Goal: Information Seeking & Learning: Learn about a topic

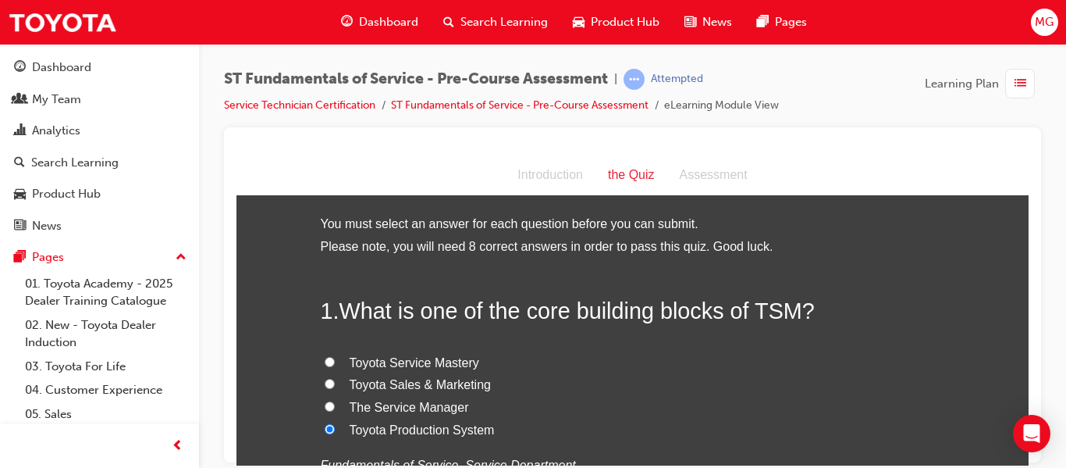
scroll to position [1086, 0]
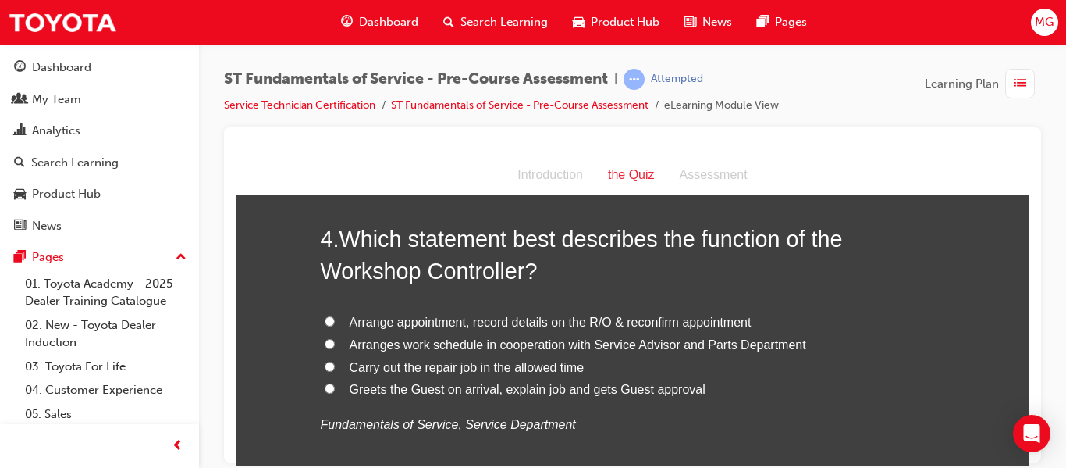
click at [325, 342] on input "Arranges work schedule in cooperation with Service Advisor and Parts Department" at bounding box center [330, 343] width 10 height 10
radio input "true"
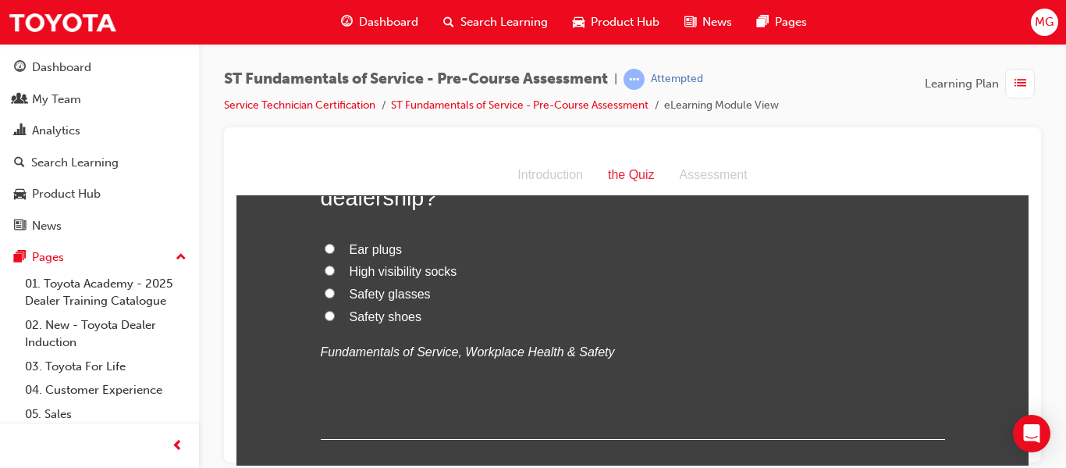
scroll to position [1523, 0]
click at [325, 315] on input "Safety shoes" at bounding box center [330, 314] width 10 height 10
radio input "true"
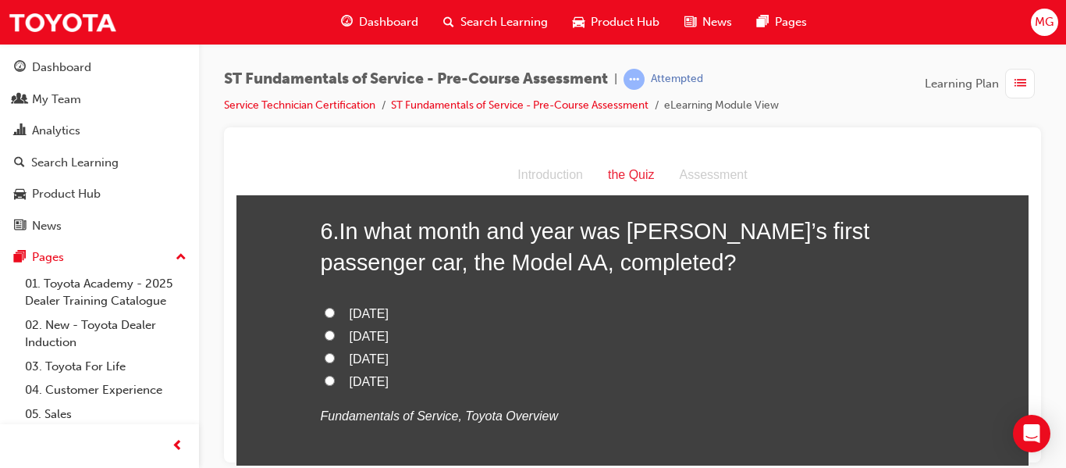
scroll to position [1822, 0]
click at [328, 357] on input "April 1936" at bounding box center [330, 356] width 10 height 10
radio input "true"
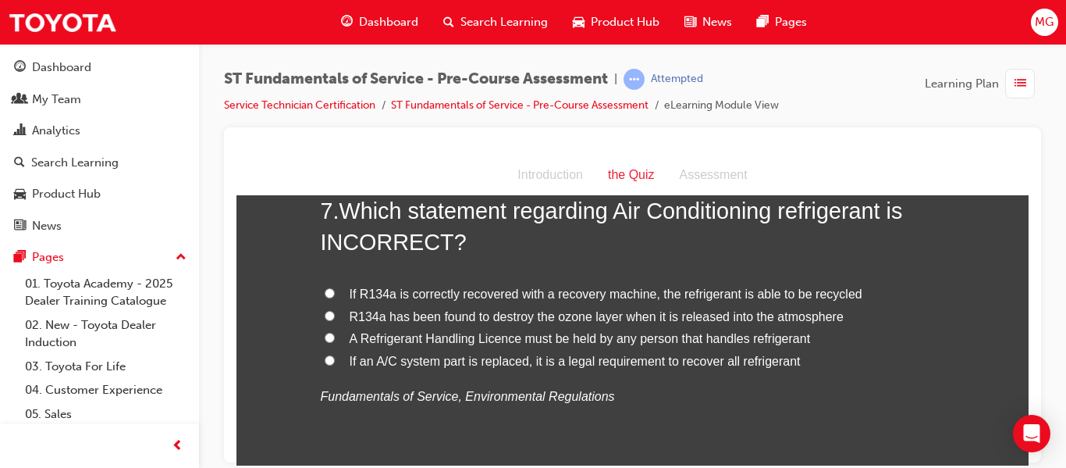
scroll to position [2203, 0]
click at [325, 315] on input "R134a has been found to destroy the ozone layer when it is released into the at…" at bounding box center [330, 316] width 10 height 10
radio input "true"
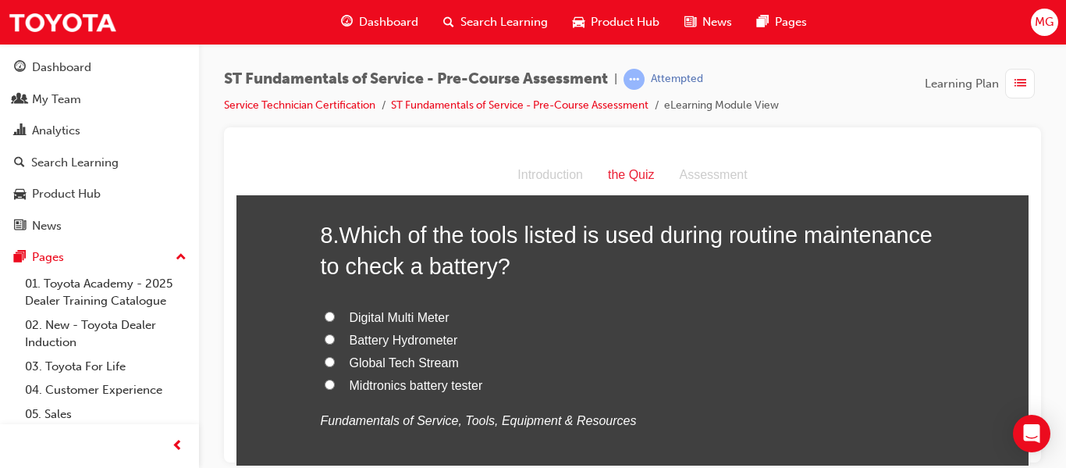
scroll to position [2544, 0]
click at [325, 381] on input "Midtronics battery tester" at bounding box center [330, 383] width 10 height 10
radio input "true"
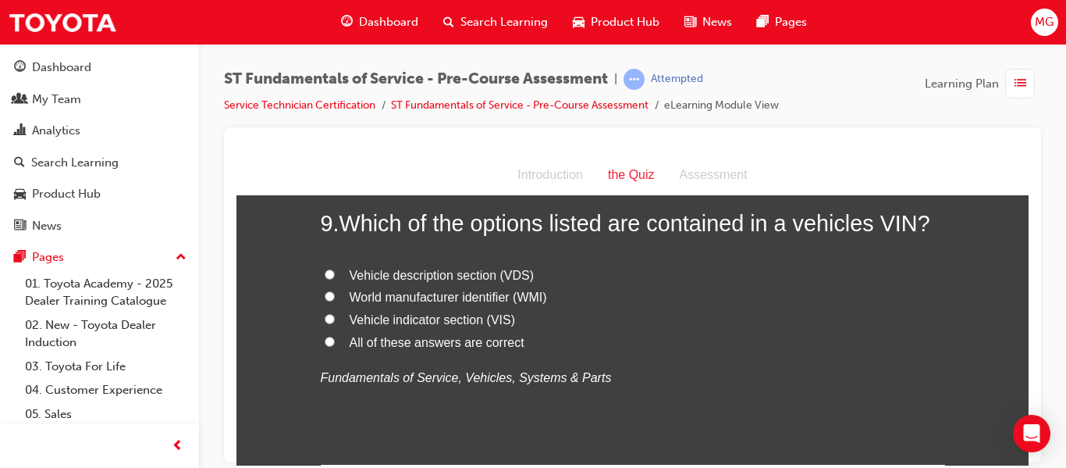
scroll to position [2910, 0]
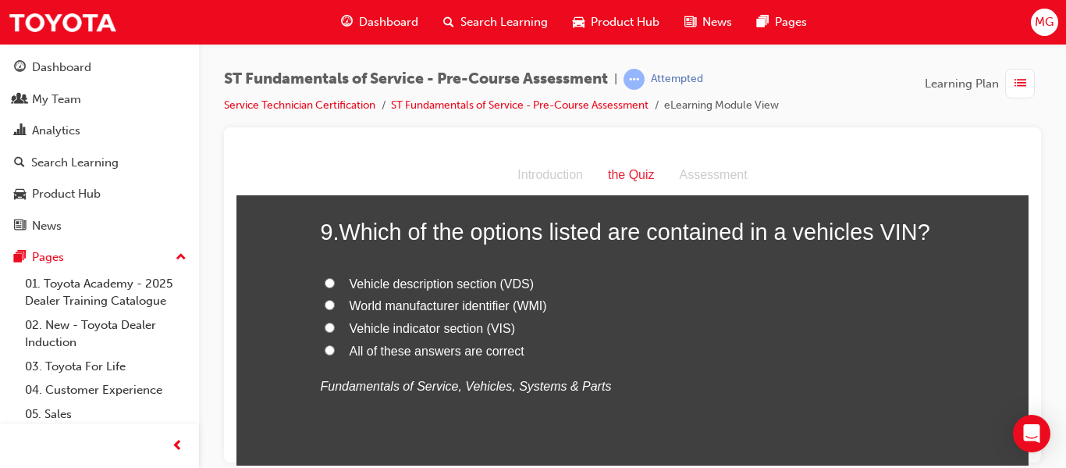
click at [325, 348] on input "All of these answers are correct" at bounding box center [330, 349] width 10 height 10
radio input "true"
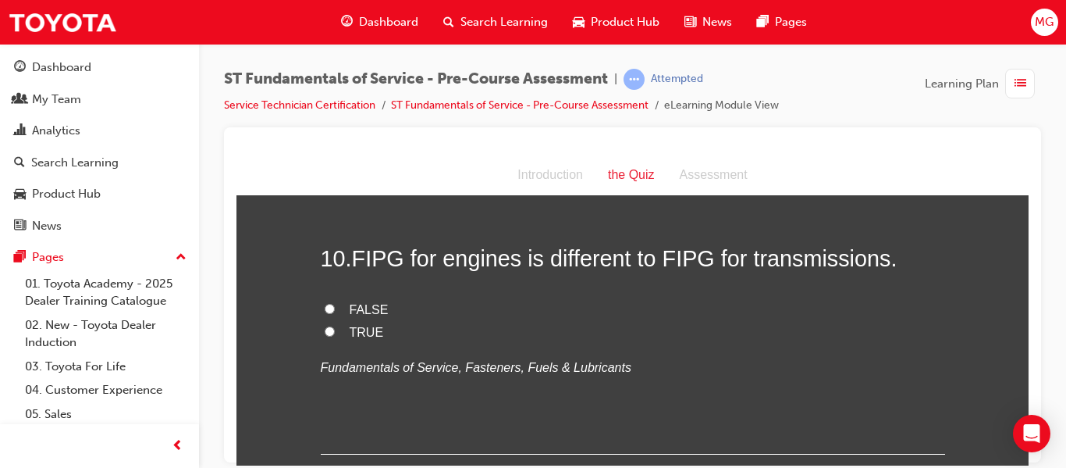
scroll to position [3216, 0]
click at [325, 333] on input "TRUE" at bounding box center [330, 330] width 10 height 10
radio input "true"
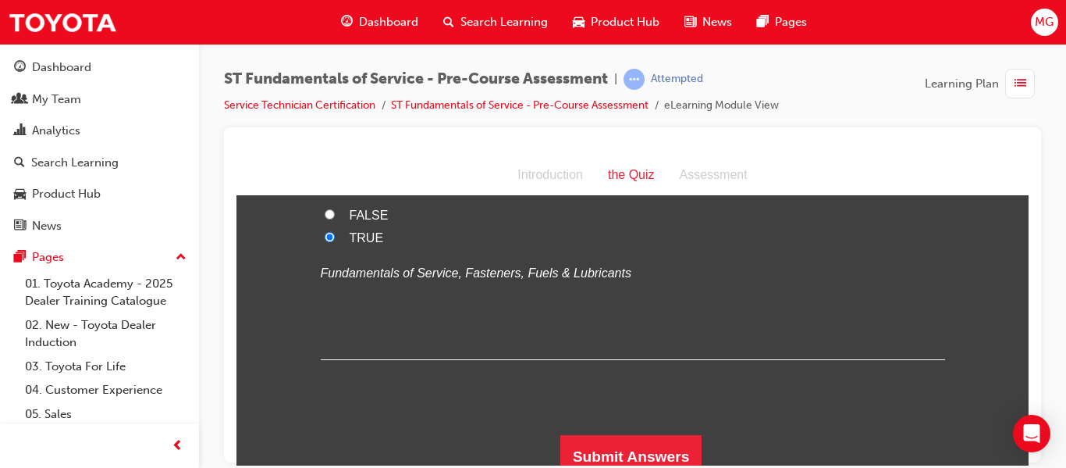
scroll to position [3323, 0]
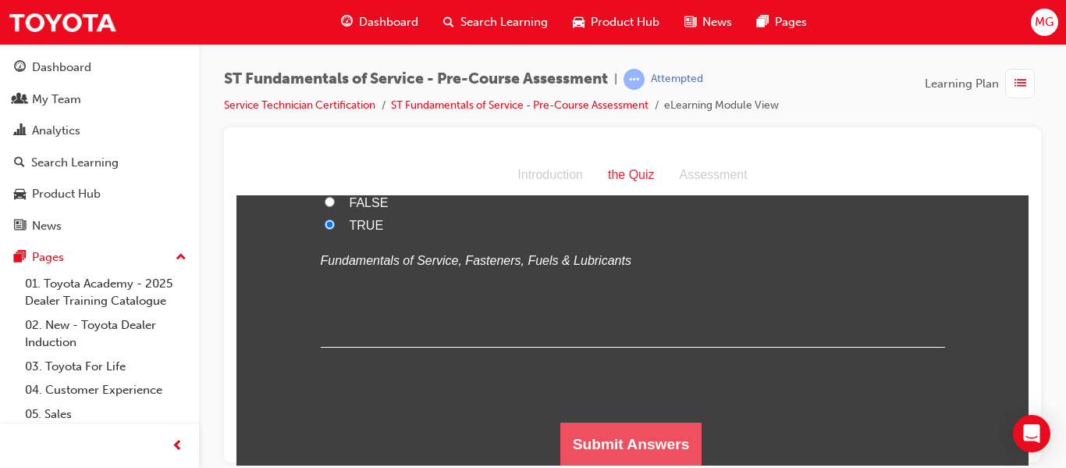
click at [652, 428] on button "Submit Answers" at bounding box center [631, 443] width 142 height 44
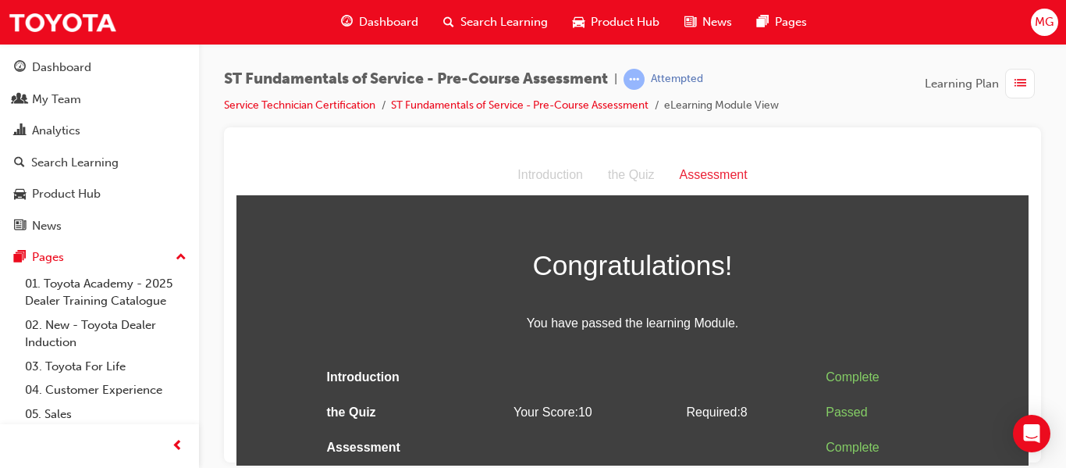
scroll to position [0, 0]
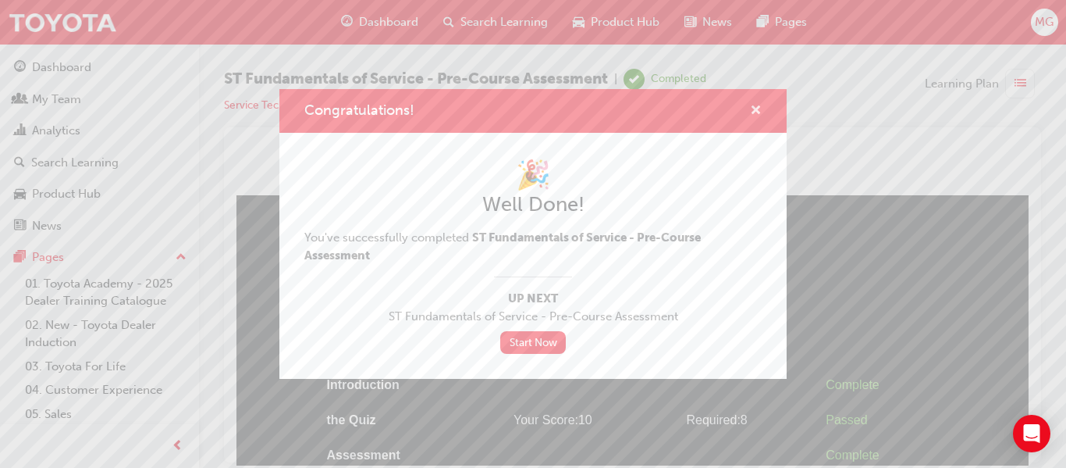
click at [753, 111] on span "cross-icon" at bounding box center [756, 112] width 12 height 14
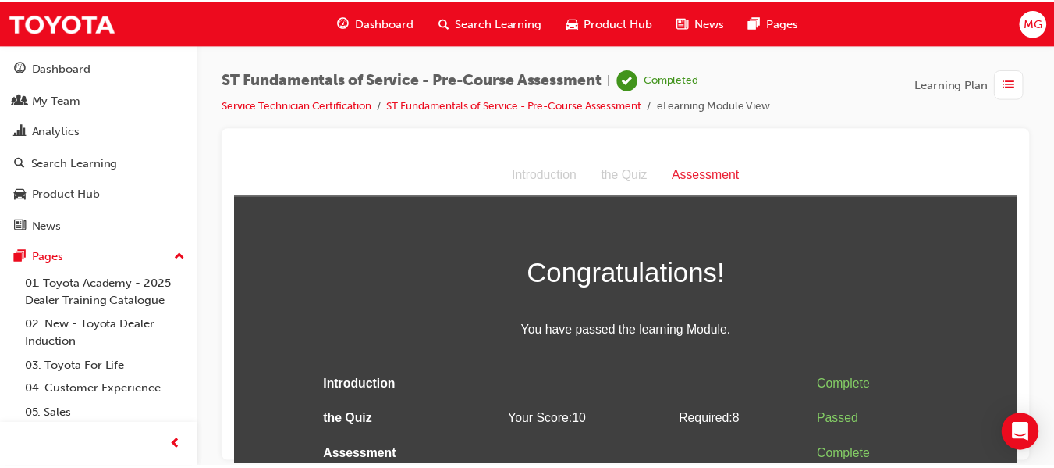
scroll to position [7, 0]
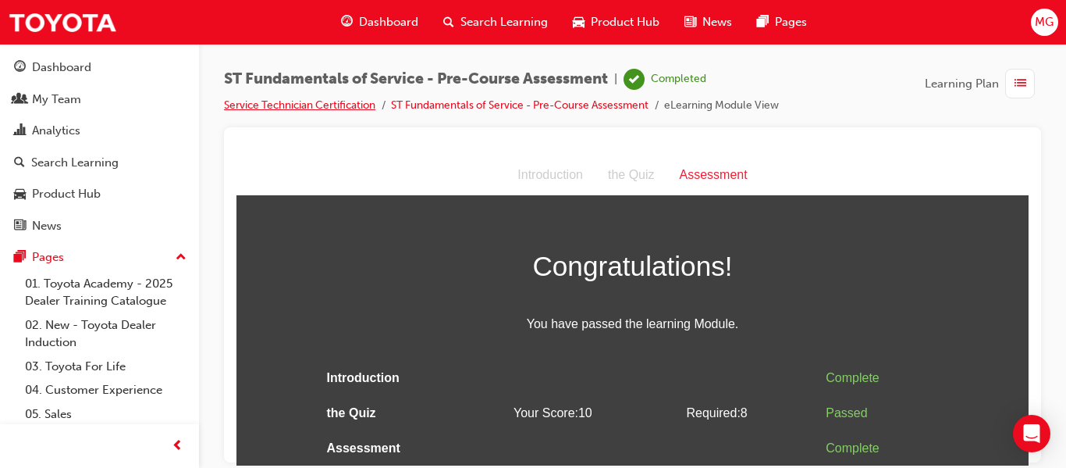
click at [310, 108] on link "Service Technician Certification" at bounding box center [299, 104] width 151 height 13
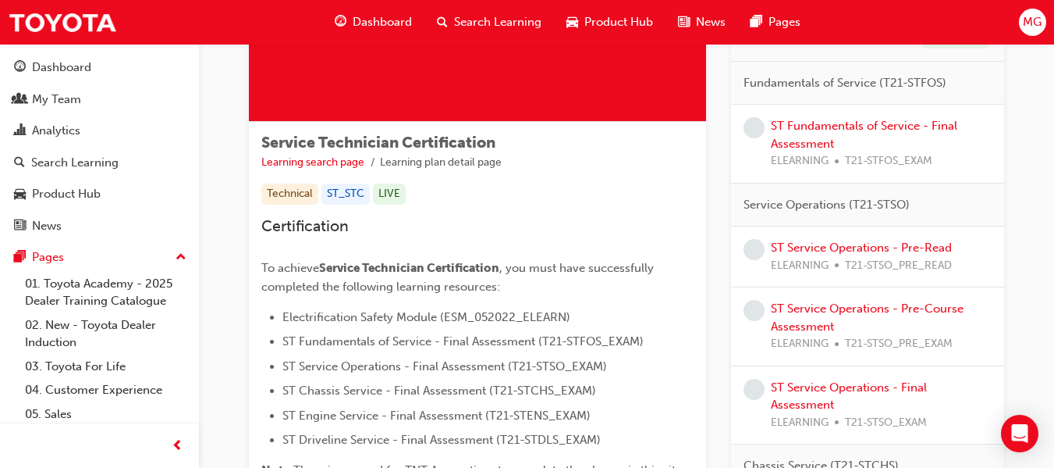
scroll to position [193, 0]
click at [846, 137] on div "ST Fundamentals of Service - Final Assessment ELEARNING T21-STFOS_EXAM" at bounding box center [881, 144] width 221 height 53
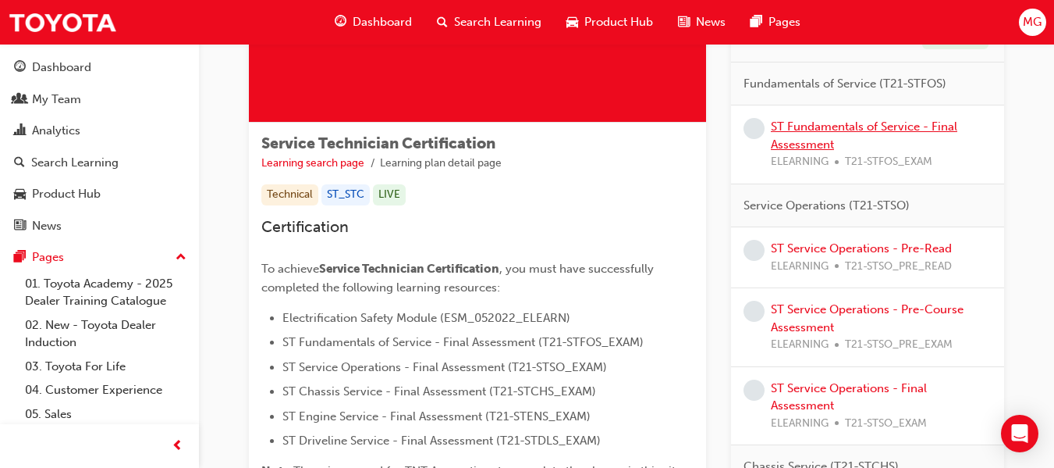
click at [868, 126] on link "ST Fundamentals of Service - Final Assessment" at bounding box center [864, 135] width 187 height 32
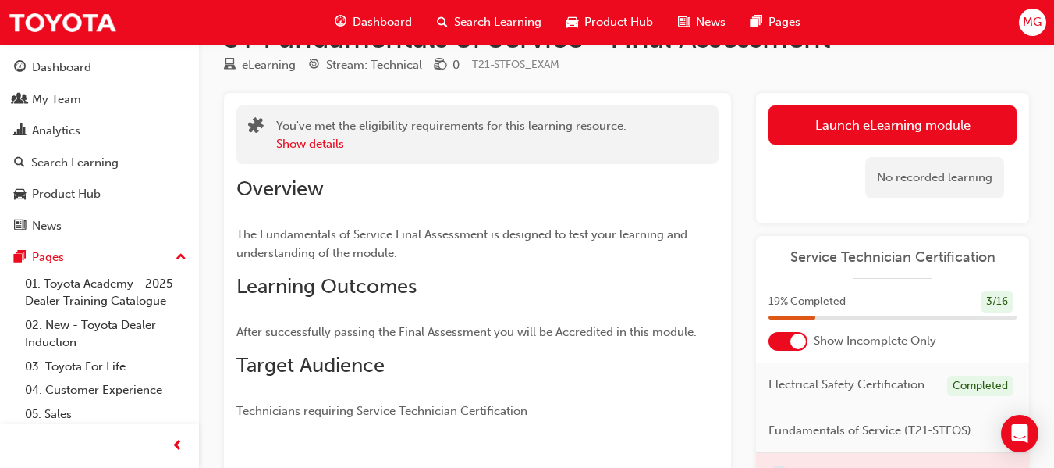
scroll to position [44, 0]
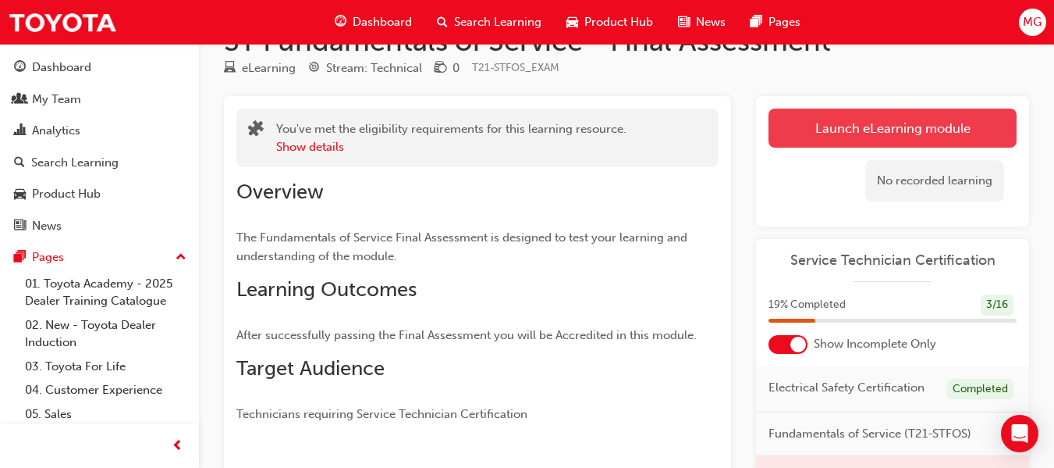
click at [874, 126] on link "Launch eLearning module" at bounding box center [893, 127] width 248 height 39
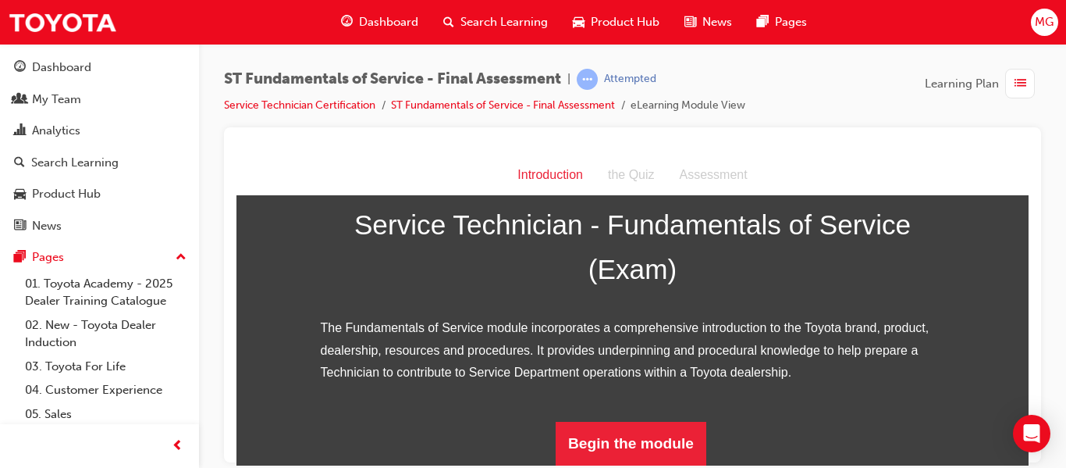
scroll to position [255, 0]
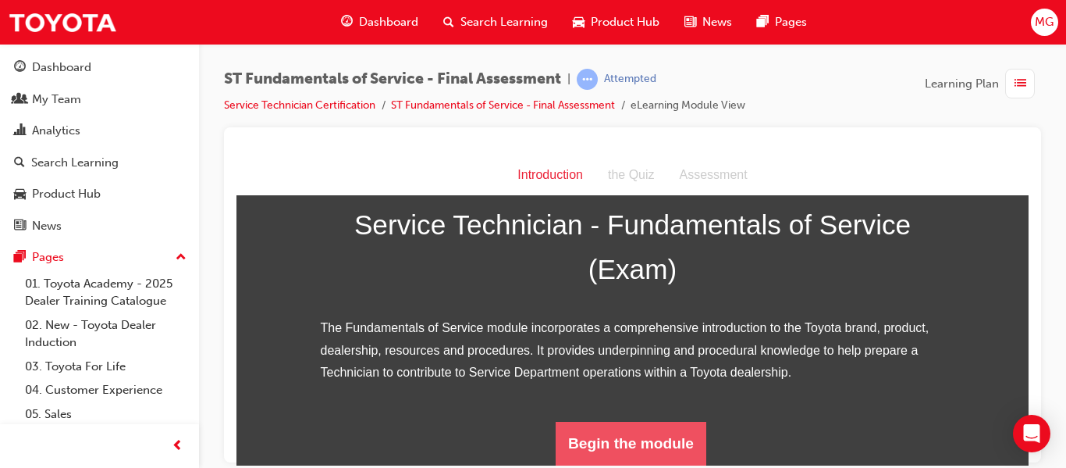
click at [622, 438] on button "Begin the module" at bounding box center [631, 443] width 151 height 44
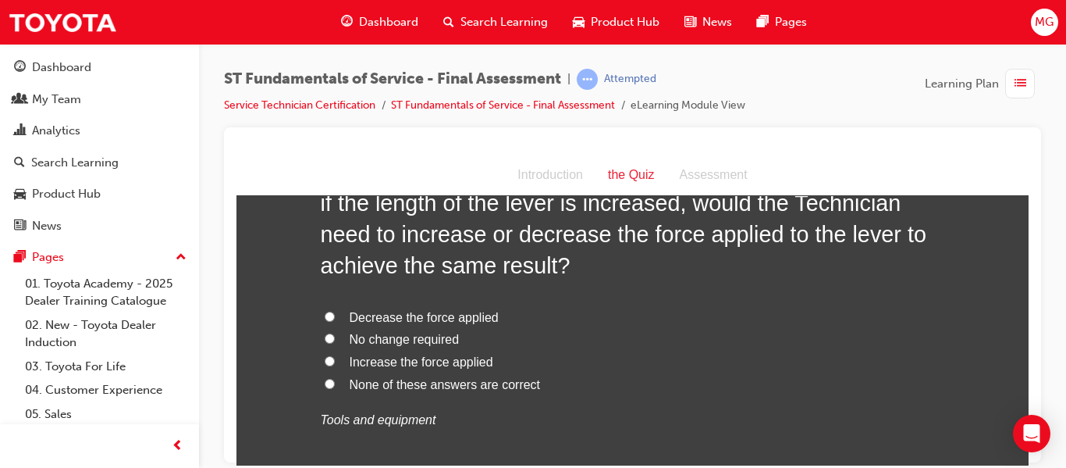
scroll to position [139, 0]
click at [325, 318] on input "Decrease the force applied" at bounding box center [330, 316] width 10 height 10
radio input "true"
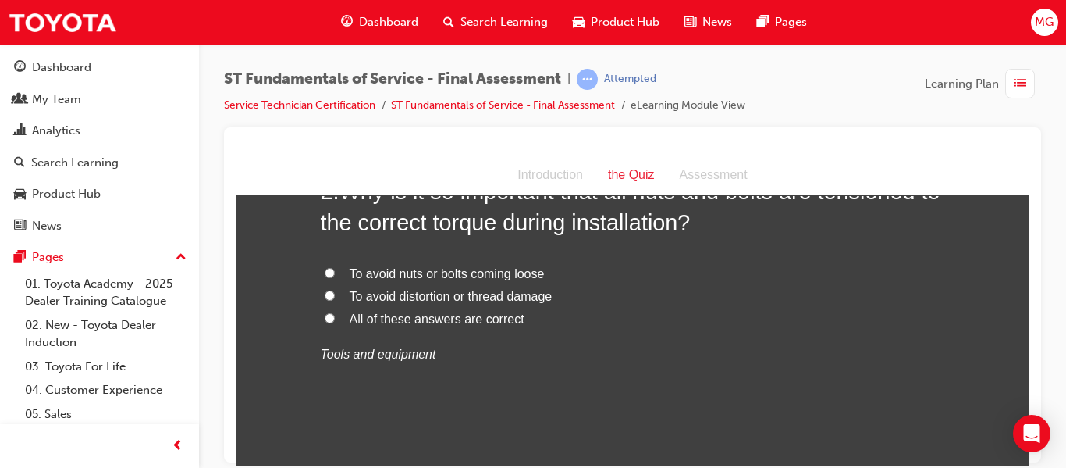
scroll to position [547, 0]
click at [325, 318] on input "All of these answers are correct" at bounding box center [330, 316] width 10 height 10
radio input "true"
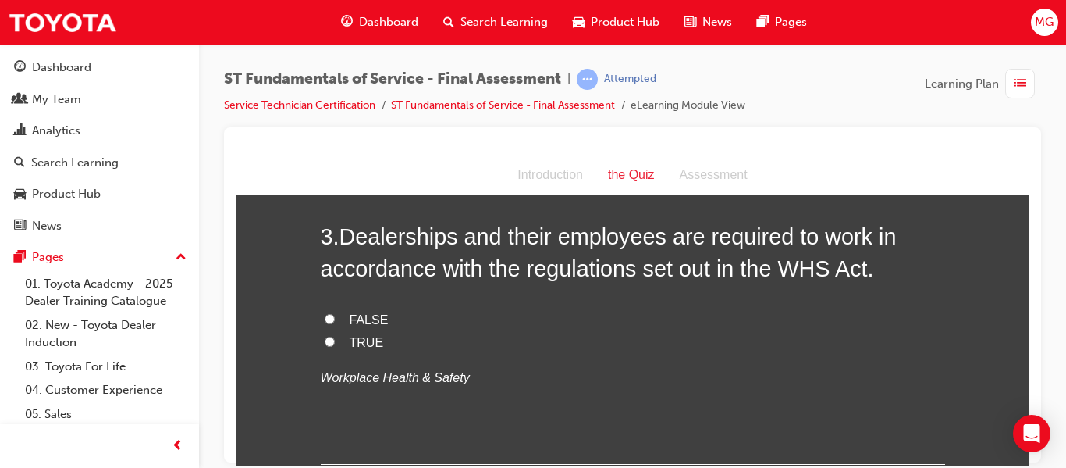
scroll to position [842, 0]
click at [325, 341] on input "TRUE" at bounding box center [330, 340] width 10 height 10
radio input "true"
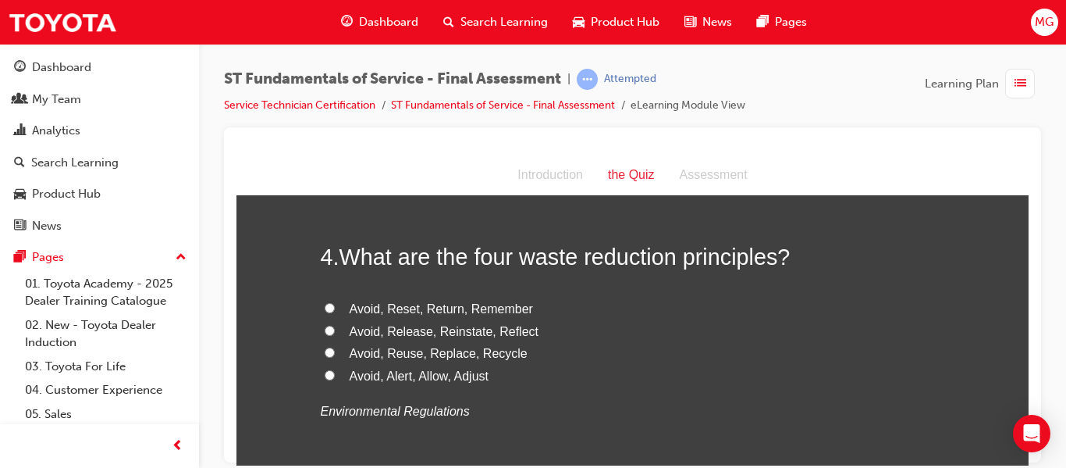
scroll to position [1137, 0]
click at [325, 353] on input "Avoid, Reuse, Replace, Recycle" at bounding box center [330, 354] width 10 height 10
radio input "true"
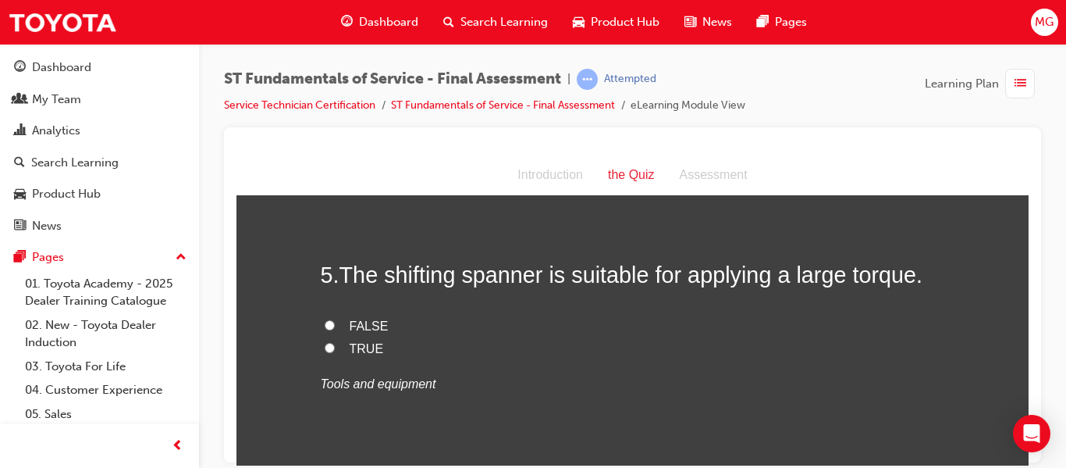
scroll to position [1457, 0]
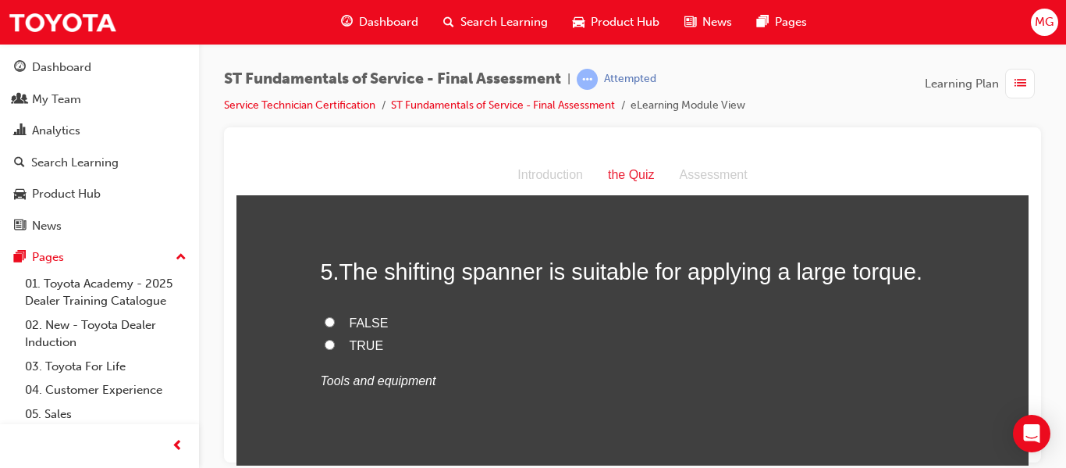
click at [325, 322] on input "FALSE" at bounding box center [330, 321] width 10 height 10
radio input "true"
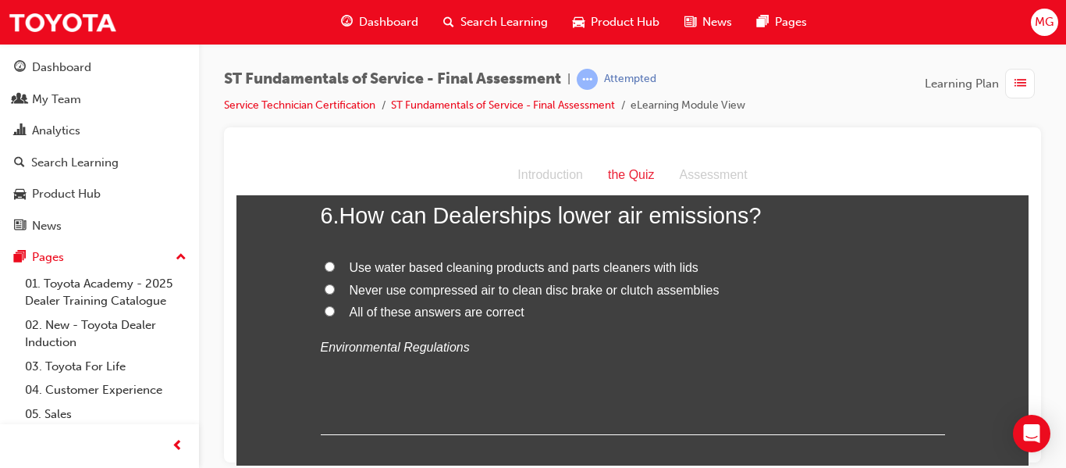
scroll to position [1801, 0]
click at [325, 309] on input "All of these answers are correct" at bounding box center [330, 309] width 10 height 10
radio input "true"
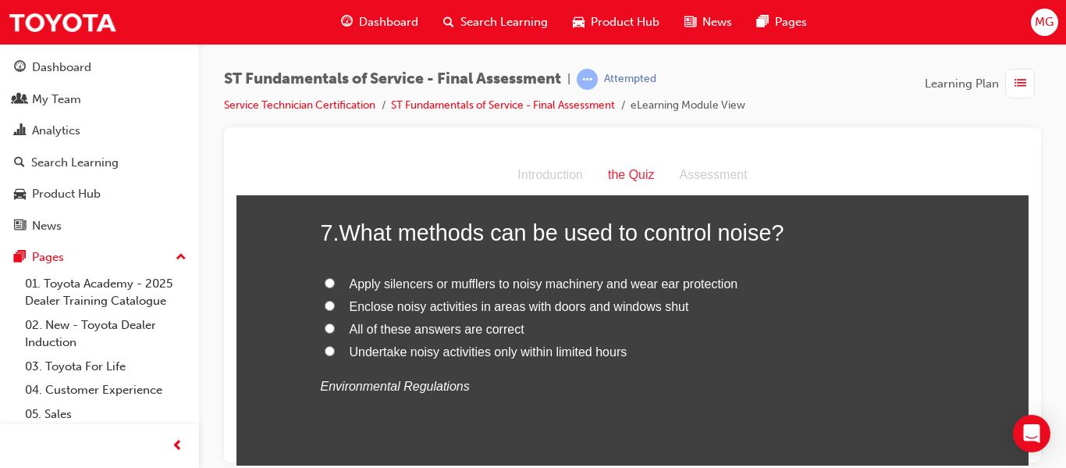
scroll to position [2088, 0]
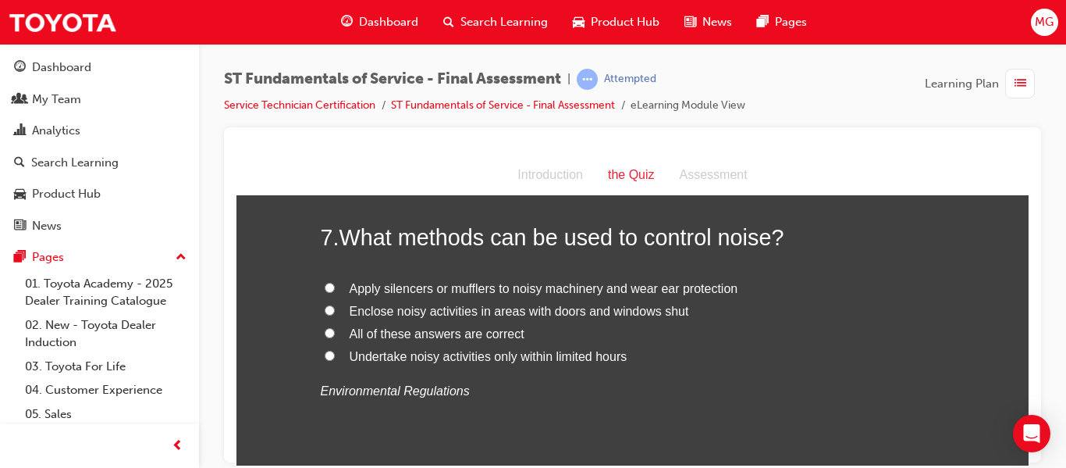
click at [325, 332] on input "All of these answers are correct" at bounding box center [330, 332] width 10 height 10
radio input "true"
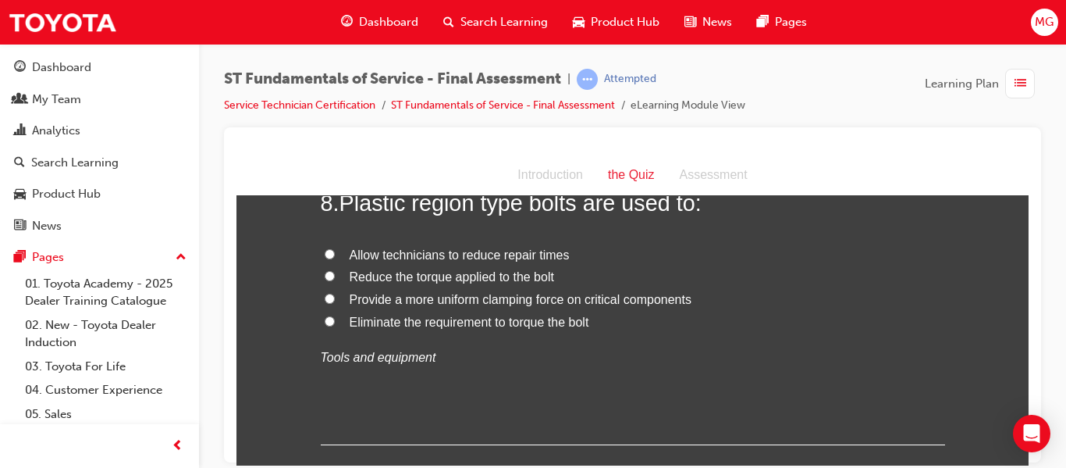
scroll to position [2455, 0]
click at [325, 294] on input "Provide a more uniform clamping force on critical components" at bounding box center [330, 297] width 10 height 10
radio input "true"
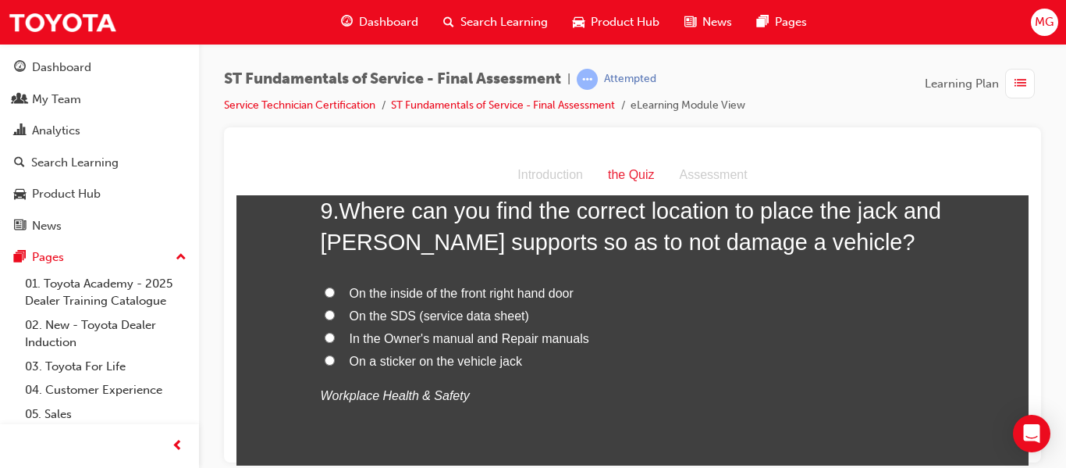
scroll to position [2779, 0]
click at [325, 338] on input "In the Owner's manual and Repair manuals" at bounding box center [330, 336] width 10 height 10
radio input "true"
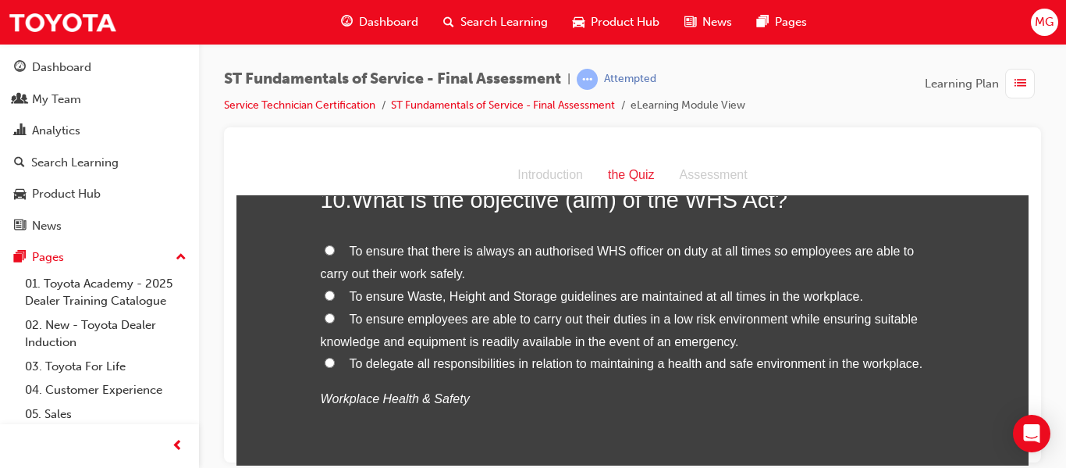
scroll to position [3153, 0]
click at [325, 315] on input "To ensure employees are able to carry out their duties in a low risk environmen…" at bounding box center [330, 316] width 10 height 10
radio input "true"
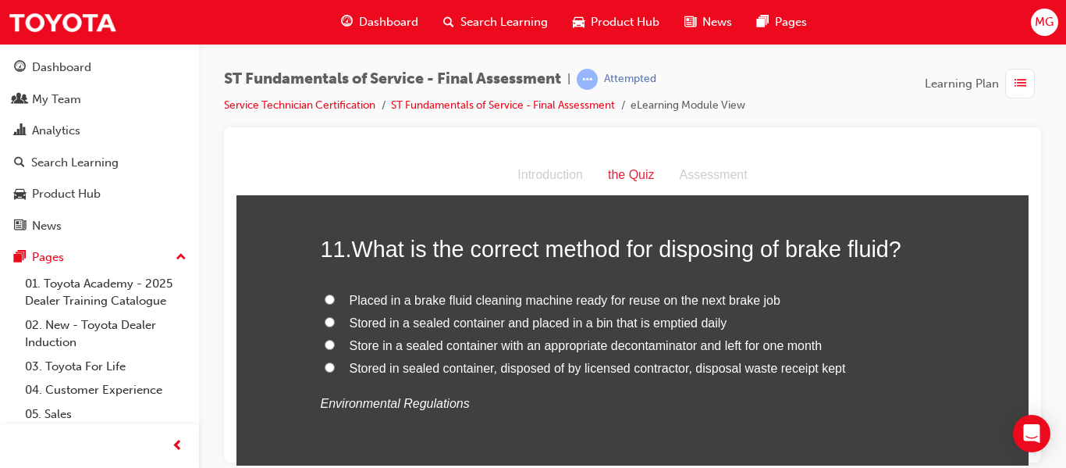
scroll to position [3483, 0]
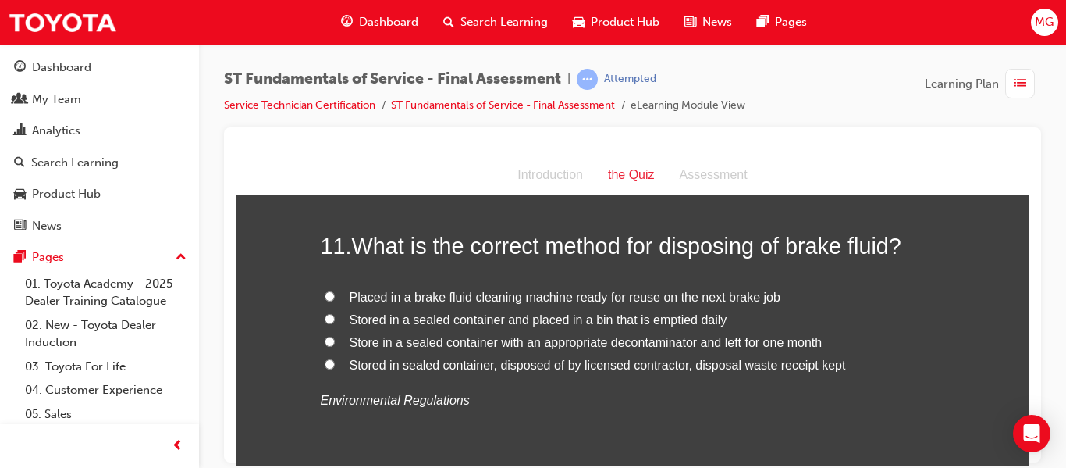
click at [325, 364] on input "Stored in sealed container, disposed of by licensed contractor, disposal waste …" at bounding box center [330, 363] width 10 height 10
radio input "true"
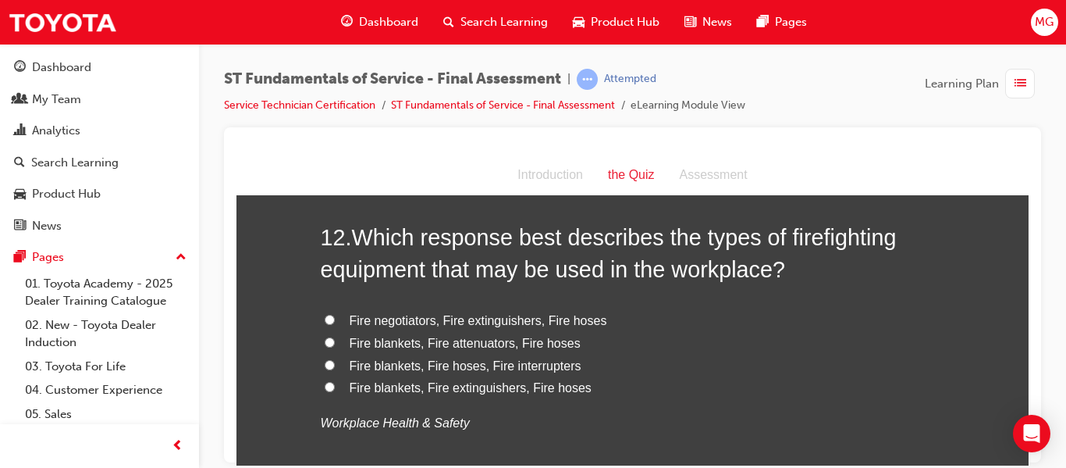
scroll to position [3823, 0]
click at [325, 386] on input "Fire blankets, Fire extinguishers, Fire hoses" at bounding box center [330, 387] width 10 height 10
radio input "true"
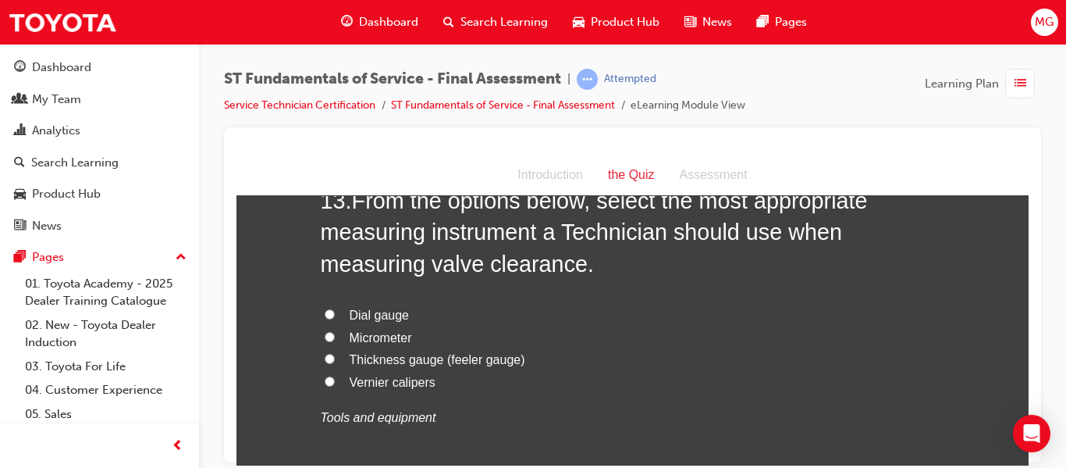
scroll to position [4226, 0]
click at [325, 357] on input "Thickness gauge (feeler gauge)" at bounding box center [330, 356] width 10 height 10
radio input "true"
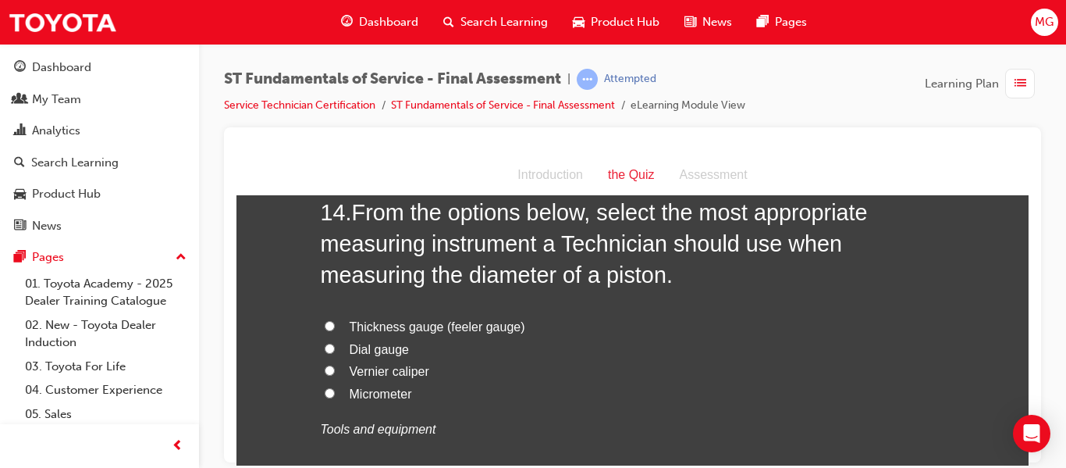
scroll to position [4606, 0]
click at [325, 392] on input "Micrometer" at bounding box center [330, 393] width 10 height 10
radio input "true"
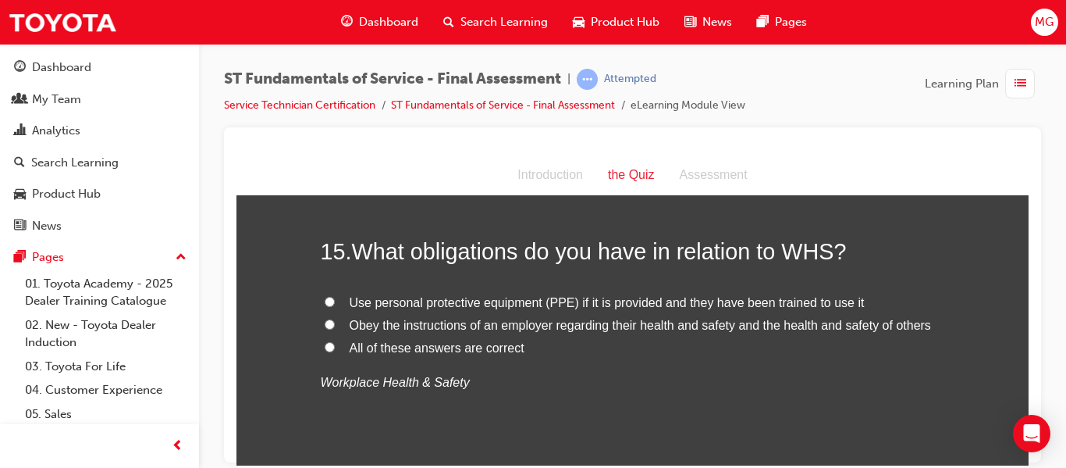
scroll to position [4965, 0]
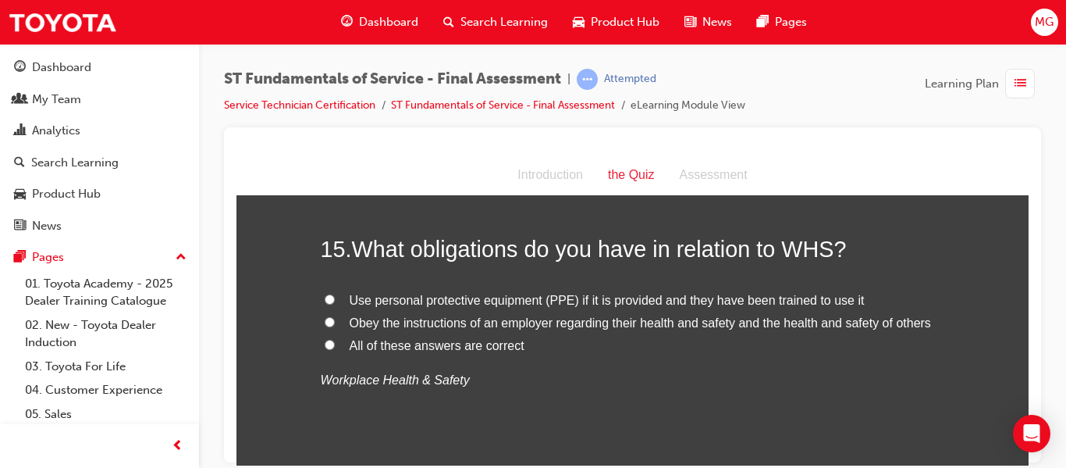
click at [325, 344] on input "All of these answers are correct" at bounding box center [330, 344] width 10 height 10
radio input "true"
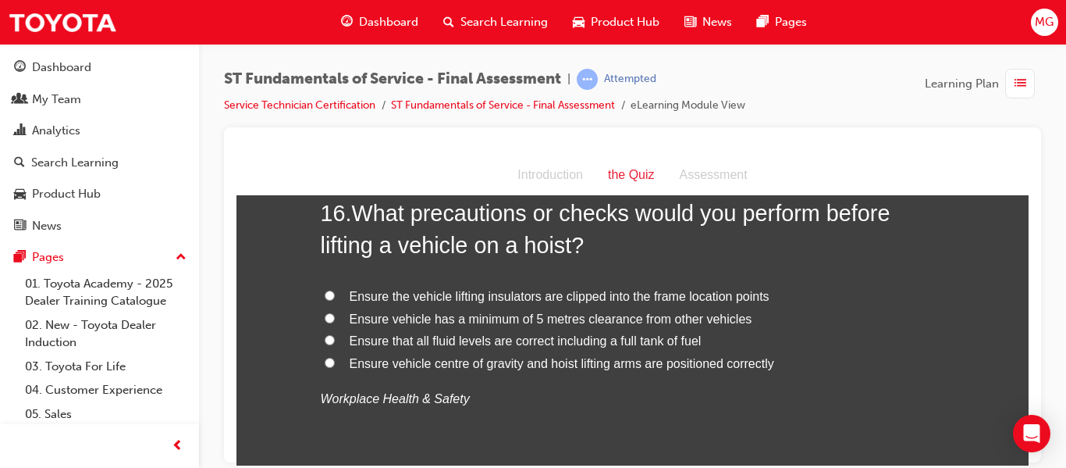
scroll to position [5313, 0]
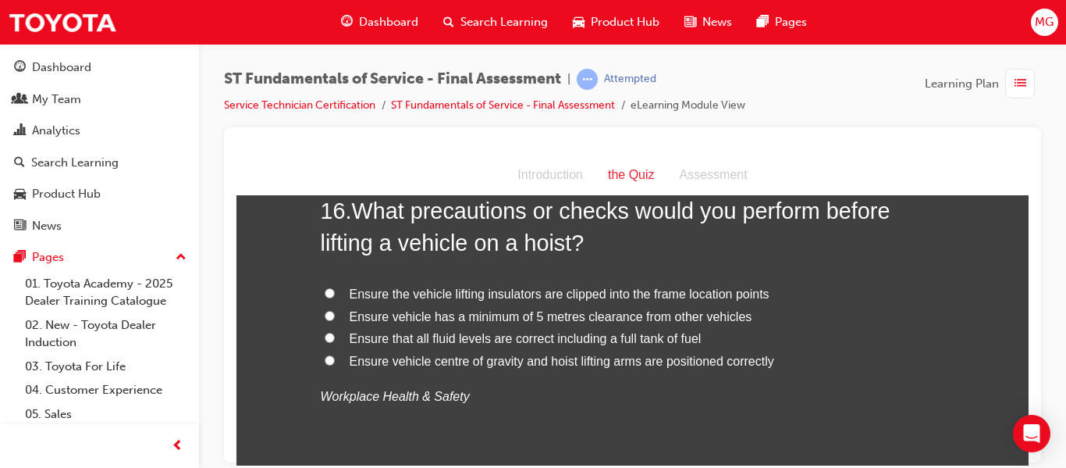
click at [325, 361] on input "Ensure vehicle centre of gravity and hoist lifting arms are positioned correctly" at bounding box center [330, 359] width 10 height 10
radio input "true"
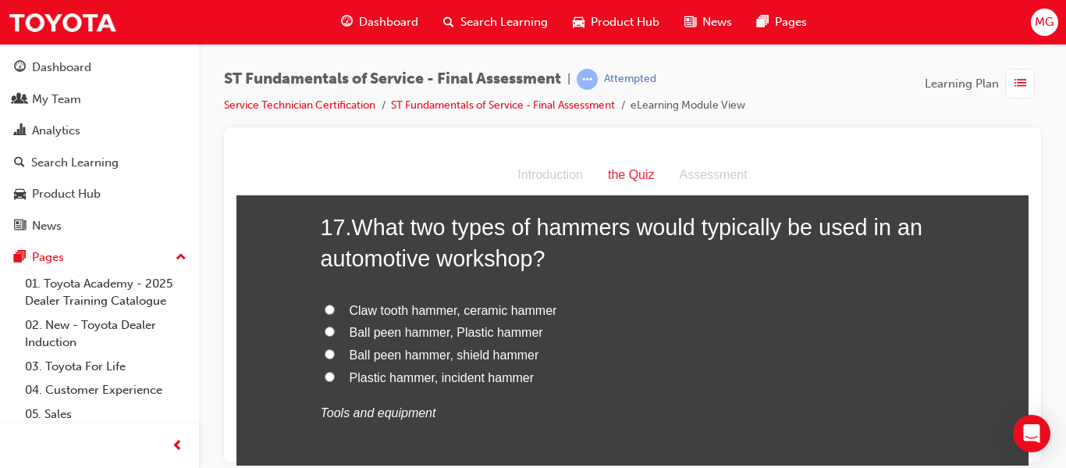
scroll to position [5659, 0]
click at [325, 332] on input "Ball peen hammer, Plastic hammer" at bounding box center [330, 331] width 10 height 10
radio input "true"
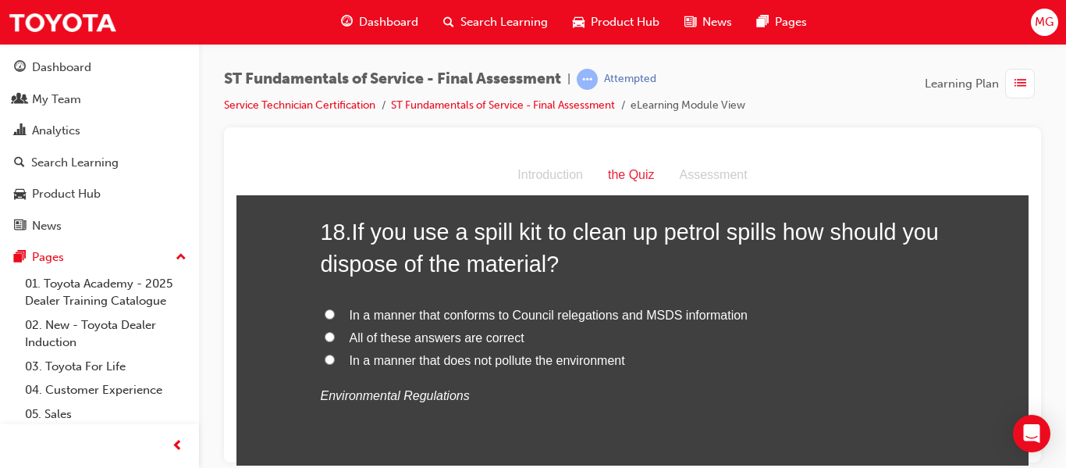
scroll to position [6018, 0]
click at [325, 338] on input "All of these answers are correct" at bounding box center [330, 337] width 10 height 10
radio input "true"
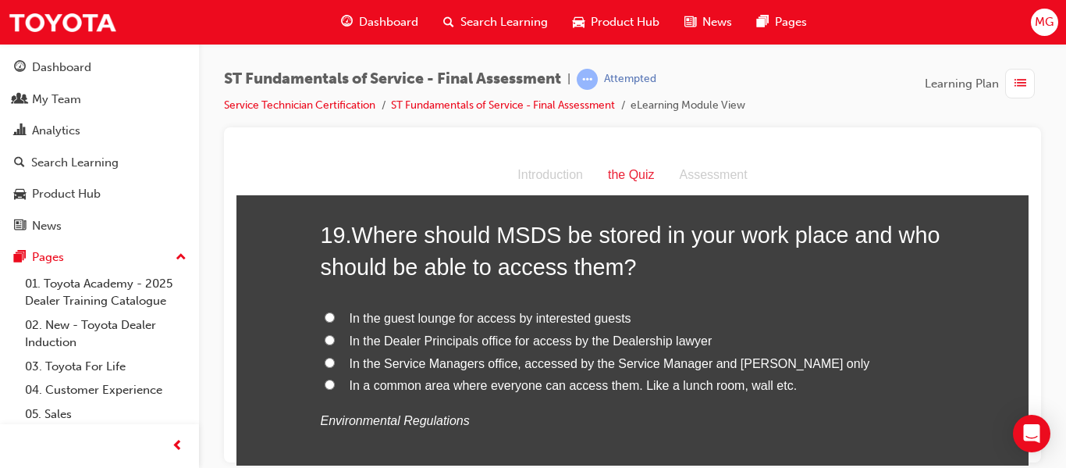
scroll to position [6357, 0]
click at [325, 383] on input "In a common area where everyone can access them. Like a lunch room, wall etc." at bounding box center [330, 383] width 10 height 10
radio input "true"
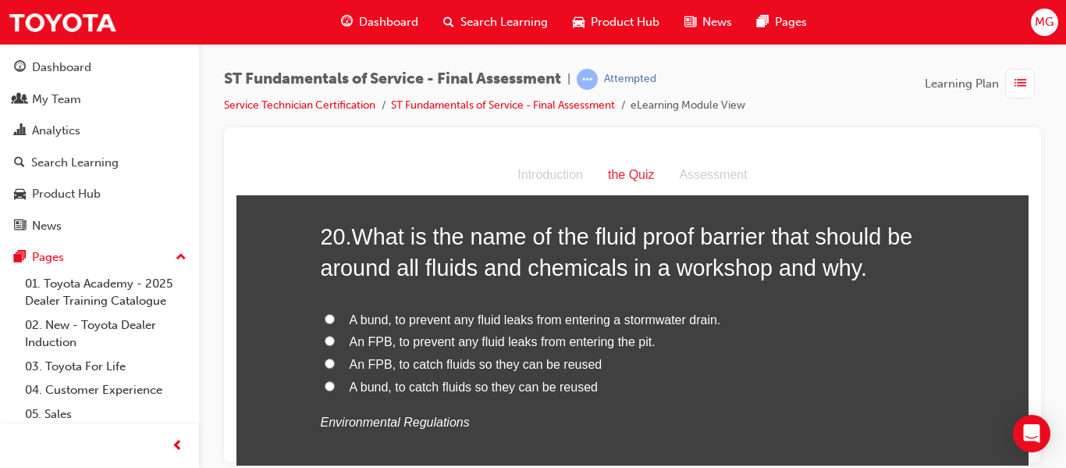
scroll to position [6719, 0]
click at [325, 316] on input "A bund, to prevent any fluid leaks from entering a stormwater drain." at bounding box center [330, 317] width 10 height 10
radio input "true"
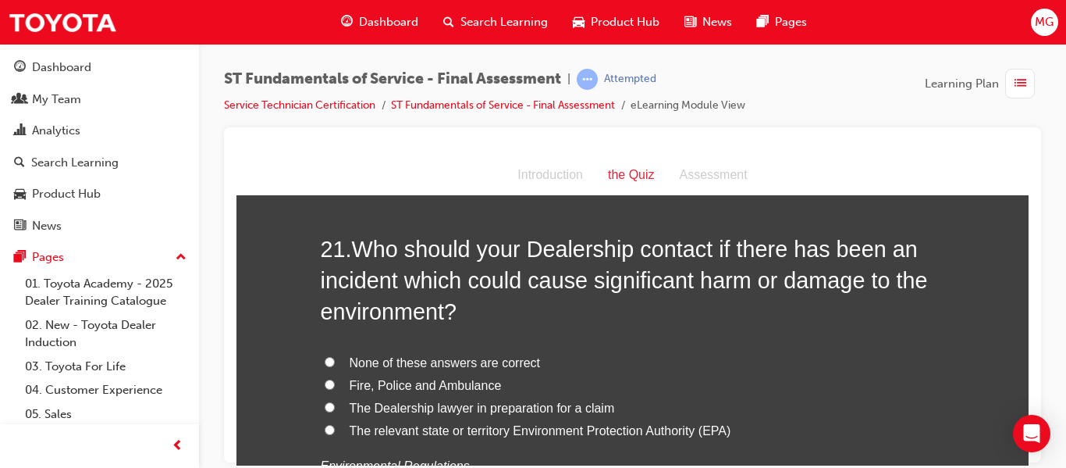
scroll to position [7070, 0]
click at [325, 430] on input "The relevant state or territory Environment Protection Authority (EPA)" at bounding box center [330, 428] width 10 height 10
radio input "true"
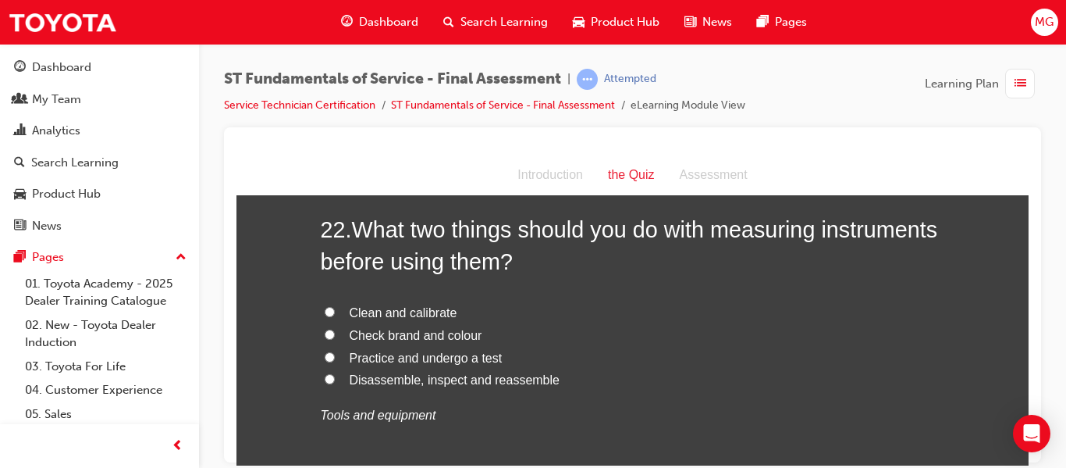
scroll to position [7484, 0]
click at [325, 308] on input "Clean and calibrate" at bounding box center [330, 310] width 10 height 10
radio input "true"
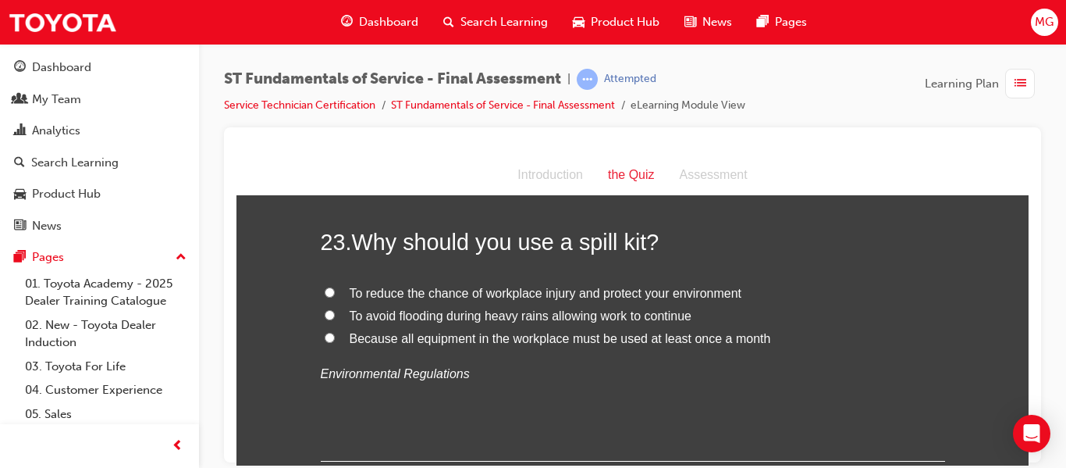
scroll to position [7835, 0]
click at [325, 290] on input "To reduce the chance of workplace injury and protect your environment" at bounding box center [330, 291] width 10 height 10
radio input "true"
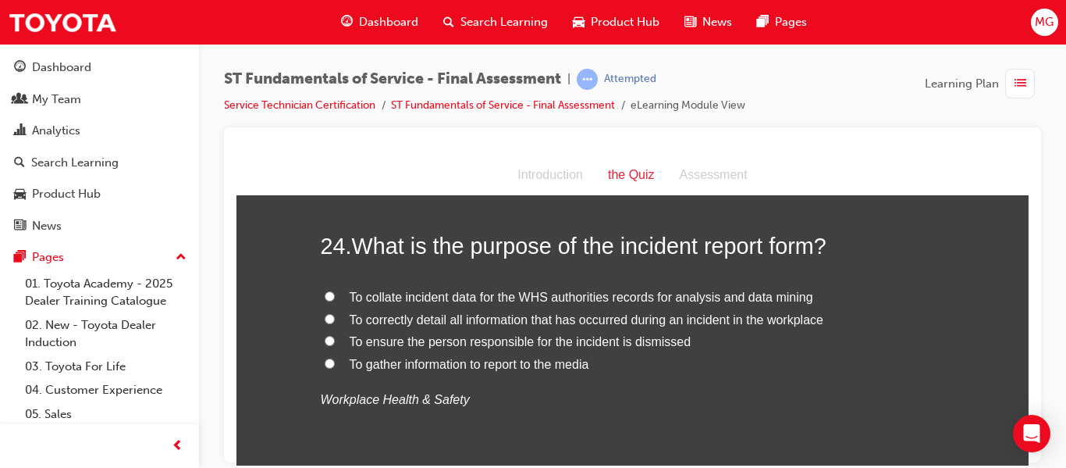
scroll to position [8137, 0]
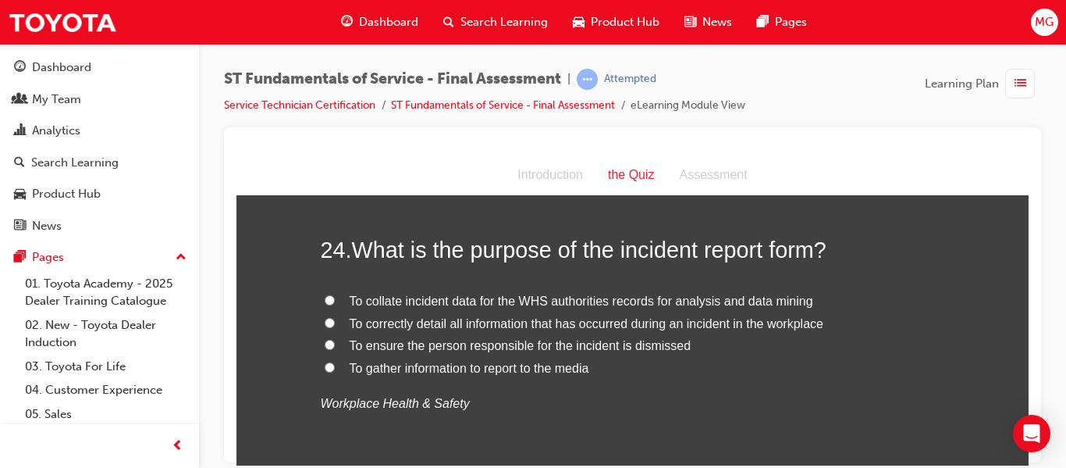
click at [325, 322] on input "To correctly detail all information that has occurred during an incident in the…" at bounding box center [330, 322] width 10 height 10
radio input "true"
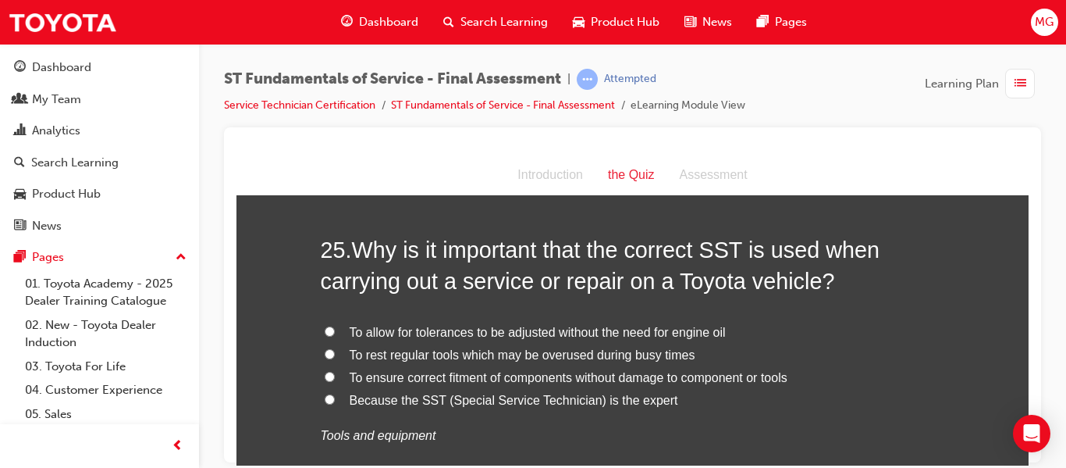
scroll to position [8470, 0]
click at [325, 376] on input "To ensure correct fitment of components without damage to component or tools" at bounding box center [330, 374] width 10 height 10
radio input "true"
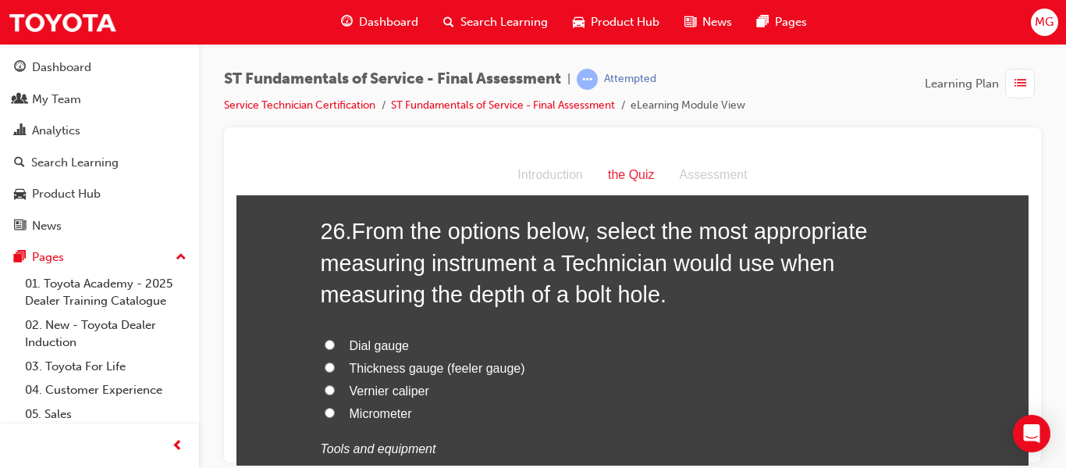
scroll to position [8853, 0]
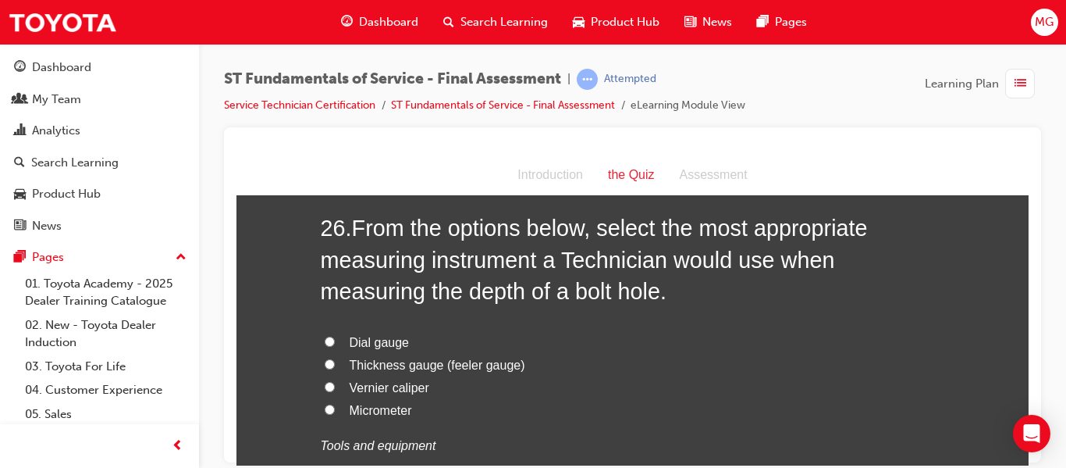
click at [329, 386] on label "Vernier caliper" at bounding box center [633, 387] width 624 height 23
click at [329, 386] on input "Vernier caliper" at bounding box center [330, 386] width 10 height 10
radio input "true"
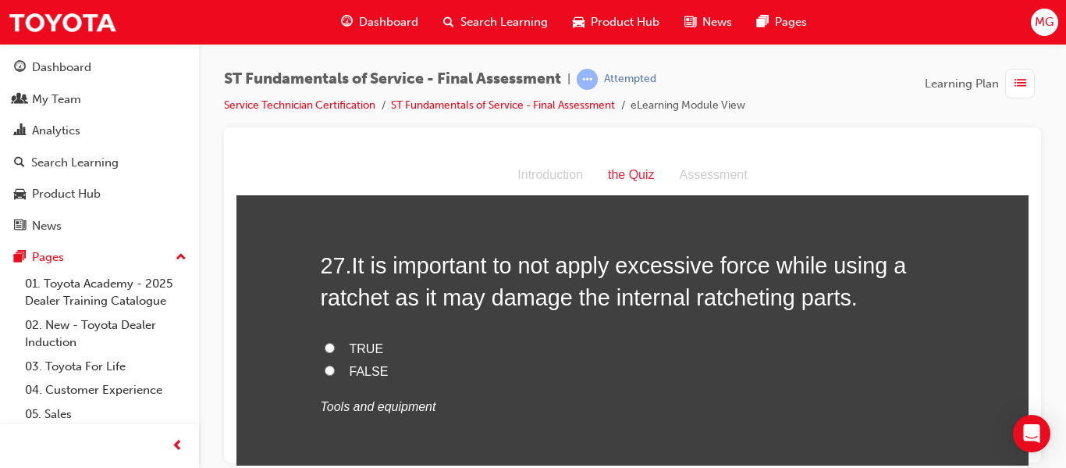
scroll to position [9210, 0]
click at [325, 347] on input "TRUE" at bounding box center [330, 348] width 10 height 10
radio input "true"
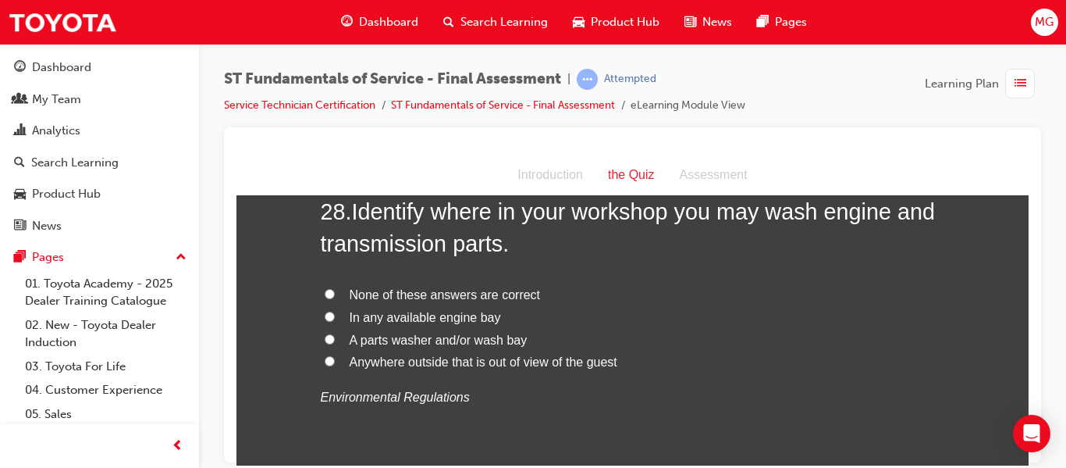
scroll to position [9584, 0]
click at [325, 339] on input "A parts washer and/or wash bay" at bounding box center [330, 337] width 10 height 10
radio input "true"
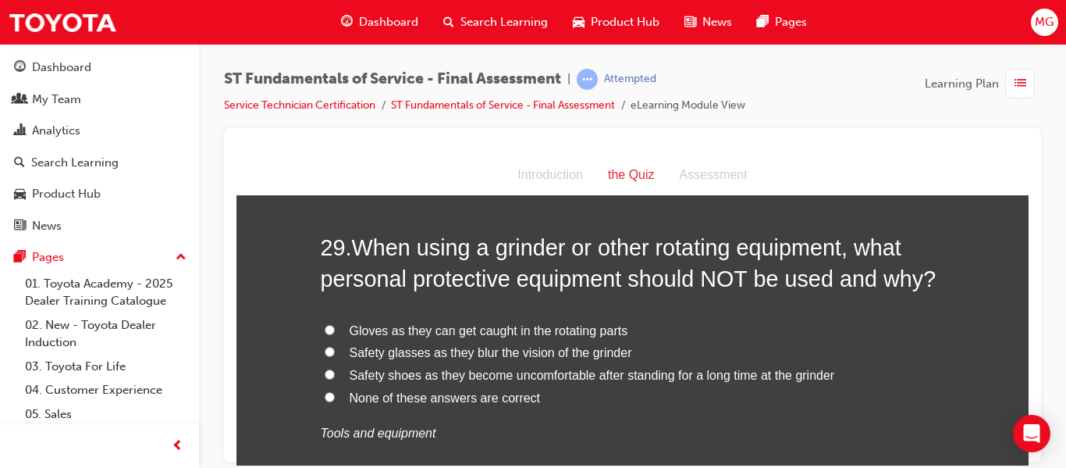
scroll to position [9911, 0]
click at [325, 395] on input "None of these answers are correct" at bounding box center [330, 395] width 10 height 10
radio input "true"
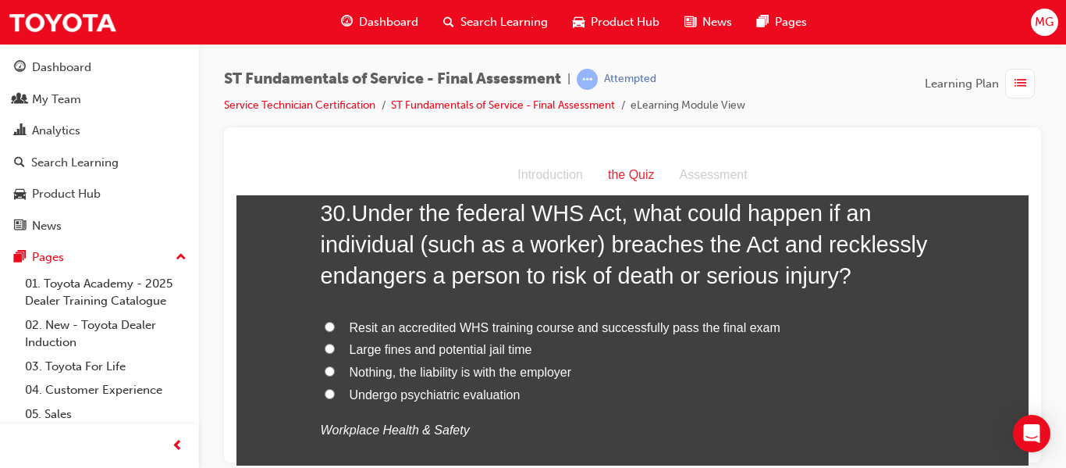
scroll to position [10308, 0]
click at [325, 344] on input "Large fines and potential jail time" at bounding box center [330, 348] width 10 height 10
radio input "true"
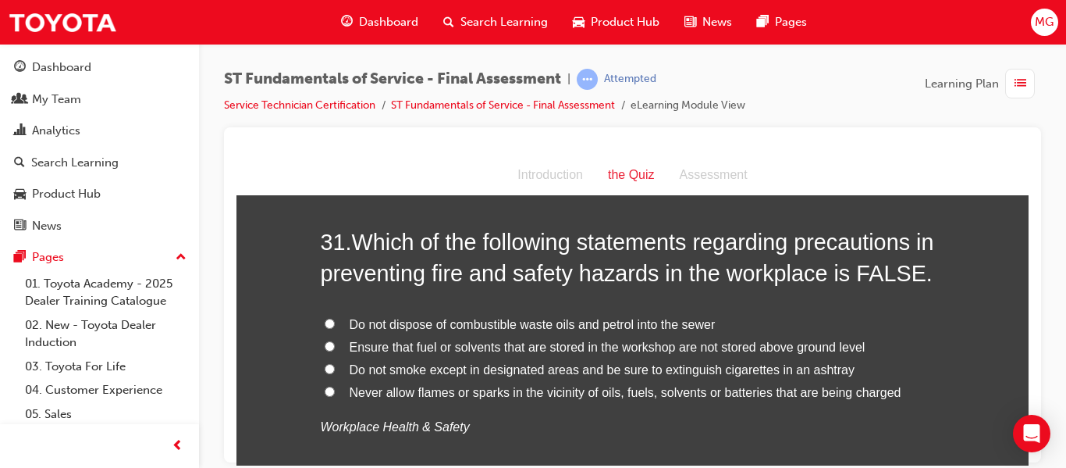
scroll to position [10675, 0]
click at [325, 343] on input "Ensure that fuel or solvents that are stored in the workshop are not stored abo…" at bounding box center [330, 345] width 10 height 10
radio input "true"
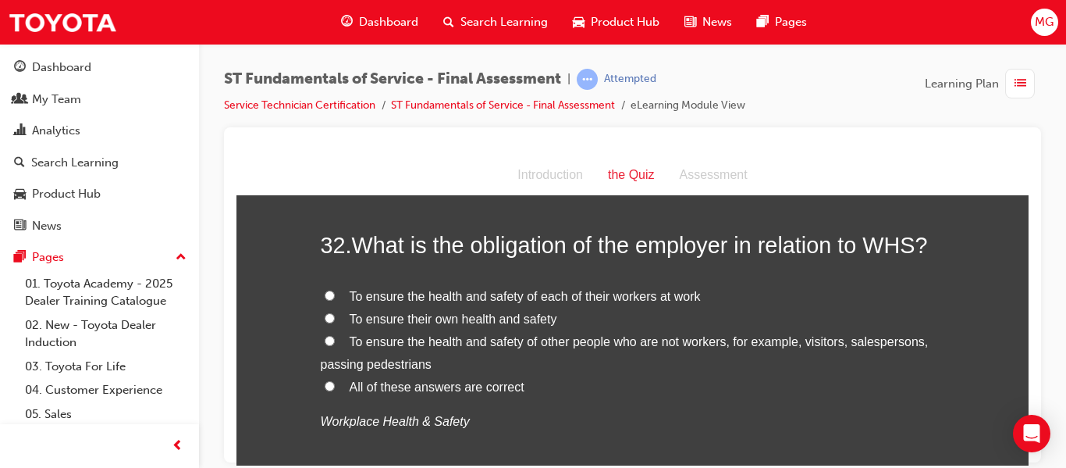
scroll to position [11036, 0]
click at [325, 383] on input "All of these answers are correct" at bounding box center [330, 384] width 10 height 10
radio input "true"
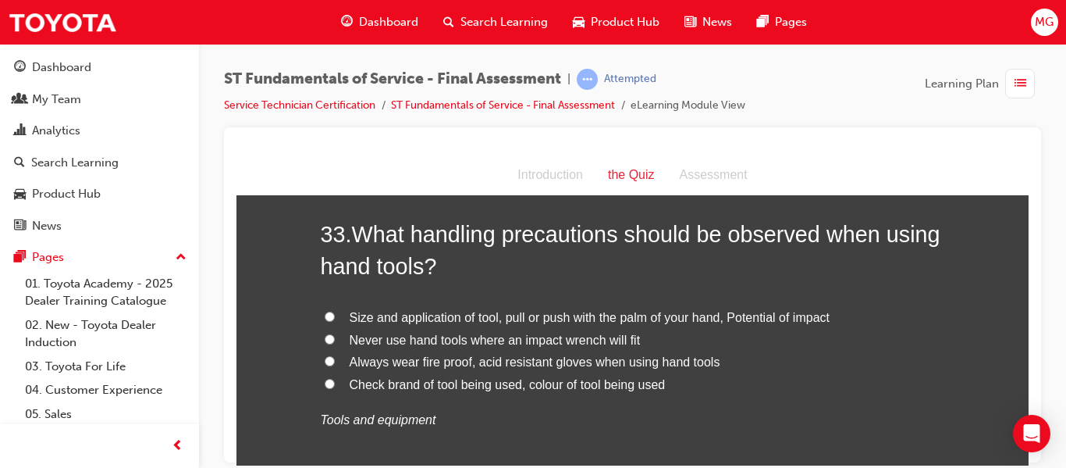
scroll to position [11400, 0]
click at [326, 316] on input "Size and application of tool, pull or push with the palm of your hand, Potentia…" at bounding box center [330, 315] width 10 height 10
radio input "true"
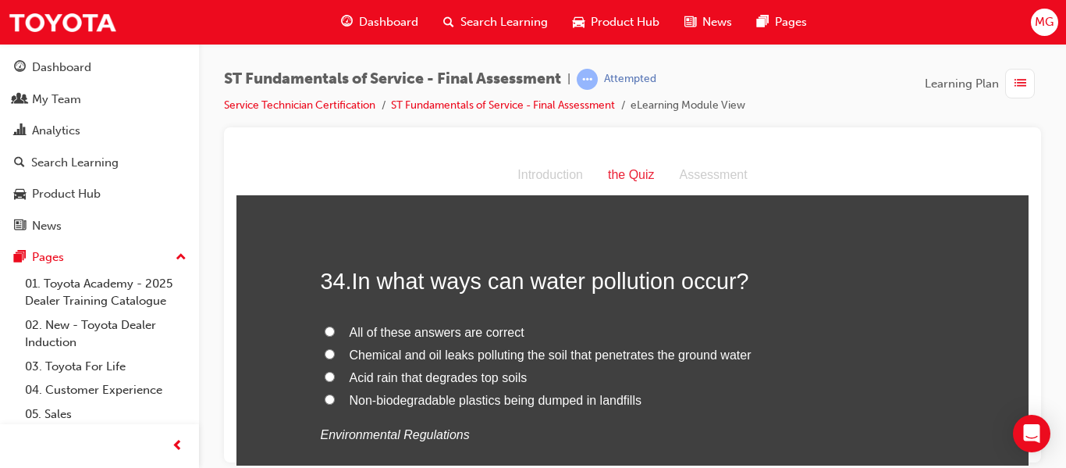
scroll to position [11755, 0]
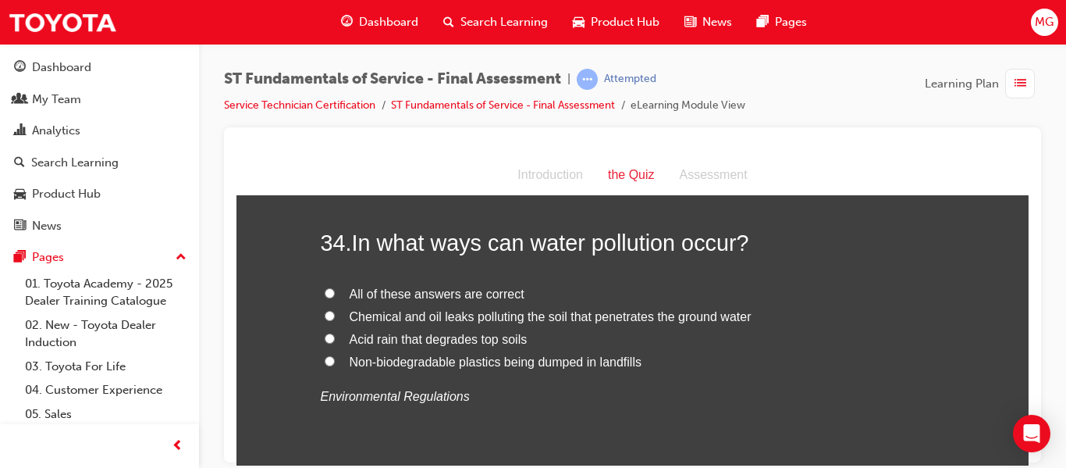
click at [325, 290] on input "All of these answers are correct" at bounding box center [330, 292] width 10 height 10
radio input "true"
click at [325, 316] on input "Chemical and oil leaks polluting the soil that penetrates the ground water" at bounding box center [330, 315] width 10 height 10
radio input "true"
click at [327, 291] on input "All of these answers are correct" at bounding box center [330, 292] width 10 height 10
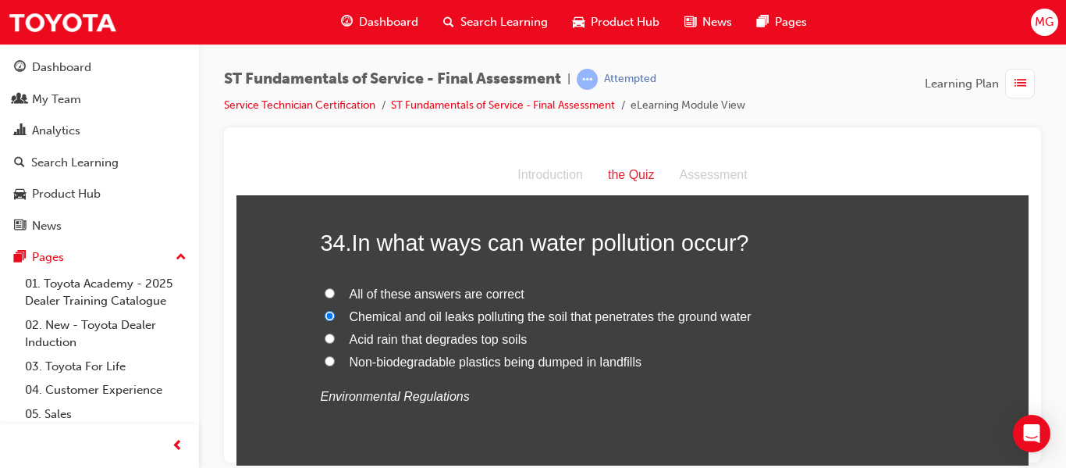
radio input "true"
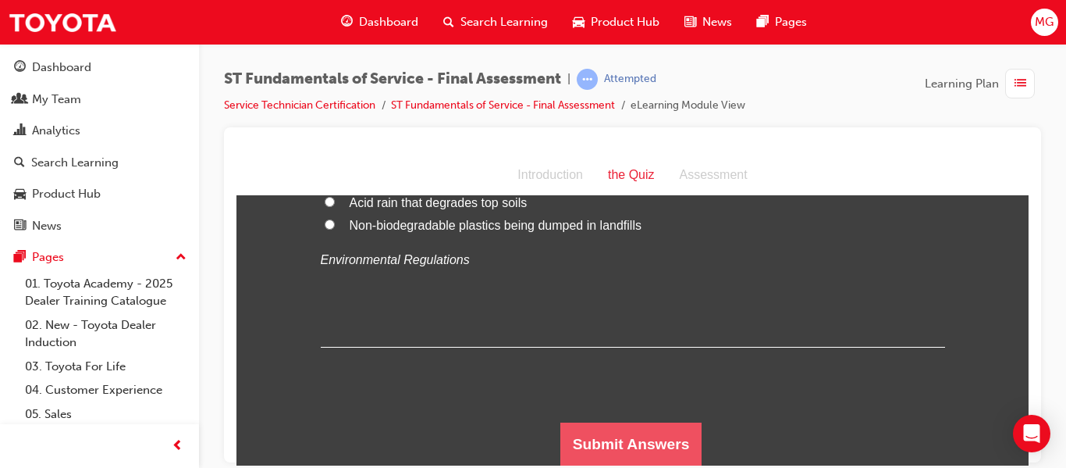
click at [636, 432] on button "Submit Answers" at bounding box center [631, 443] width 142 height 44
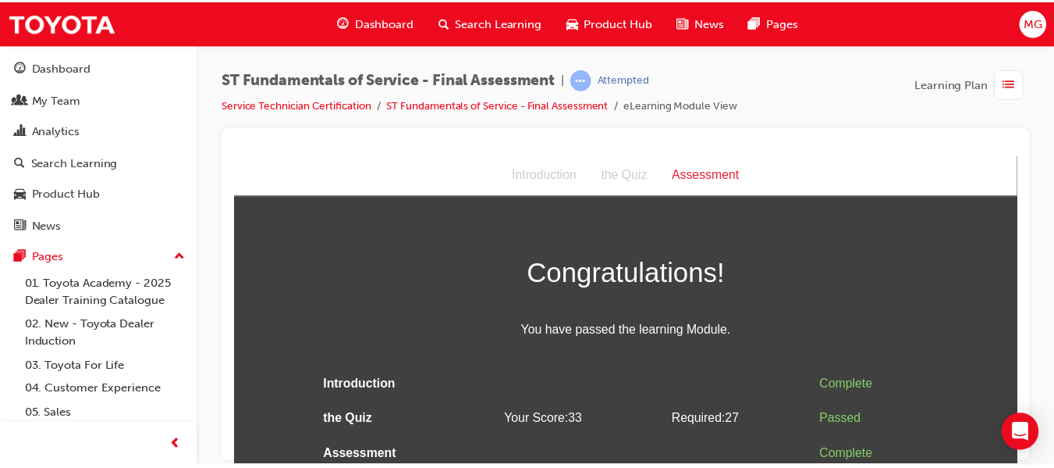
scroll to position [7, 0]
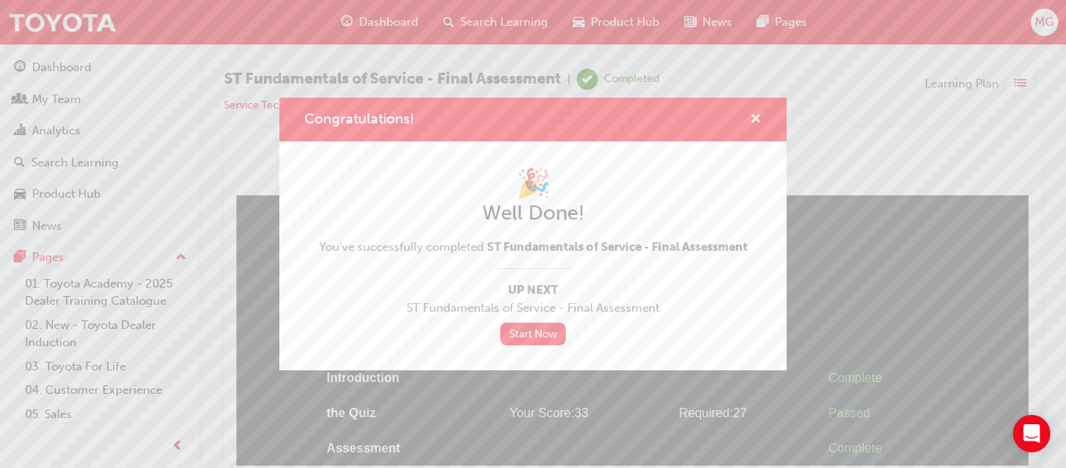
click at [756, 116] on span "cross-icon" at bounding box center [756, 120] width 12 height 14
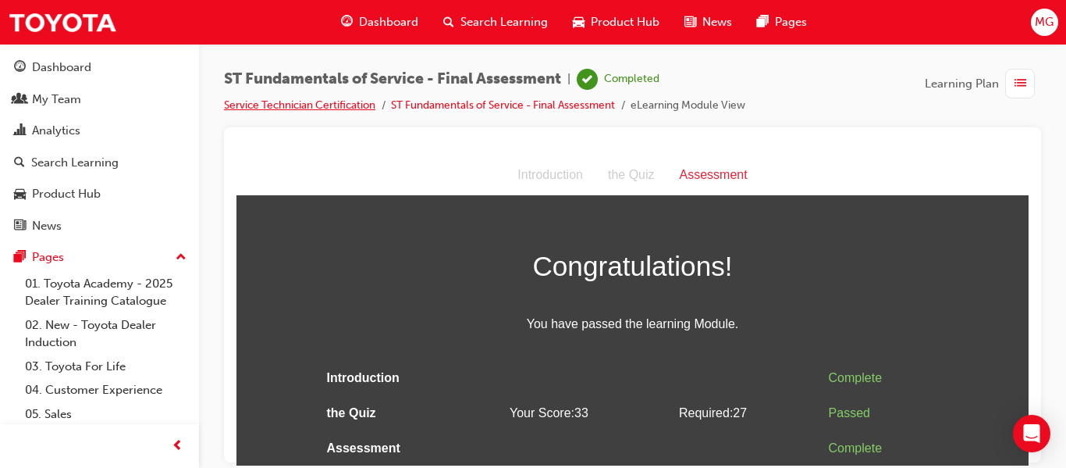
click at [321, 107] on link "Service Technician Certification" at bounding box center [299, 104] width 151 height 13
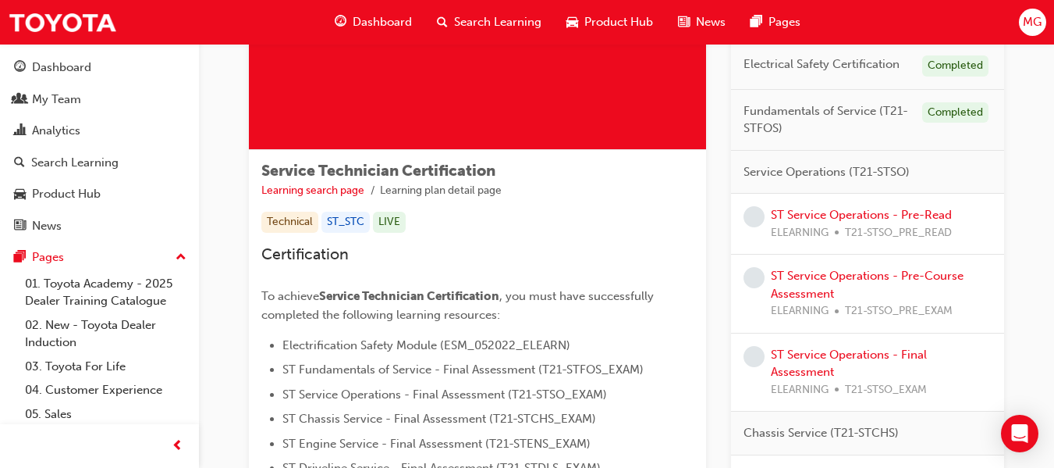
scroll to position [165, 0]
click at [865, 212] on link "ST Service Operations - Pre-Read" at bounding box center [861, 215] width 181 height 14
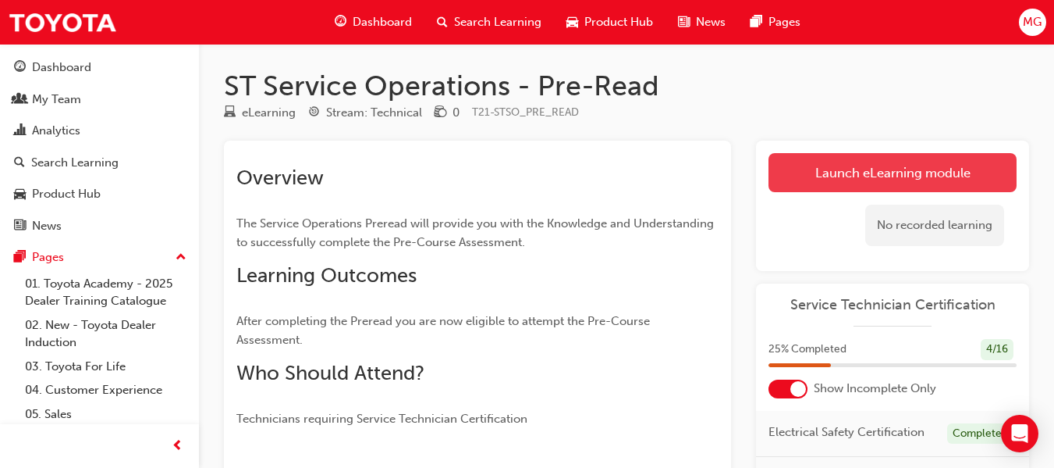
click at [884, 169] on link "Launch eLearning module" at bounding box center [893, 172] width 248 height 39
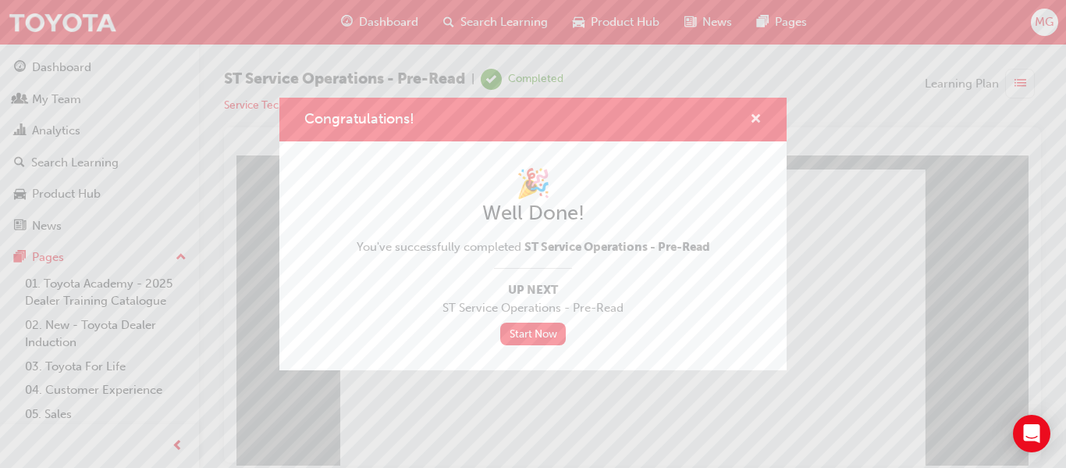
click at [758, 113] on span "cross-icon" at bounding box center [756, 120] width 12 height 14
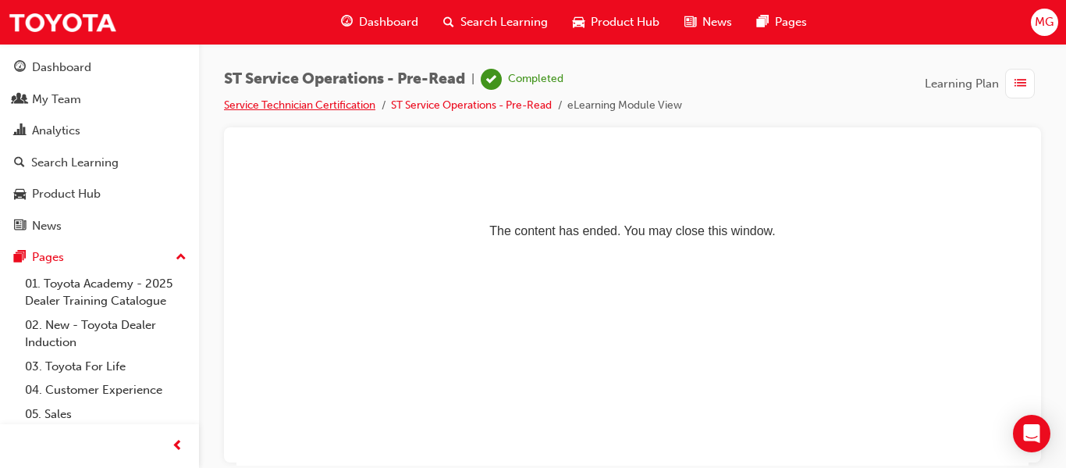
click at [325, 105] on link "Service Technician Certification" at bounding box center [299, 104] width 151 height 13
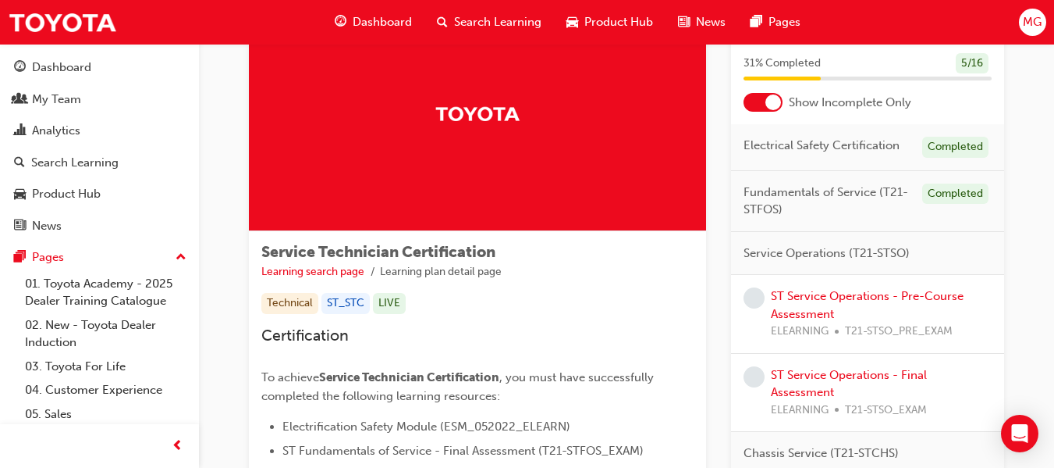
scroll to position [90, 0]
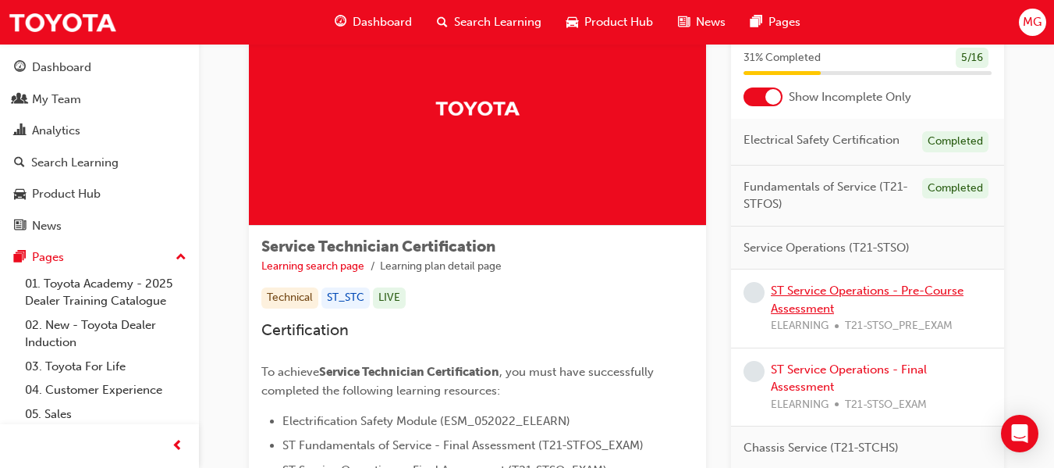
click at [820, 288] on link "ST Service Operations - Pre-Course Assessment" at bounding box center [867, 299] width 193 height 32
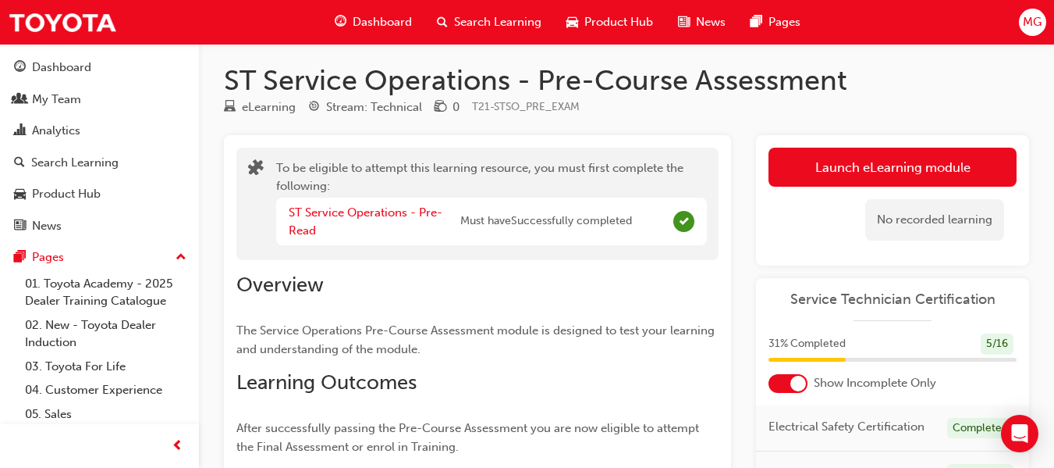
scroll to position [5, 0]
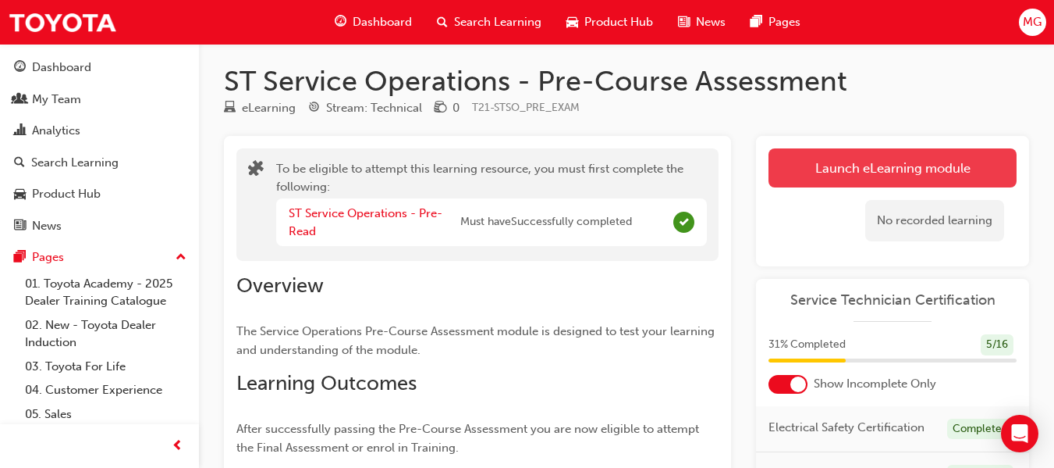
click at [862, 164] on button "Launch eLearning module" at bounding box center [893, 167] width 248 height 39
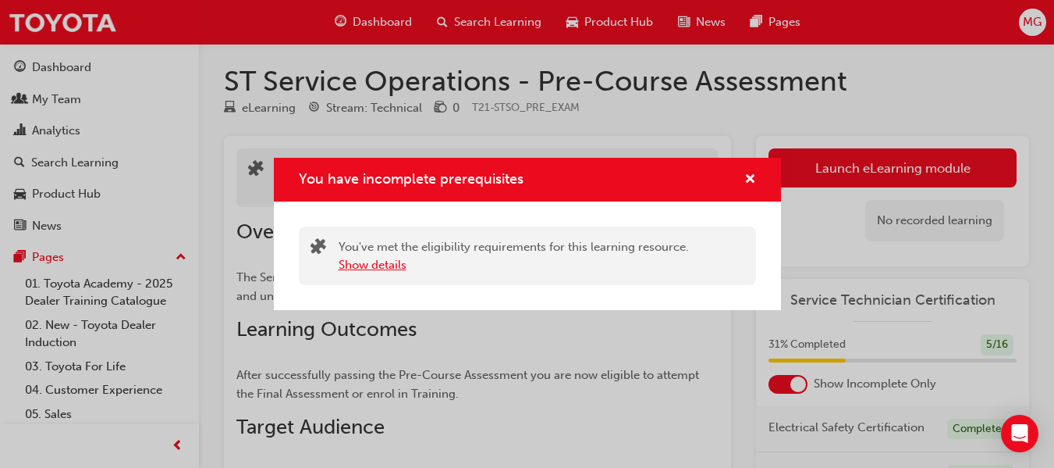
click at [386, 270] on button "Show details" at bounding box center [373, 265] width 68 height 18
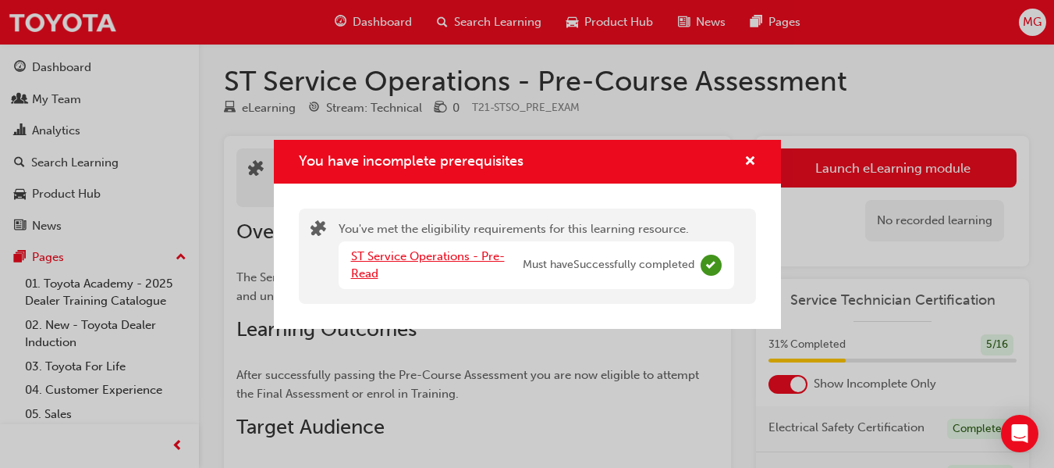
click at [382, 259] on link "ST Service Operations - Pre-Read" at bounding box center [428, 265] width 154 height 32
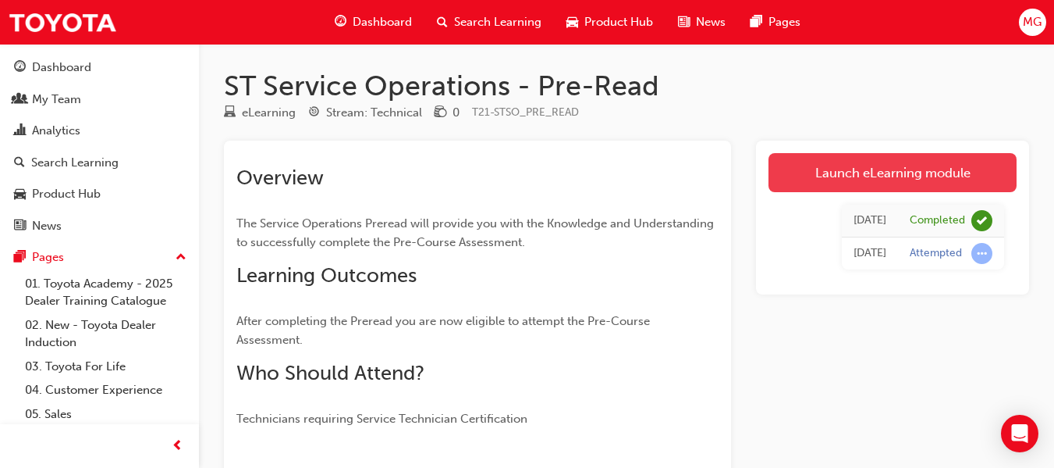
click at [905, 166] on link "Launch eLearning module" at bounding box center [893, 172] width 248 height 39
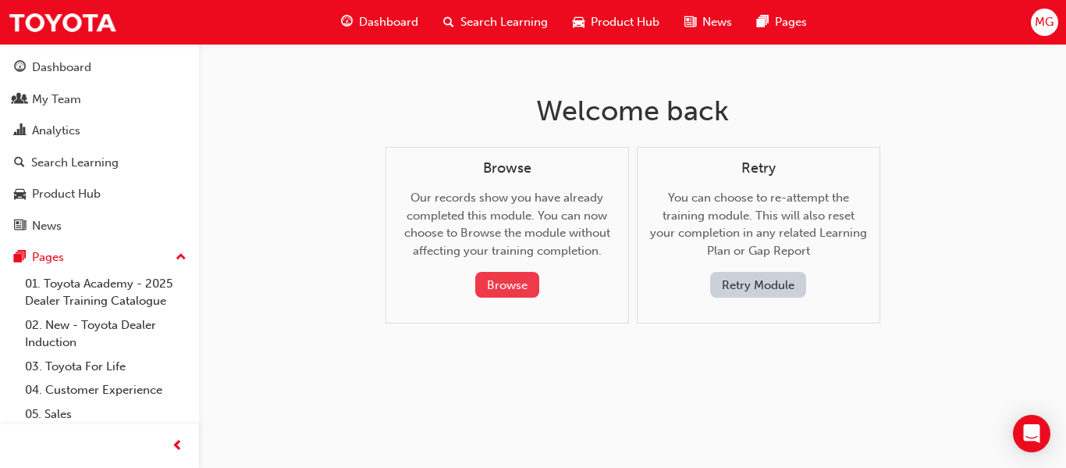
click at [525, 288] on button "Browse" at bounding box center [507, 285] width 64 height 26
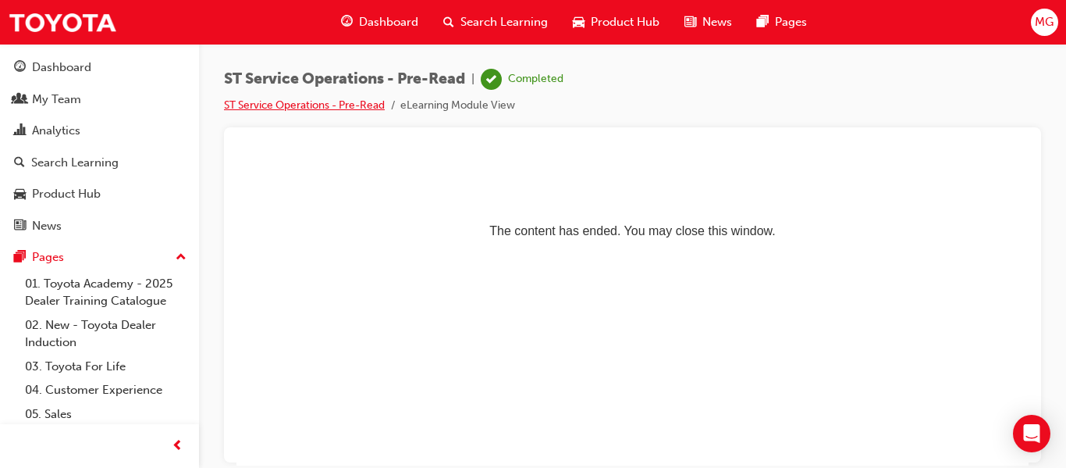
click at [276, 105] on link "ST Service Operations - Pre-Read" at bounding box center [304, 104] width 161 height 13
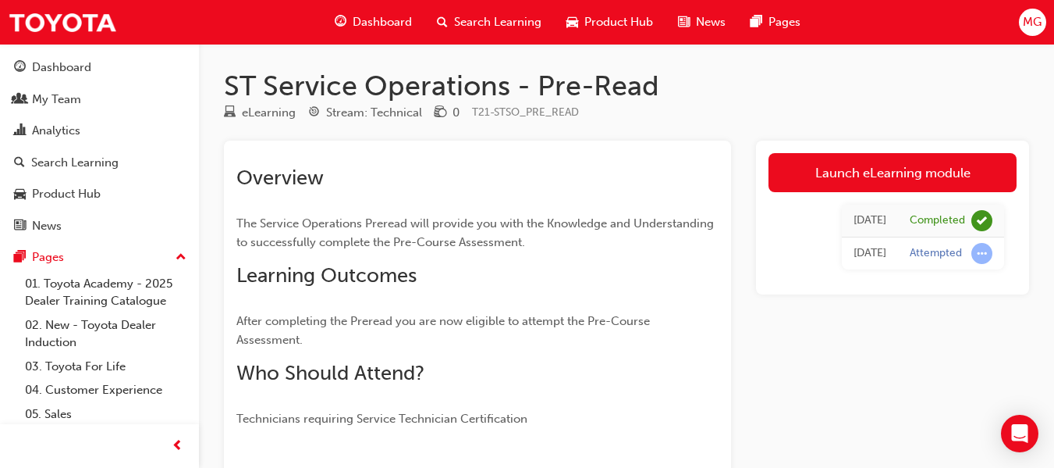
click at [381, 20] on span "Dashboard" at bounding box center [382, 22] width 59 height 18
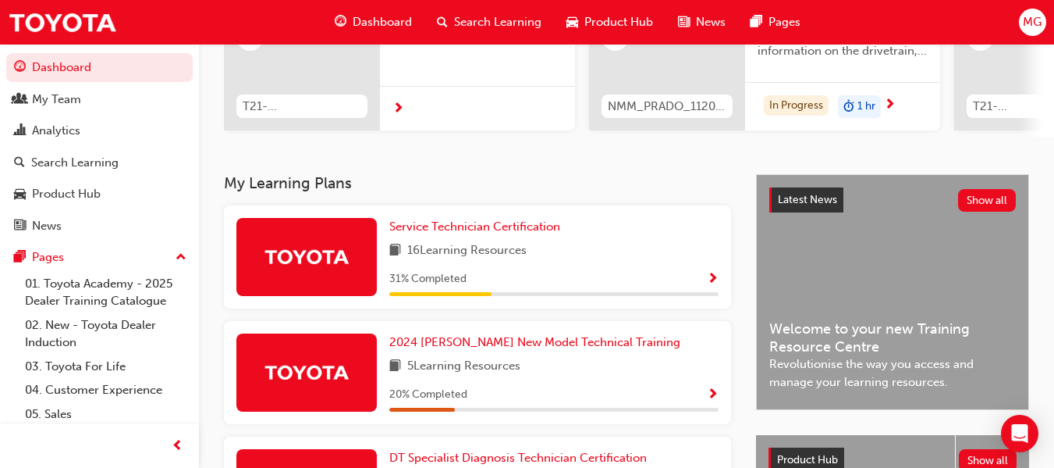
scroll to position [224, 0]
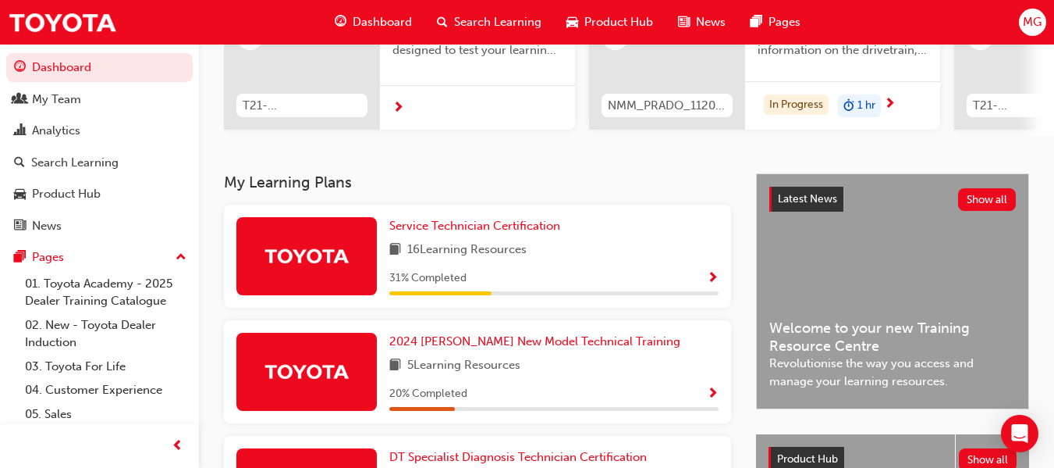
click at [712, 283] on span "Show Progress" at bounding box center [713, 279] width 12 height 14
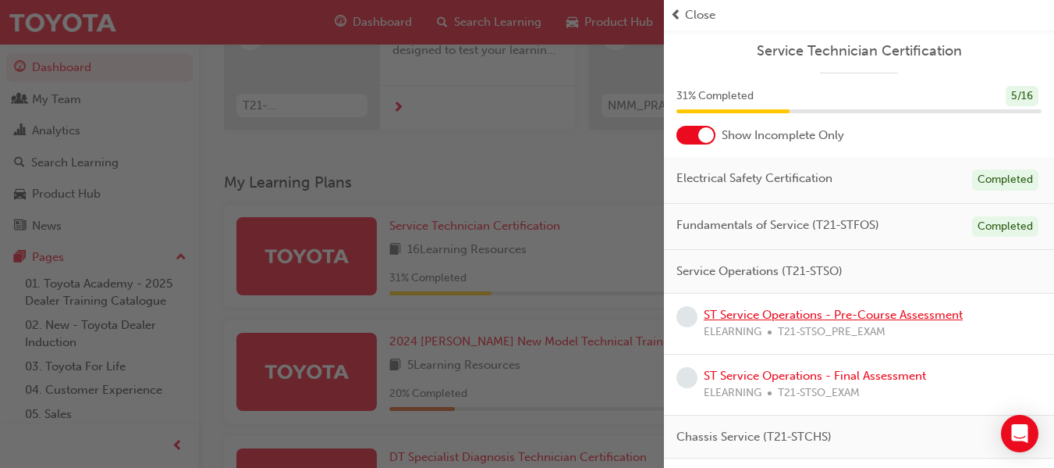
click at [819, 314] on link "ST Service Operations - Pre-Course Assessment" at bounding box center [833, 315] width 259 height 14
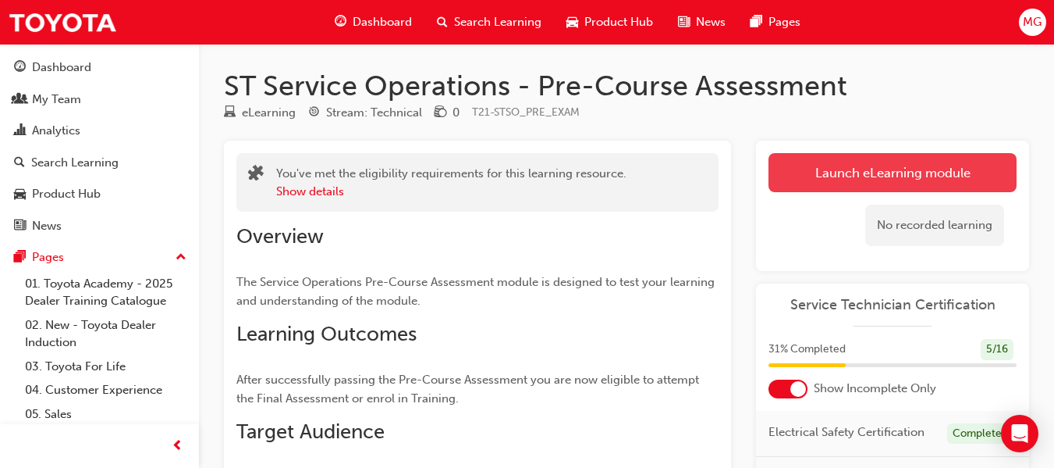
click at [872, 159] on link "Launch eLearning module" at bounding box center [893, 172] width 248 height 39
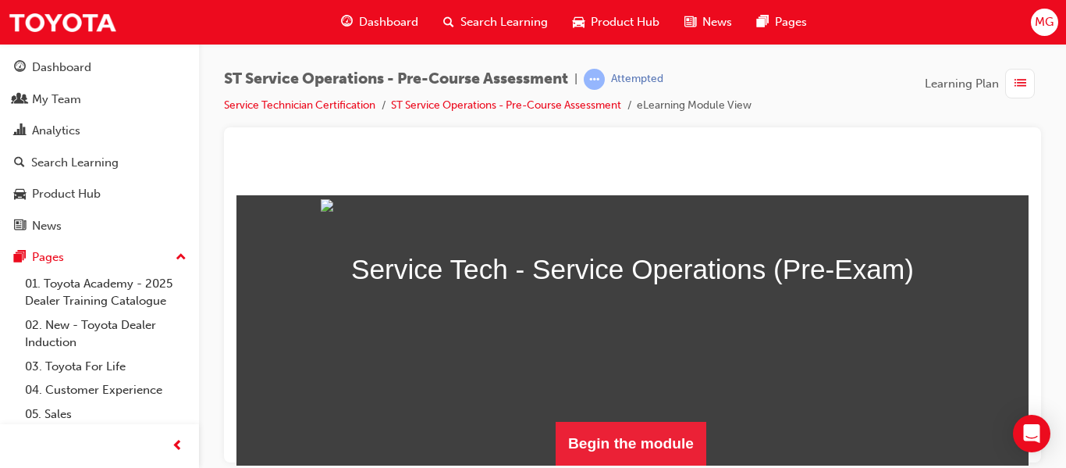
scroll to position [211, 0]
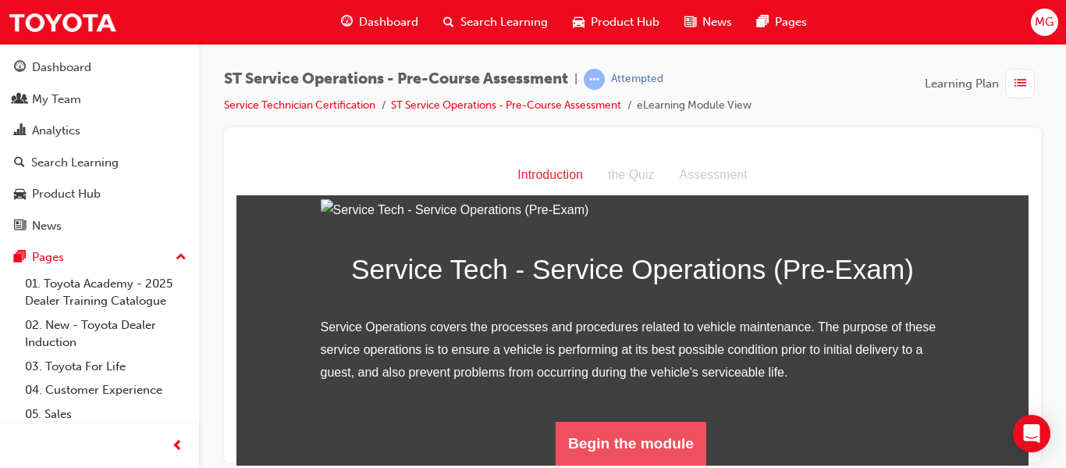
click at [642, 431] on button "Begin the module" at bounding box center [631, 443] width 151 height 44
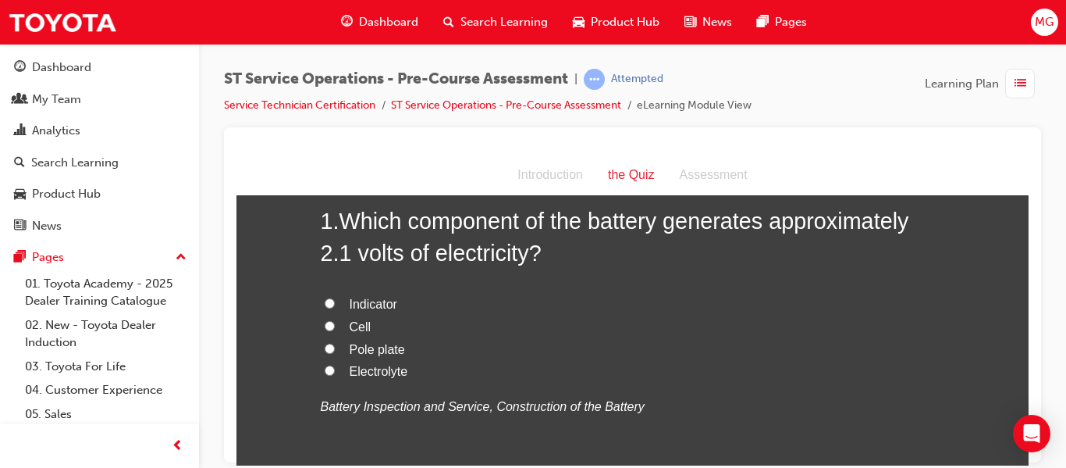
scroll to position [89, 0]
click at [325, 322] on input "Cell" at bounding box center [330, 326] width 10 height 10
radio input "true"
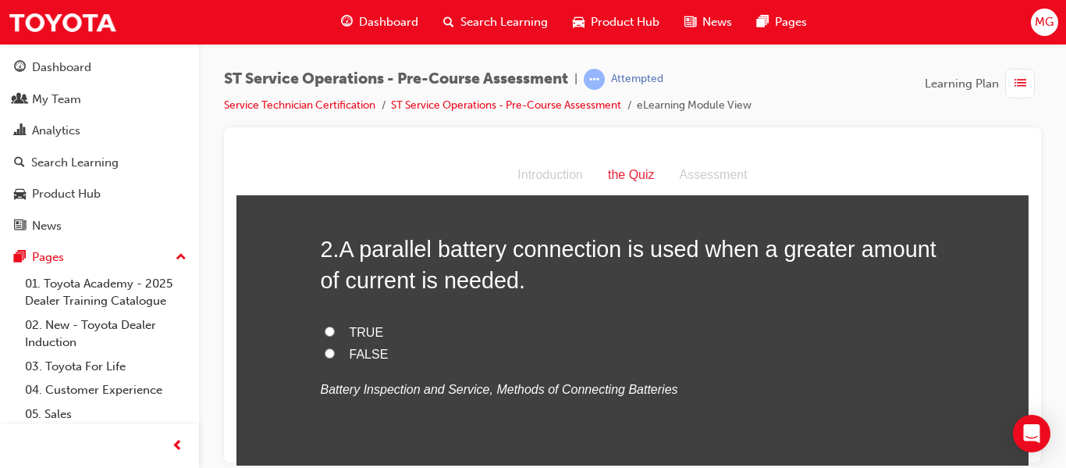
scroll to position [428, 0]
click at [325, 328] on input "TRUE" at bounding box center [330, 328] width 10 height 10
radio input "true"
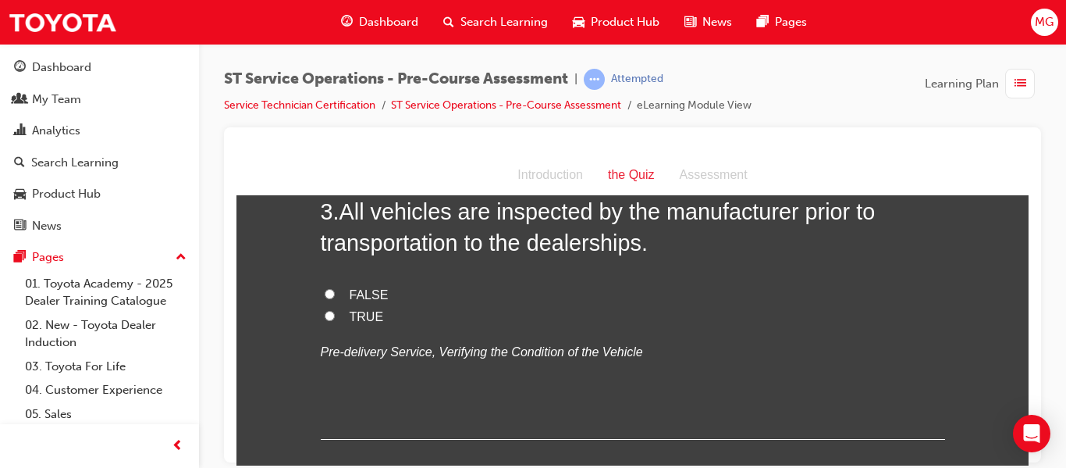
scroll to position [780, 0]
click at [325, 317] on input "TRUE" at bounding box center [330, 316] width 10 height 10
radio input "true"
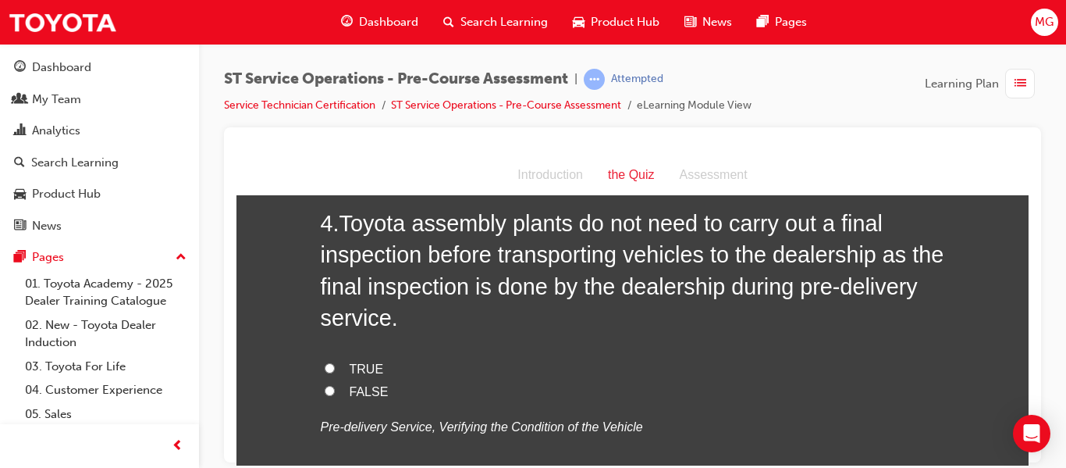
scroll to position [1090, 0]
click at [325, 388] on input "FALSE" at bounding box center [330, 388] width 10 height 10
radio input "true"
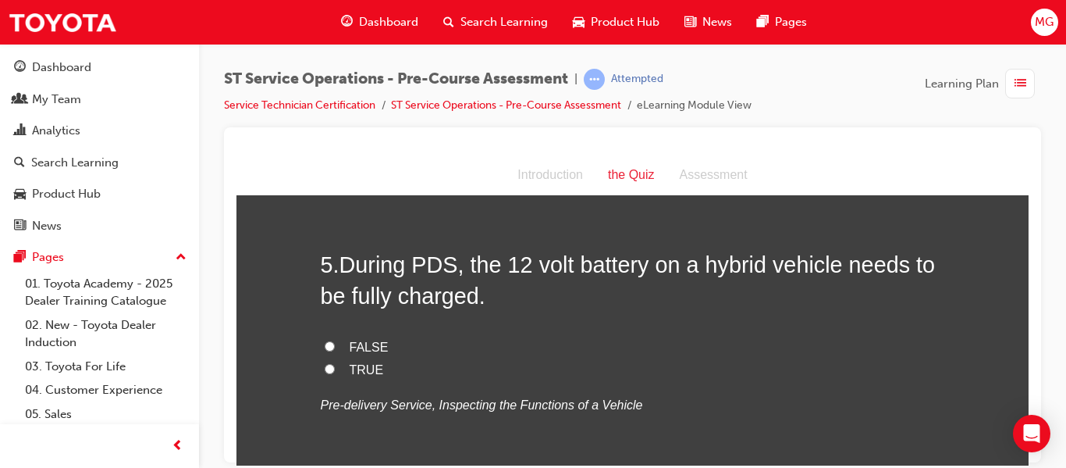
scroll to position [1438, 0]
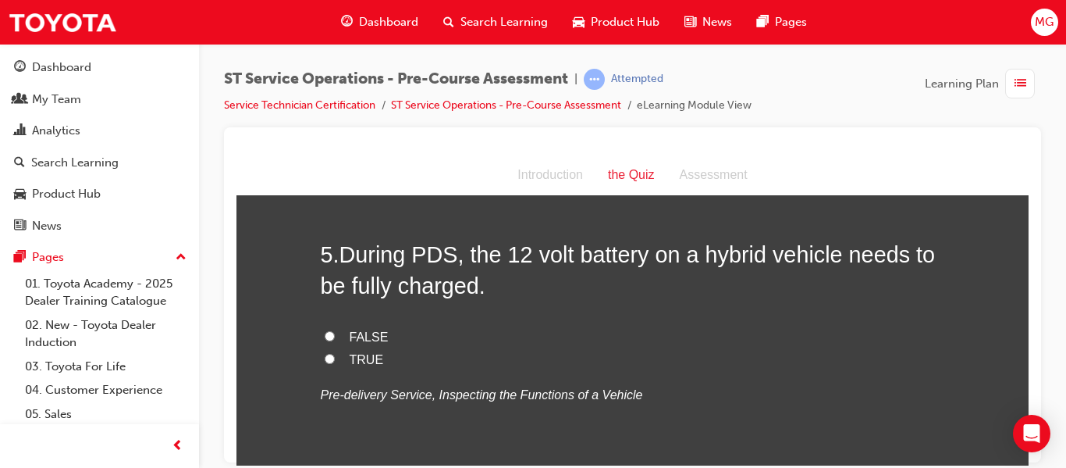
click at [326, 360] on input "TRUE" at bounding box center [330, 358] width 10 height 10
radio input "true"
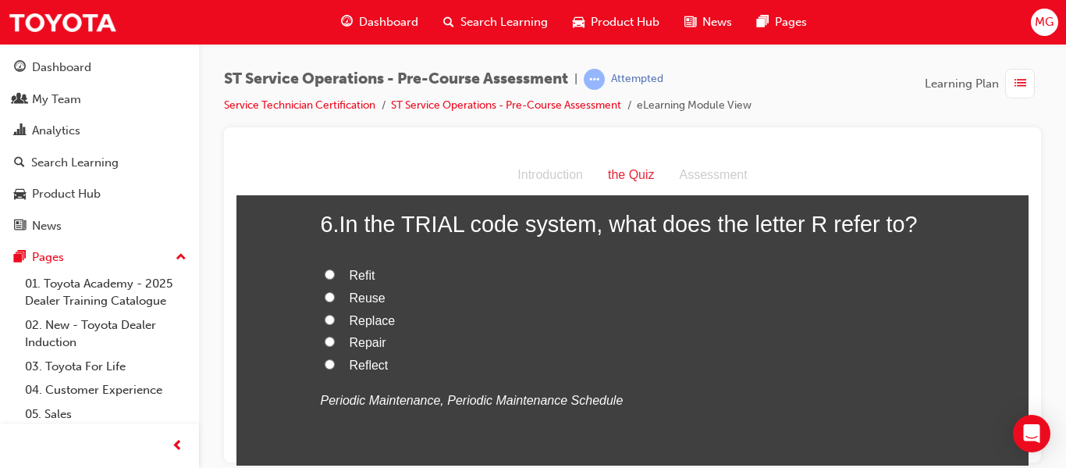
scroll to position [1788, 0]
click at [325, 317] on input "Replace" at bounding box center [330, 318] width 10 height 10
radio input "true"
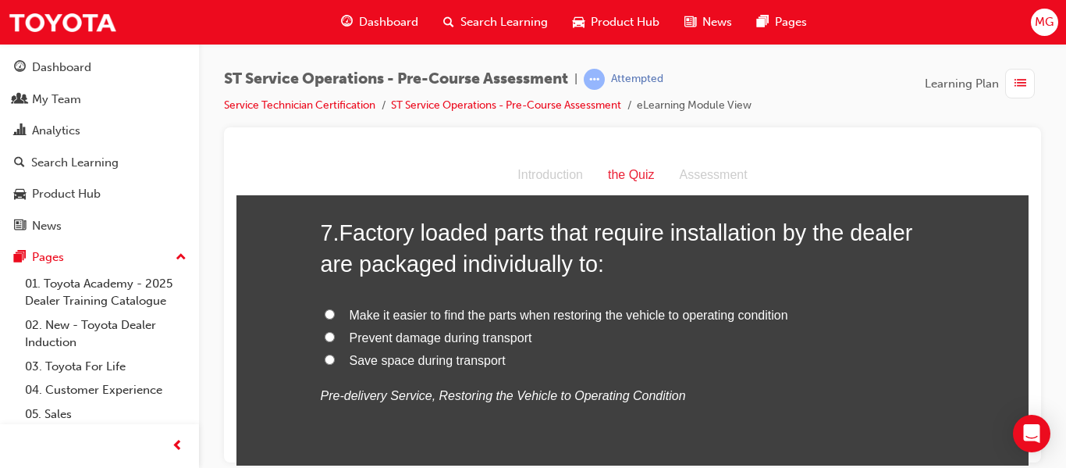
scroll to position [2133, 0]
click at [325, 337] on input "Prevent damage during transport" at bounding box center [330, 336] width 10 height 10
radio input "true"
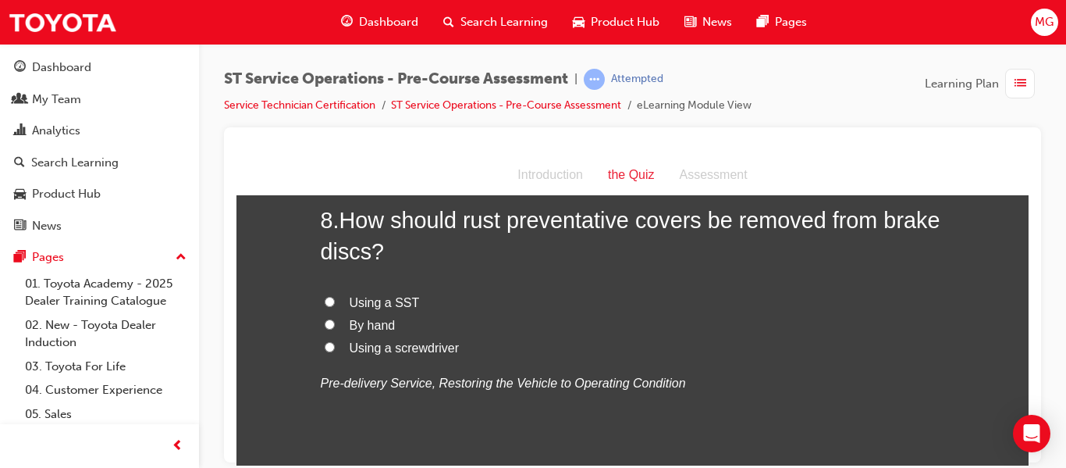
scroll to position [2487, 0]
click at [325, 322] on input "By hand" at bounding box center [330, 323] width 10 height 10
radio input "true"
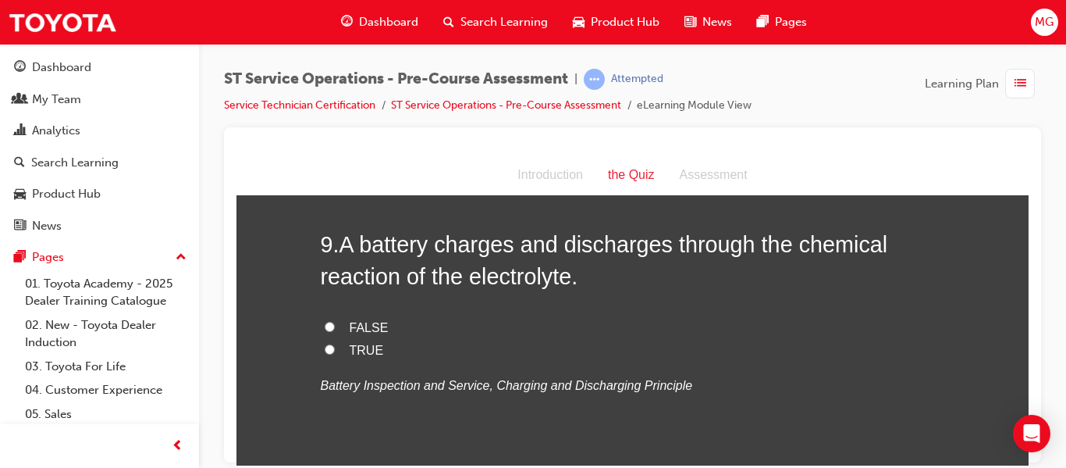
scroll to position [2803, 0]
click at [325, 347] on input "TRUE" at bounding box center [330, 348] width 10 height 10
radio input "true"
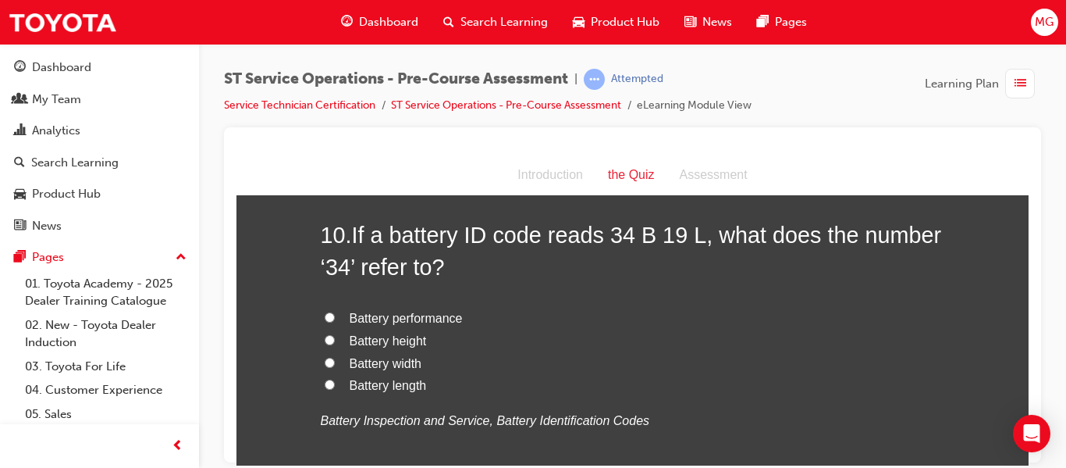
scroll to position [3131, 0]
click at [325, 315] on input "Battery performance" at bounding box center [330, 316] width 10 height 10
radio input "true"
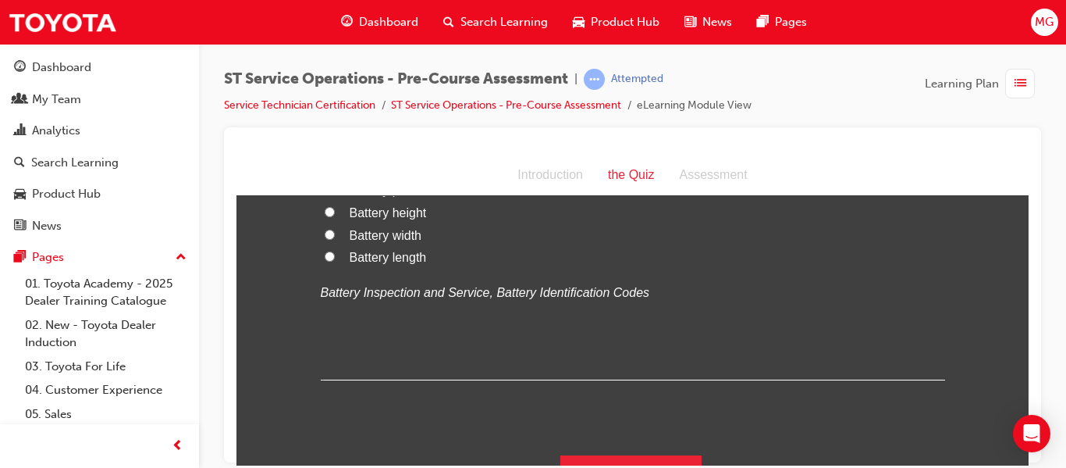
scroll to position [3291, 0]
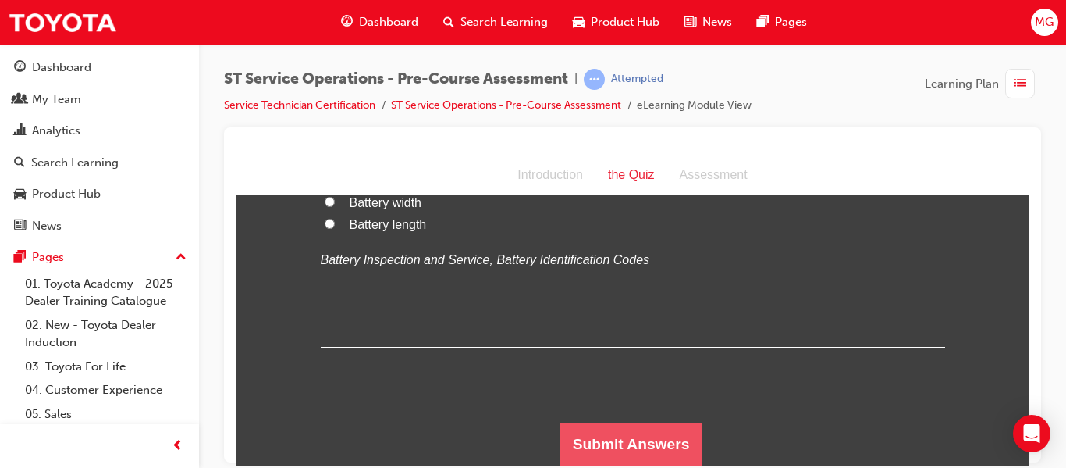
click at [629, 448] on button "Submit Answers" at bounding box center [631, 443] width 142 height 44
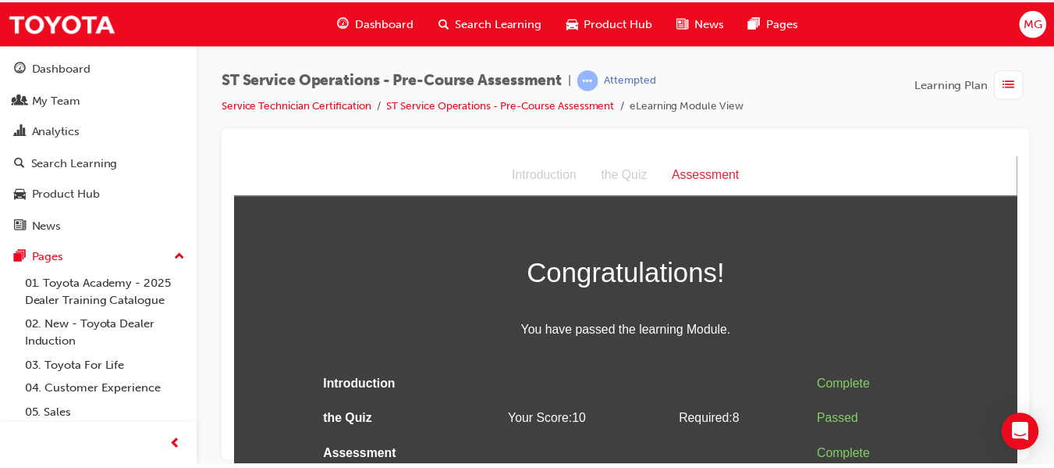
scroll to position [7, 0]
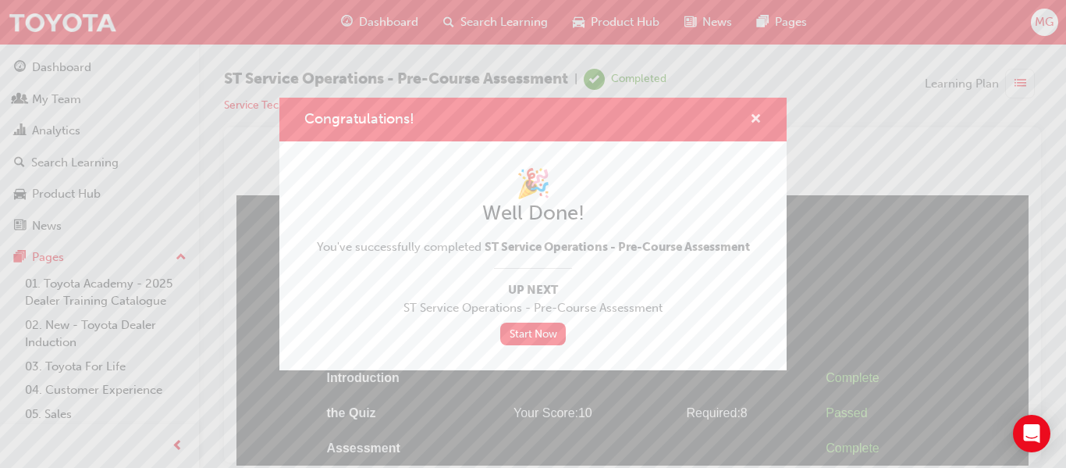
click at [759, 117] on span "cross-icon" at bounding box center [756, 120] width 12 height 14
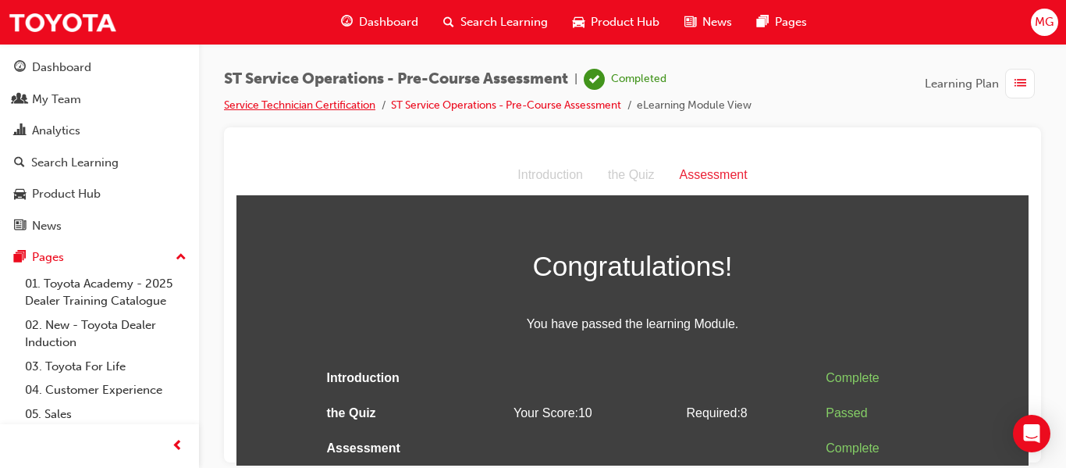
click at [314, 101] on link "Service Technician Certification" at bounding box center [299, 104] width 151 height 13
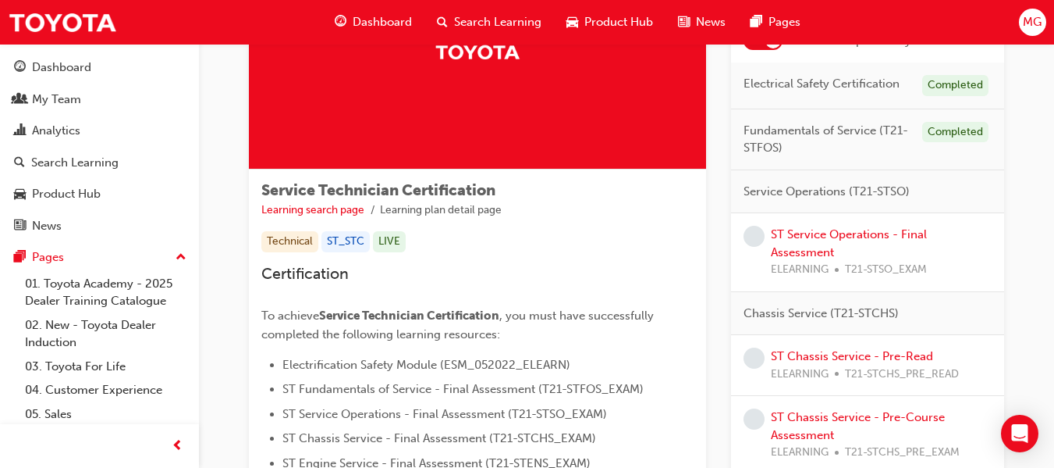
scroll to position [153, 0]
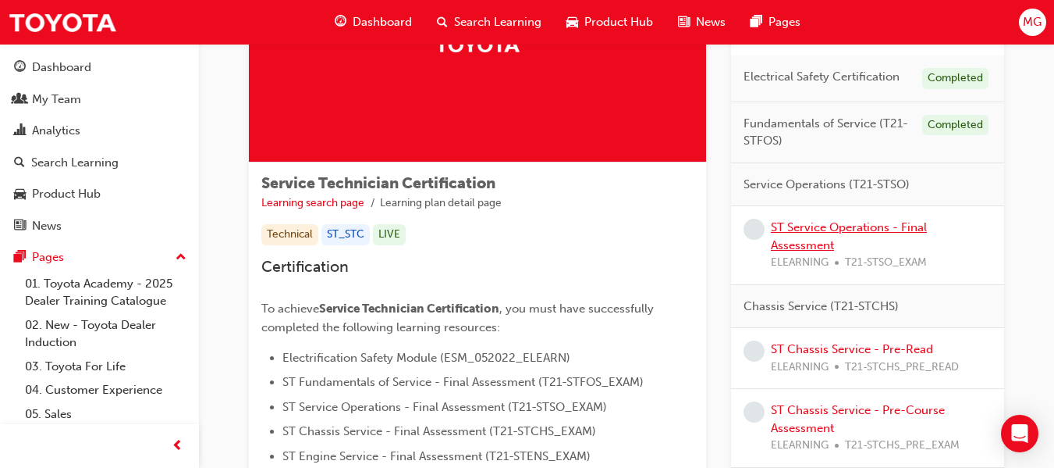
click at [827, 226] on link "ST Service Operations - Final Assessment" at bounding box center [849, 236] width 156 height 32
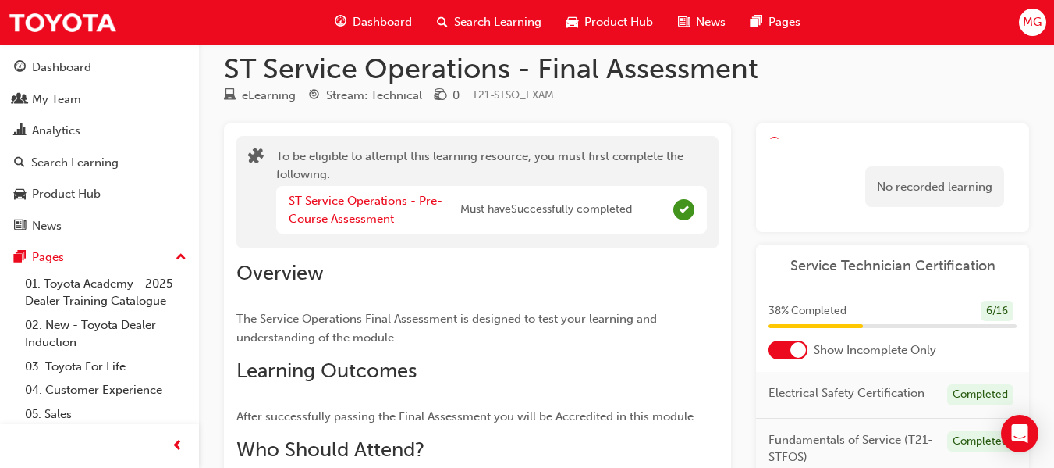
scroll to position [16, 0]
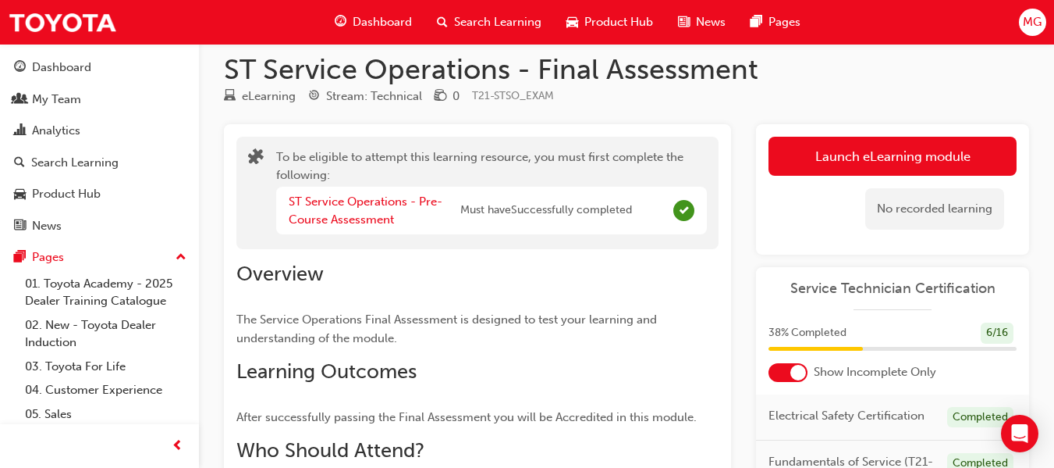
click at [400, 21] on span "Dashboard" at bounding box center [382, 22] width 59 height 18
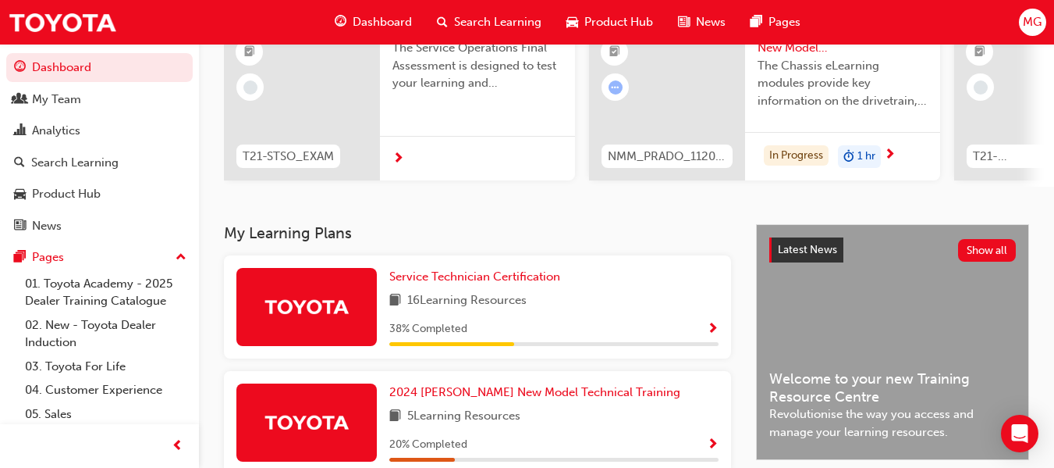
scroll to position [175, 0]
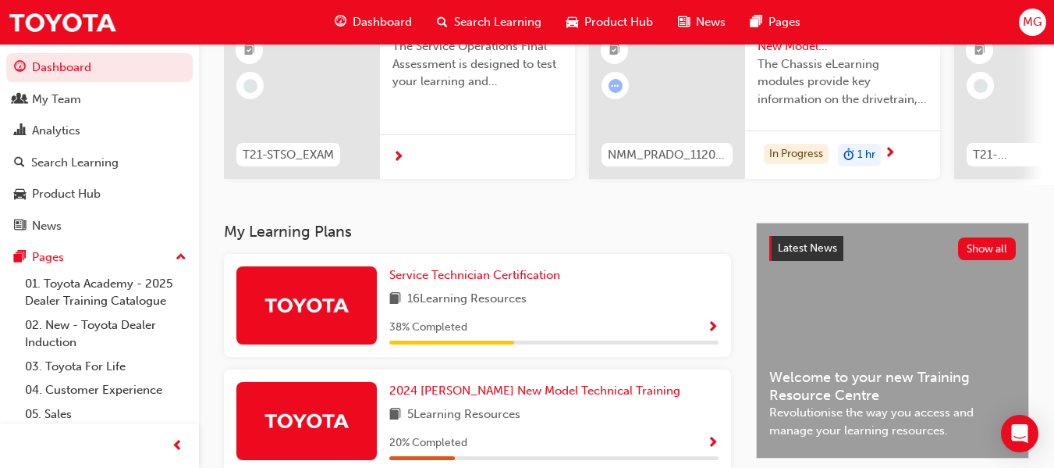
click at [715, 335] on span "Show Progress" at bounding box center [713, 328] width 12 height 14
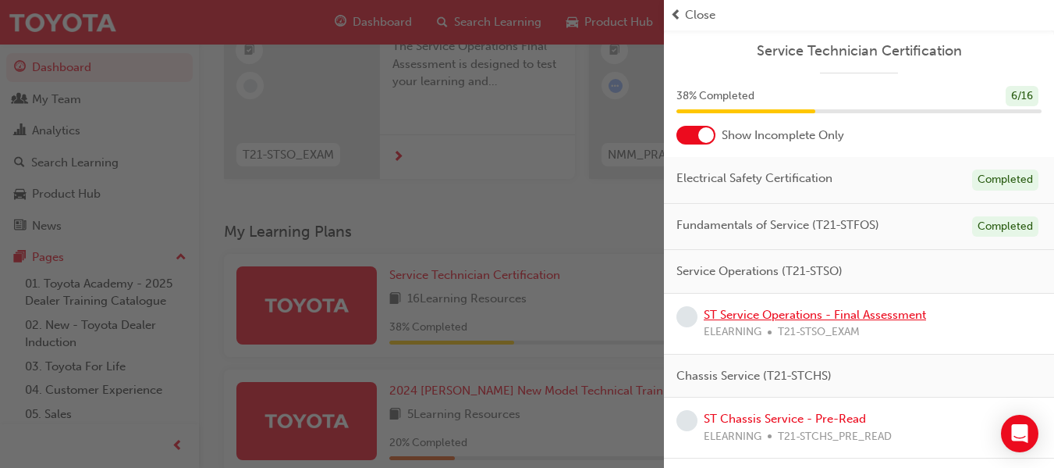
click at [839, 315] on link "ST Service Operations - Final Assessment" at bounding box center [815, 315] width 222 height 14
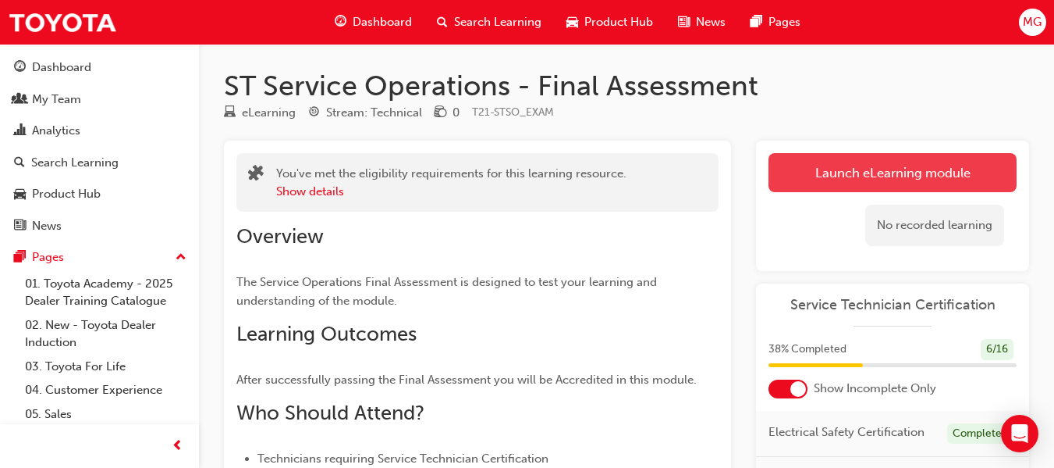
click at [852, 171] on link "Launch eLearning module" at bounding box center [893, 172] width 248 height 39
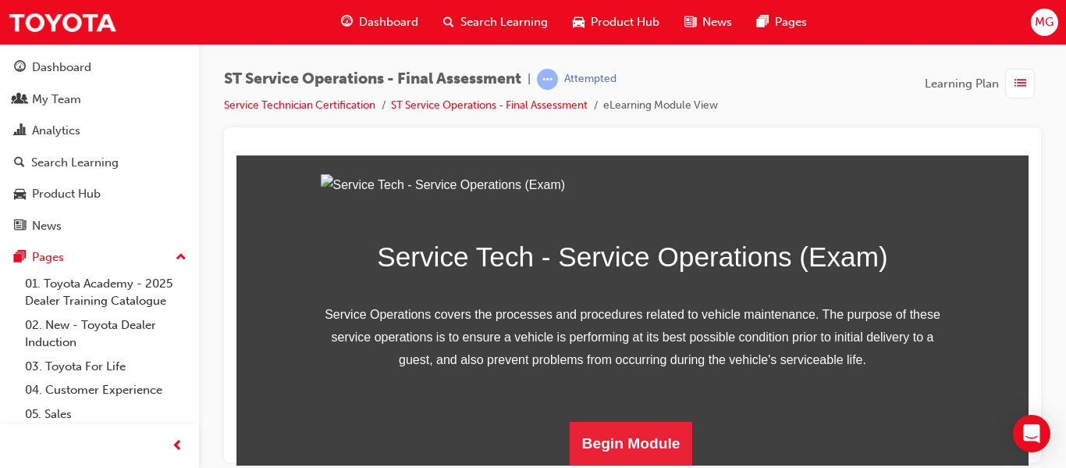
scroll to position [299, 0]
click at [619, 436] on button "Begin Module" at bounding box center [631, 443] width 123 height 44
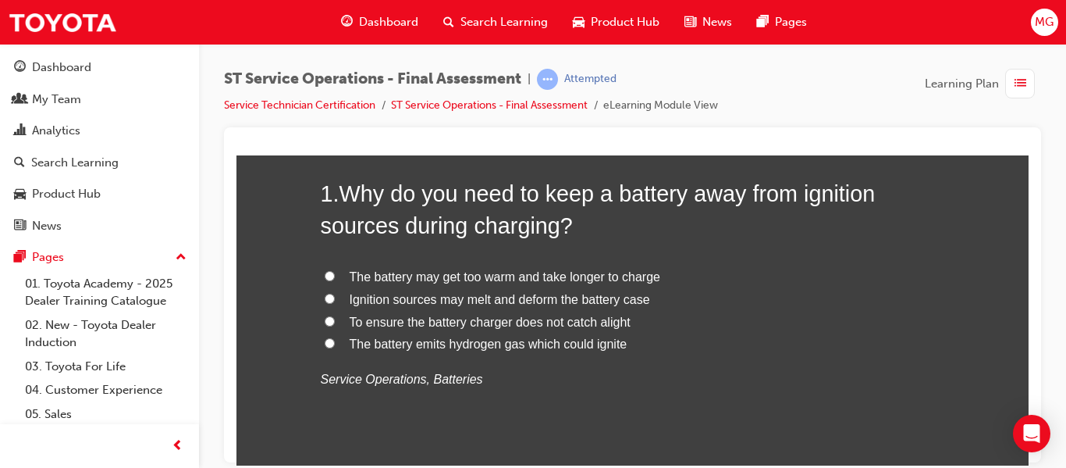
scroll to position [144, 0]
click at [325, 341] on input "The battery emits hydrogen gas which could ignite" at bounding box center [330, 341] width 10 height 10
radio input "true"
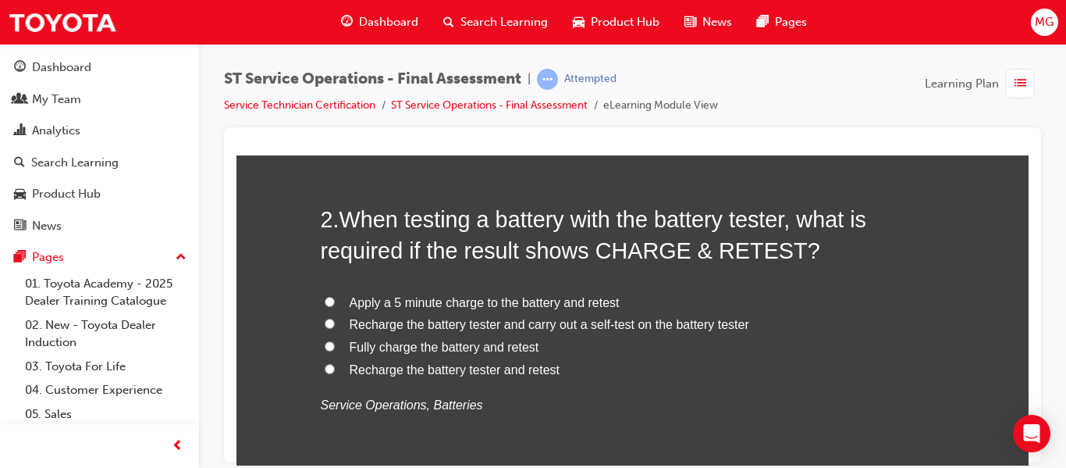
scroll to position [480, 0]
click at [325, 344] on input "Fully charge the battery and retest" at bounding box center [330, 346] width 10 height 10
radio input "true"
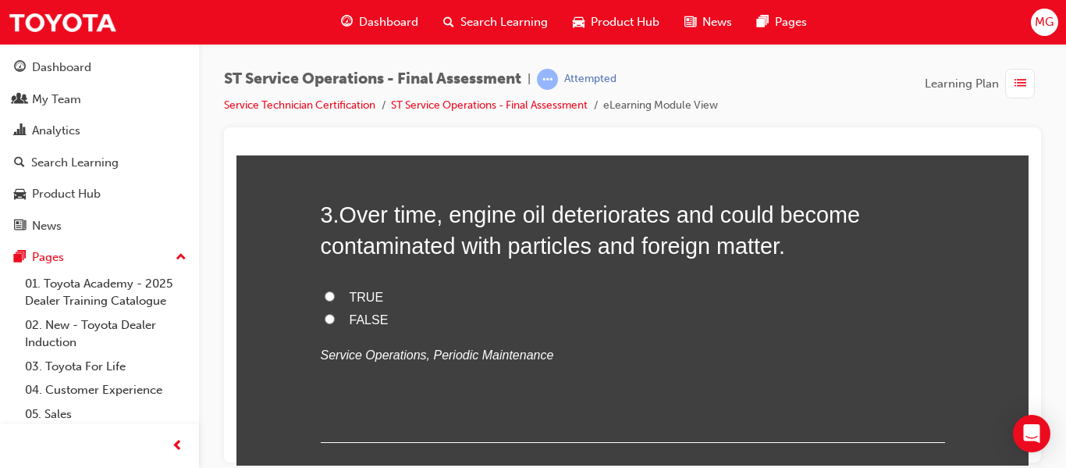
scroll to position [848, 0]
click at [325, 292] on input "TRUE" at bounding box center [330, 296] width 10 height 10
radio input "true"
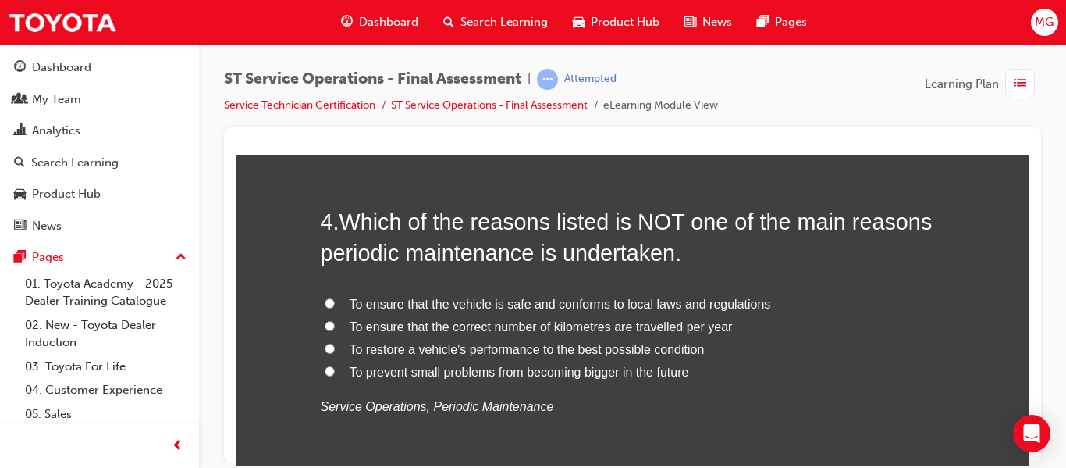
scroll to position [1167, 0]
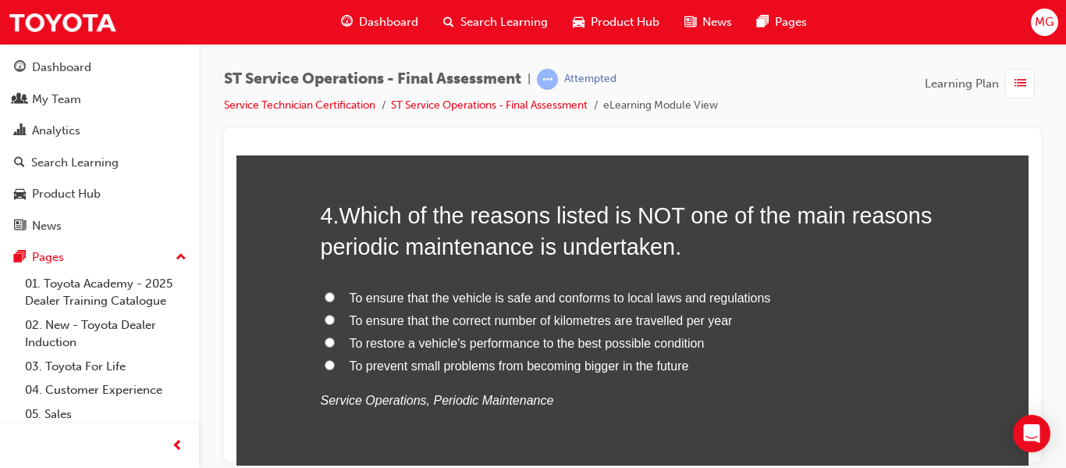
click at [325, 319] on input "To ensure that the correct number of kilometres are travelled per year" at bounding box center [330, 319] width 10 height 10
radio input "true"
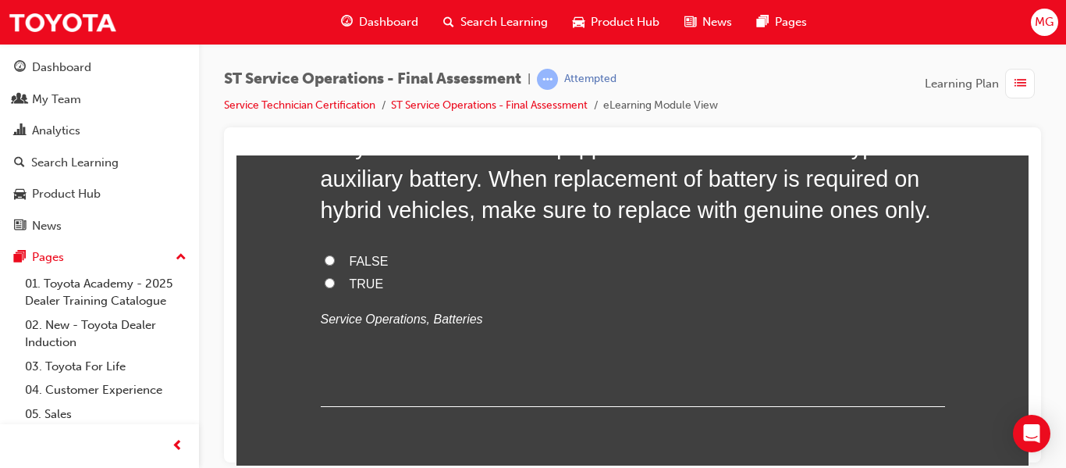
scroll to position [1601, 0]
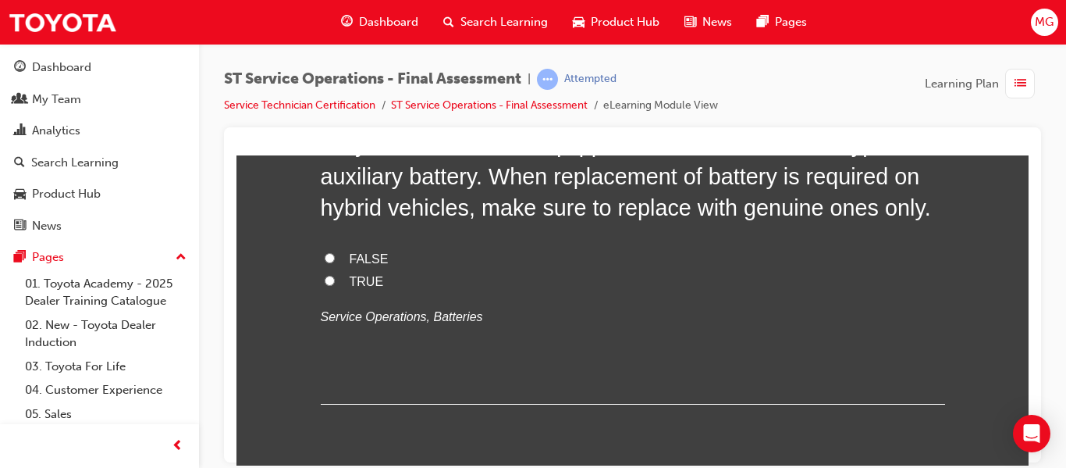
click at [325, 276] on input "TRUE" at bounding box center [330, 280] width 10 height 10
radio input "true"
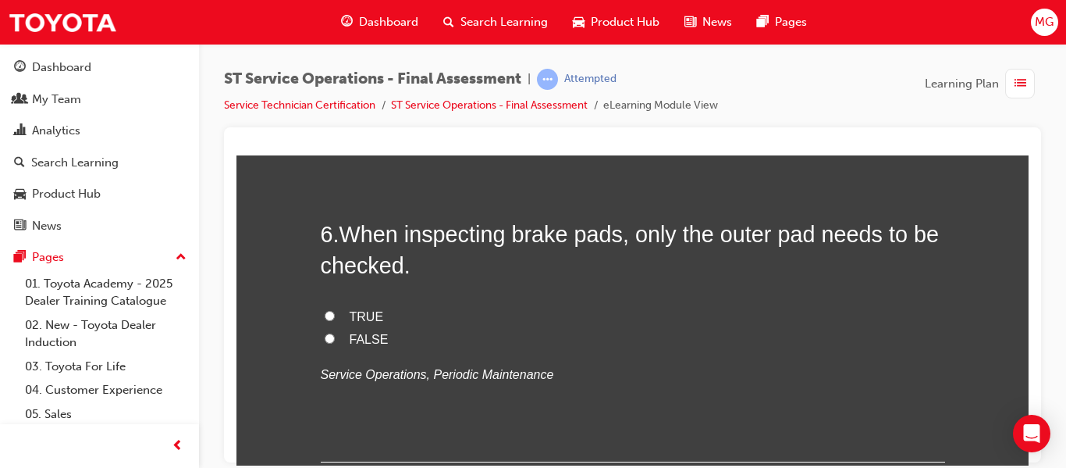
scroll to position [1862, 0]
click at [325, 336] on input "FALSE" at bounding box center [330, 337] width 10 height 10
radio input "true"
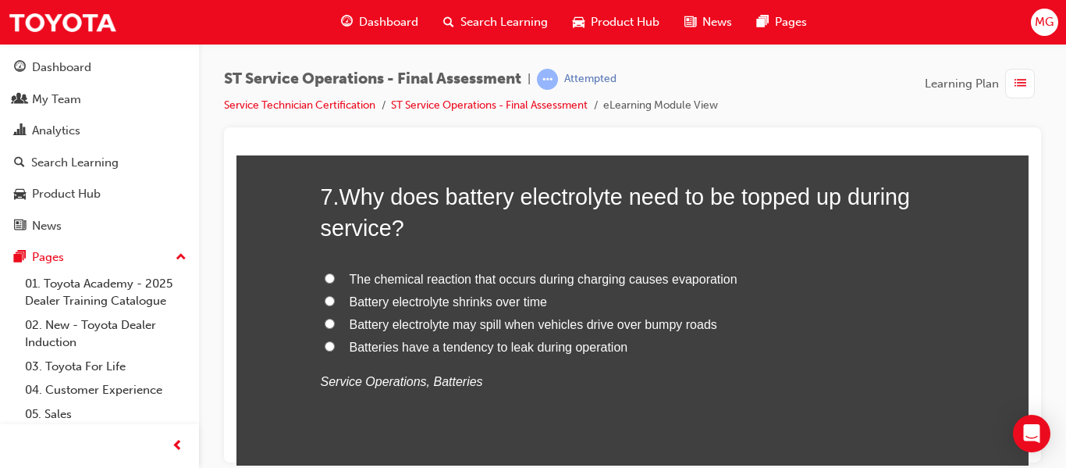
scroll to position [2218, 0]
click at [326, 278] on input "The chemical reaction that occurs during charging causes evaporation" at bounding box center [330, 277] width 10 height 10
radio input "true"
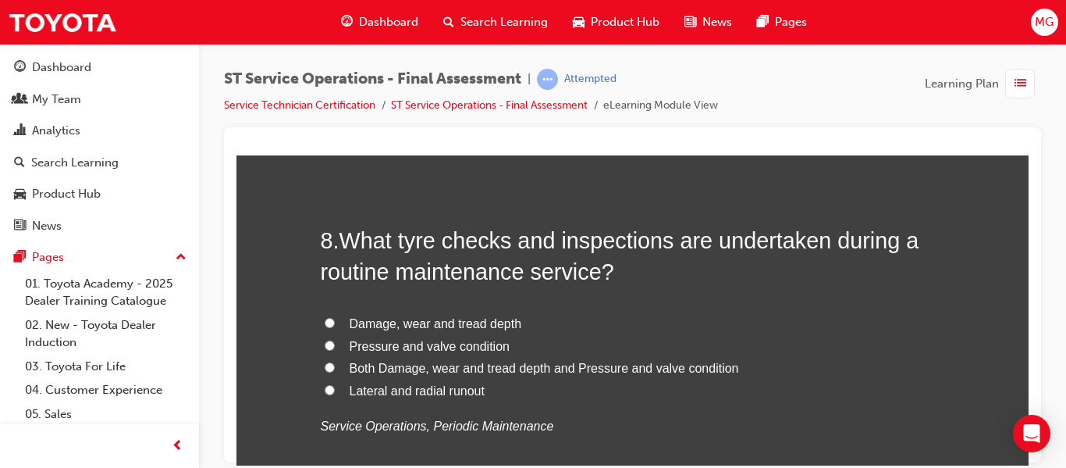
scroll to position [2537, 0]
click at [326, 368] on input "Both Damage, wear and tread depth and Pressure and valve condition" at bounding box center [330, 366] width 10 height 10
radio input "true"
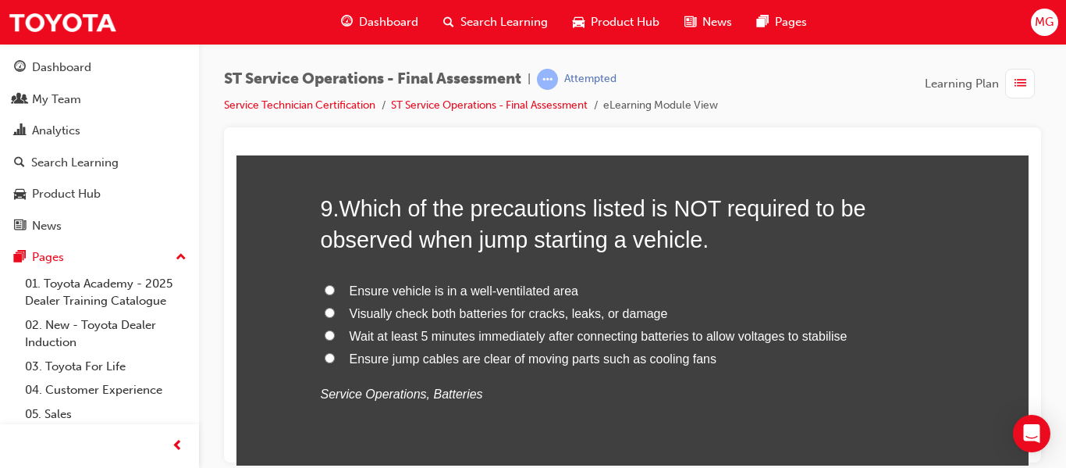
scroll to position [2933, 0]
click at [325, 289] on input "Ensure vehicle is in a well-ventilated area" at bounding box center [330, 288] width 10 height 10
radio input "true"
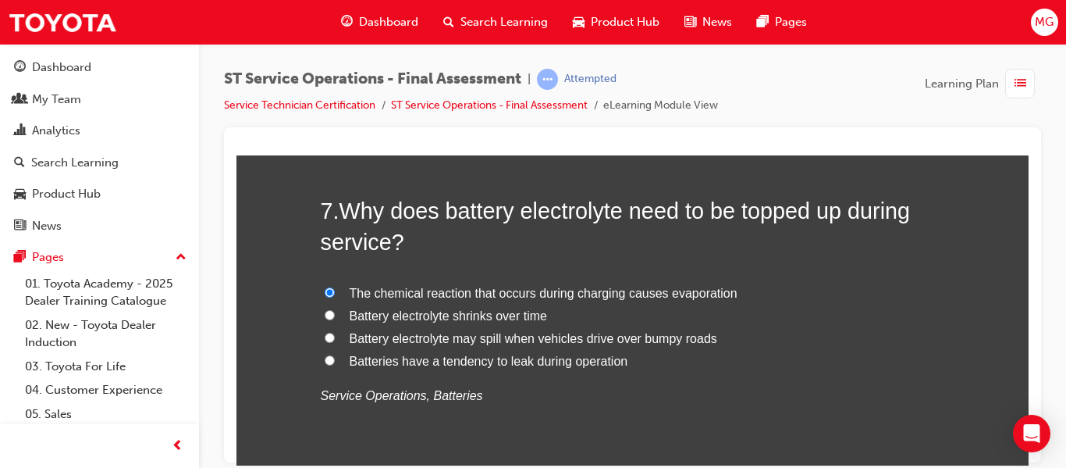
scroll to position [2203, 0]
click at [325, 317] on input "Battery electrolyte shrinks over time" at bounding box center [330, 315] width 10 height 10
radio input "true"
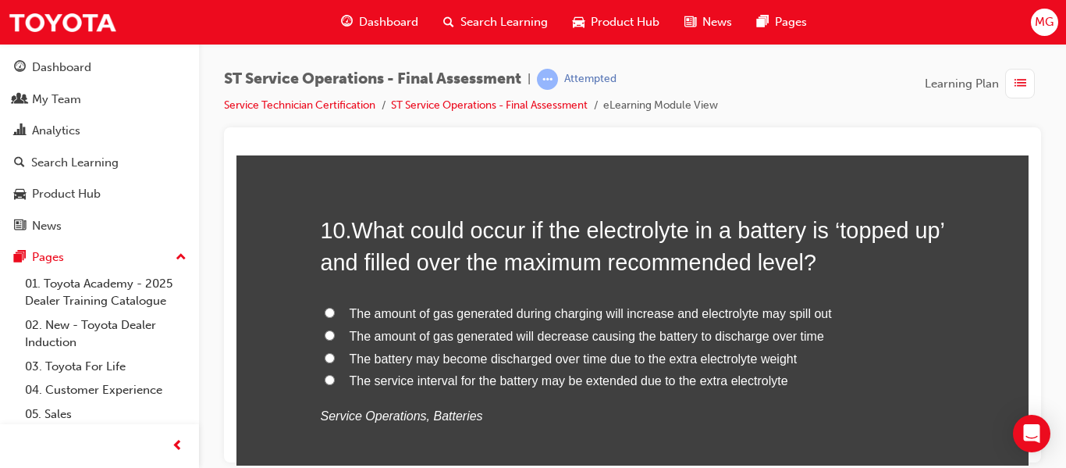
scroll to position [3274, 0]
click at [325, 308] on input "The amount of gas generated during charging will increase and electrolyte may s…" at bounding box center [330, 311] width 10 height 10
radio input "true"
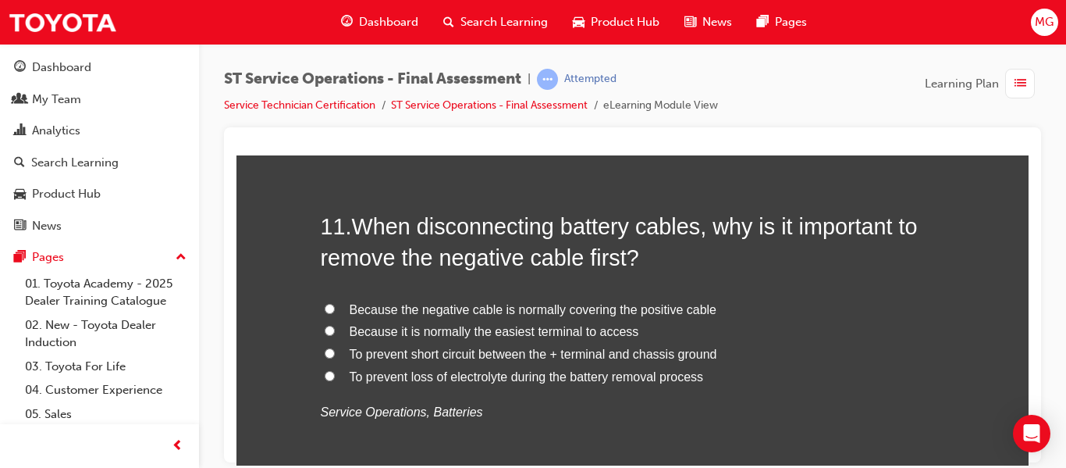
scroll to position [3642, 0]
click at [325, 353] on input "To prevent short circuit between the + terminal and chassis ground" at bounding box center [330, 352] width 10 height 10
radio input "true"
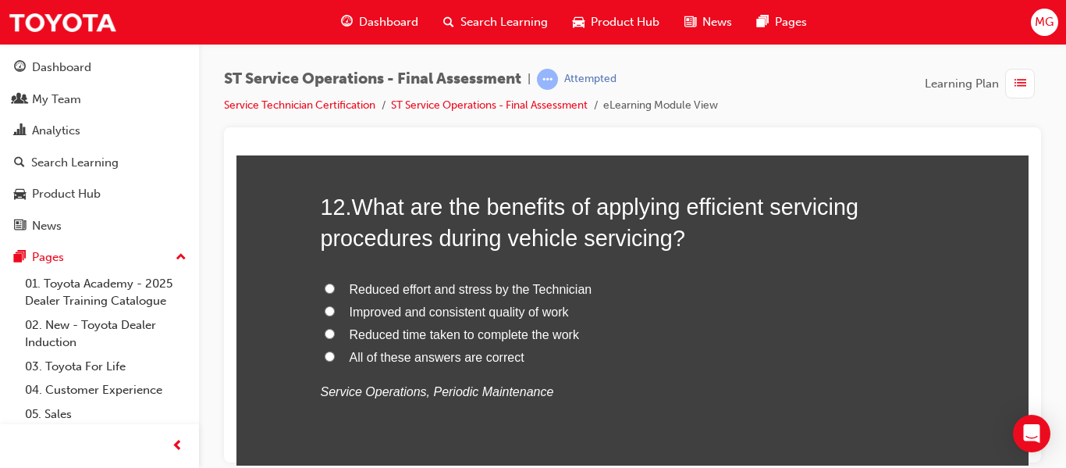
scroll to position [4025, 0]
click at [325, 333] on input "Reduced time taken to complete the work" at bounding box center [330, 332] width 10 height 10
radio input "true"
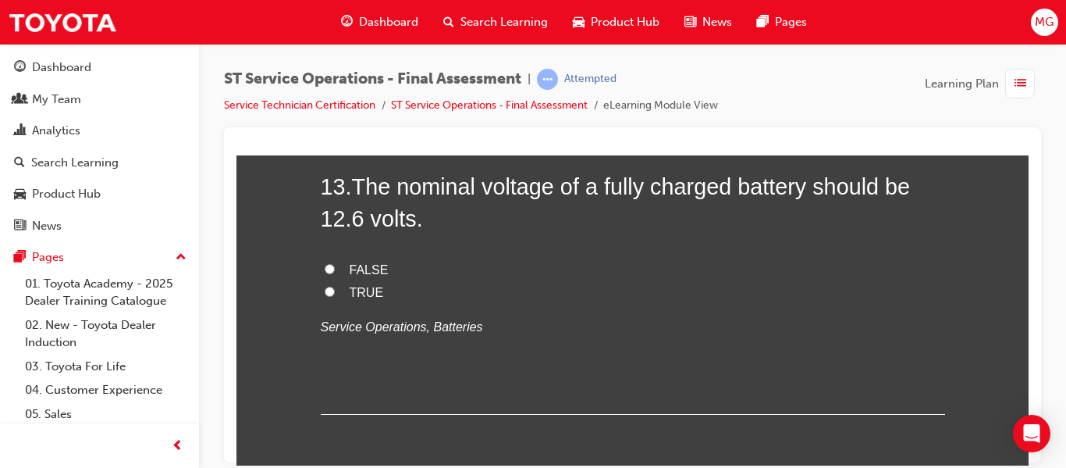
scroll to position [4408, 0]
click at [325, 292] on input "TRUE" at bounding box center [330, 290] width 10 height 10
radio input "true"
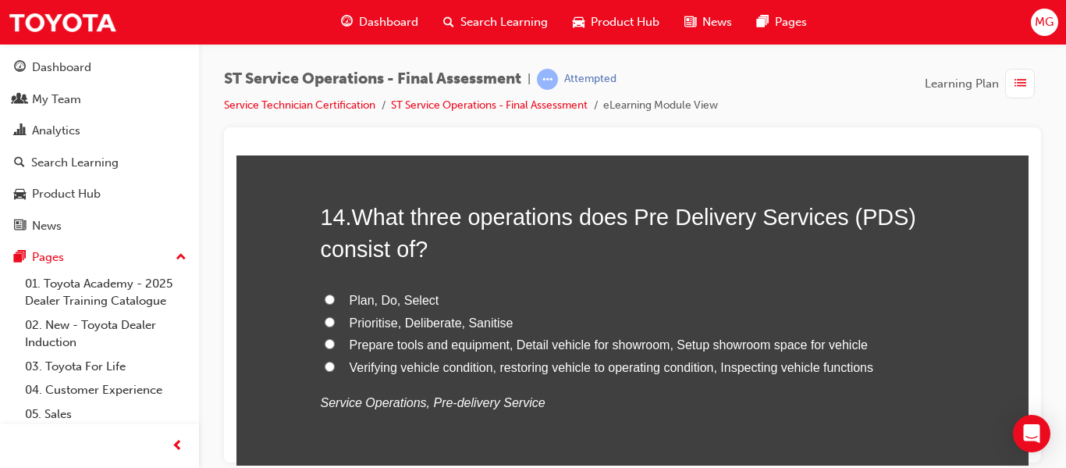
scroll to position [4698, 0]
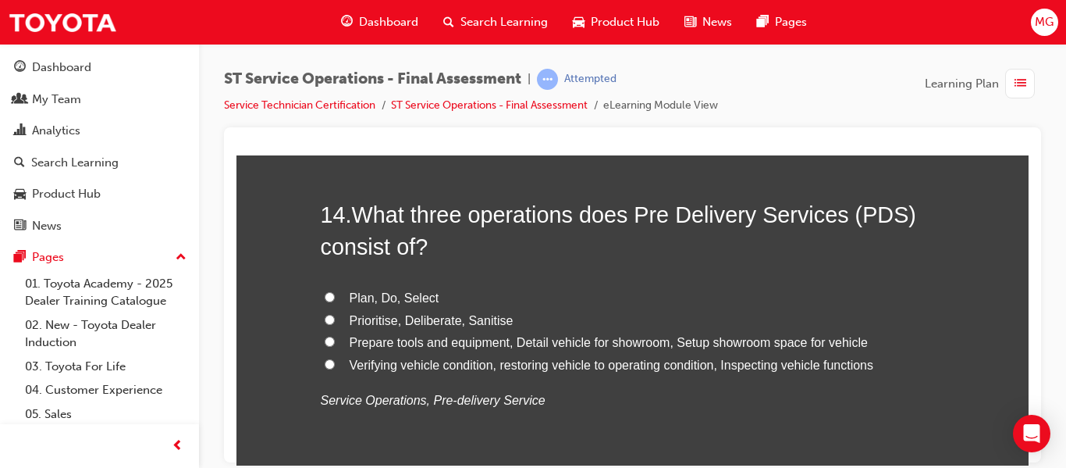
click at [326, 363] on input "Verifying vehicle condition, restoring vehicle to operating condition, Inspecti…" at bounding box center [330, 363] width 10 height 10
radio input "true"
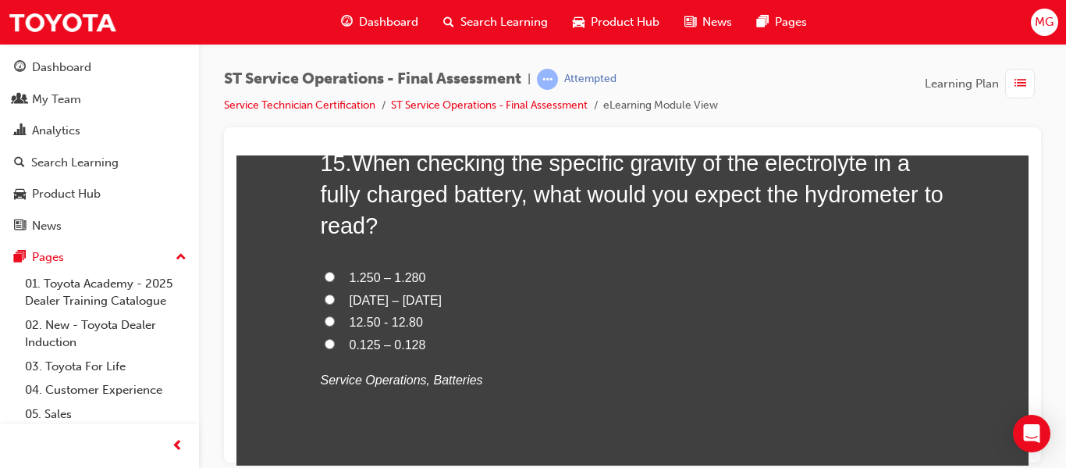
scroll to position [5114, 0]
click at [325, 315] on input "12.50 - 12.80" at bounding box center [330, 319] width 10 height 10
radio input "true"
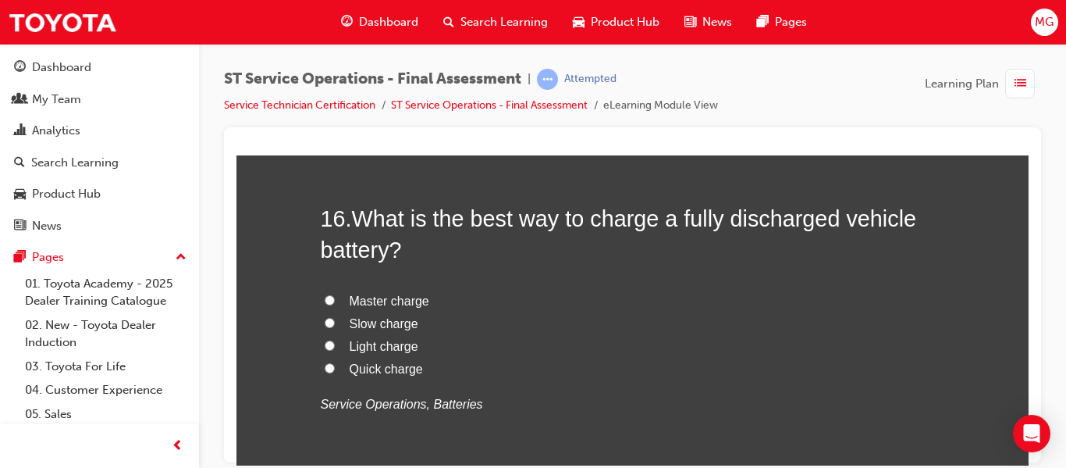
scroll to position [5501, 0]
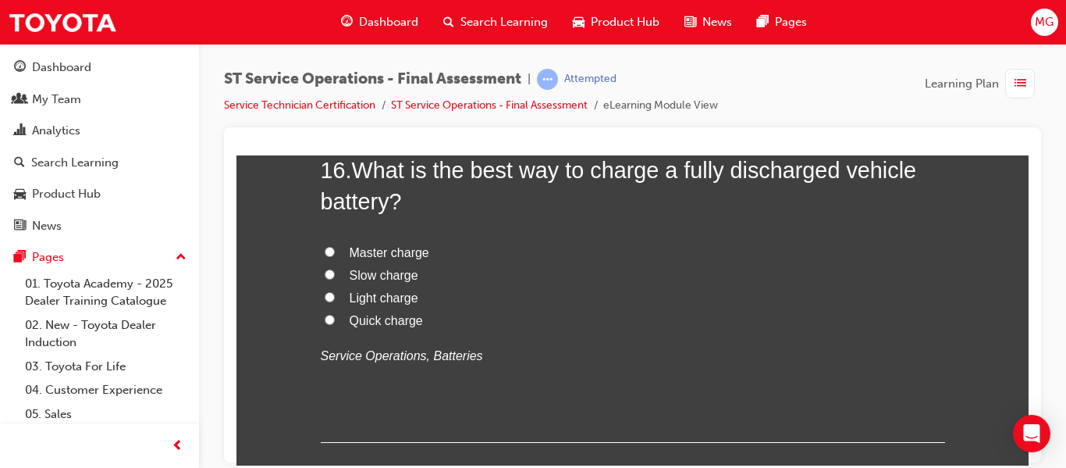
click at [325, 277] on input "Slow charge" at bounding box center [330, 273] width 10 height 10
radio input "true"
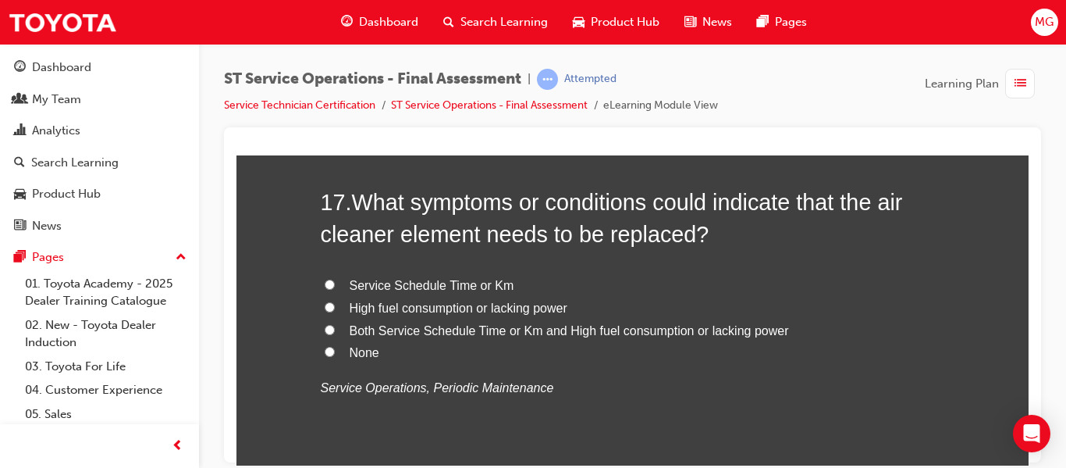
scroll to position [5833, 0]
click at [326, 325] on input "Both Service Schedule Time or Km and High fuel consumption or lacking power" at bounding box center [330, 328] width 10 height 10
radio input "true"
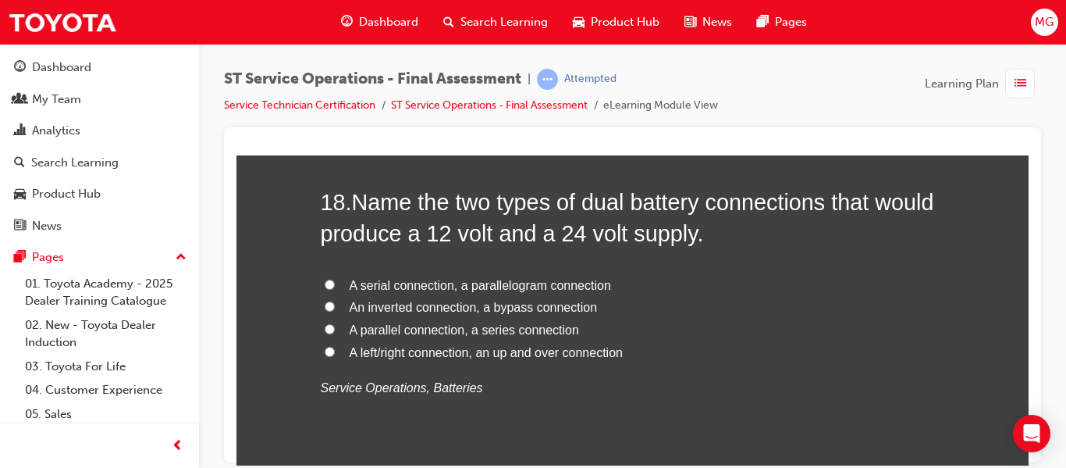
scroll to position [6196, 0]
click at [325, 325] on input "A parallel connection, a series connection" at bounding box center [330, 327] width 10 height 10
radio input "true"
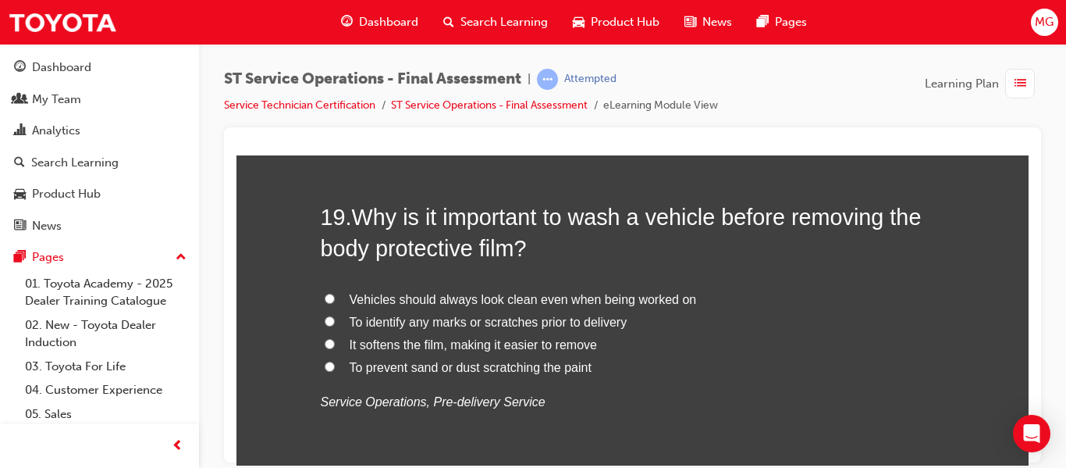
scroll to position [6545, 0]
click at [325, 365] on input "To prevent sand or dust scratching the paint" at bounding box center [330, 365] width 10 height 10
radio input "true"
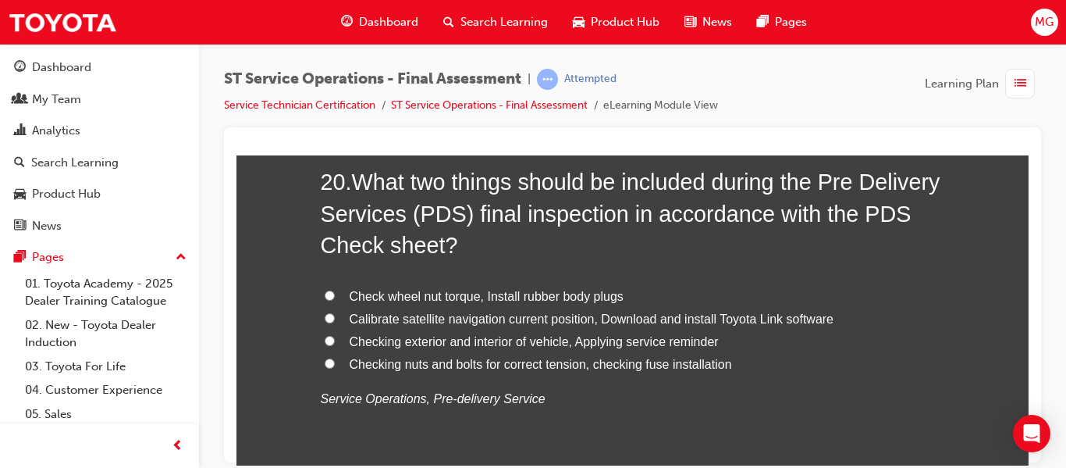
scroll to position [6942, 0]
click at [325, 340] on input "Checking exterior and interior of vehicle, Applying service reminder" at bounding box center [330, 341] width 10 height 10
radio input "true"
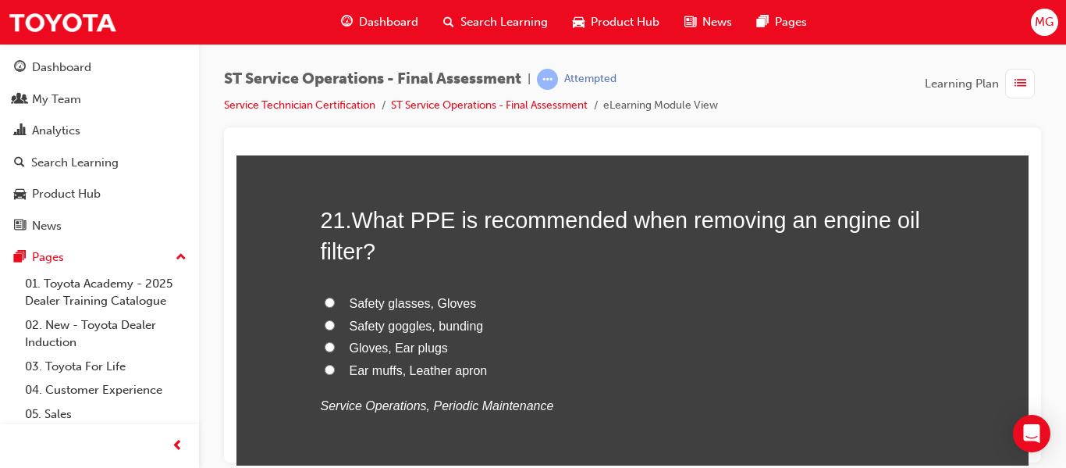
scroll to position [7300, 0]
click at [325, 322] on input "Safety goggles, bunding" at bounding box center [330, 323] width 10 height 10
radio input "true"
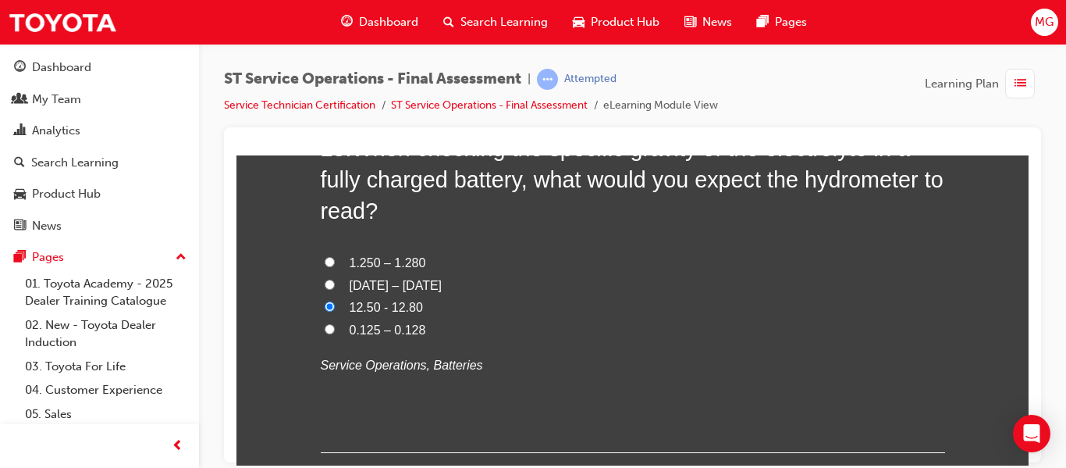
scroll to position [5127, 0]
click at [325, 259] on input "1.250 – 1.280" at bounding box center [330, 262] width 10 height 10
radio input "true"
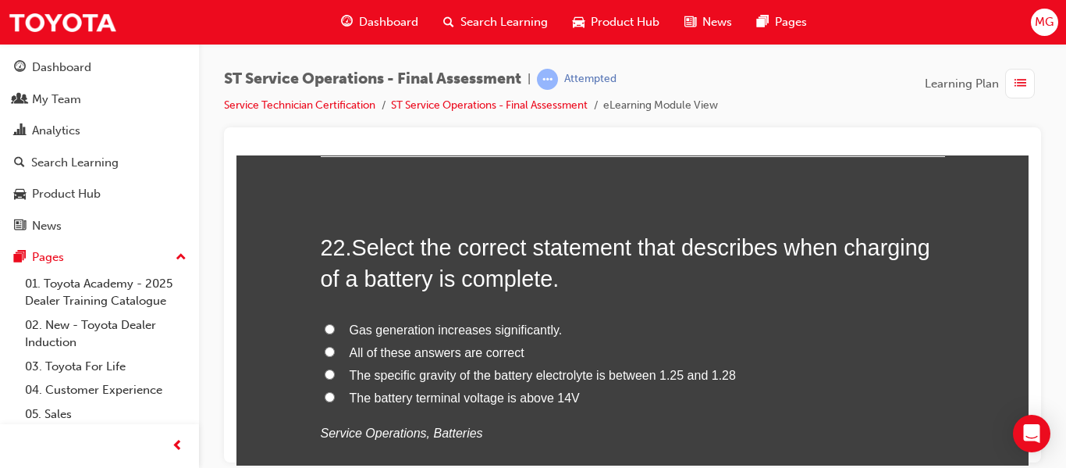
scroll to position [7635, 0]
click at [325, 373] on input "The specific gravity of the battery electrolyte is between 1.25 and 1.28" at bounding box center [330, 374] width 10 height 10
radio input "true"
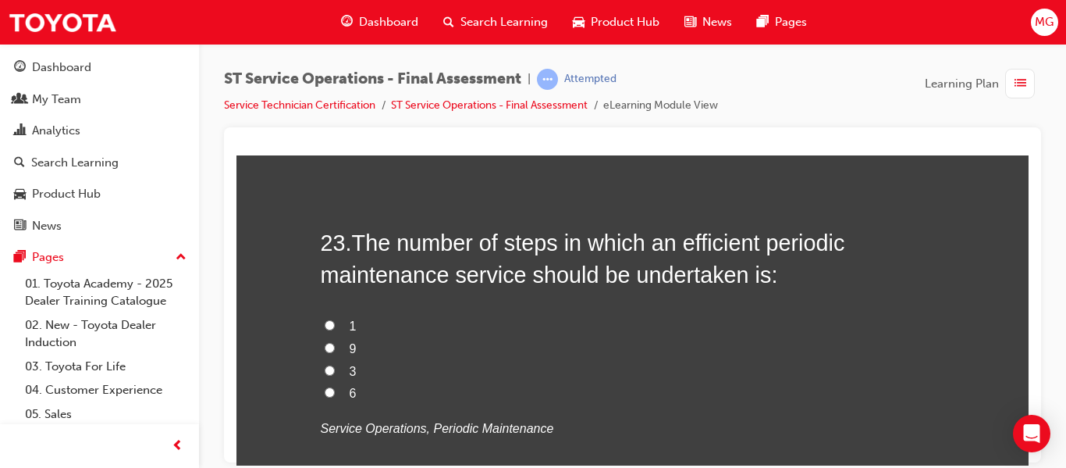
scroll to position [8004, 0]
click at [325, 343] on input "9" at bounding box center [330, 346] width 10 height 10
radio input "true"
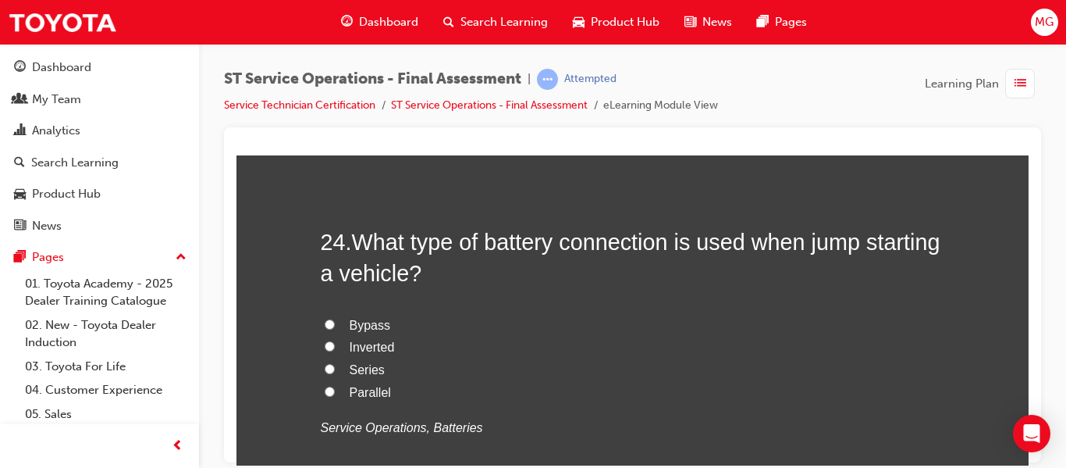
scroll to position [8368, 0]
click at [325, 390] on input "Parallel" at bounding box center [330, 390] width 10 height 10
radio input "true"
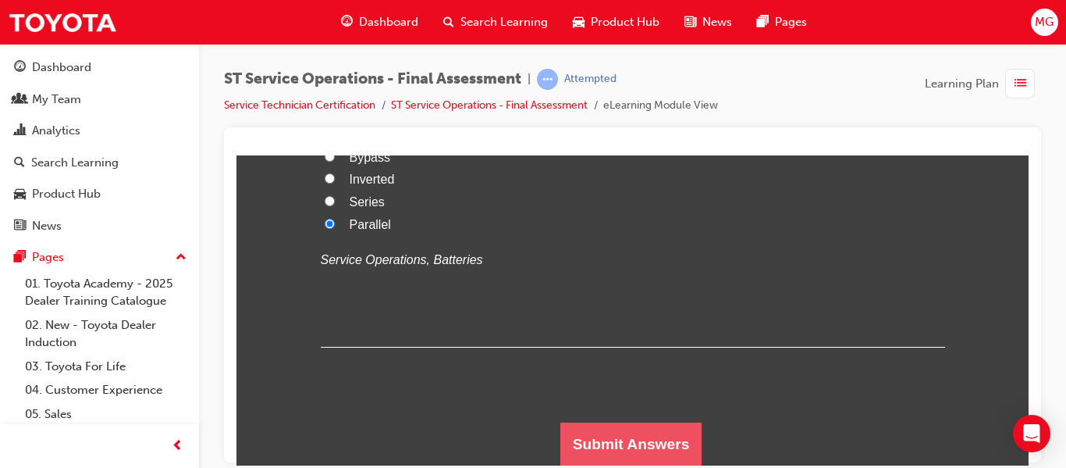
click at [627, 443] on button "Submit Answers" at bounding box center [631, 443] width 142 height 44
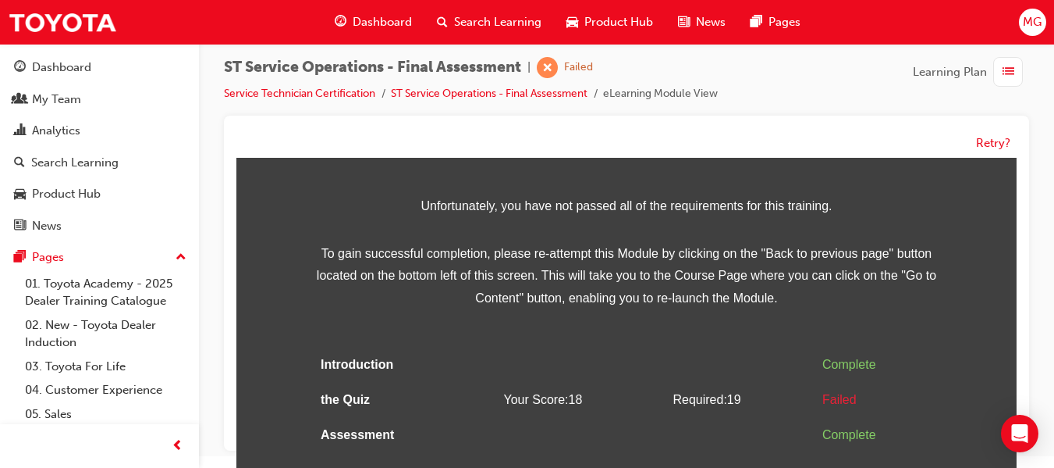
scroll to position [118, 0]
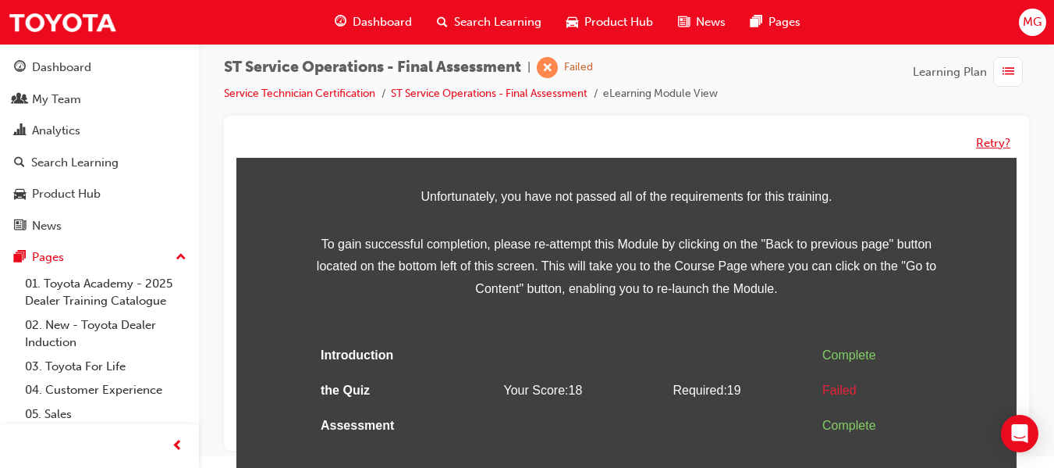
click at [990, 141] on button "Retry?" at bounding box center [993, 143] width 34 height 18
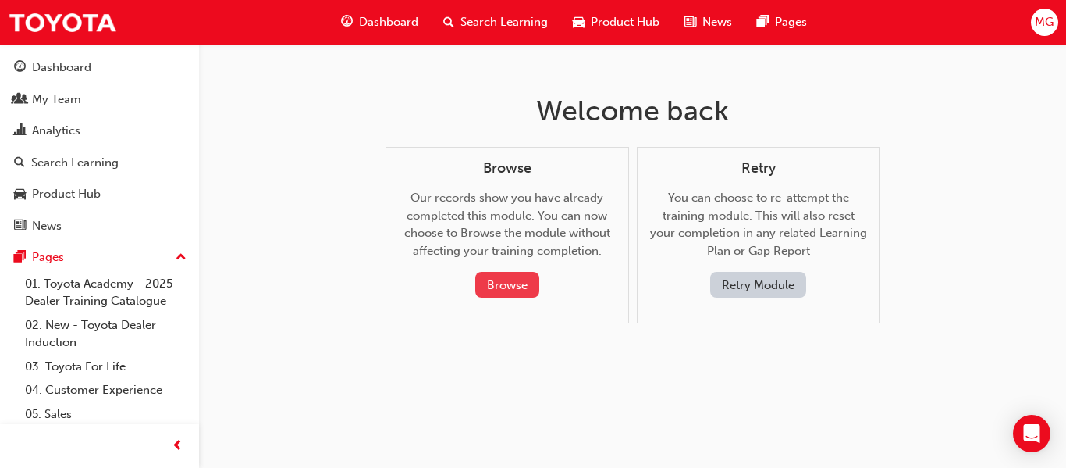
click at [496, 282] on button "Browse" at bounding box center [507, 285] width 64 height 26
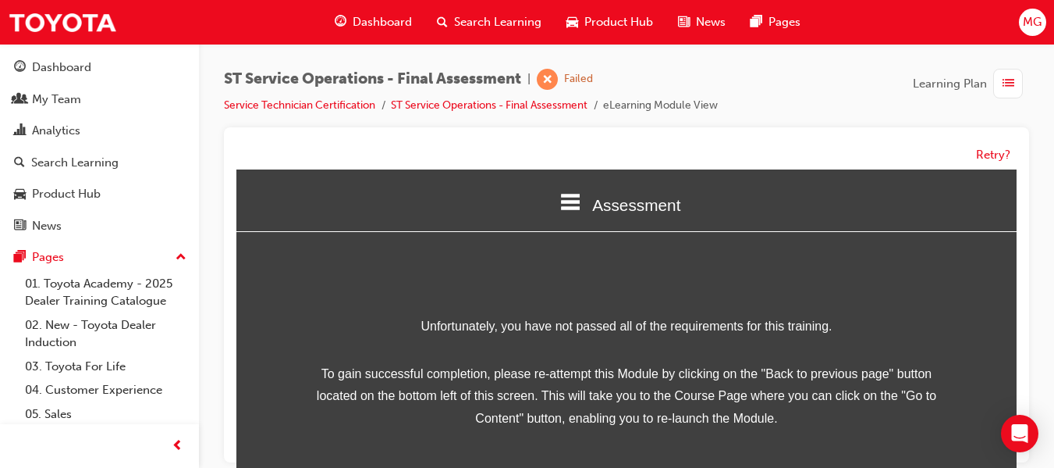
click at [564, 212] on span at bounding box center [570, 204] width 20 height 22
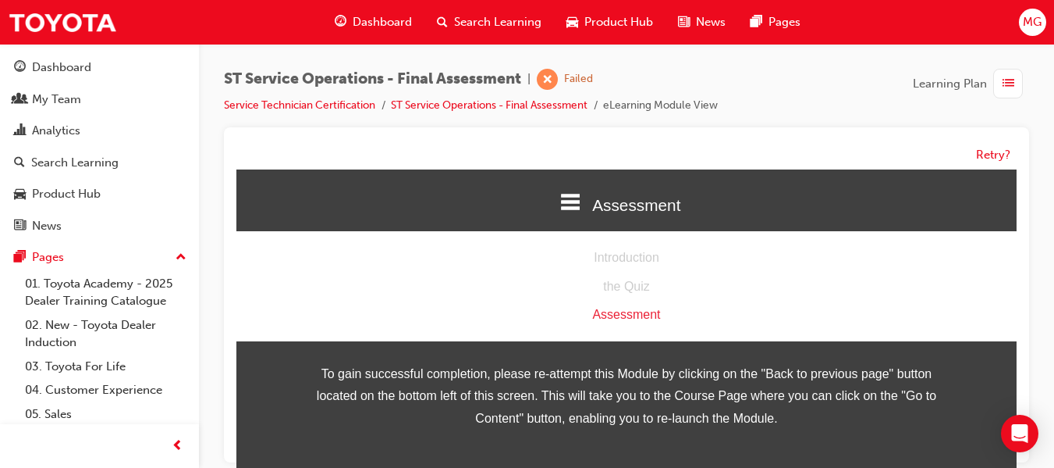
click at [564, 212] on span at bounding box center [570, 204] width 20 height 22
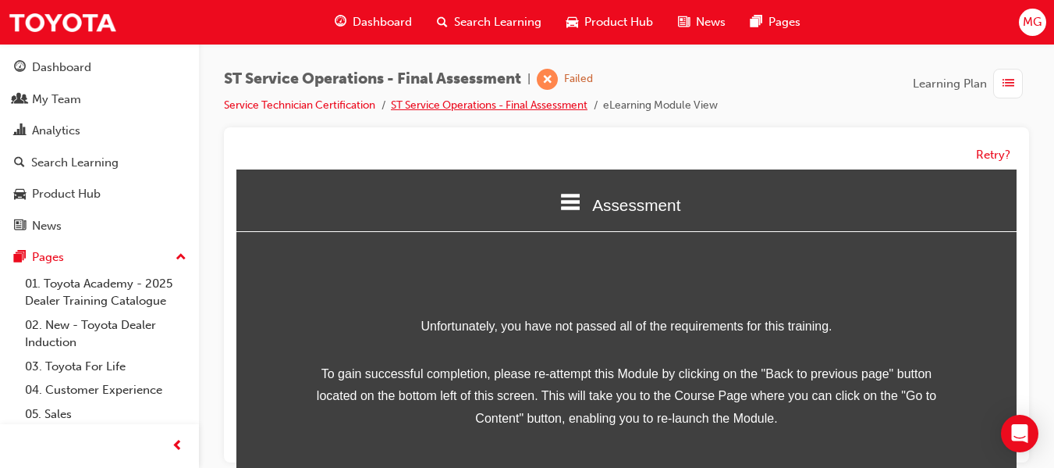
click at [492, 107] on link "ST Service Operations - Final Assessment" at bounding box center [489, 104] width 197 height 13
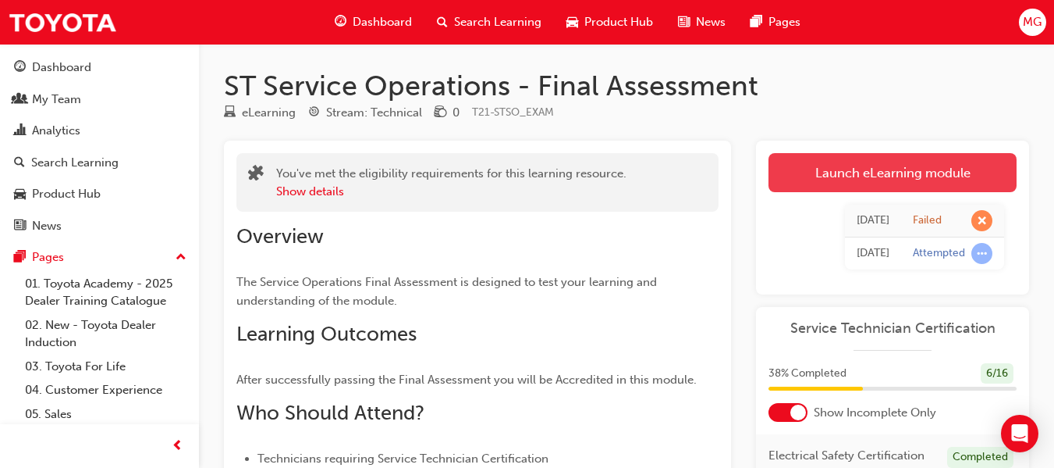
click at [864, 180] on link "Launch eLearning module" at bounding box center [893, 172] width 248 height 39
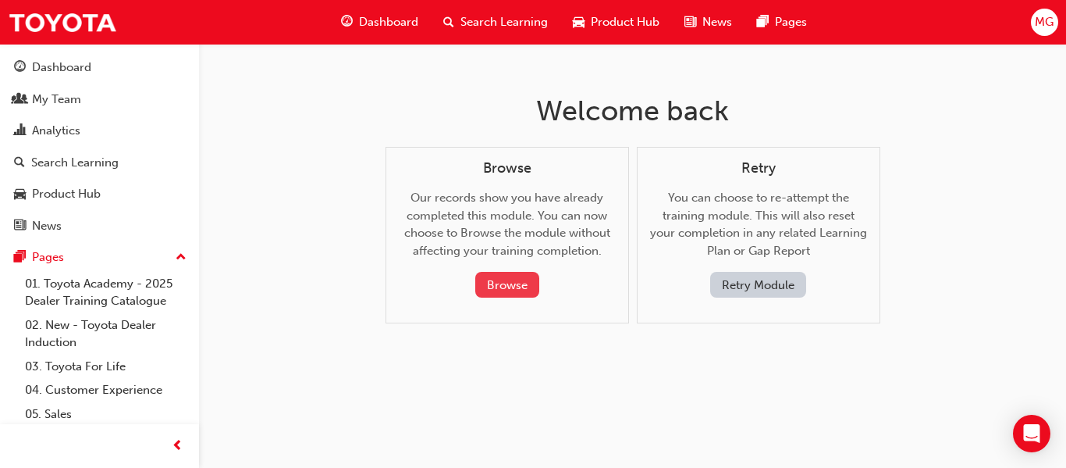
click at [510, 286] on button "Browse" at bounding box center [507, 285] width 64 height 26
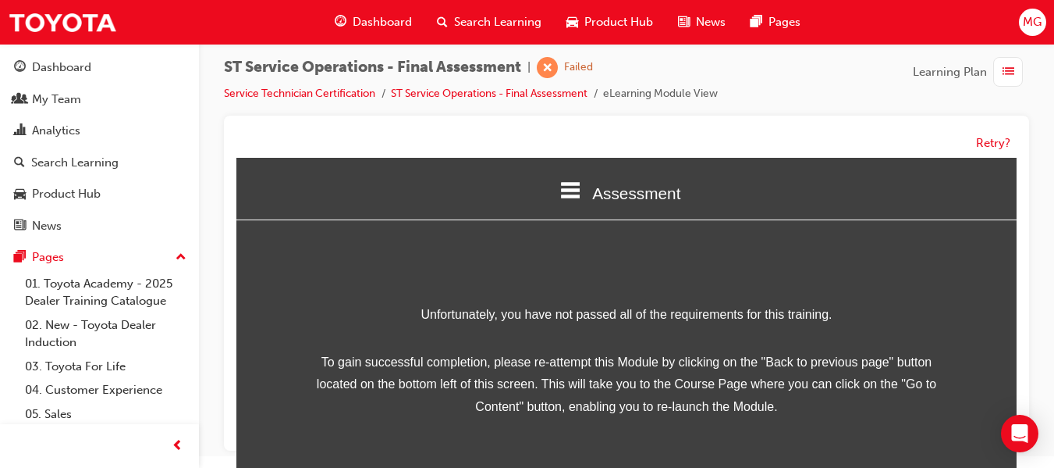
click at [568, 187] on icon at bounding box center [570, 190] width 20 height 20
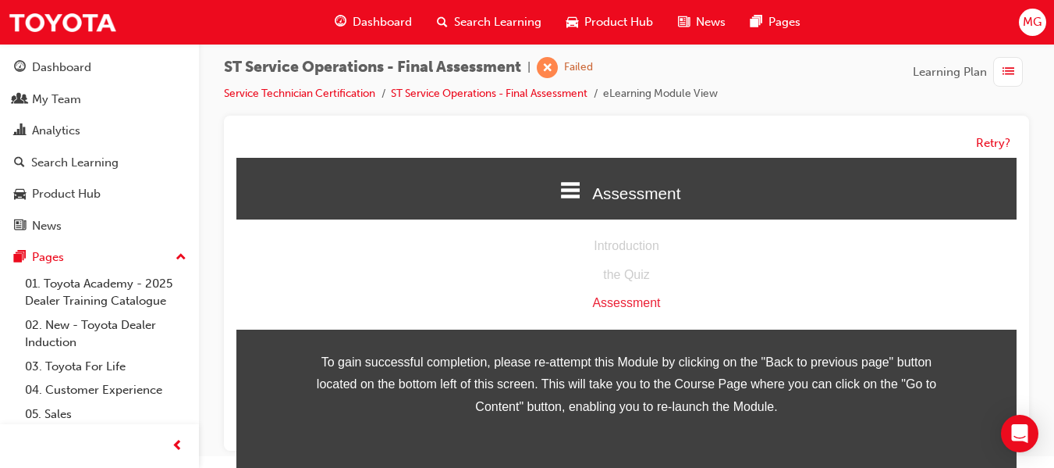
click at [621, 306] on div "Assessment" at bounding box center [626, 303] width 780 height 23
click at [375, 21] on span "Dashboard" at bounding box center [382, 22] width 59 height 18
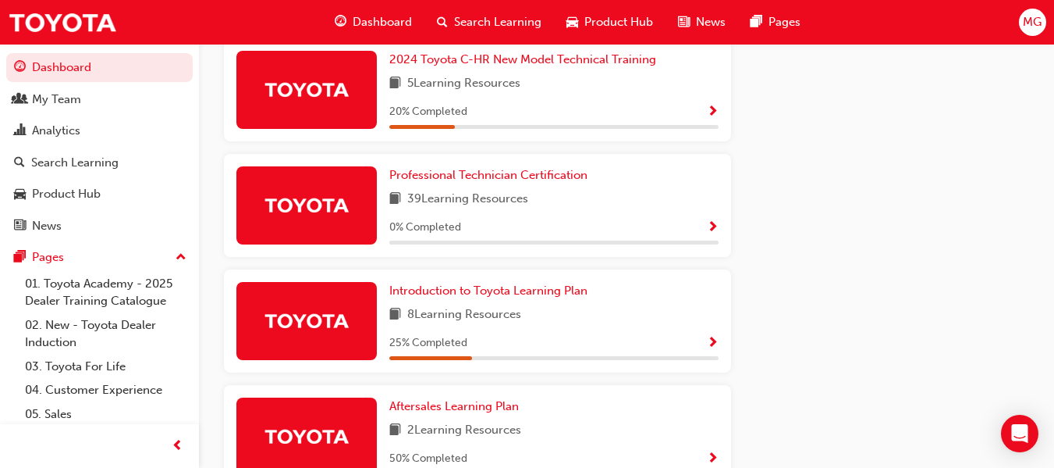
scroll to position [853, 0]
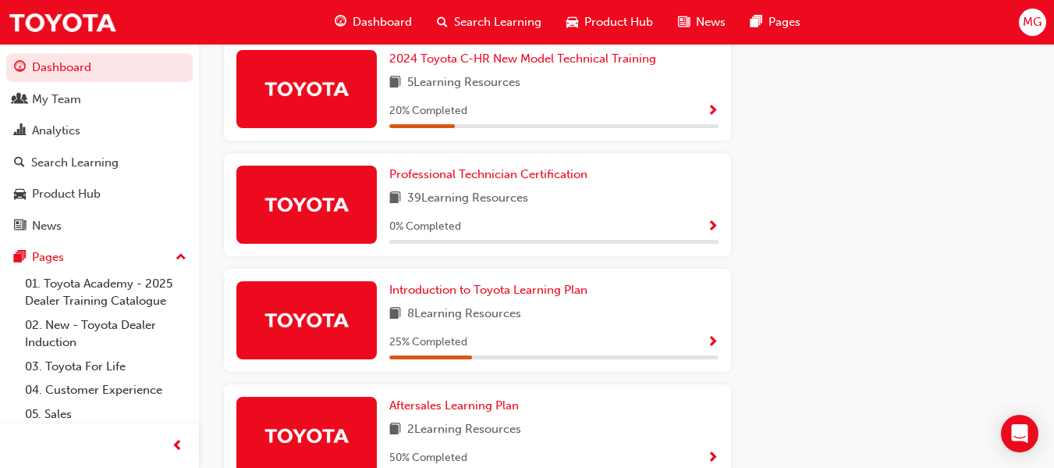
click at [716, 348] on span "Show Progress" at bounding box center [713, 343] width 12 height 14
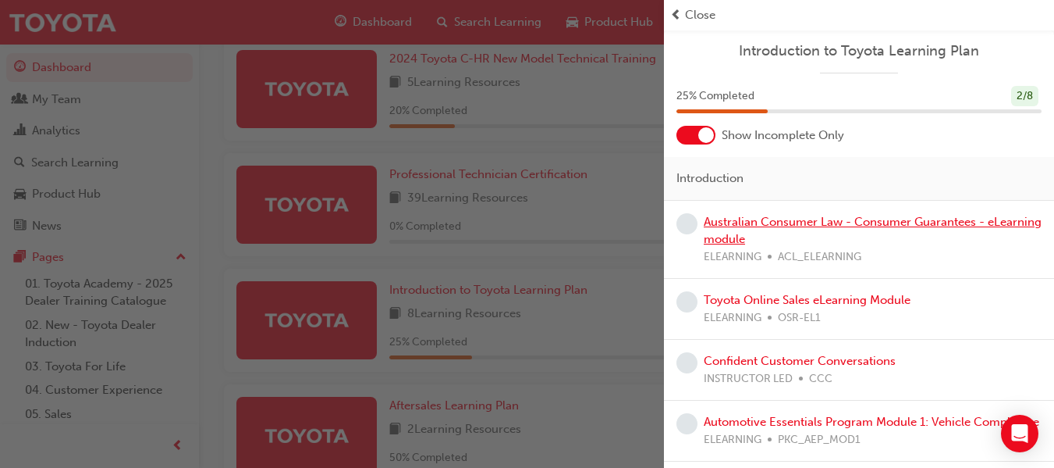
click at [798, 222] on link "Australian Consumer Law - Consumer Guarantees - eLearning module" at bounding box center [873, 231] width 338 height 32
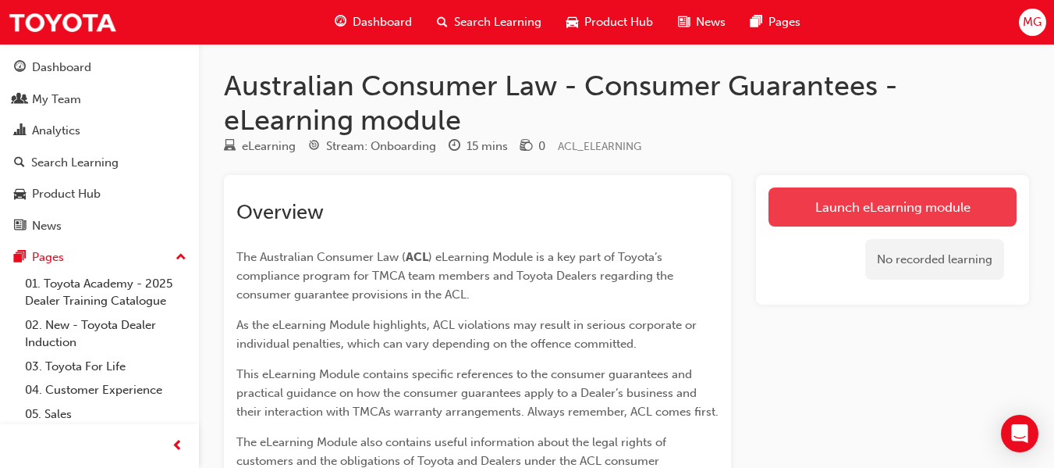
click at [854, 219] on link "Launch eLearning module" at bounding box center [893, 206] width 248 height 39
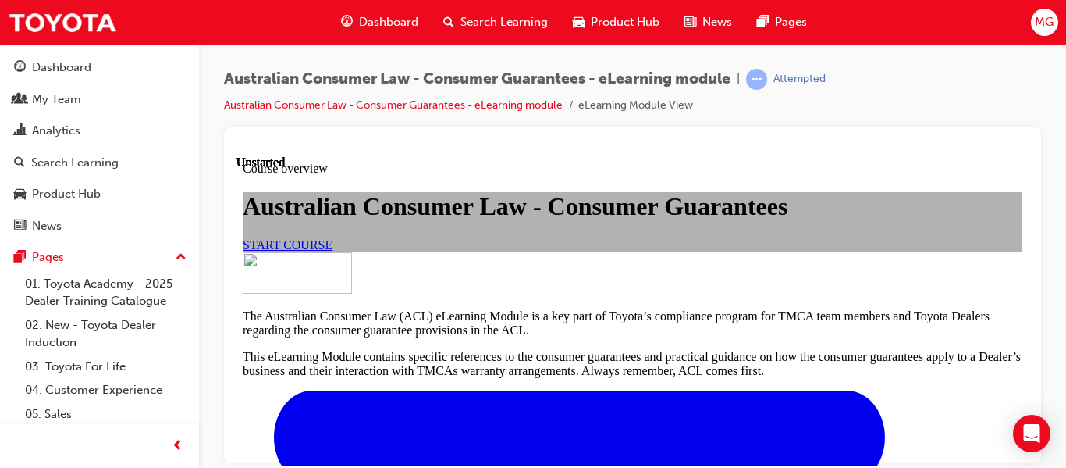
scroll to position [5, 0]
click at [332, 251] on link "START COURSE" at bounding box center [288, 243] width 90 height 13
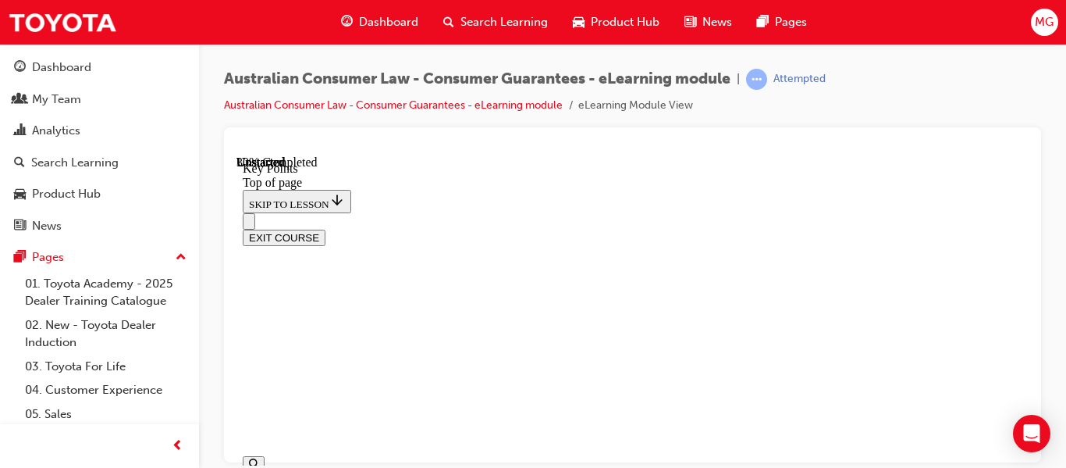
scroll to position [920, 0]
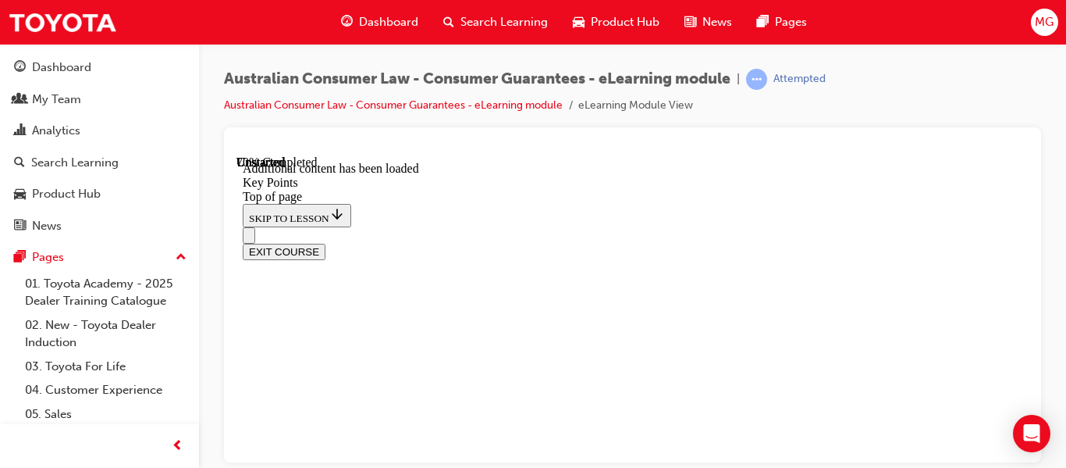
scroll to position [2475, 0]
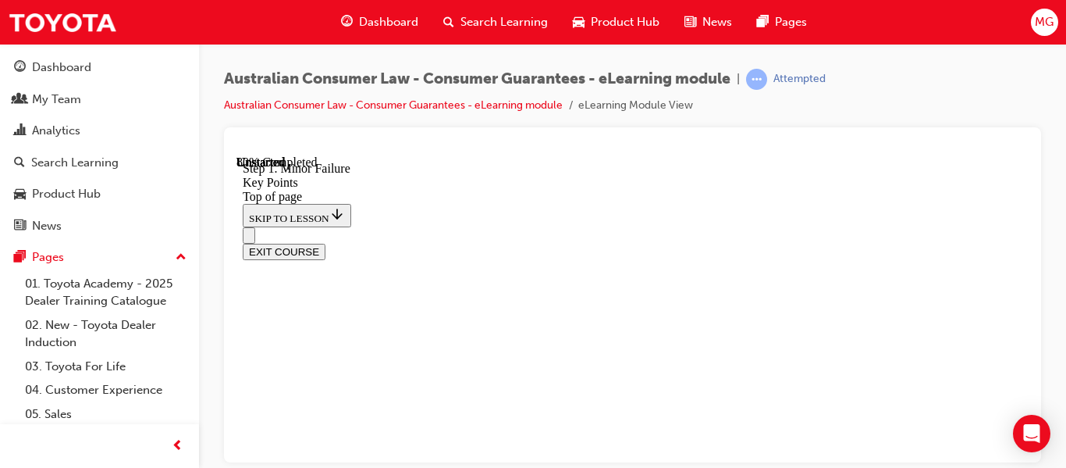
scroll to position [3116, 0]
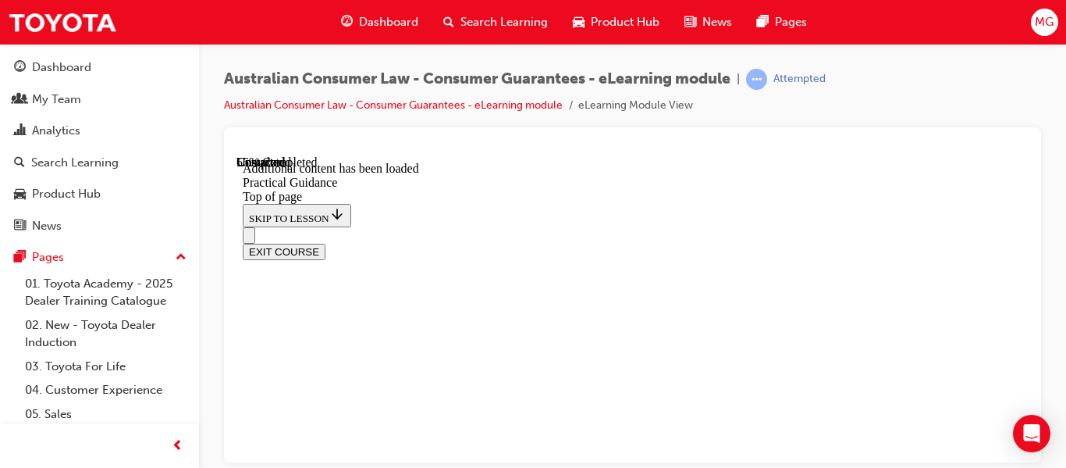
scroll to position [2974, 0]
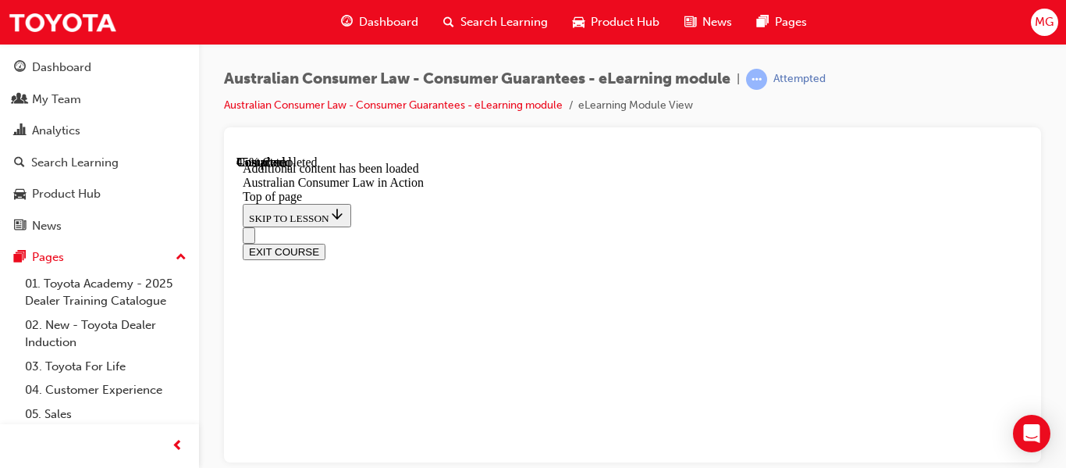
scroll to position [1705, 0]
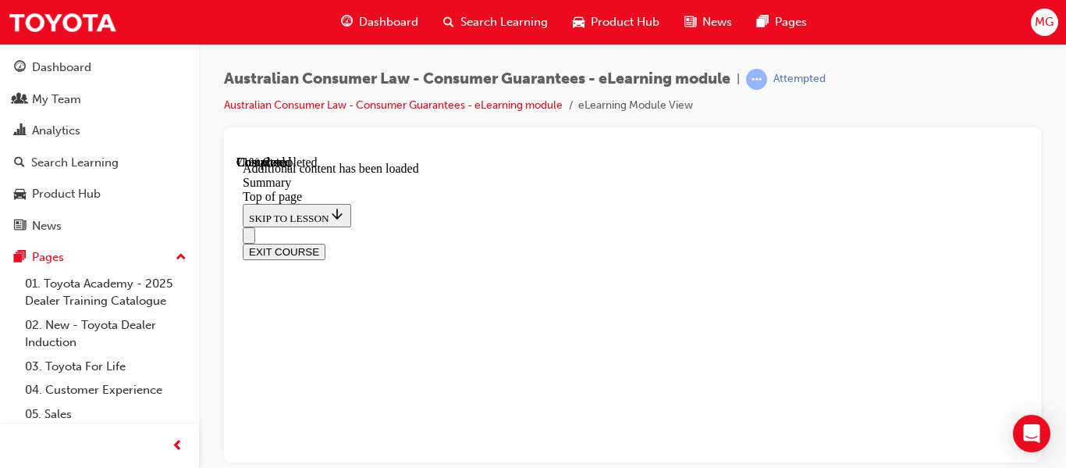
scroll to position [1593, 0]
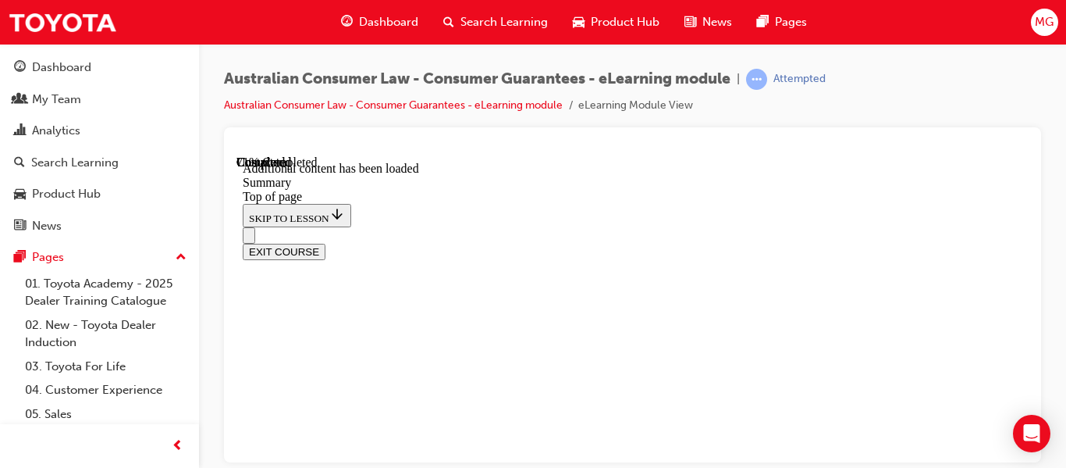
scroll to position [1960, 0]
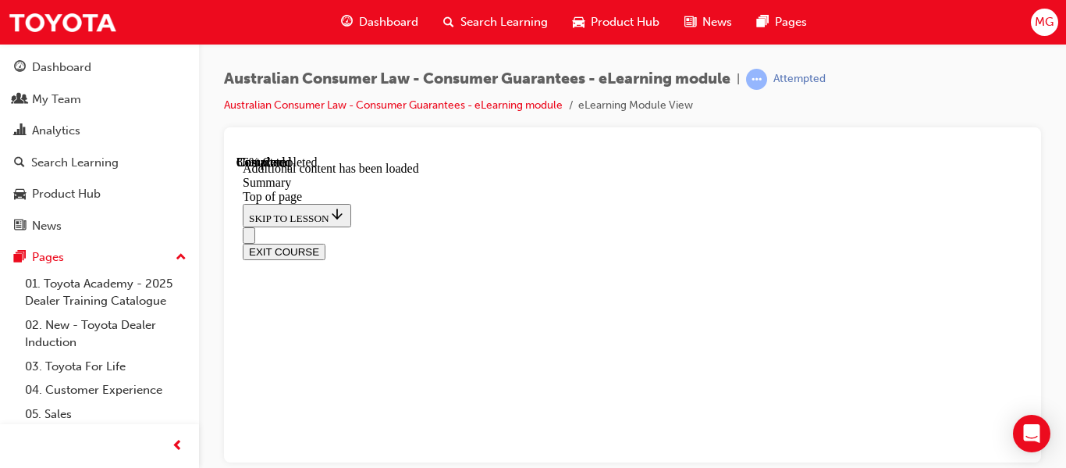
scroll to position [2277, 0]
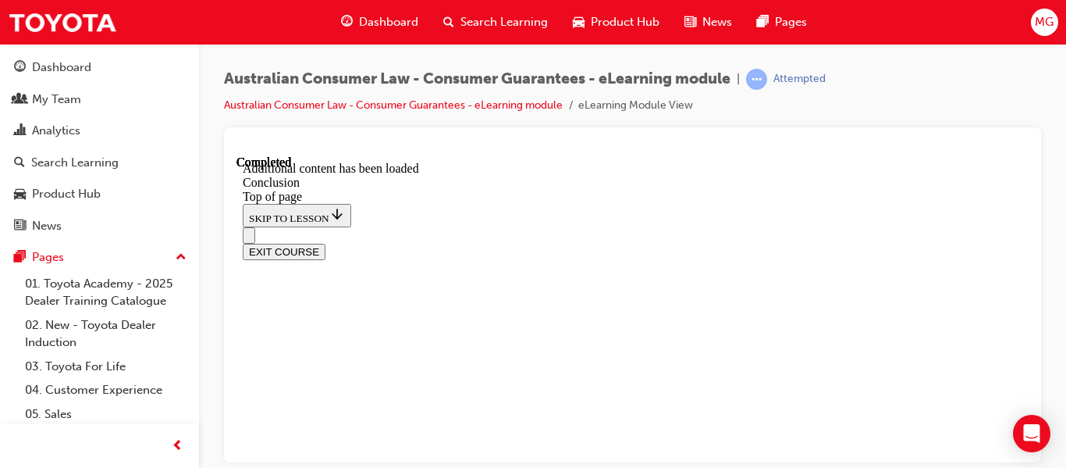
scroll to position [229, 0]
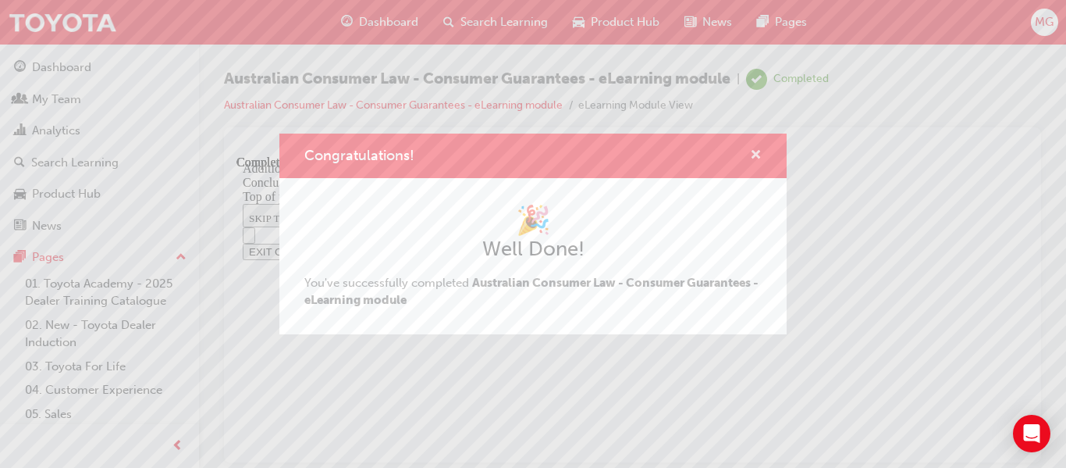
click at [757, 152] on span "cross-icon" at bounding box center [756, 156] width 12 height 14
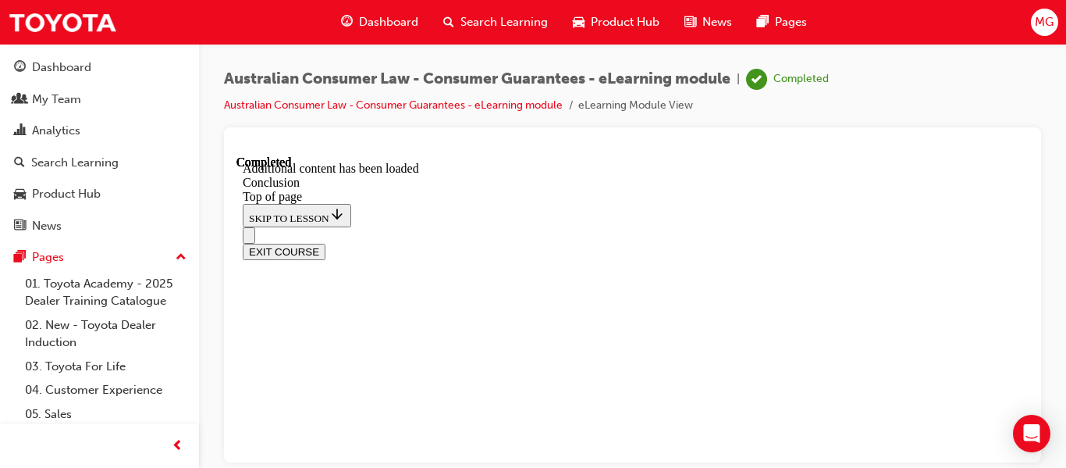
scroll to position [364, 0]
click at [325, 243] on button "EXIT COURSE" at bounding box center [284, 251] width 83 height 16
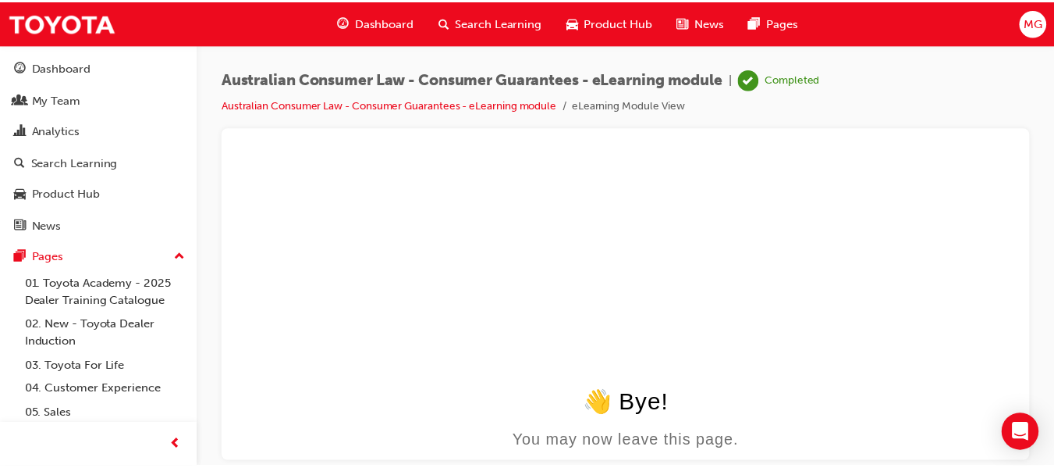
scroll to position [0, 0]
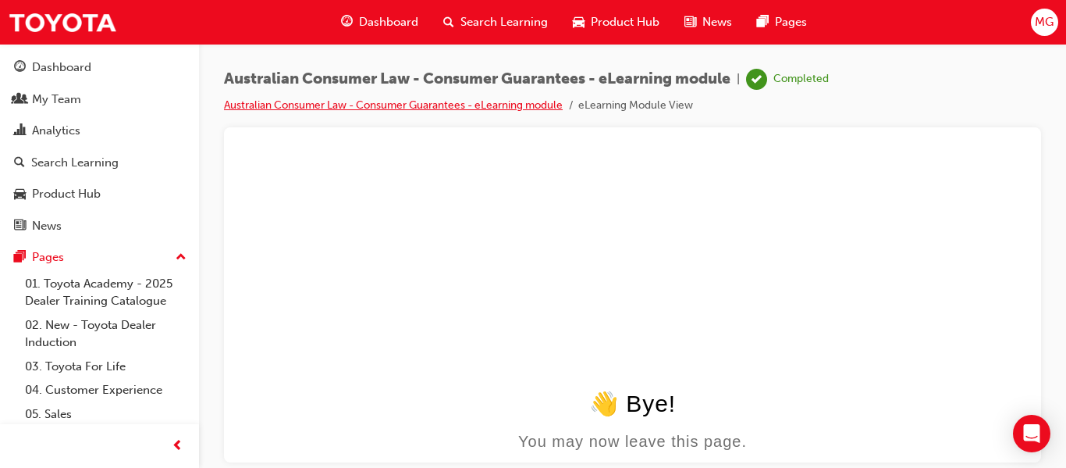
click at [428, 105] on link "Australian Consumer Law - Consumer Guarantees - eLearning module" at bounding box center [393, 104] width 339 height 13
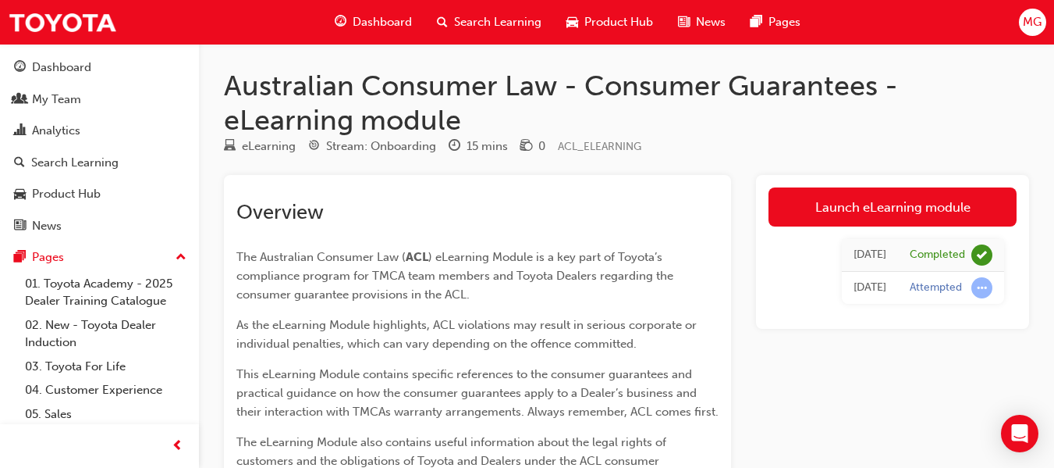
click at [360, 15] on span "Dashboard" at bounding box center [382, 22] width 59 height 18
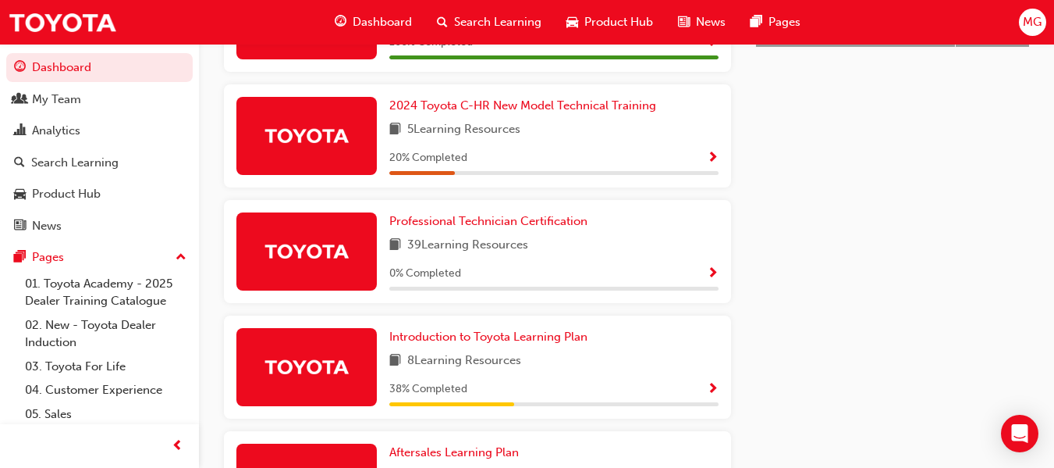
scroll to position [805, 0]
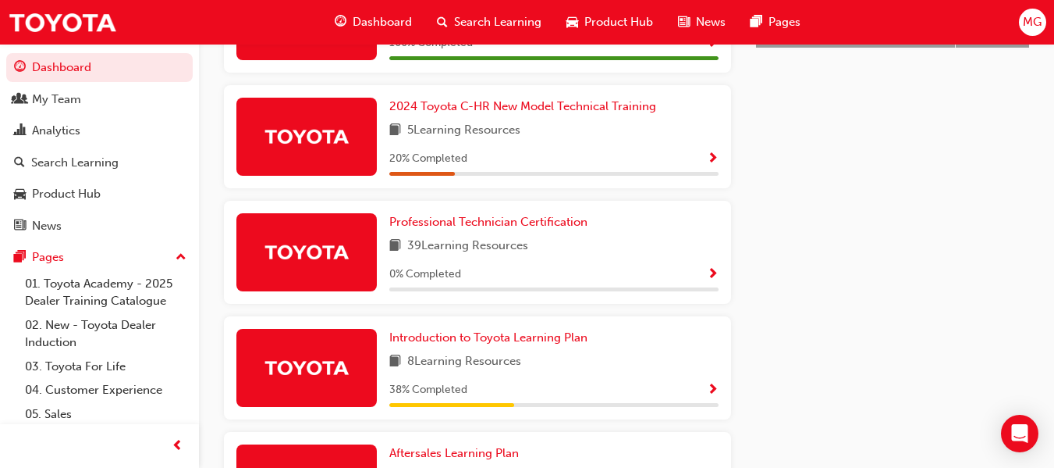
click at [714, 395] on span "Show Progress" at bounding box center [713, 390] width 12 height 14
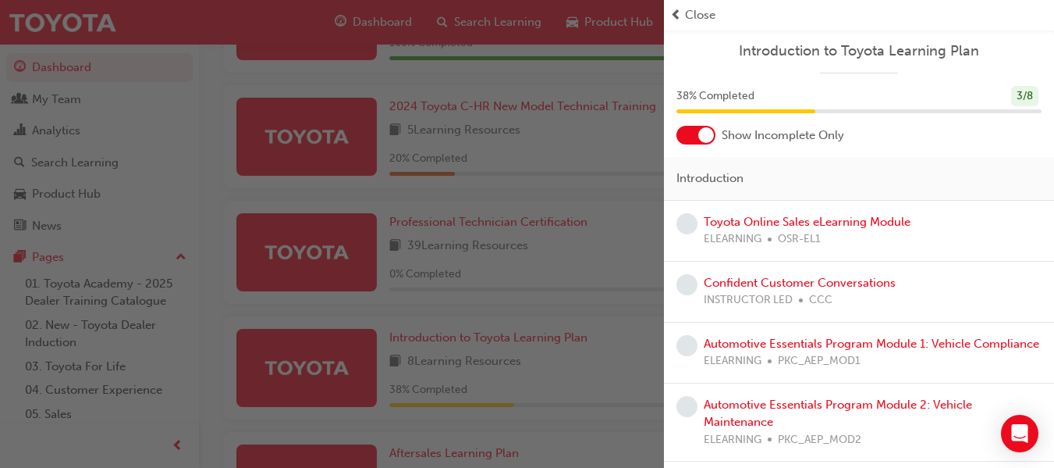
click at [699, 137] on div at bounding box center [707, 135] width 16 height 16
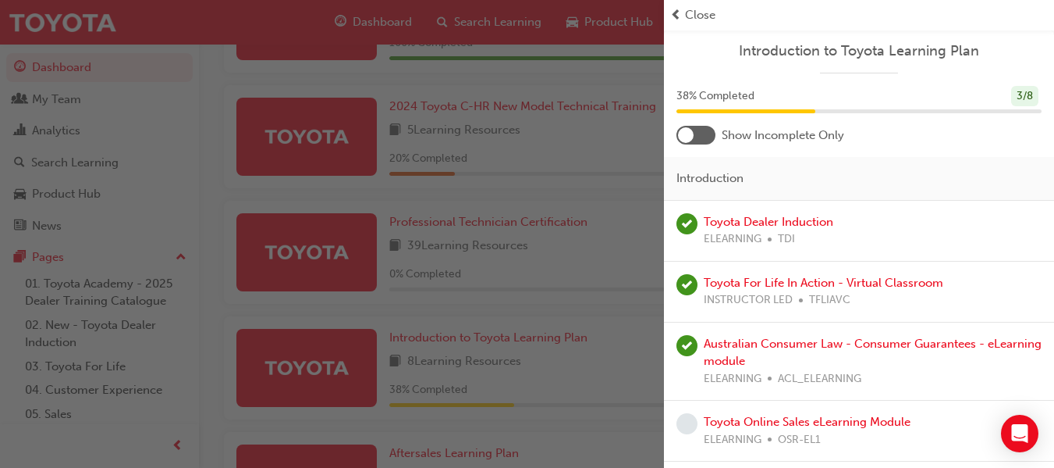
click at [699, 137] on div at bounding box center [696, 135] width 39 height 19
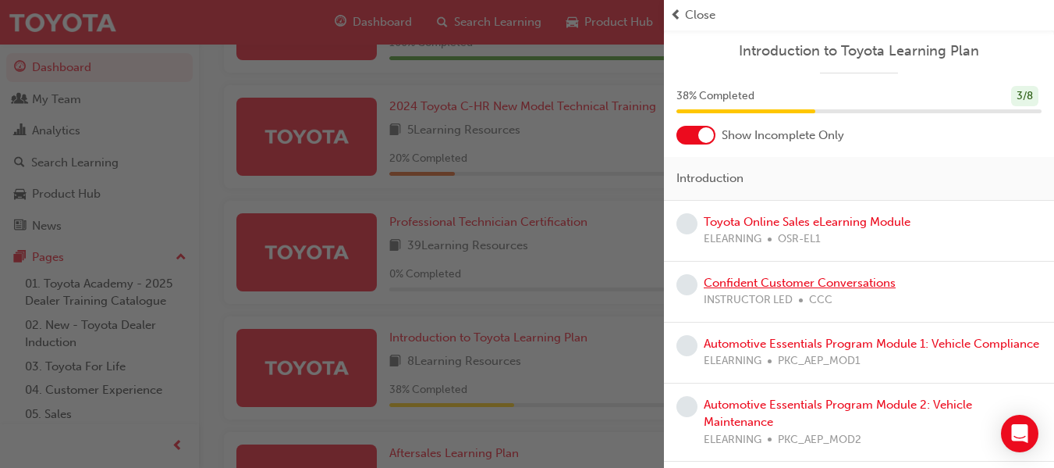
click at [850, 288] on link "Confident Customer Conversations" at bounding box center [800, 283] width 192 height 14
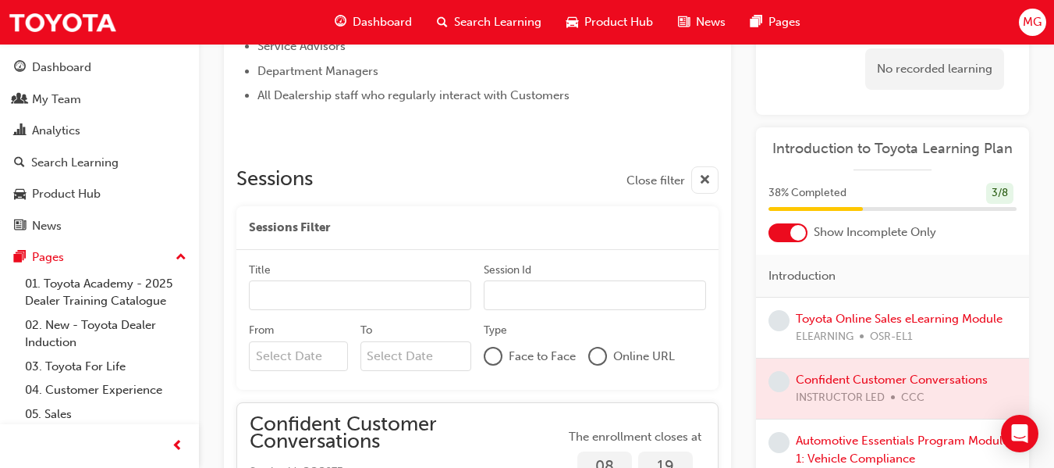
scroll to position [869, 0]
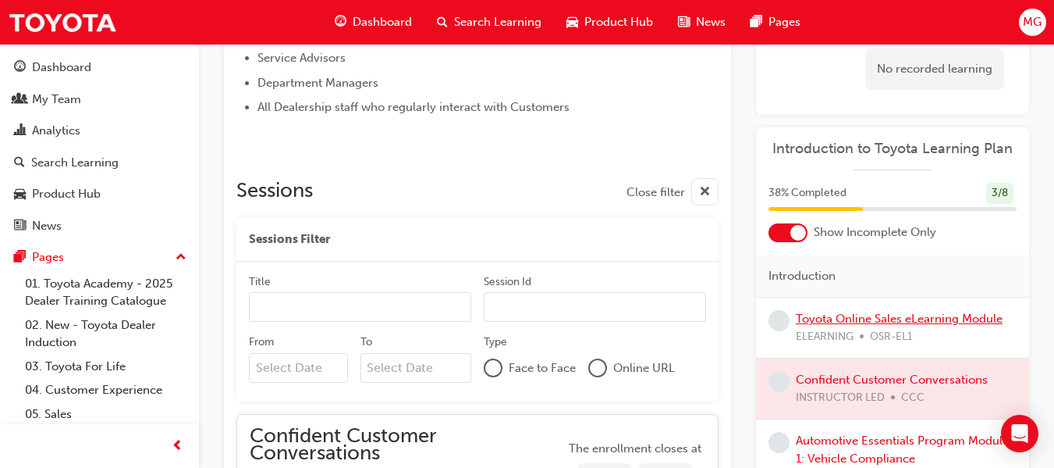
click at [838, 321] on link "Toyota Online Sales eLearning Module" at bounding box center [899, 318] width 207 height 14
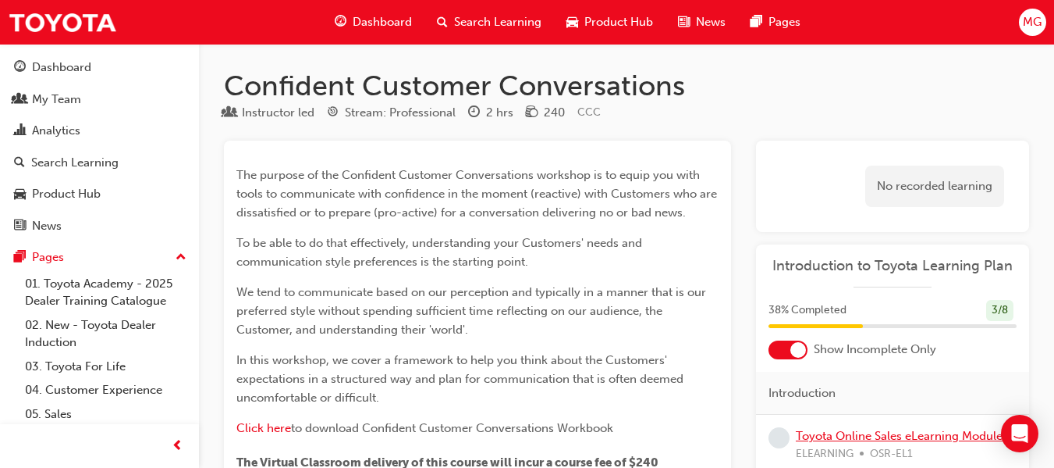
scroll to position [869, 0]
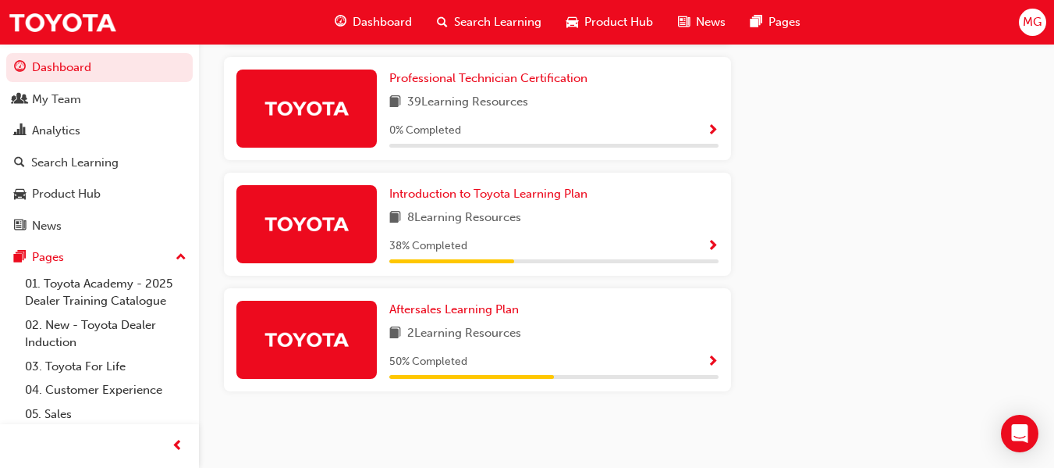
scroll to position [955, 0]
click at [714, 358] on span "Show Progress" at bounding box center [713, 362] width 12 height 14
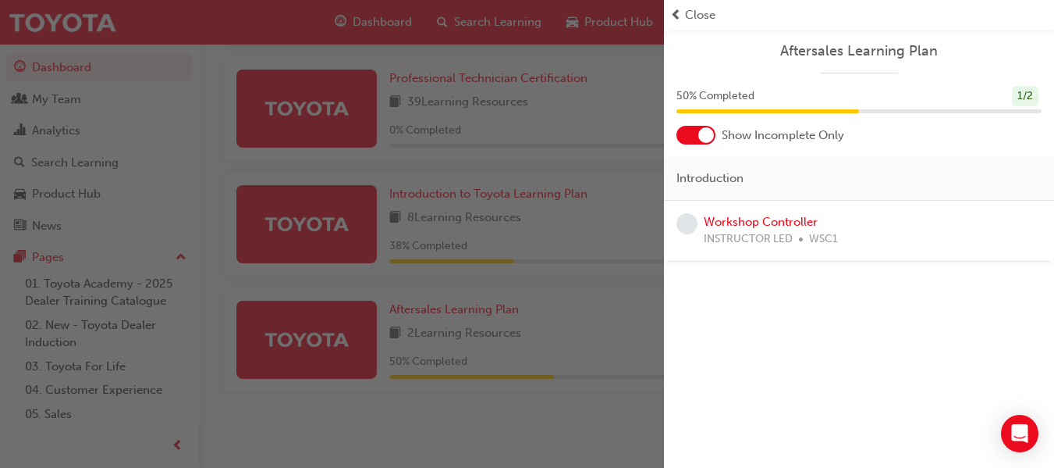
click at [677, 14] on span "prev-icon" at bounding box center [676, 15] width 12 height 18
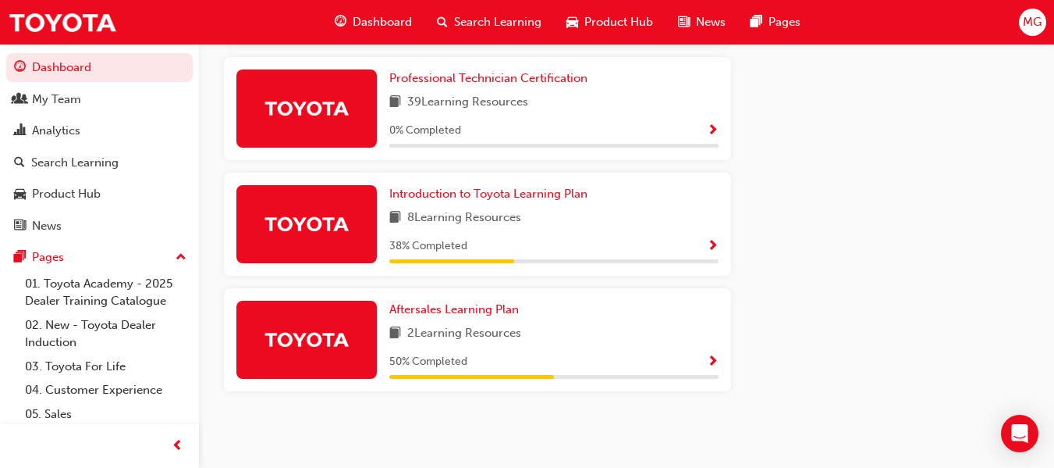
click at [712, 249] on span "Show Progress" at bounding box center [713, 247] width 12 height 14
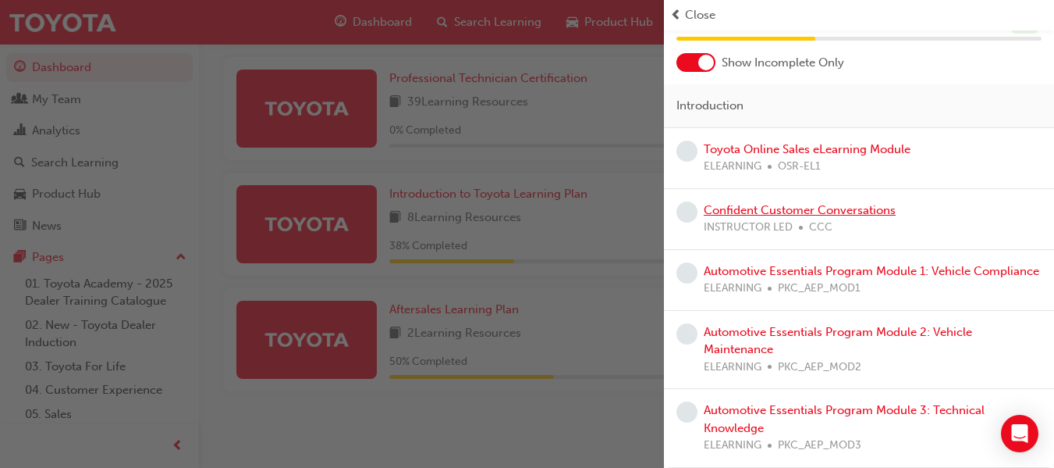
scroll to position [0, 0]
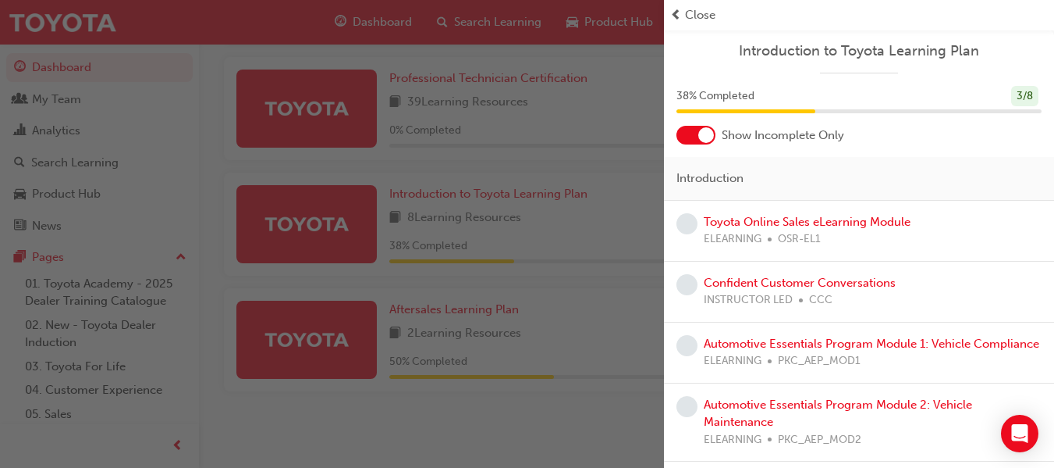
click at [680, 14] on span "prev-icon" at bounding box center [676, 15] width 12 height 18
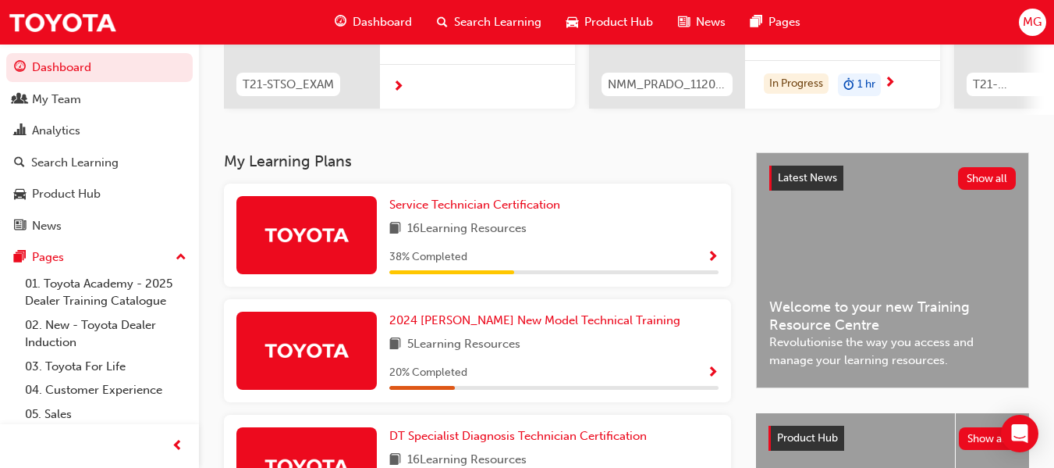
scroll to position [244, 0]
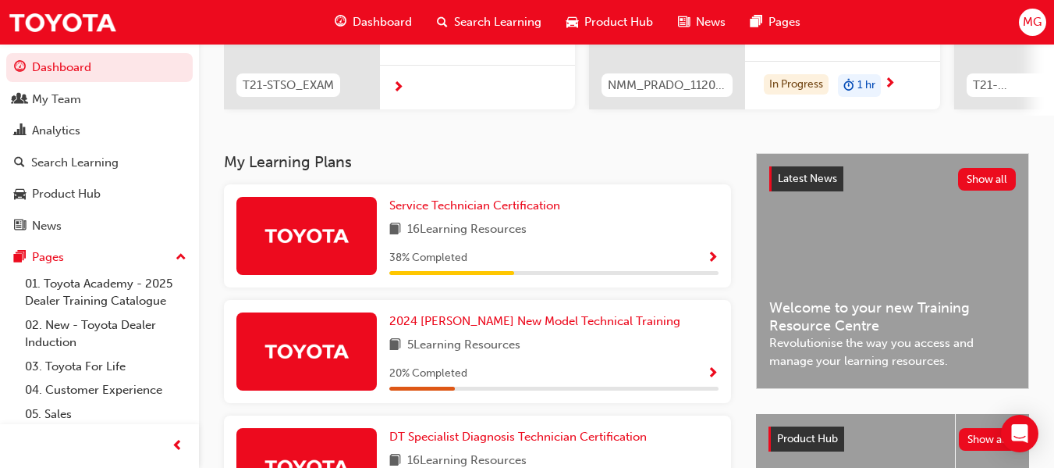
click at [710, 265] on span "Show Progress" at bounding box center [713, 258] width 12 height 14
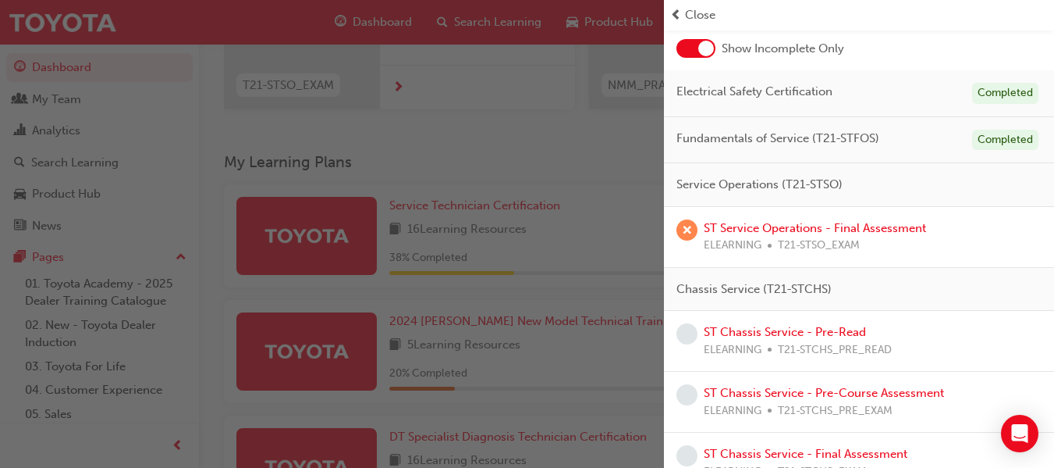
scroll to position [87, 0]
click at [790, 231] on link "ST Service Operations - Final Assessment" at bounding box center [815, 227] width 222 height 14
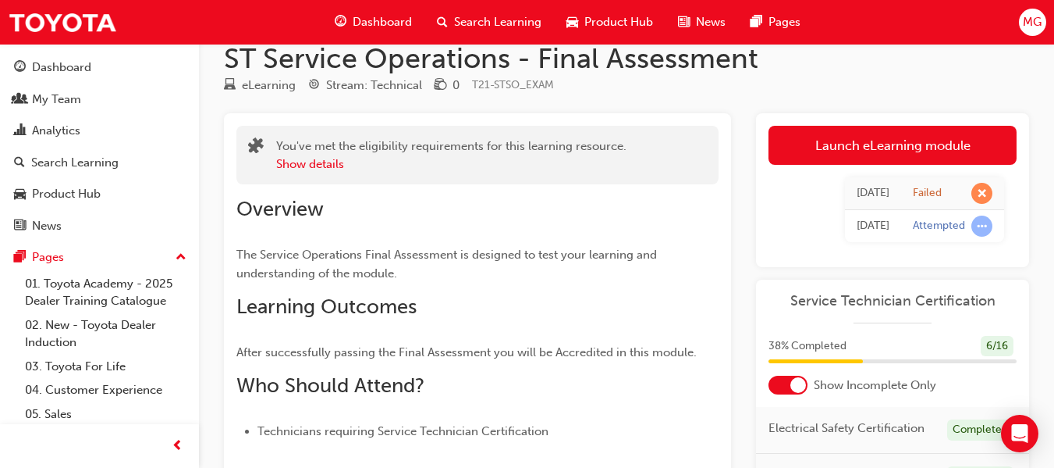
scroll to position [27, 0]
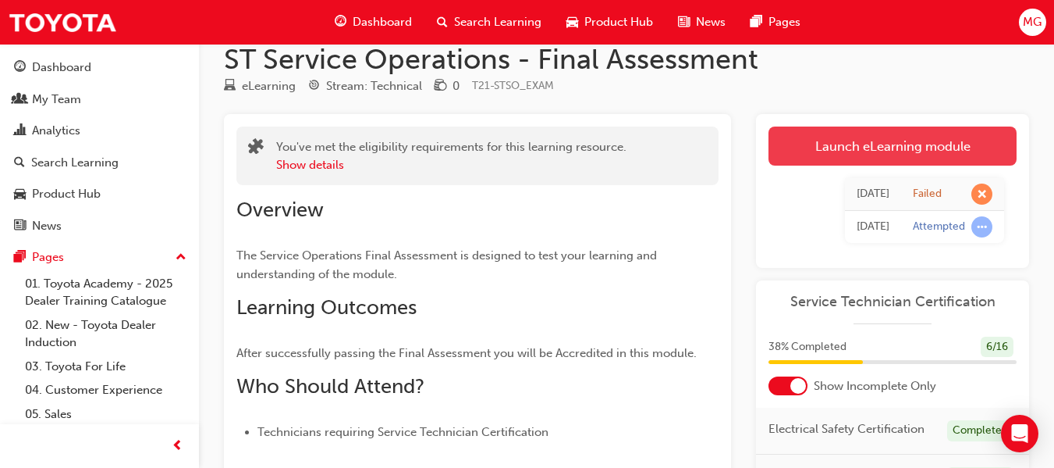
click at [891, 137] on link "Launch eLearning module" at bounding box center [893, 145] width 248 height 39
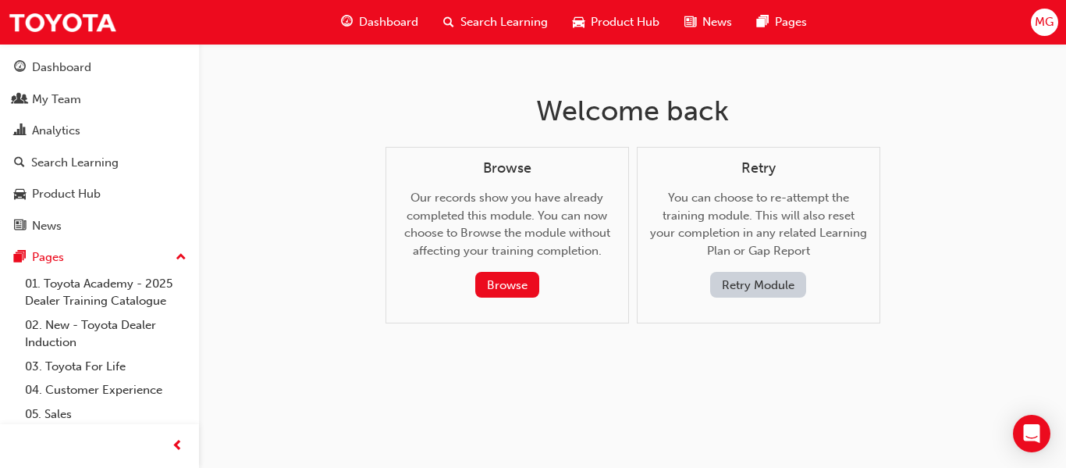
click at [766, 286] on button "Retry Module" at bounding box center [758, 285] width 96 height 26
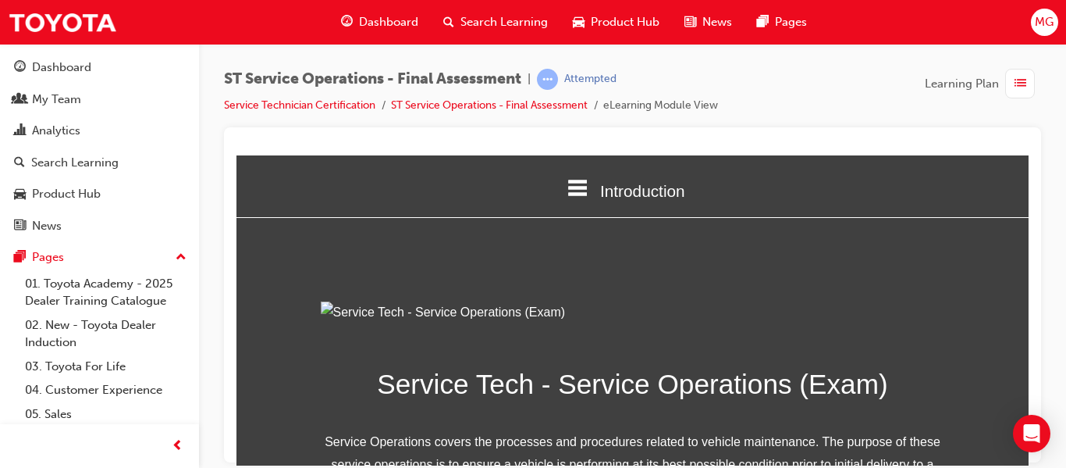
click at [571, 191] on icon at bounding box center [579, 187] width 20 height 16
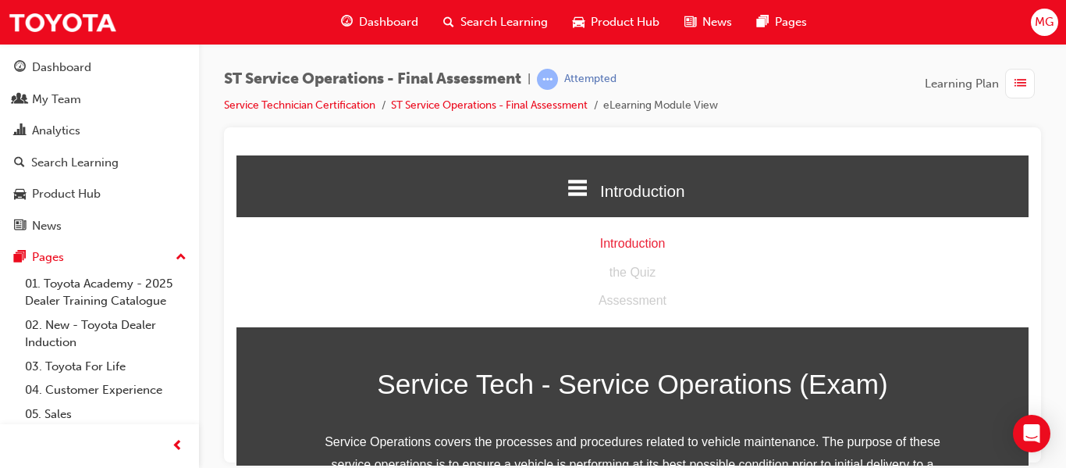
click at [571, 191] on icon at bounding box center [579, 187] width 20 height 16
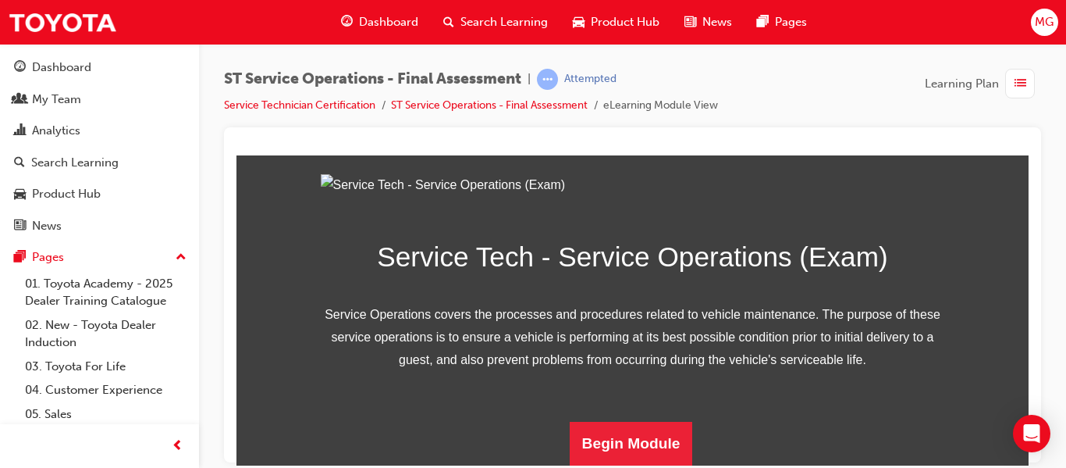
scroll to position [299, 0]
click at [606, 440] on button "Begin Module" at bounding box center [631, 443] width 123 height 44
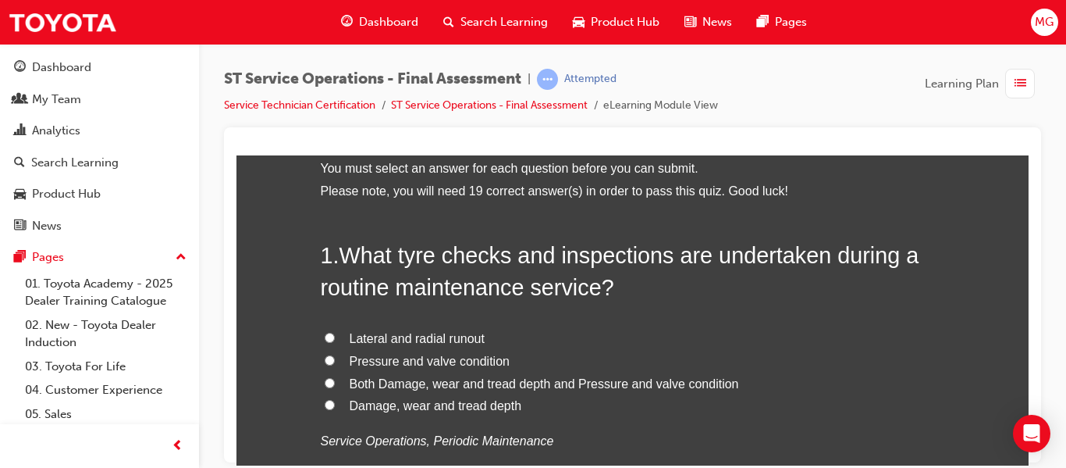
scroll to position [82, 0]
click at [325, 377] on input "Both Damage, wear and tread depth and Pressure and valve condition" at bounding box center [330, 381] width 10 height 10
radio input "true"
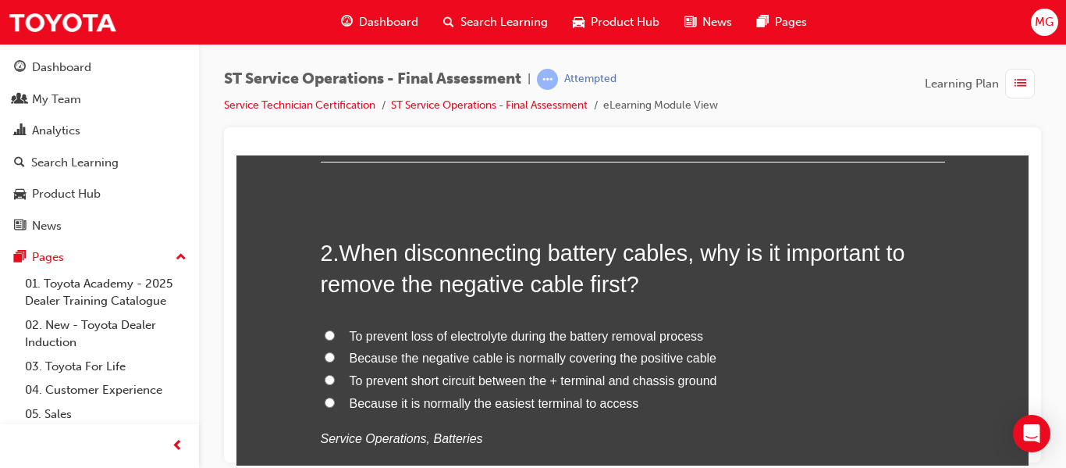
scroll to position [448, 0]
click at [325, 379] on input "To prevent short circuit between the + terminal and chassis ground" at bounding box center [330, 378] width 10 height 10
radio input "true"
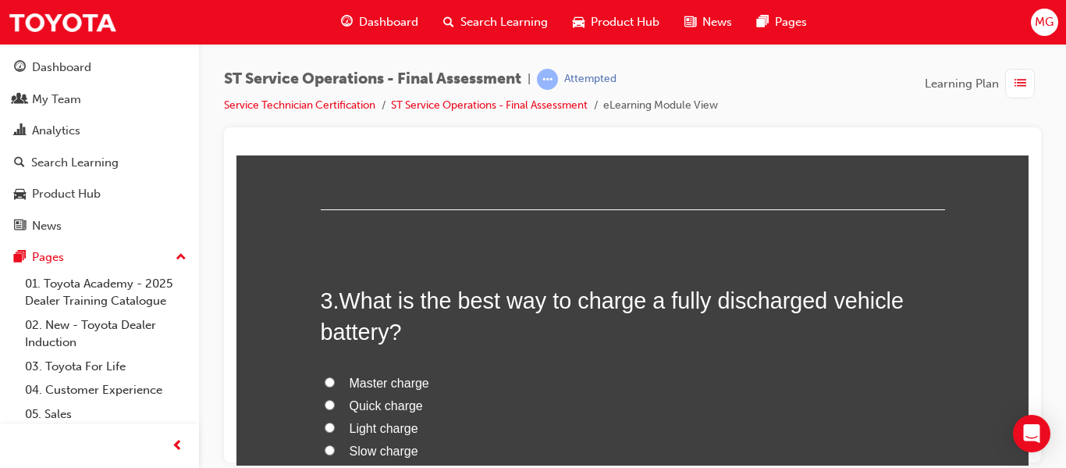
scroll to position [841, 0]
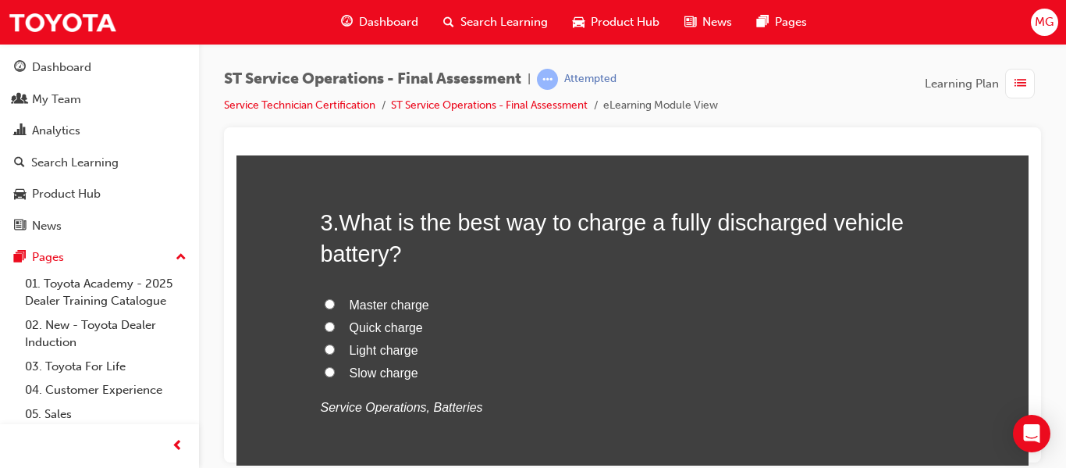
click at [325, 372] on input "Slow charge" at bounding box center [330, 371] width 10 height 10
radio input "true"
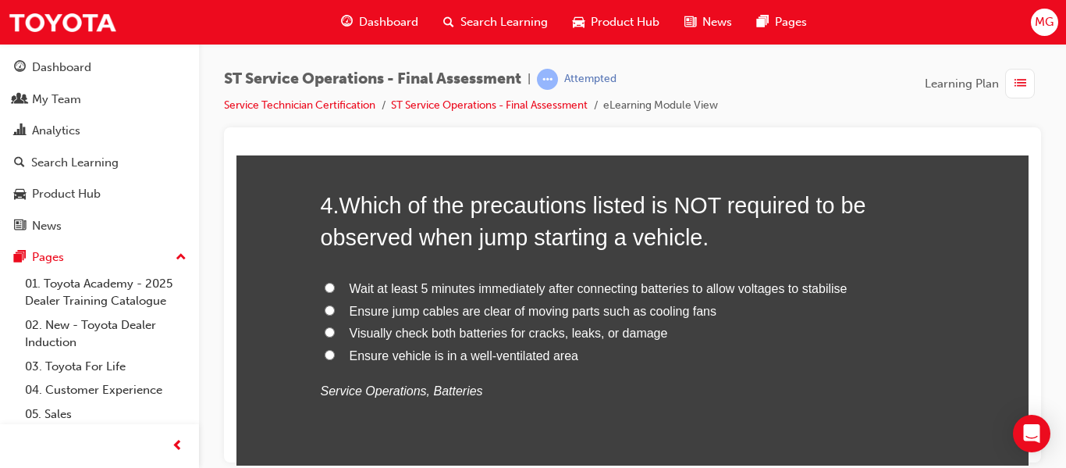
scroll to position [1222, 0]
click at [325, 285] on input "Wait at least 5 minutes immediately after connecting batteries to allow voltage…" at bounding box center [330, 286] width 10 height 10
radio input "true"
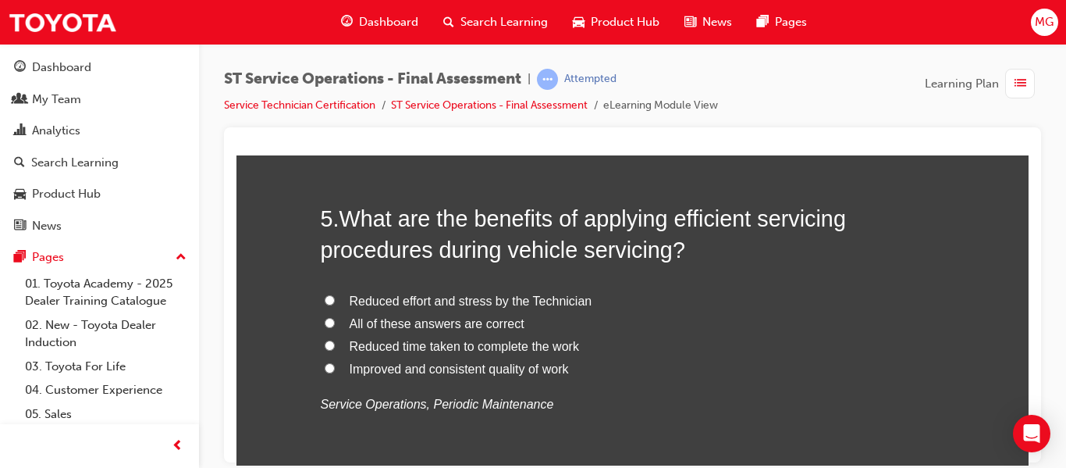
scroll to position [1573, 0]
click at [326, 343] on input "Reduced time taken to complete the work" at bounding box center [330, 344] width 10 height 10
radio input "true"
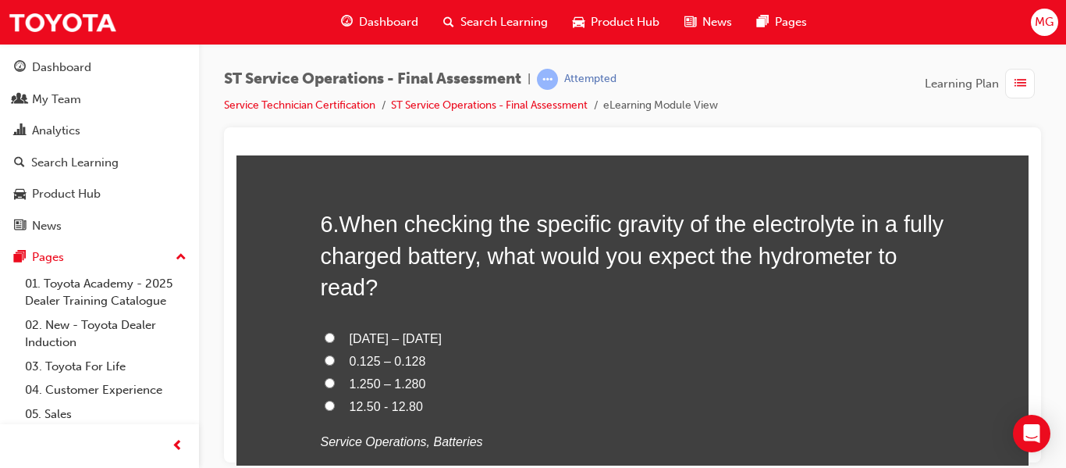
scroll to position [1932, 0]
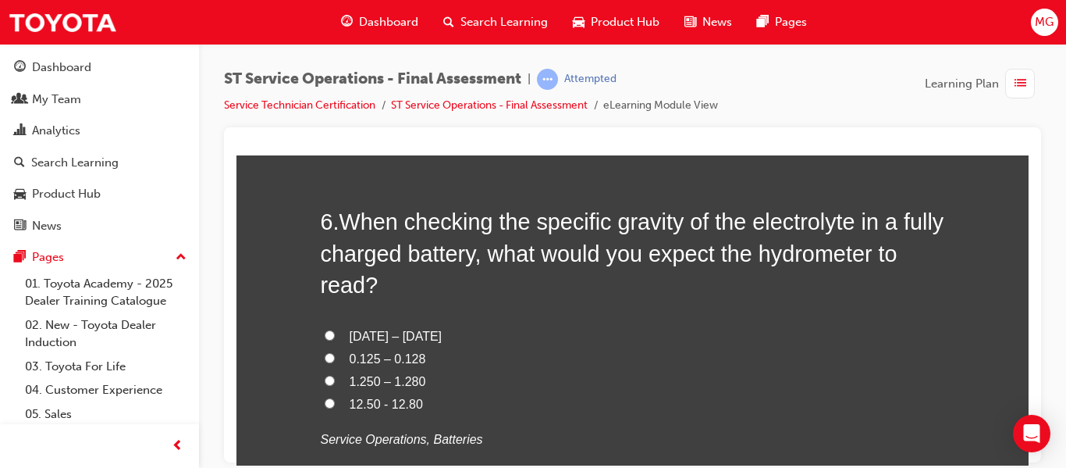
click at [325, 376] on input "1.250 – 1.280" at bounding box center [330, 380] width 10 height 10
radio input "true"
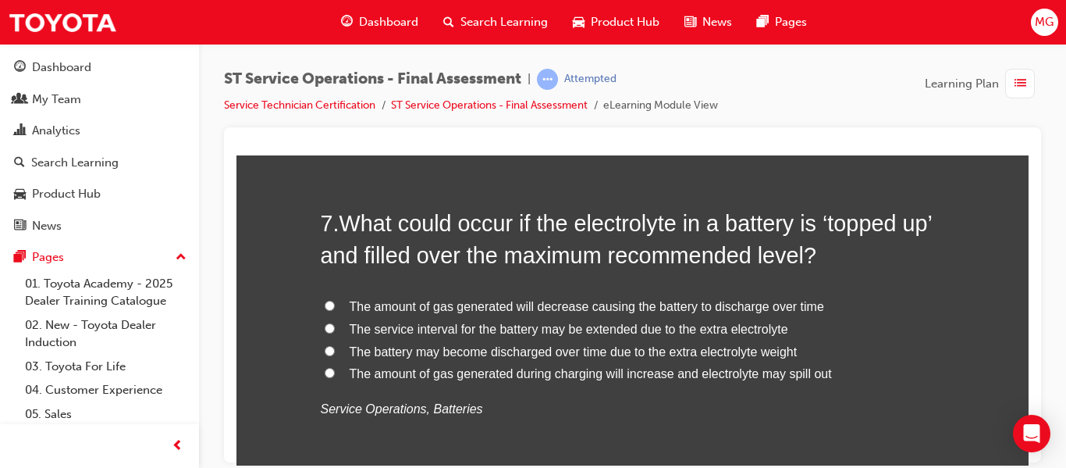
scroll to position [2326, 0]
click at [325, 369] on input "The amount of gas generated during charging will increase and electrolyte may s…" at bounding box center [330, 371] width 10 height 10
radio input "true"
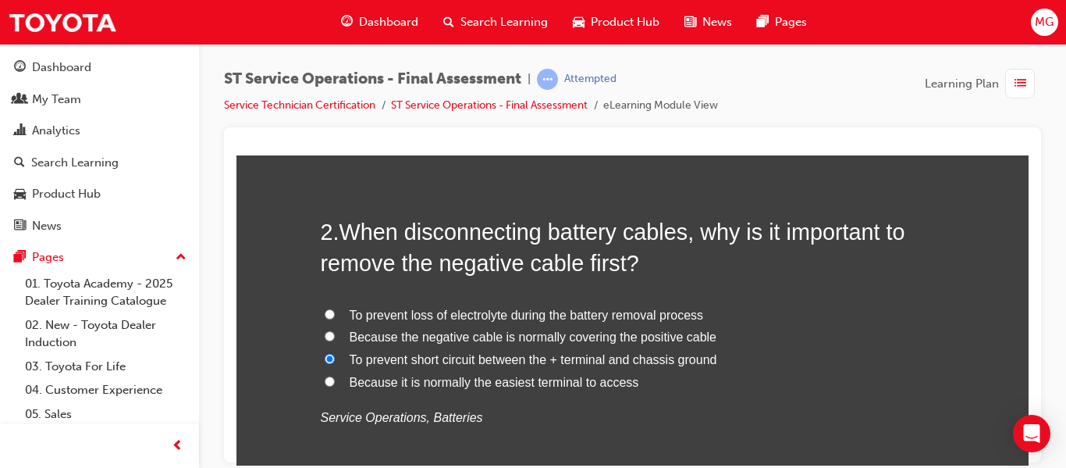
scroll to position [470, 0]
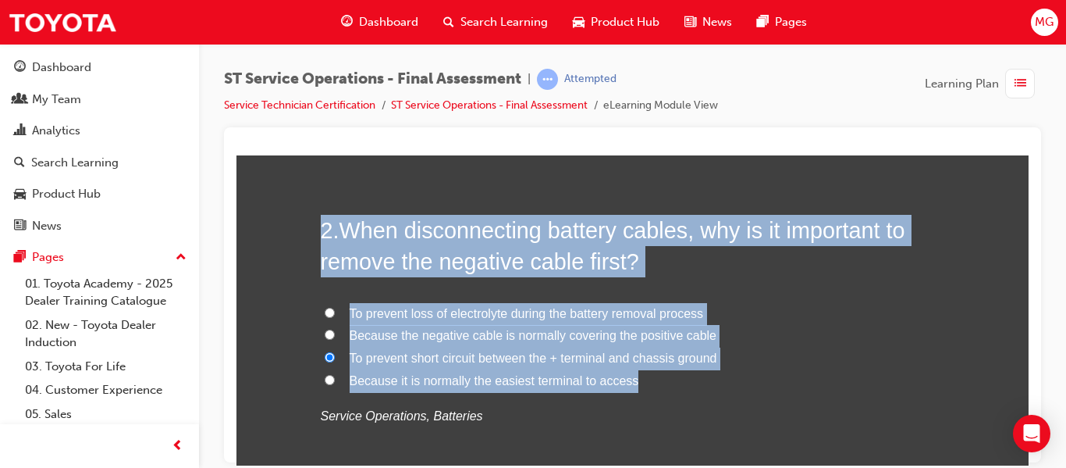
drag, startPoint x: 656, startPoint y: 384, endPoint x: 311, endPoint y: 232, distance: 377.1
copy div "2 . When disconnecting battery cables, why is it important to remove the negati…"
click at [783, 385] on label "Because it is normally the easiest terminal to access" at bounding box center [633, 380] width 624 height 23
click at [335, 384] on input "Because it is normally the easiest terminal to access" at bounding box center [330, 379] width 10 height 10
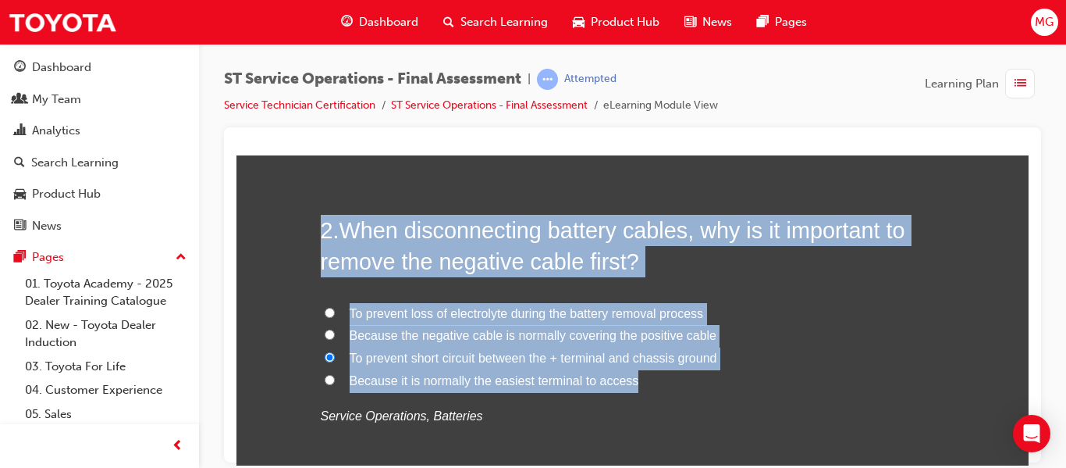
radio input "true"
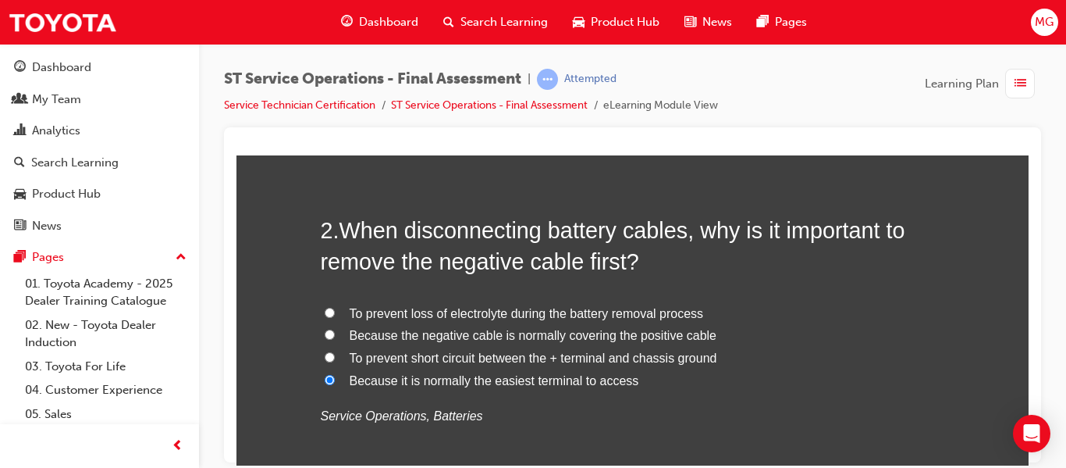
click at [328, 354] on input "To prevent short circuit between the + terminal and chassis ground" at bounding box center [330, 356] width 10 height 10
radio input "true"
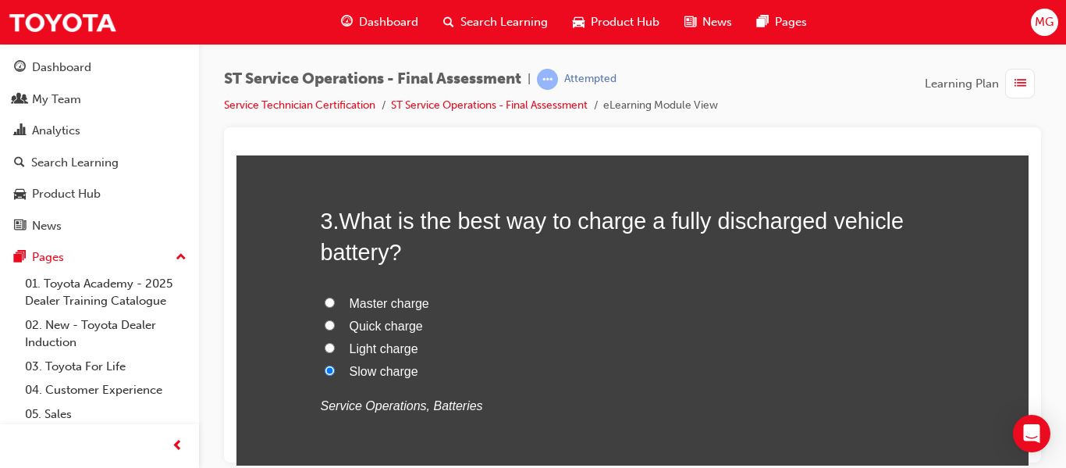
scroll to position [844, 0]
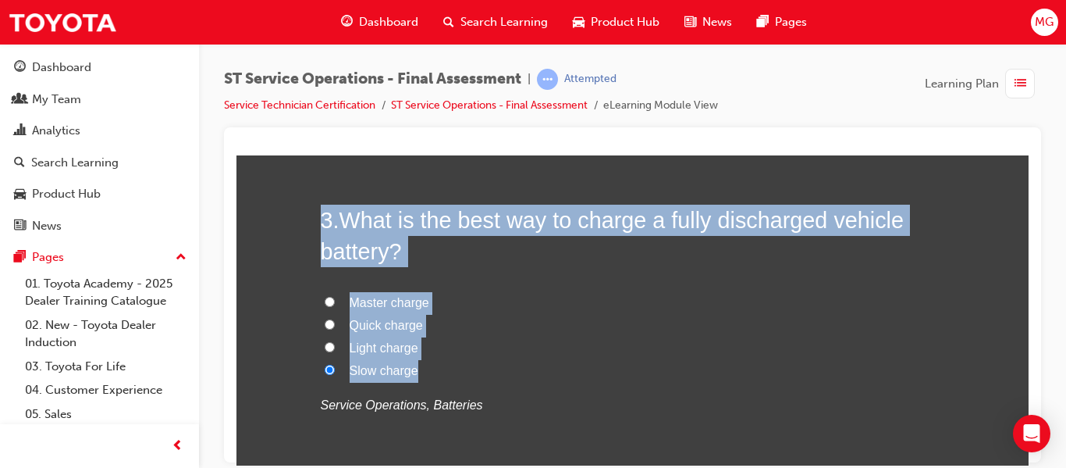
drag, startPoint x: 422, startPoint y: 372, endPoint x: 311, endPoint y: 214, distance: 192.7
copy div "3 . What is the best way to charge a fully discharged vehicle battery? Master c…"
click at [325, 369] on input "Slow charge" at bounding box center [330, 369] width 10 height 10
click at [604, 351] on label "Light charge" at bounding box center [633, 347] width 624 height 23
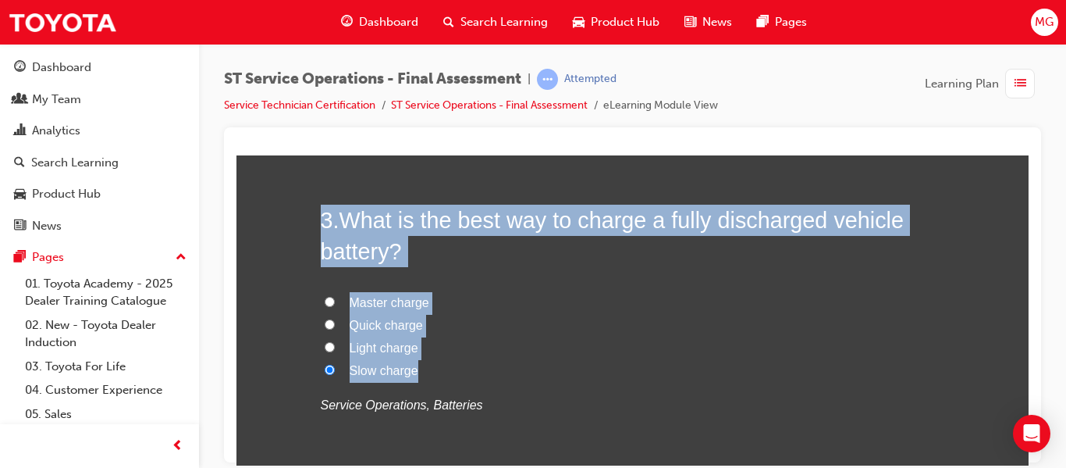
click at [335, 351] on input "Light charge" at bounding box center [330, 346] width 10 height 10
radio input "true"
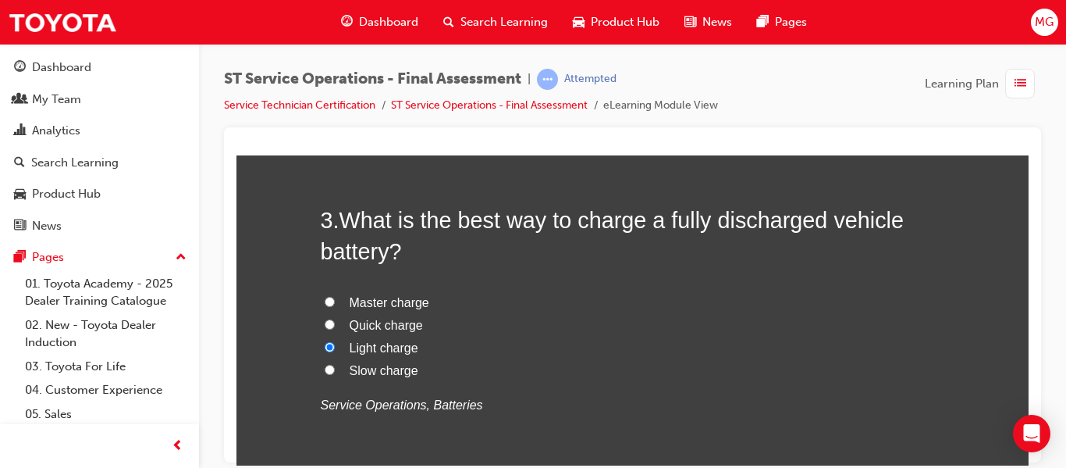
click at [325, 369] on input "Slow charge" at bounding box center [330, 369] width 10 height 10
radio input "true"
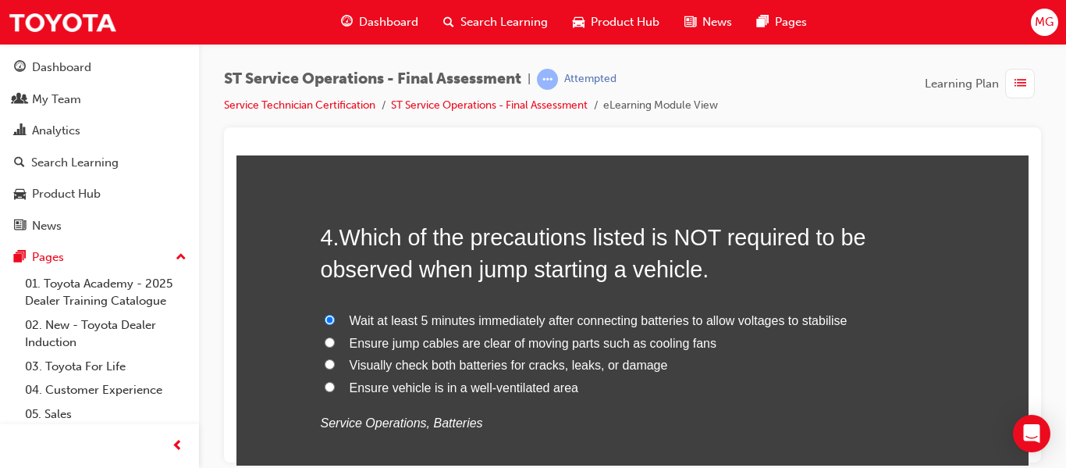
scroll to position [1189, 0]
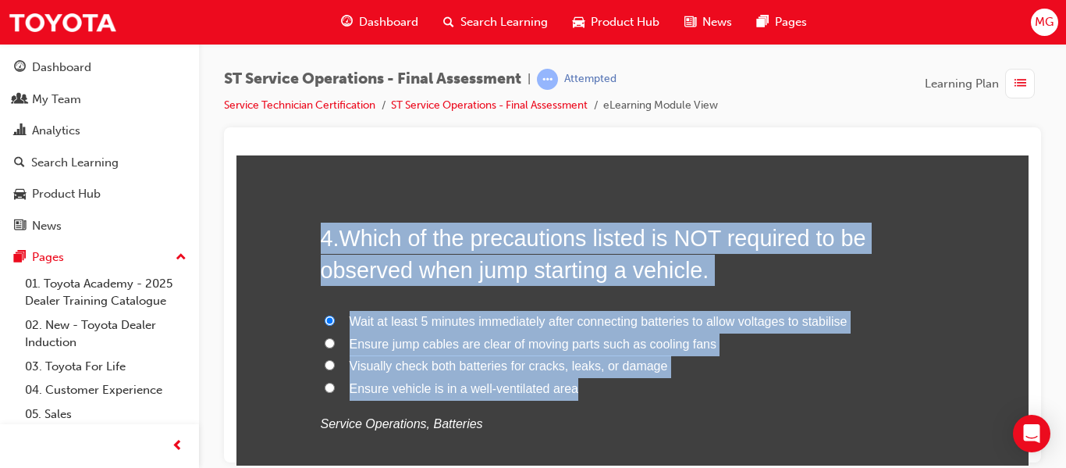
drag, startPoint x: 578, startPoint y: 386, endPoint x: 310, endPoint y: 228, distance: 311.1
copy div "4 . Which of the precautions listed is NOT required to be observed when jump st…"
click at [559, 321] on span "Wait at least 5 minutes immediately after connecting batteries to allow voltage…" at bounding box center [599, 320] width 498 height 13
click at [335, 321] on input "Wait at least 5 minutes immediately after connecting batteries to allow voltage…" at bounding box center [330, 320] width 10 height 10
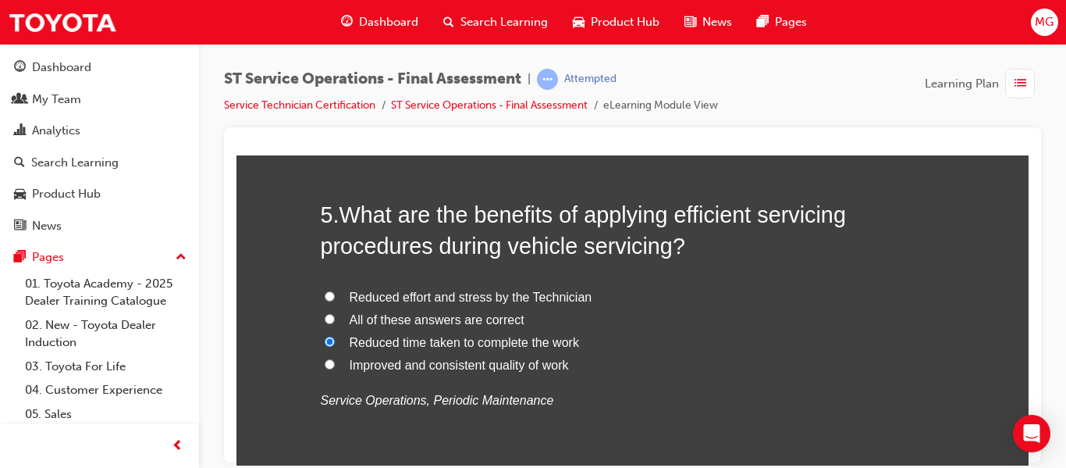
scroll to position [1577, 0]
click at [353, 432] on div "5 . What are the benefits of applying efficient servicing procedures during veh…" at bounding box center [633, 341] width 624 height 289
click at [325, 315] on input "All of these answers are correct" at bounding box center [330, 316] width 10 height 10
radio input "true"
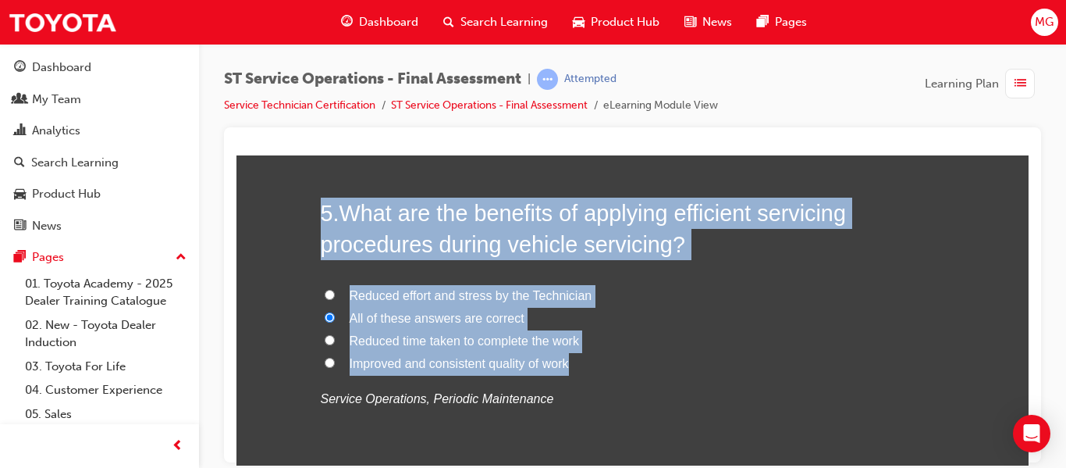
drag, startPoint x: 578, startPoint y: 361, endPoint x: 308, endPoint y: 214, distance: 308.4
copy div "5 . What are the benefits of applying efficient servicing procedures during veh…"
click at [500, 322] on span "All of these answers are correct" at bounding box center [437, 317] width 175 height 13
click at [335, 322] on input "All of these answers are correct" at bounding box center [330, 316] width 10 height 10
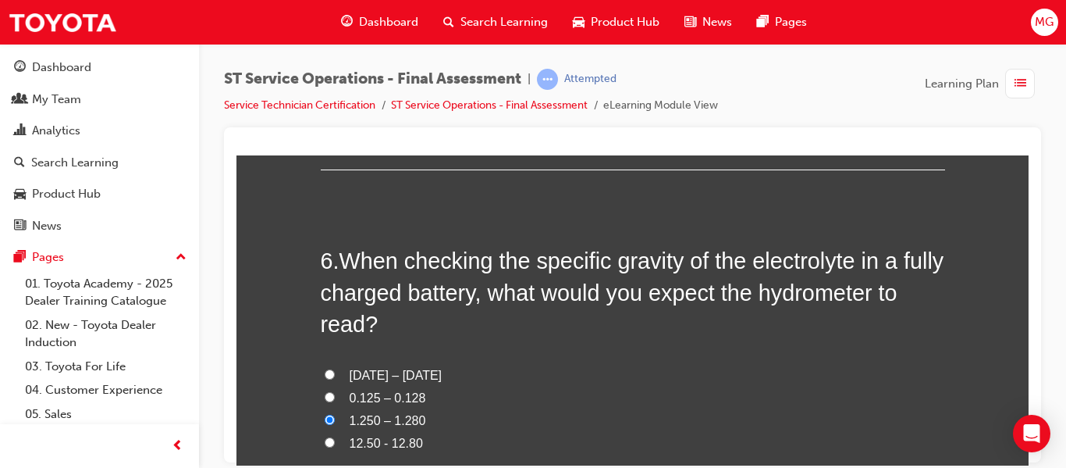
scroll to position [1915, 0]
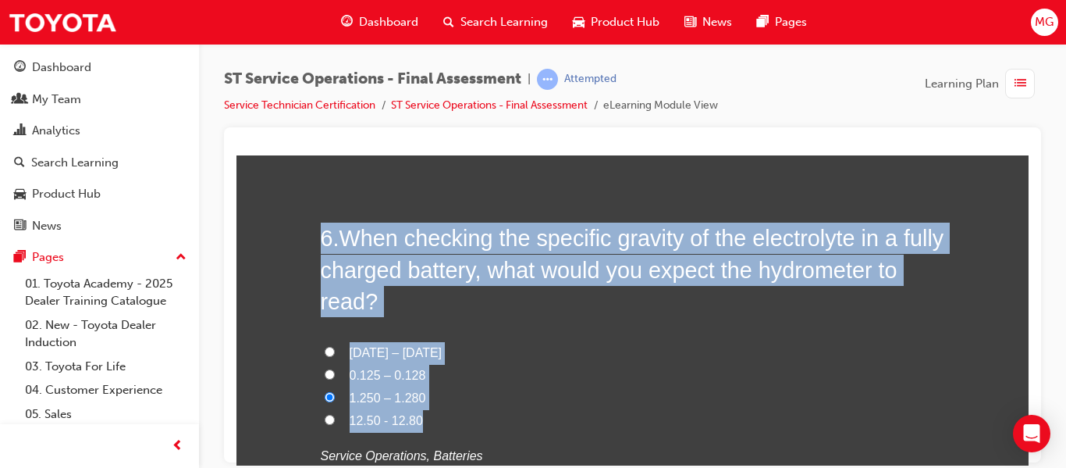
drag, startPoint x: 443, startPoint y: 421, endPoint x: 307, endPoint y: 231, distance: 233.9
copy div "6 . When checking the specific gravity of the electrolyte in a fully charged ba…"
click at [325, 347] on input "1250 – 1280" at bounding box center [330, 351] width 10 height 10
radio input "true"
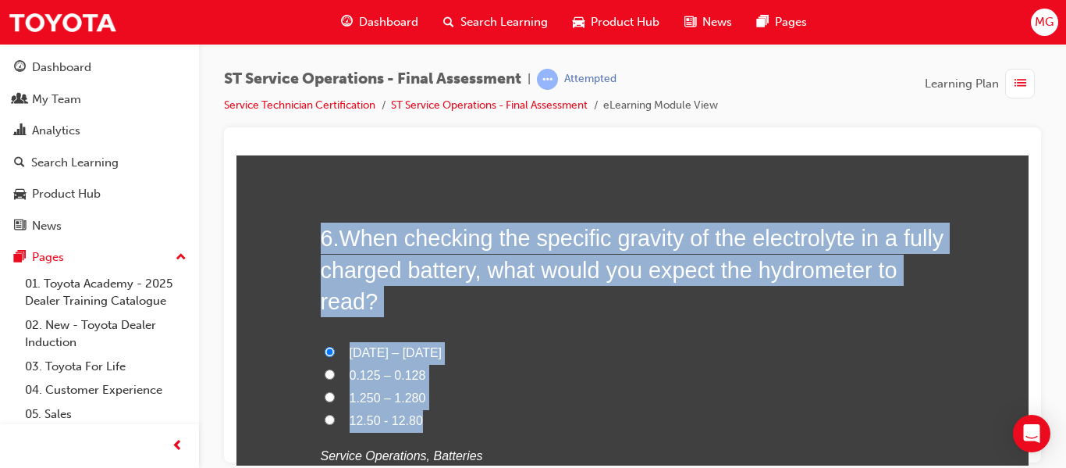
click at [325, 397] on input "1.250 – 1.280" at bounding box center [330, 396] width 10 height 10
radio input "true"
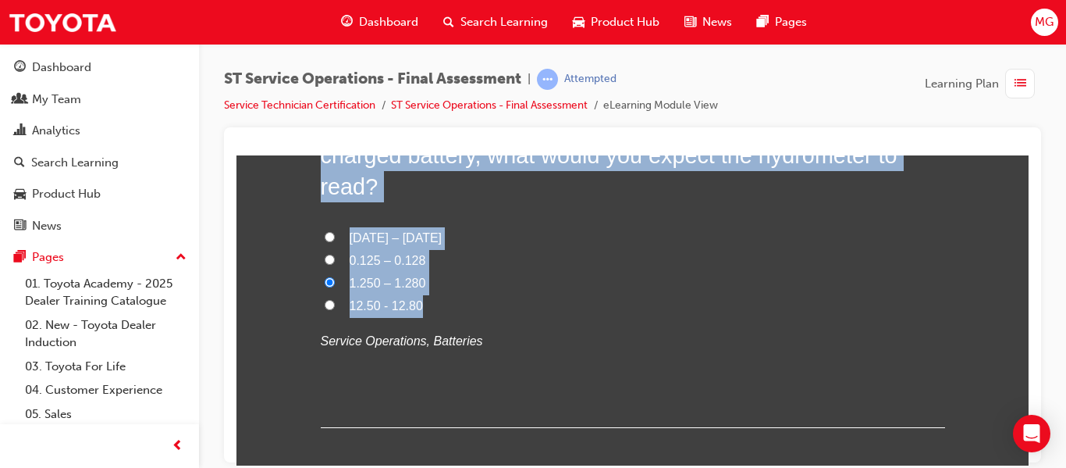
scroll to position [2031, 0]
click at [378, 281] on span "1.250 – 1.280" at bounding box center [388, 281] width 76 height 13
click at [335, 281] on input "1.250 – 1.280" at bounding box center [330, 281] width 10 height 10
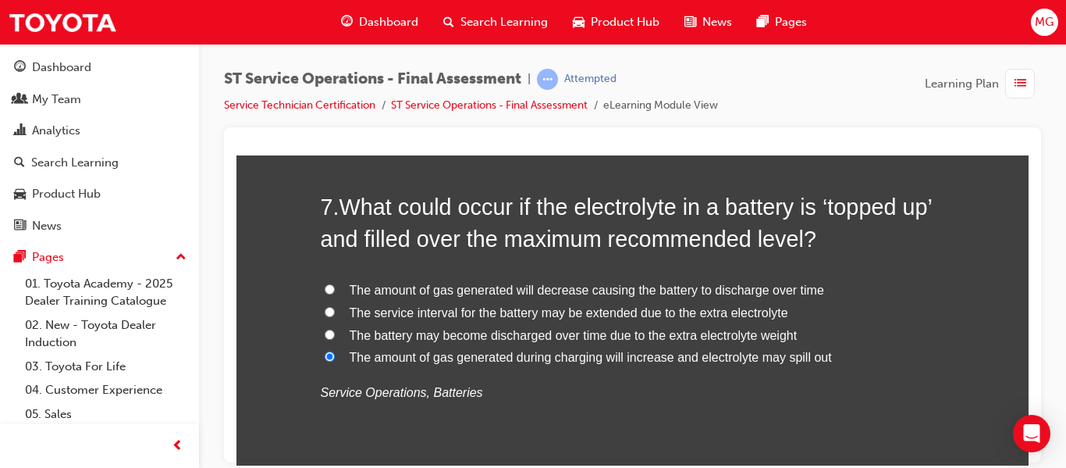
scroll to position [2341, 0]
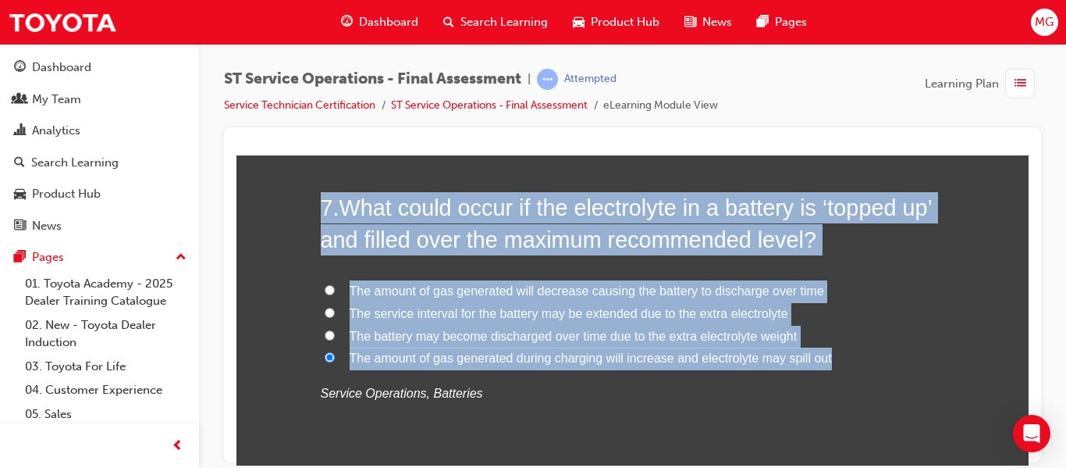
drag, startPoint x: 830, startPoint y: 357, endPoint x: 290, endPoint y: 190, distance: 564.6
copy div "7 . What could occur if the electrolyte in a battery is ‘topped up’ and filled …"
click at [561, 357] on span "The amount of gas generated during charging will increase and electrolyte may s…" at bounding box center [591, 356] width 482 height 13
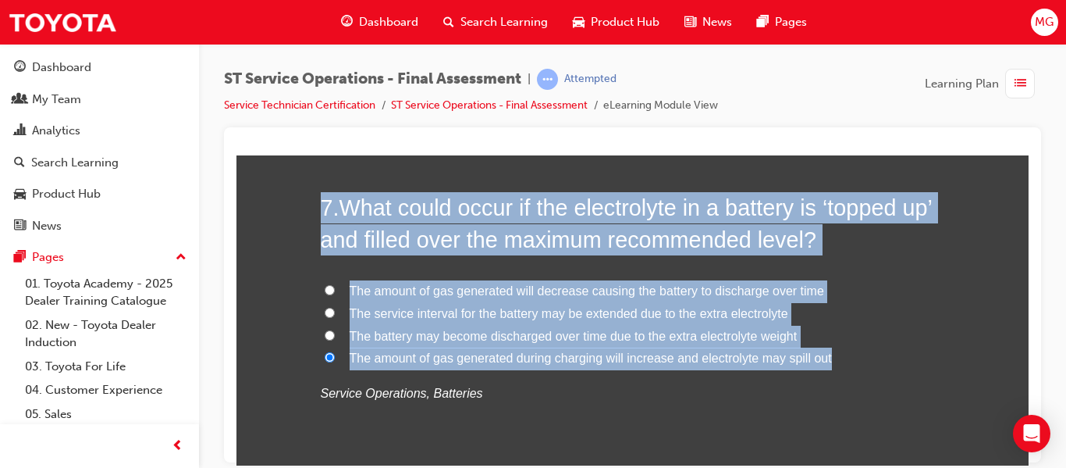
click at [335, 357] on input "The amount of gas generated during charging will increase and electrolyte may s…" at bounding box center [330, 356] width 10 height 10
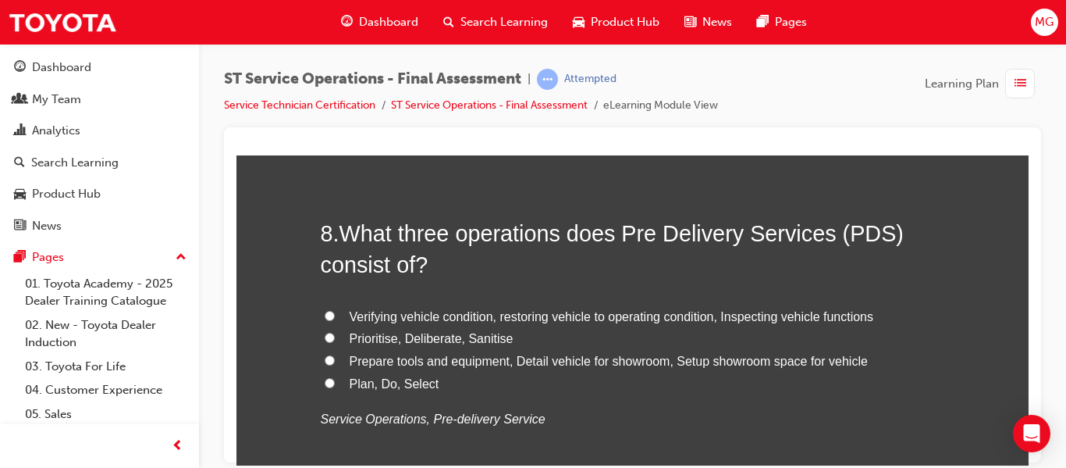
scroll to position [2686, 0]
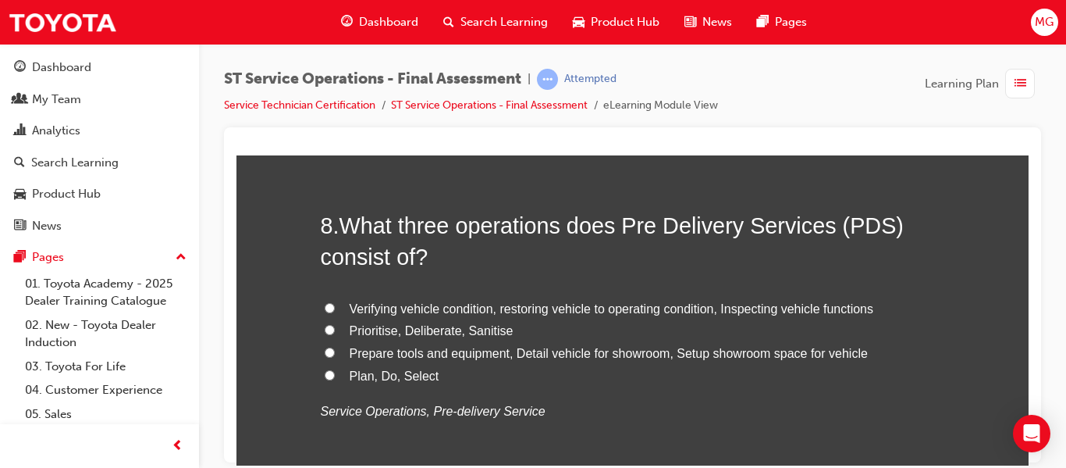
click at [325, 308] on input "Verifying vehicle condition, restoring vehicle to operating condition, Inspecti…" at bounding box center [330, 307] width 10 height 10
radio input "true"
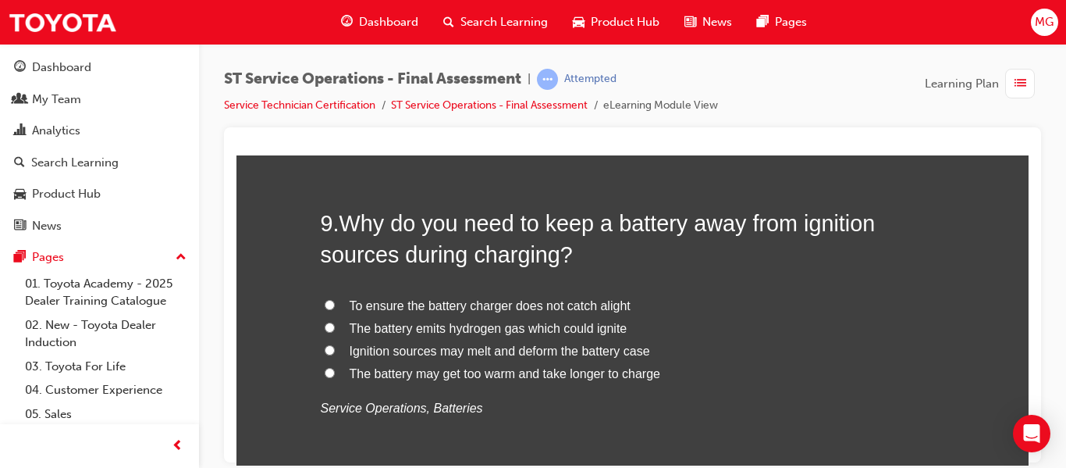
scroll to position [3053, 0]
click at [325, 323] on input "The battery emits hydrogen gas which could ignite" at bounding box center [330, 326] width 10 height 10
radio input "true"
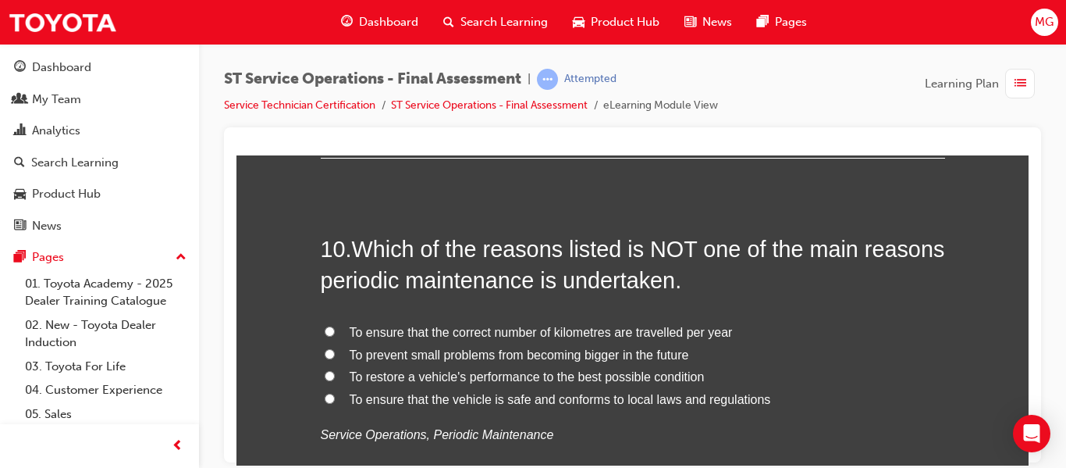
scroll to position [3390, 0]
click at [325, 329] on input "To ensure that the correct number of kilometres are travelled per year" at bounding box center [330, 330] width 10 height 10
radio input "true"
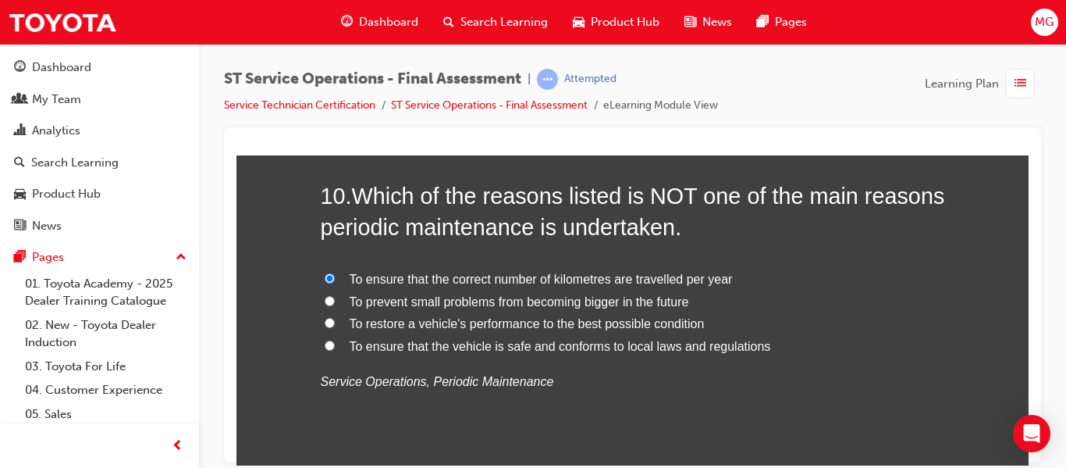
scroll to position [3427, 0]
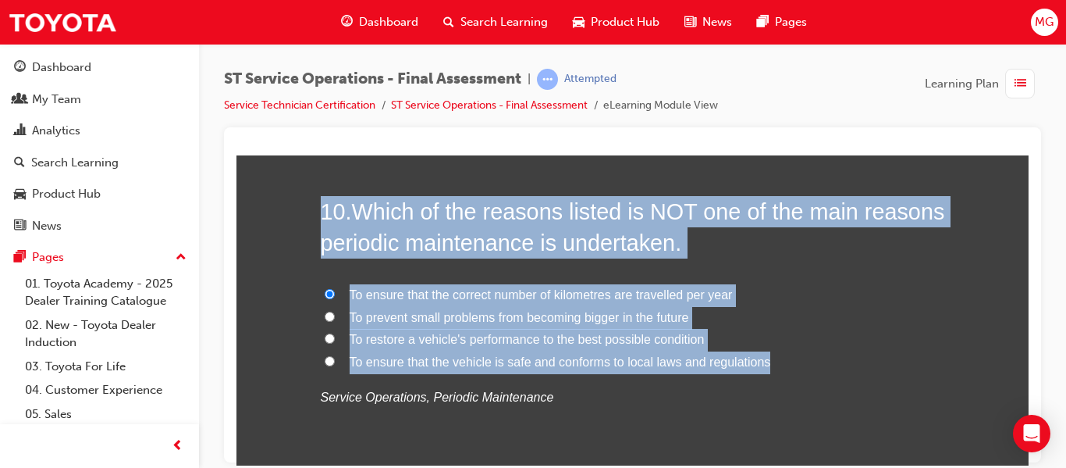
drag, startPoint x: 767, startPoint y: 362, endPoint x: 300, endPoint y: 206, distance: 492.1
copy div "10 . Which of the reasons listed is NOT one of the main reasons periodic mainte…"
click at [572, 291] on span "To ensure that the correct number of kilometres are travelled per year" at bounding box center [541, 293] width 383 height 13
click at [335, 291] on input "To ensure that the correct number of kilometres are travelled per year" at bounding box center [330, 293] width 10 height 10
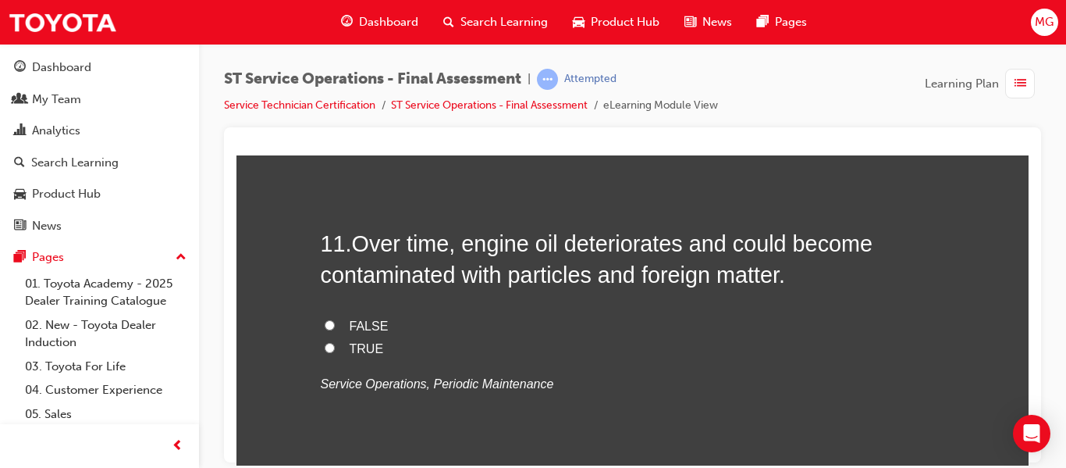
scroll to position [3760, 0]
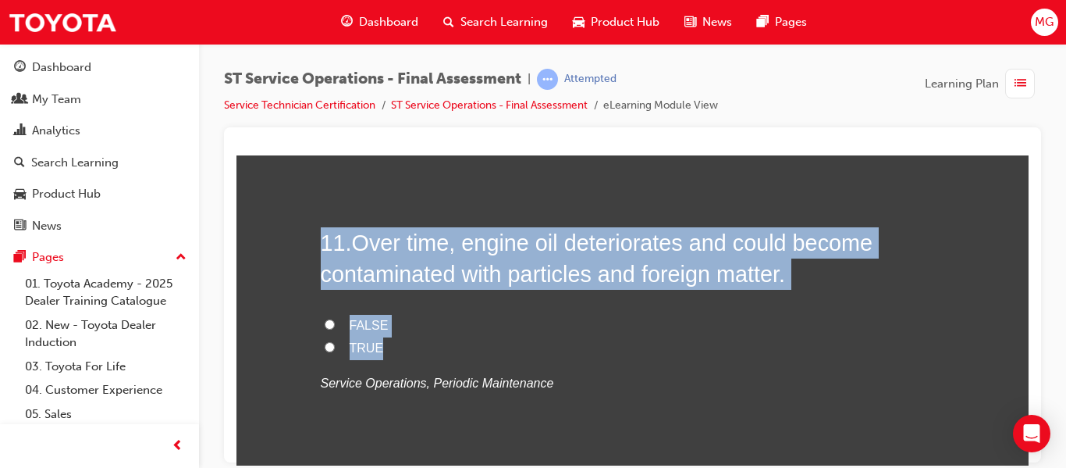
drag, startPoint x: 386, startPoint y: 350, endPoint x: 307, endPoint y: 225, distance: 148.8
copy div "11 . Over time, engine oil deteriorates and could become contaminated with part…"
click at [325, 343] on input "TRUE" at bounding box center [330, 346] width 10 height 10
radio input "true"
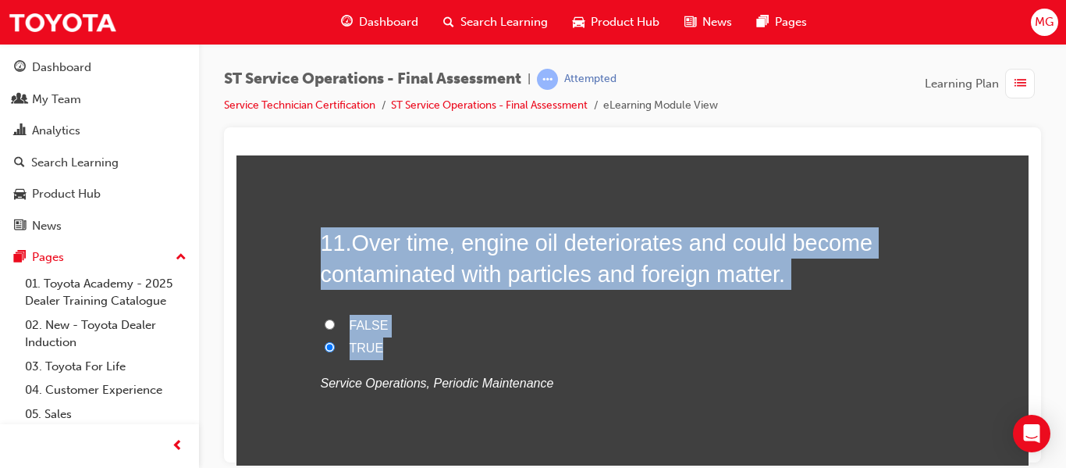
click at [350, 347] on span "TRUE" at bounding box center [367, 346] width 34 height 13
click at [335, 347] on input "TRUE" at bounding box center [330, 346] width 10 height 10
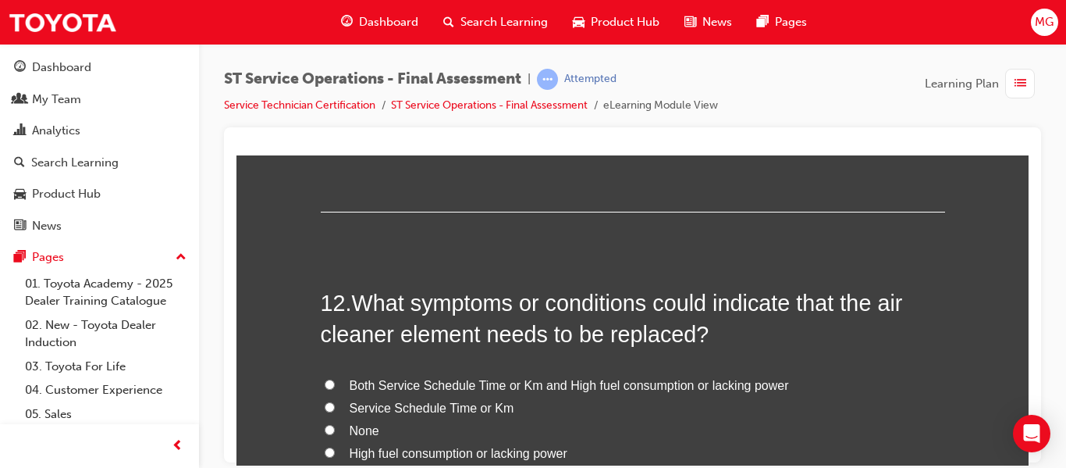
scroll to position [4083, 0]
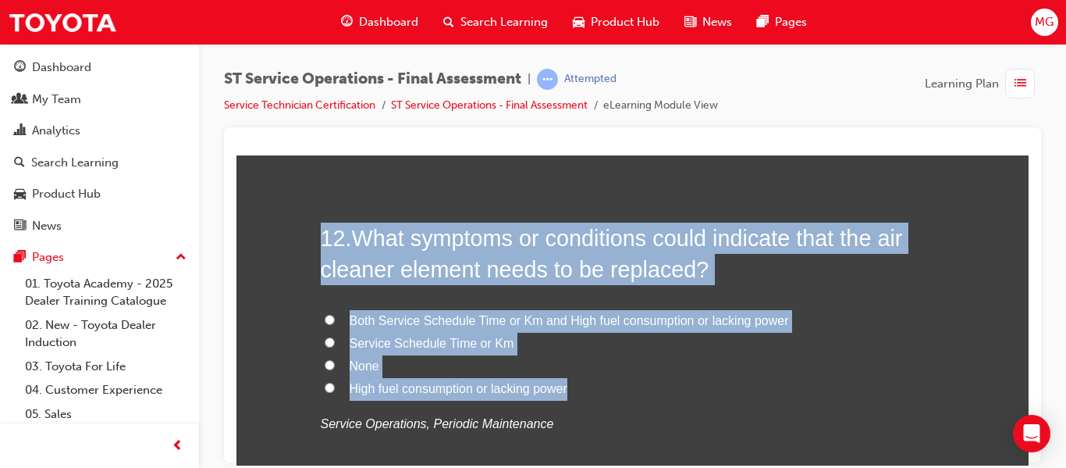
drag, startPoint x: 566, startPoint y: 387, endPoint x: 309, endPoint y: 203, distance: 316.0
copy div "12 . What symptoms or conditions could indicate that the air cleaner element ne…"
click at [368, 316] on span "Both Service Schedule Time or Km and High fuel consumption or lacking power" at bounding box center [569, 319] width 439 height 13
click at [335, 316] on input "Both Service Schedule Time or Km and High fuel consumption or lacking power" at bounding box center [330, 319] width 10 height 10
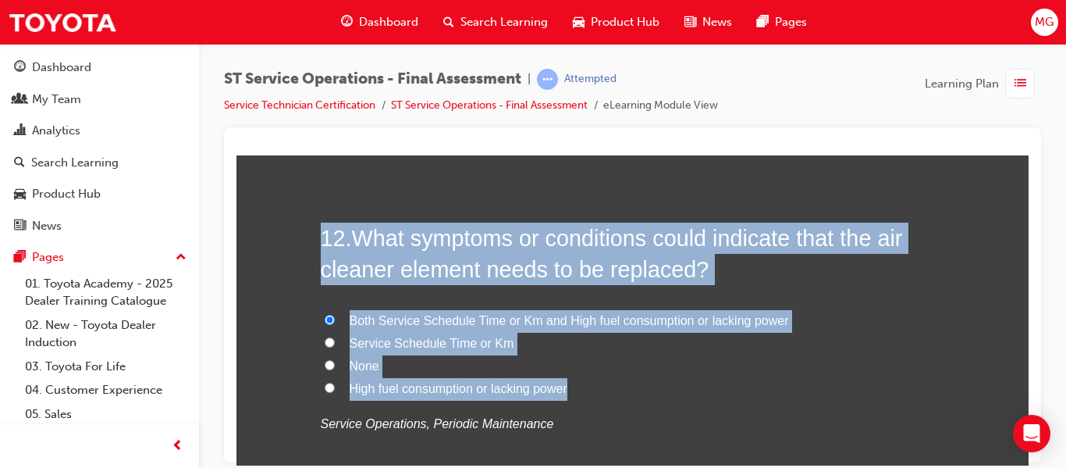
radio input "true"
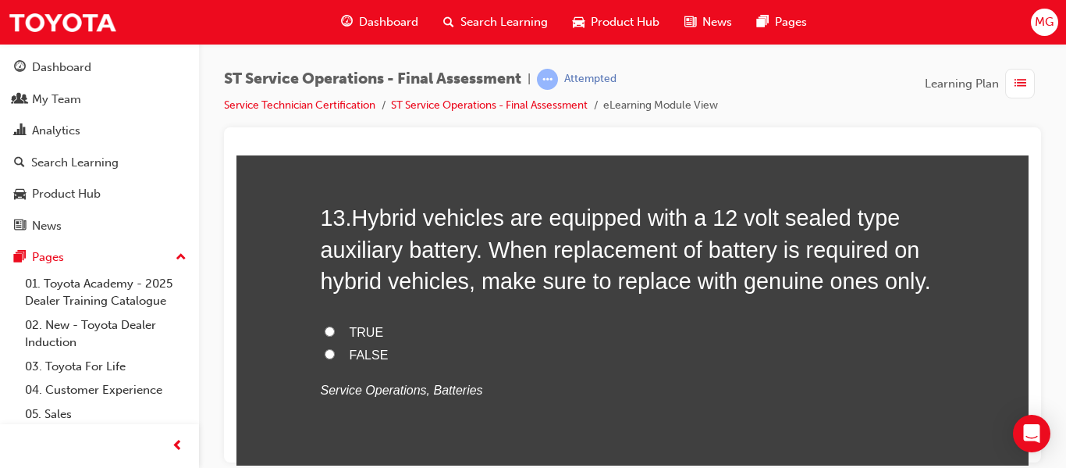
scroll to position [4468, 0]
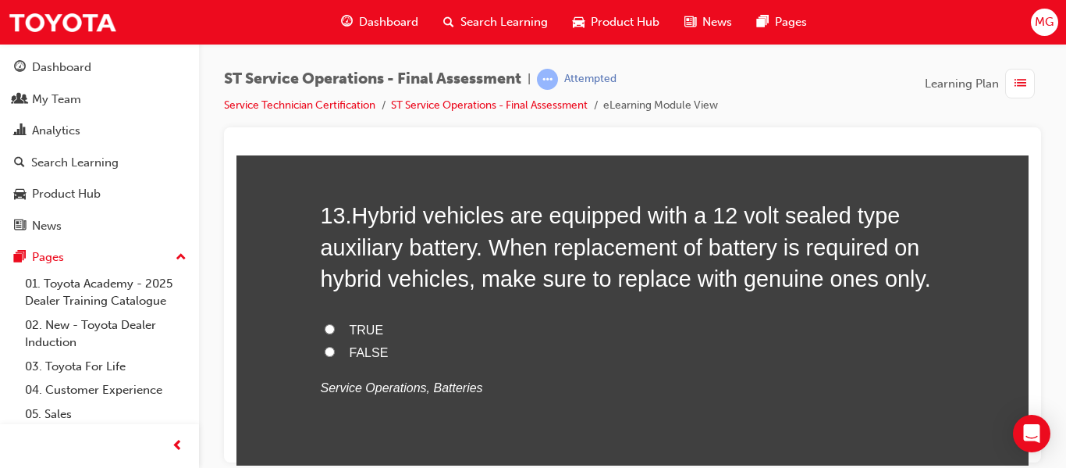
click at [327, 325] on input "TRUE" at bounding box center [330, 328] width 10 height 10
radio input "true"
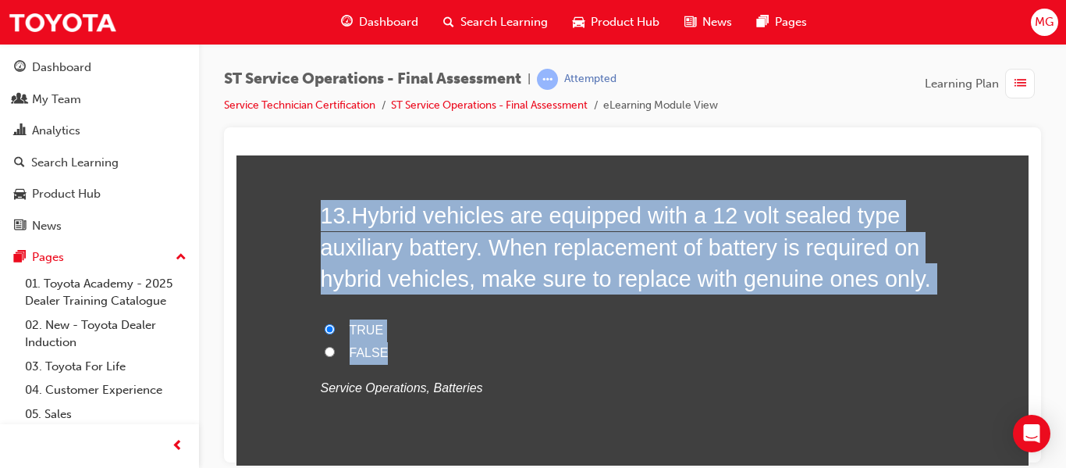
drag, startPoint x: 387, startPoint y: 351, endPoint x: 295, endPoint y: 197, distance: 179.2
click at [295, 197] on div "You must select an answer for each question before you can submit. Please note,…" at bounding box center [632, 151] width 792 height 8762
click at [359, 329] on span "TRUE" at bounding box center [367, 328] width 34 height 13
click at [335, 329] on input "TRUE" at bounding box center [330, 328] width 10 height 10
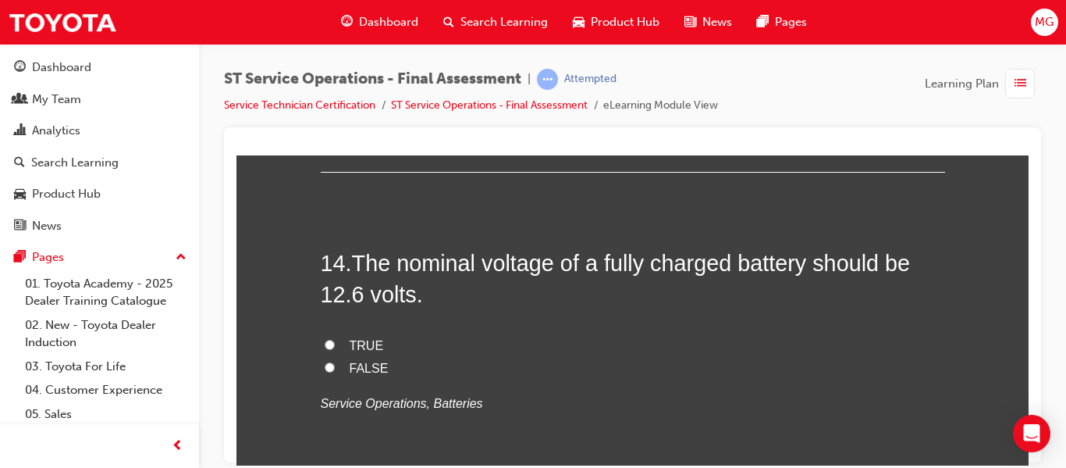
scroll to position [4810, 0]
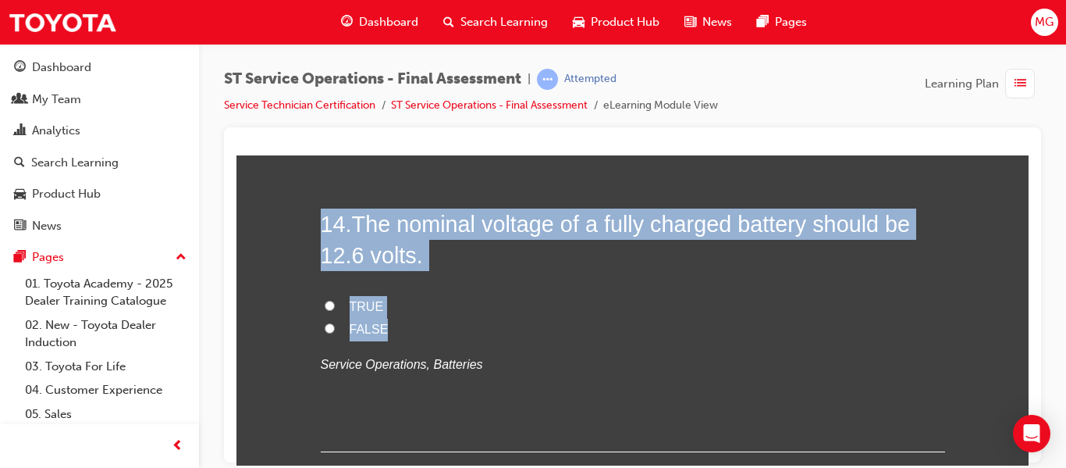
drag, startPoint x: 389, startPoint y: 328, endPoint x: 302, endPoint y: 208, distance: 148.6
click at [368, 303] on span "TRUE" at bounding box center [367, 305] width 34 height 13
click at [335, 303] on input "TRUE" at bounding box center [330, 305] width 10 height 10
radio input "true"
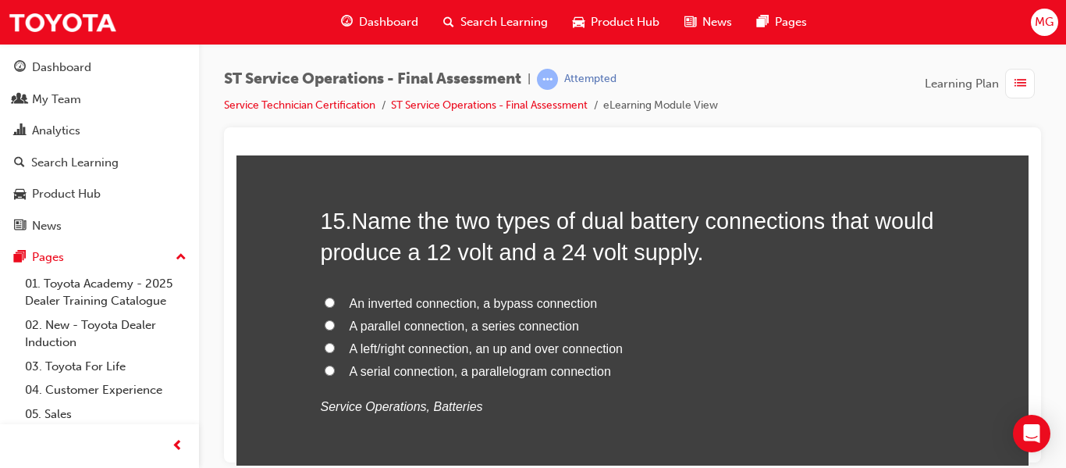
scroll to position [5139, 0]
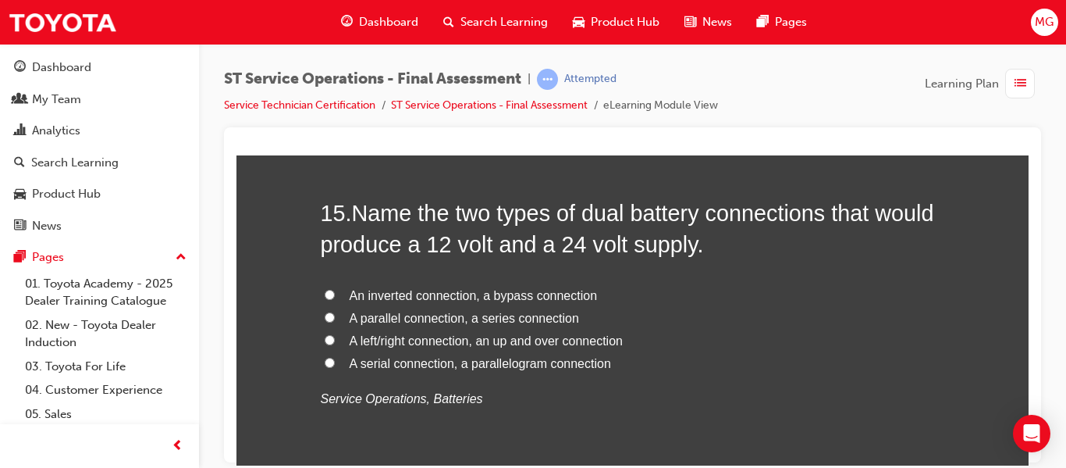
click at [325, 317] on input "A parallel connection, a series connection" at bounding box center [330, 316] width 10 height 10
radio input "true"
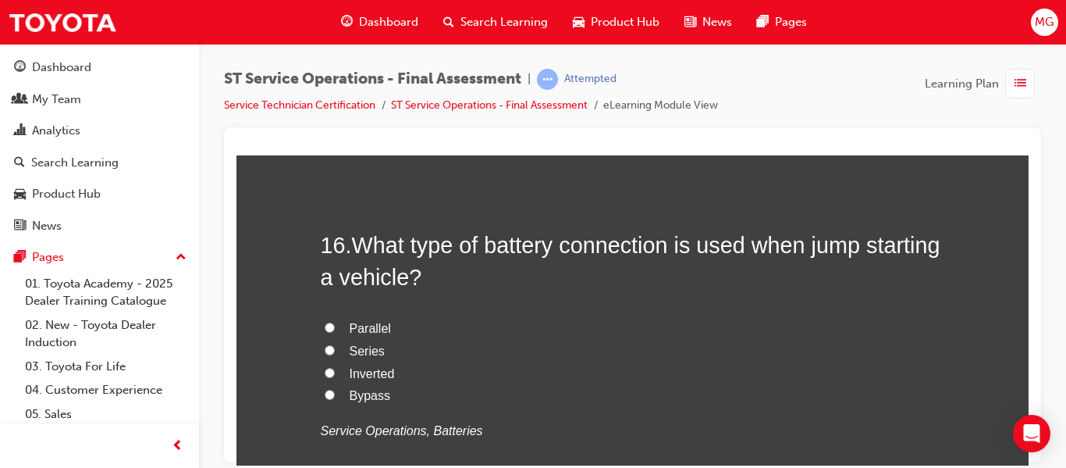
scroll to position [5491, 0]
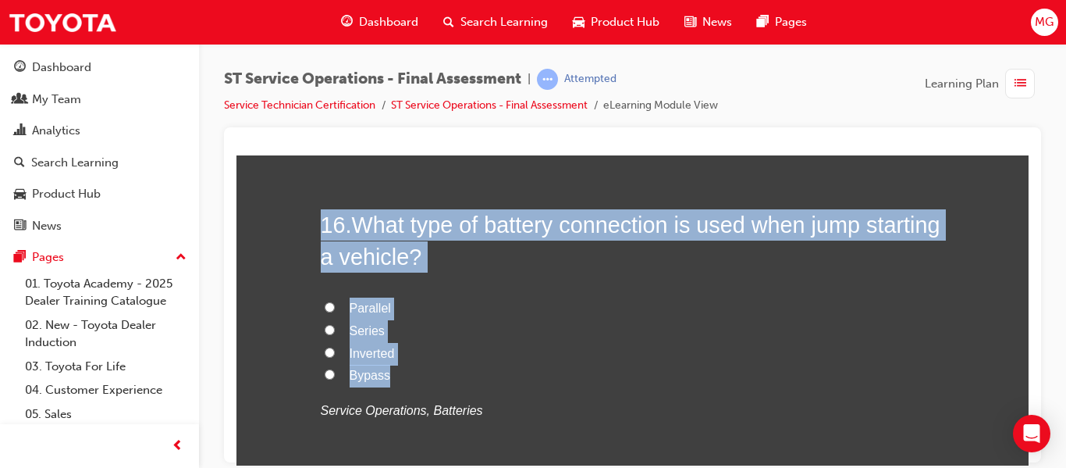
drag, startPoint x: 389, startPoint y: 374, endPoint x: 254, endPoint y: 197, distance: 222.8
click at [364, 305] on span "Parallel" at bounding box center [370, 306] width 41 height 13
click at [335, 305] on input "Parallel" at bounding box center [330, 306] width 10 height 10
radio input "true"
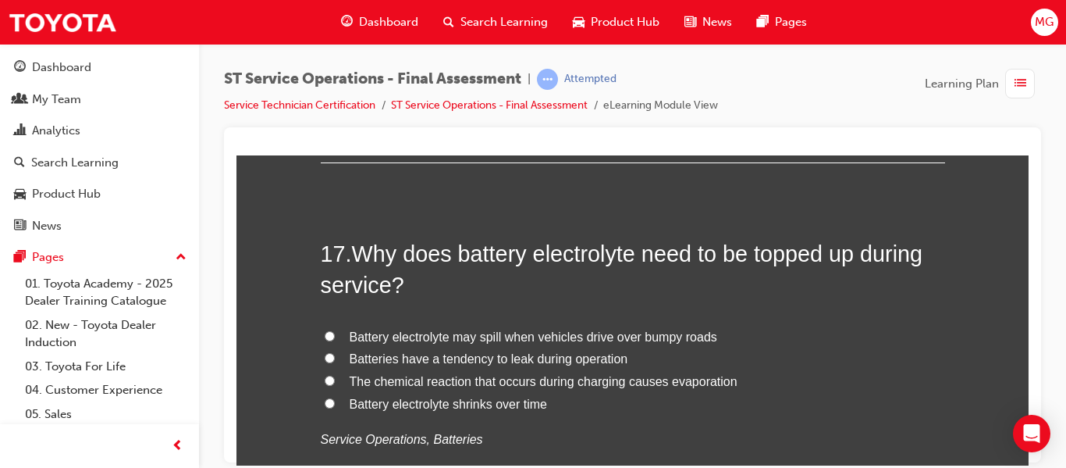
scroll to position [5871, 0]
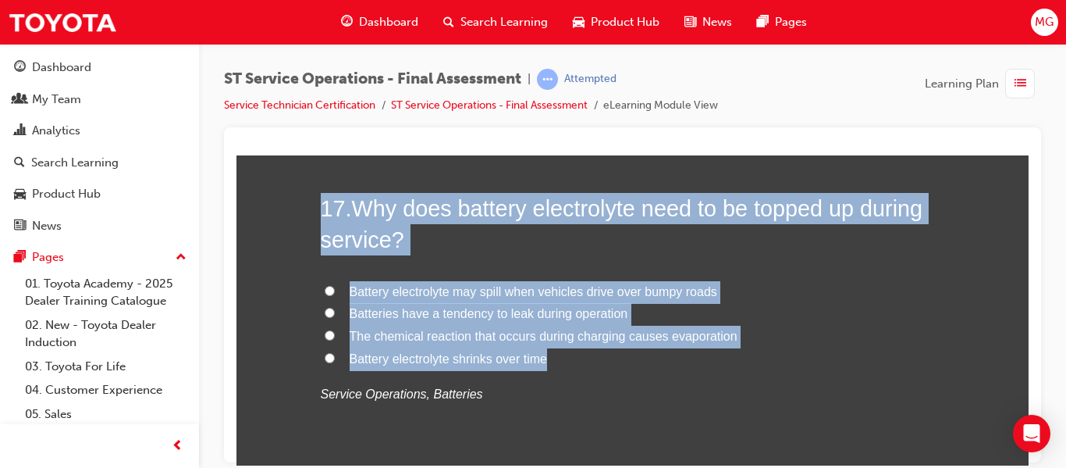
drag, startPoint x: 550, startPoint y: 358, endPoint x: 302, endPoint y: 201, distance: 293.6
click at [424, 332] on span "The chemical reaction that occurs during charging causes evaporation" at bounding box center [544, 335] width 388 height 13
click at [335, 332] on input "The chemical reaction that occurs during charging causes evaporation" at bounding box center [330, 334] width 10 height 10
radio input "true"
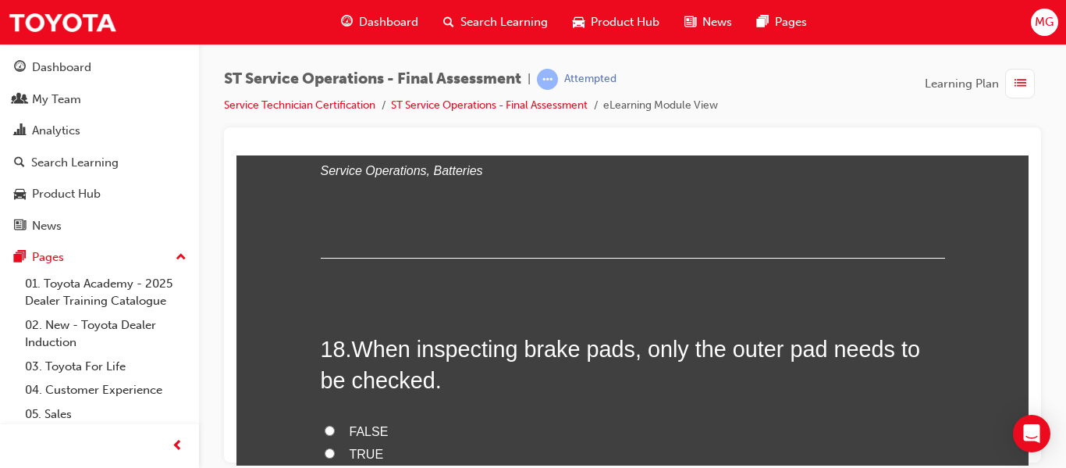
scroll to position [6217, 0]
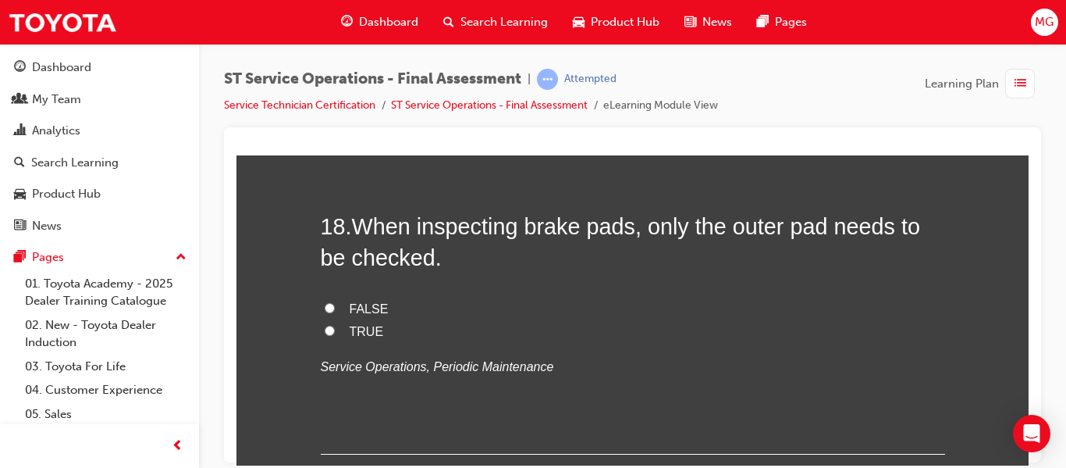
click at [326, 308] on input "FALSE" at bounding box center [330, 307] width 10 height 10
radio input "true"
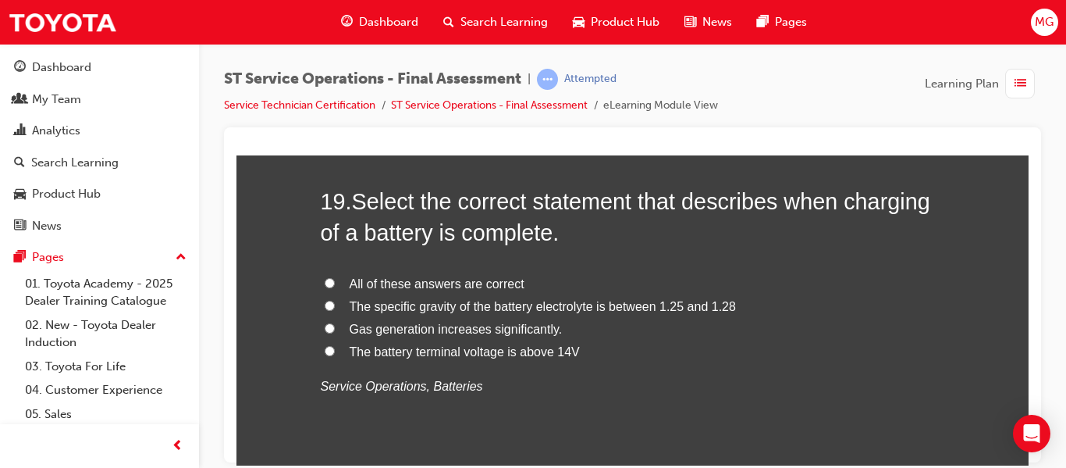
scroll to position [6562, 0]
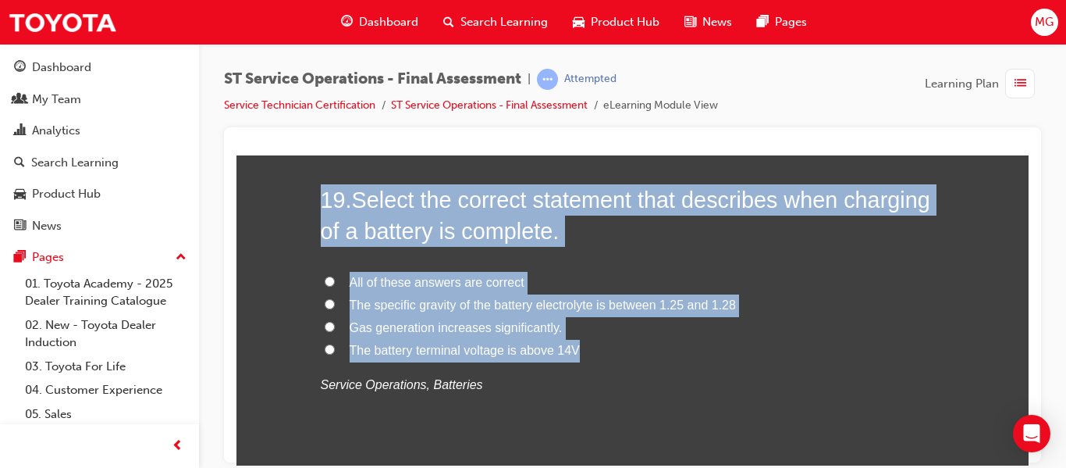
drag, startPoint x: 582, startPoint y: 350, endPoint x: 304, endPoint y: 194, distance: 319.1
click at [375, 305] on span "The specific gravity of the battery electrolyte is between 1.25 and 1.28" at bounding box center [543, 303] width 386 height 13
click at [335, 305] on input "The specific gravity of the battery electrolyte is between 1.25 and 1.28" at bounding box center [330, 303] width 10 height 10
radio input "true"
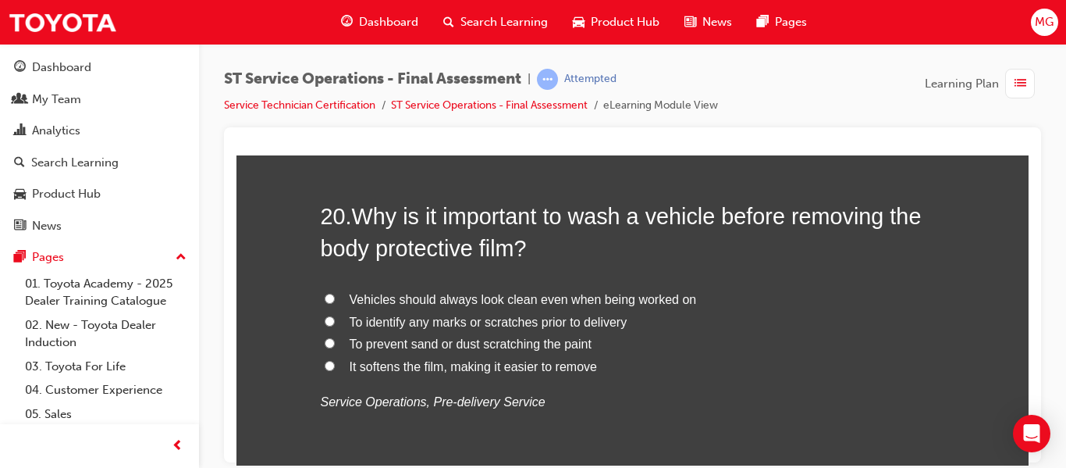
scroll to position [6909, 0]
click at [325, 341] on input "To prevent sand or dust scratching the paint" at bounding box center [330, 341] width 10 height 10
radio input "true"
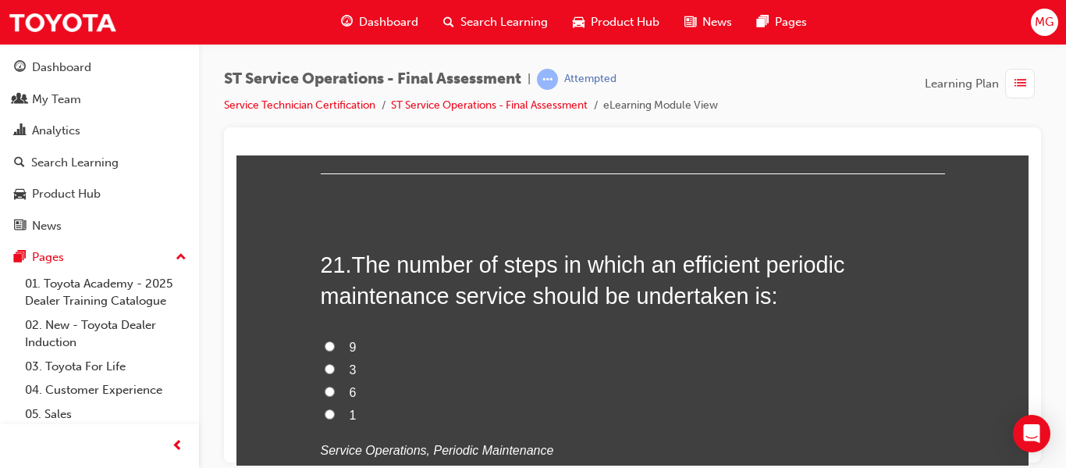
scroll to position [7295, 0]
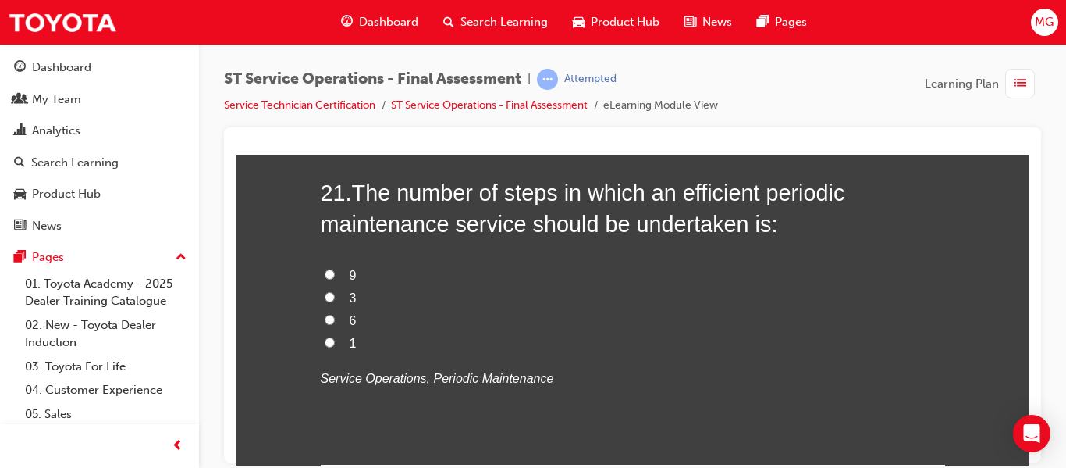
click at [325, 275] on input "9" at bounding box center [330, 273] width 10 height 10
radio input "true"
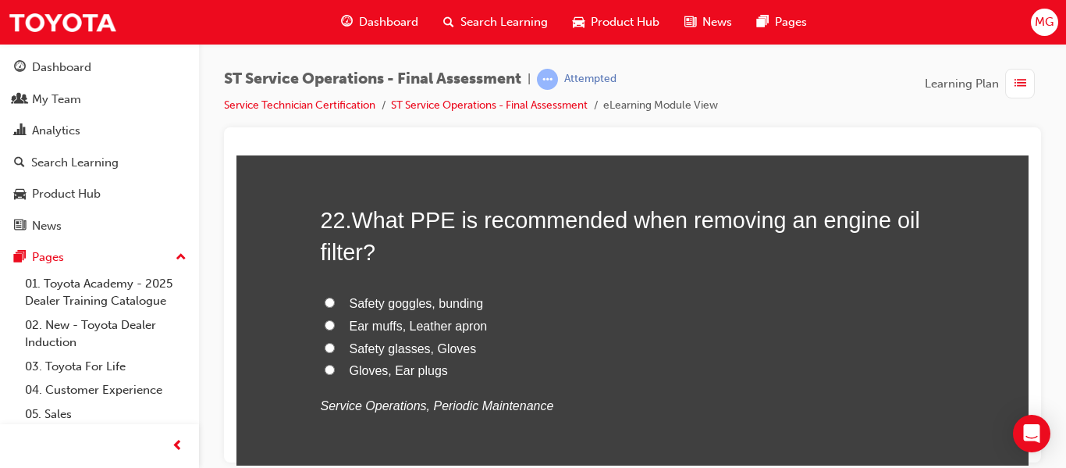
scroll to position [7634, 0]
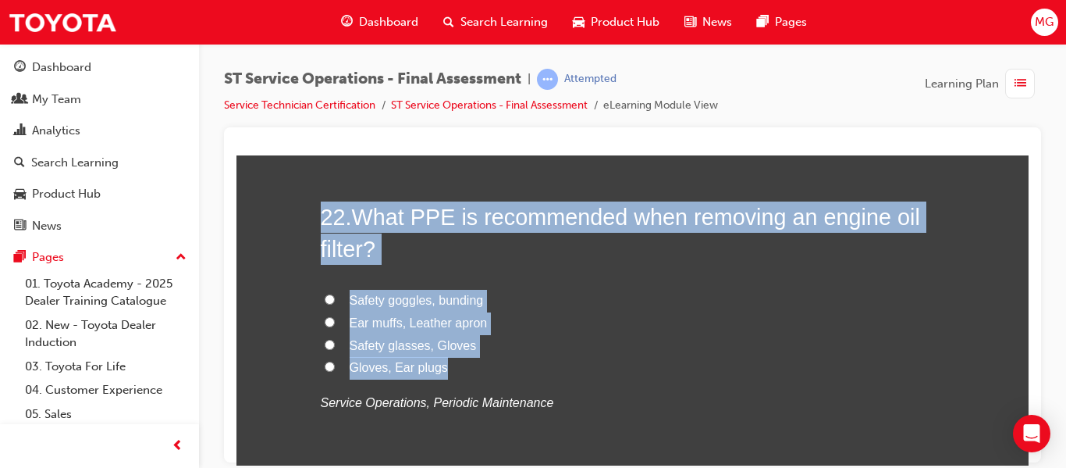
drag, startPoint x: 444, startPoint y: 368, endPoint x: 307, endPoint y: 210, distance: 209.7
click at [427, 345] on span "Safety glasses, Gloves" at bounding box center [413, 344] width 127 height 13
click at [335, 345] on input "Safety glasses, Gloves" at bounding box center [330, 344] width 10 height 10
radio input "true"
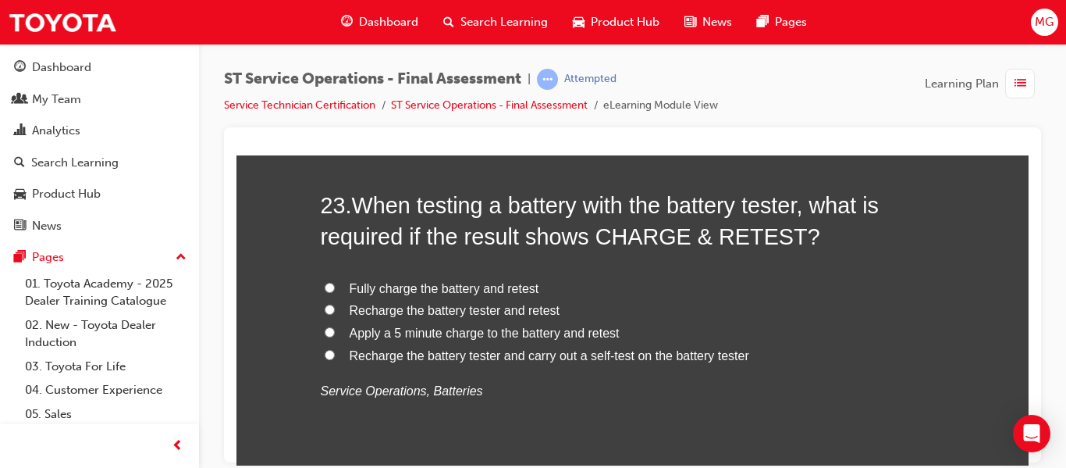
scroll to position [8010, 0]
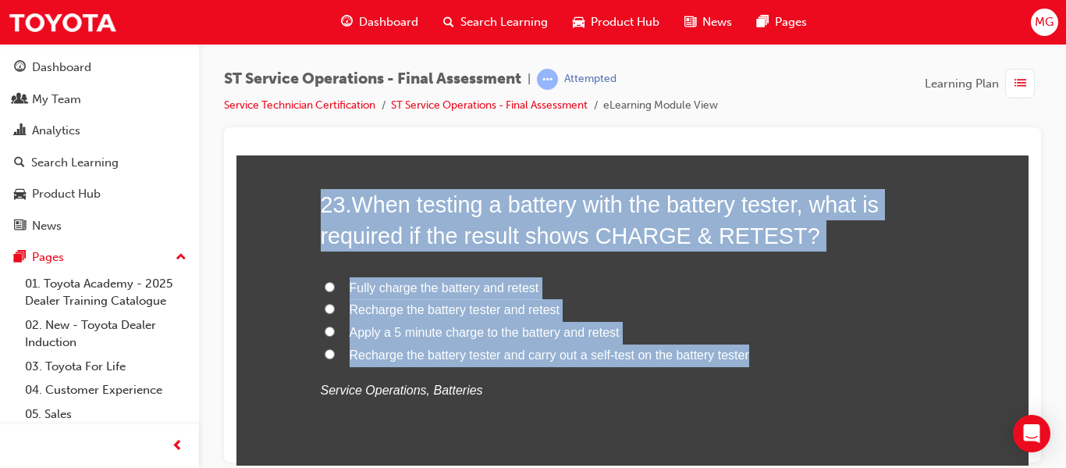
drag, startPoint x: 750, startPoint y: 354, endPoint x: 298, endPoint y: 208, distance: 474.9
click at [443, 286] on span "Fully charge the battery and retest" at bounding box center [445, 286] width 190 height 13
click at [335, 286] on input "Fully charge the battery and retest" at bounding box center [330, 286] width 10 height 10
radio input "true"
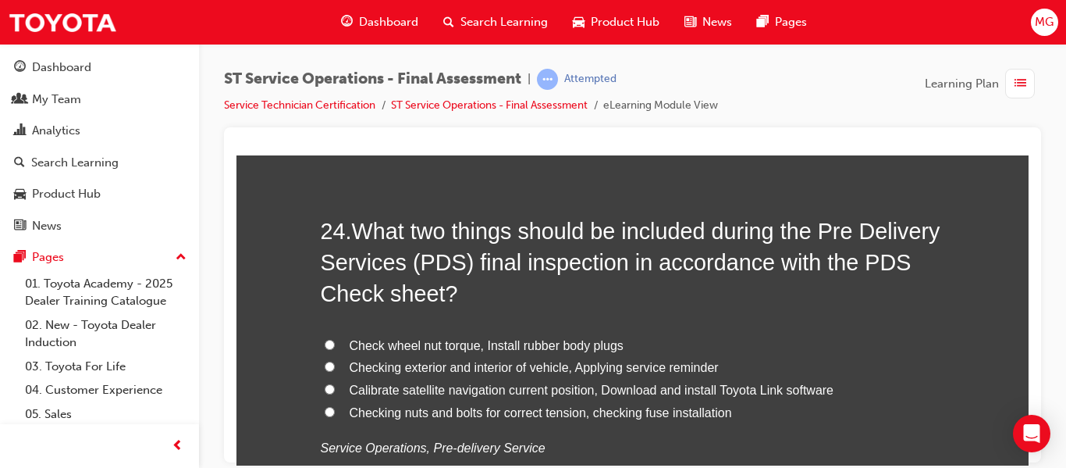
scroll to position [8414, 0]
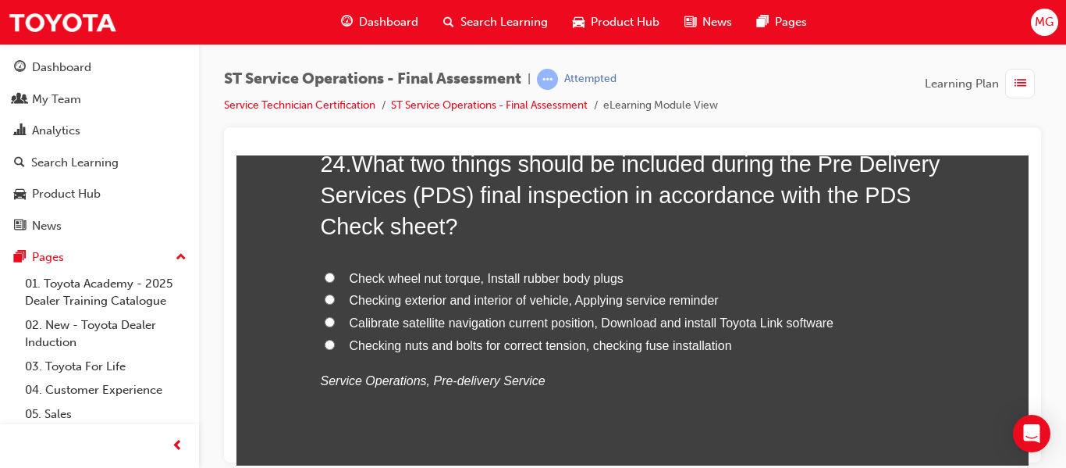
click at [325, 296] on input "Checking exterior and interior of vehicle, Applying service reminder" at bounding box center [330, 298] width 10 height 10
radio input "true"
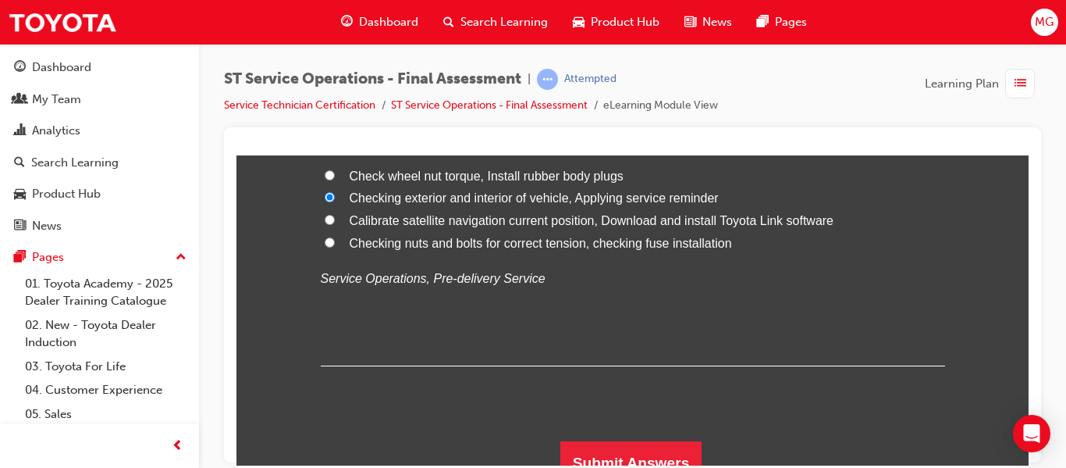
scroll to position [8535, 0]
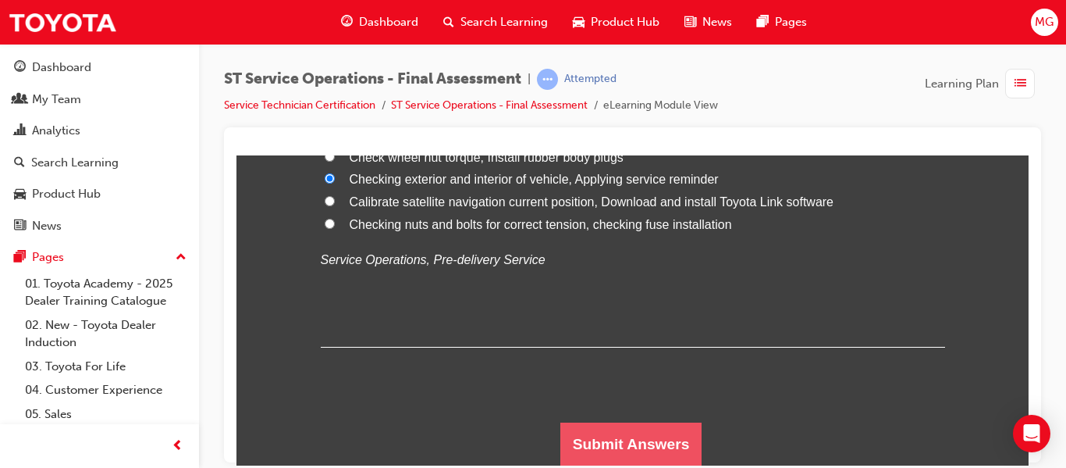
click at [620, 440] on button "Submit Answers" at bounding box center [631, 443] width 142 height 44
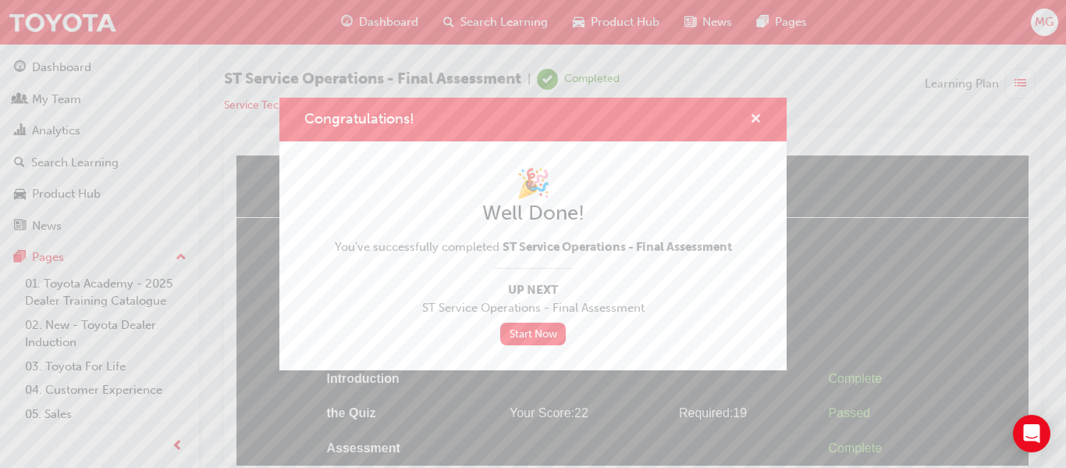
click at [756, 119] on span "cross-icon" at bounding box center [756, 120] width 12 height 14
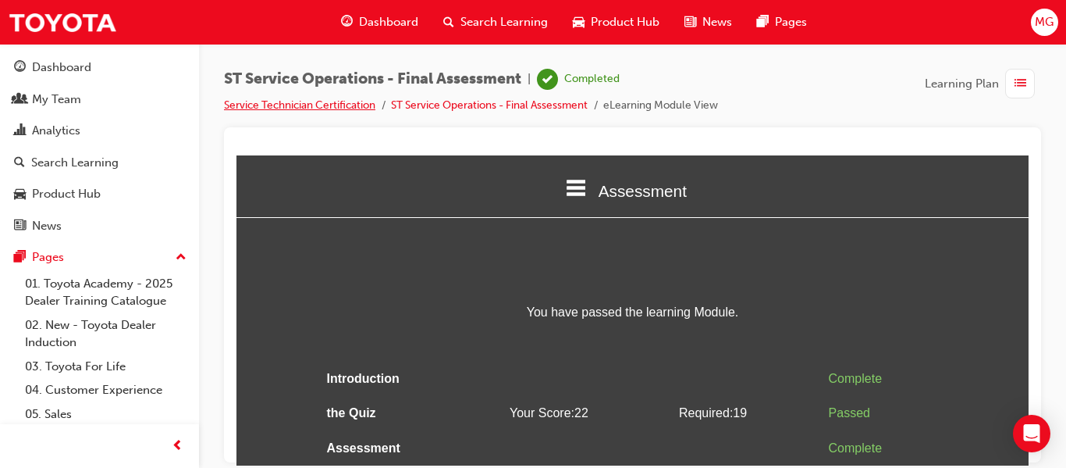
click at [317, 104] on link "Service Technician Certification" at bounding box center [299, 104] width 151 height 13
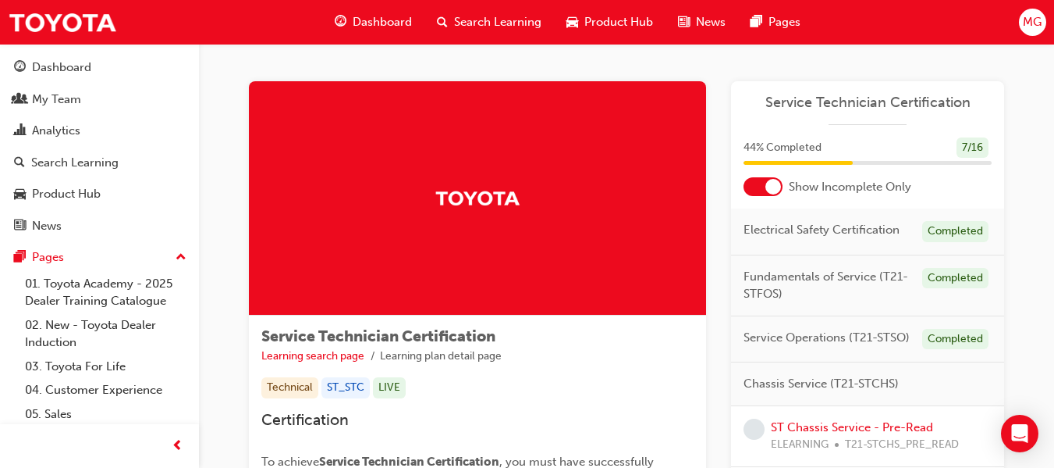
click at [374, 23] on span "Dashboard" at bounding box center [382, 22] width 59 height 18
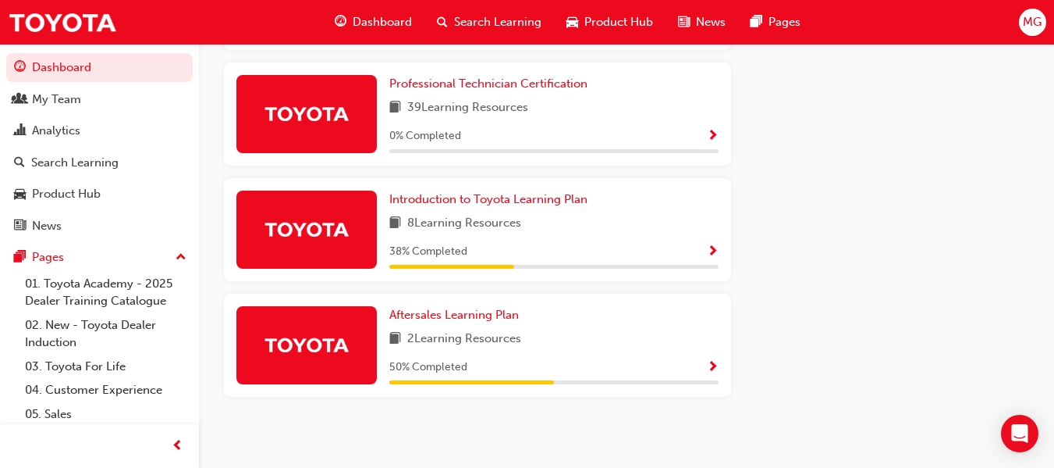
scroll to position [944, 0]
click at [712, 251] on span "Show Progress" at bounding box center [713, 251] width 12 height 14
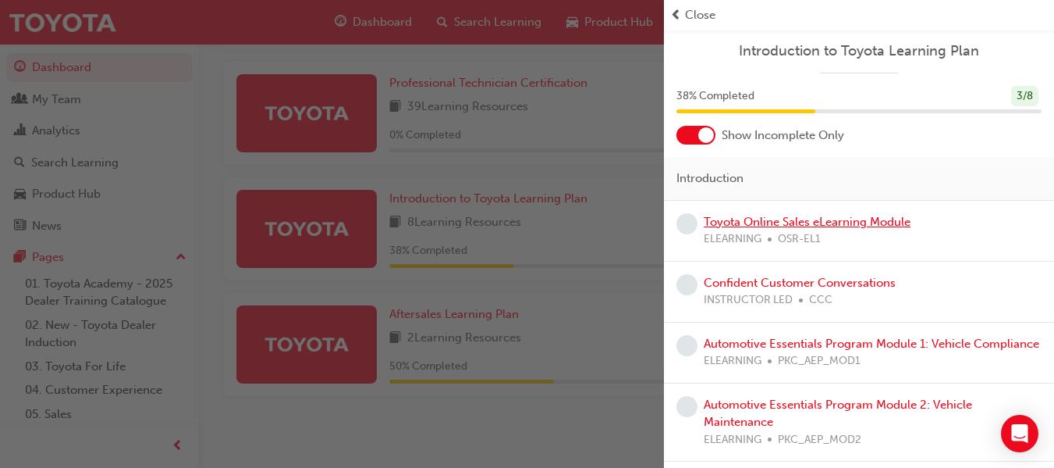
click at [839, 222] on link "Toyota Online Sales eLearning Module" at bounding box center [807, 222] width 207 height 14
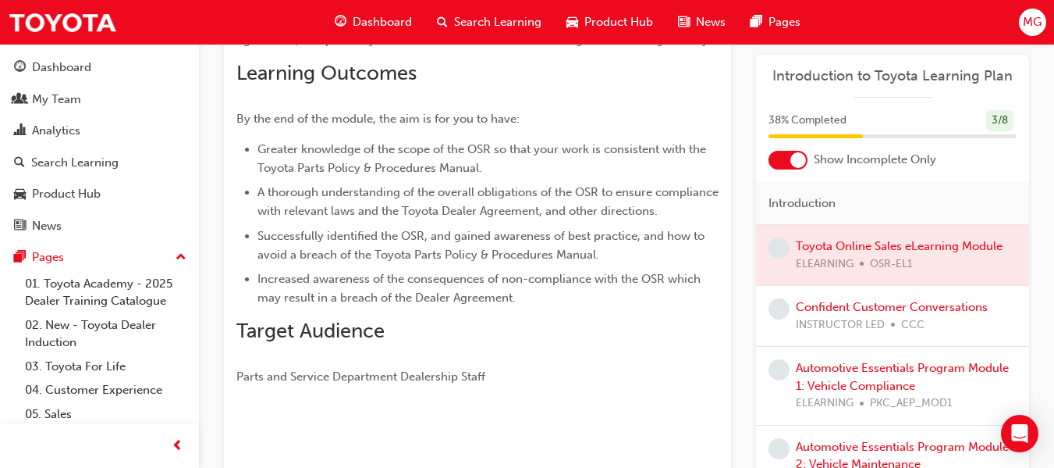
scroll to position [230, 0]
click at [875, 304] on link "Confident Customer Conversations" at bounding box center [892, 305] width 192 height 14
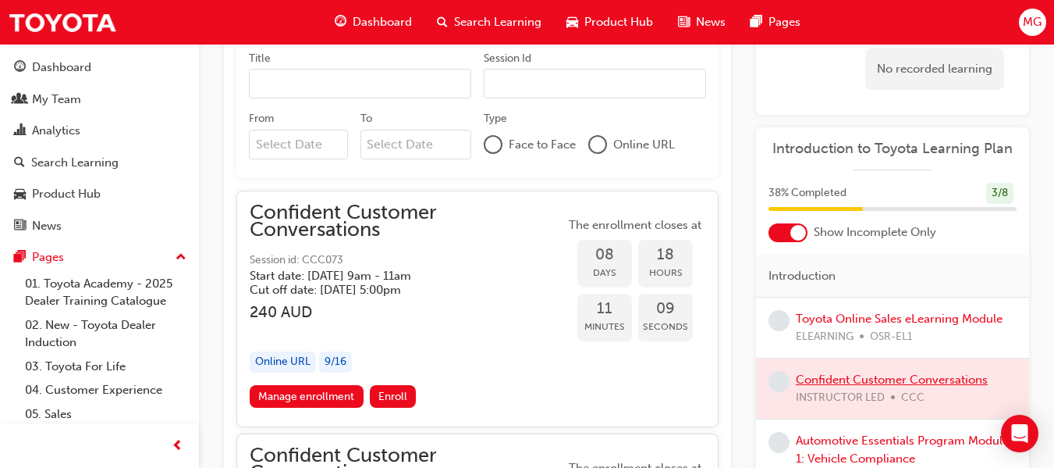
scroll to position [1093, 0]
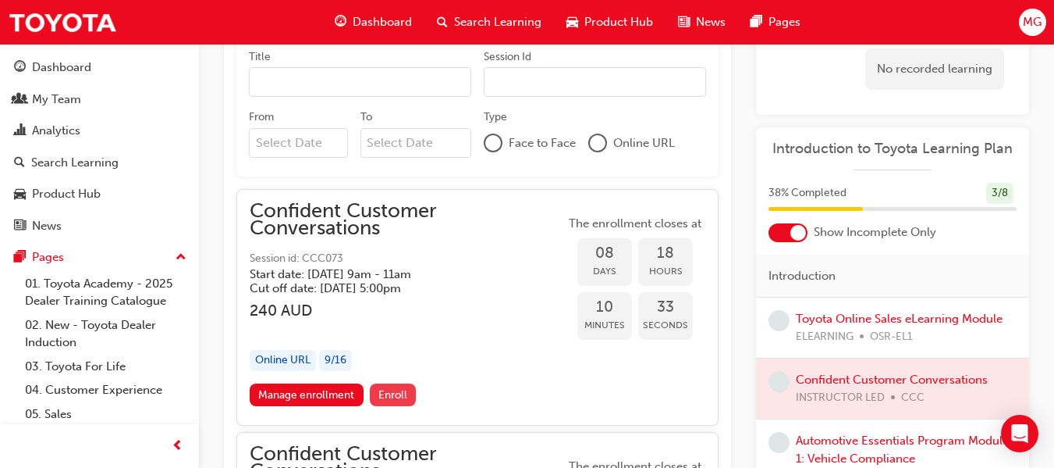
click at [397, 394] on span "Enroll" at bounding box center [393, 394] width 29 height 13
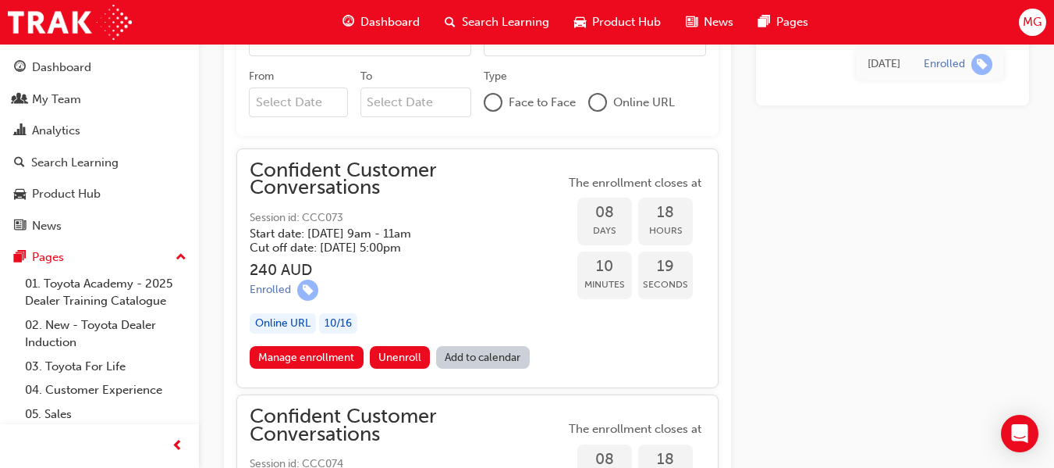
scroll to position [1140, 0]
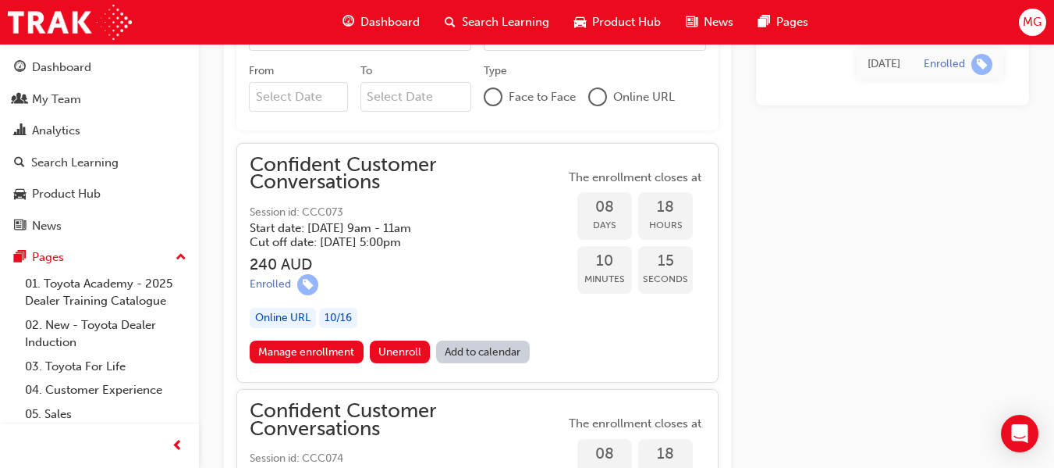
click at [482, 354] on link "Add to calendar" at bounding box center [483, 351] width 94 height 23
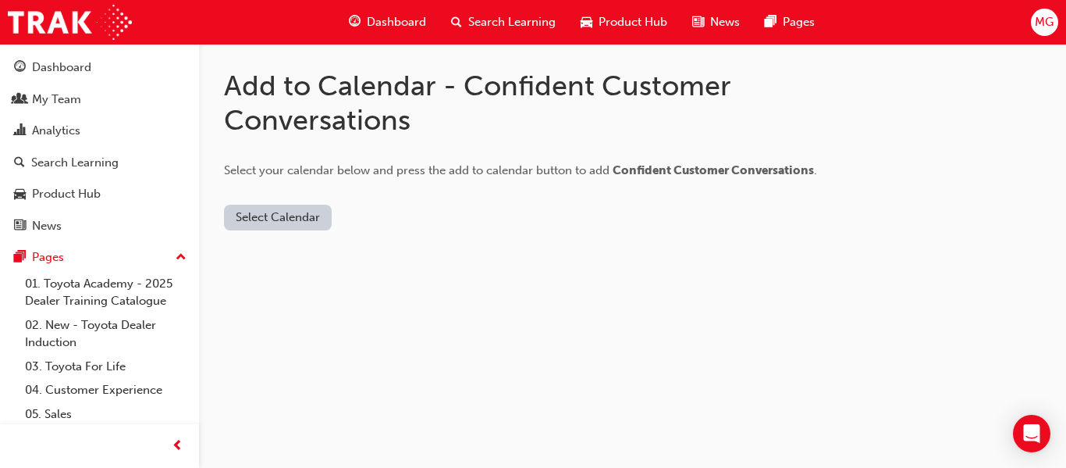
click at [300, 216] on button "Select Calendar" at bounding box center [278, 217] width 108 height 26
click at [288, 317] on div "Google Calendar" at bounding box center [278, 314] width 91 height 18
click at [489, 293] on div "Add to Calendar - Confident Customer Conversations Select your calendar below a…" at bounding box center [533, 234] width 1066 height 468
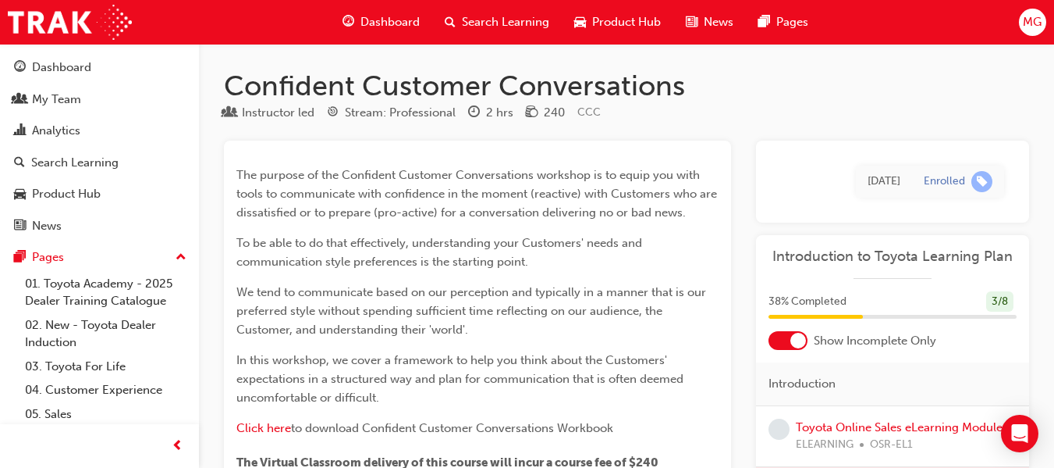
click at [385, 22] on span "Dashboard" at bounding box center [390, 22] width 59 height 18
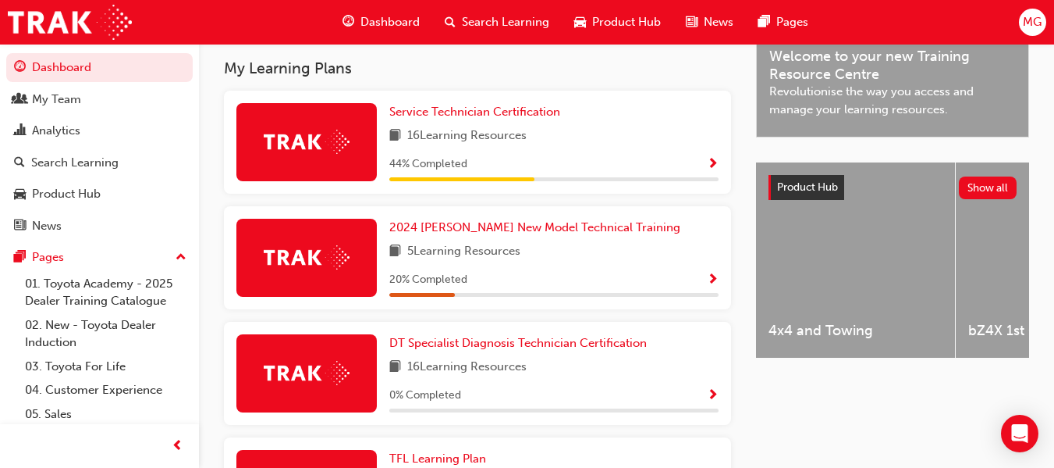
scroll to position [496, 0]
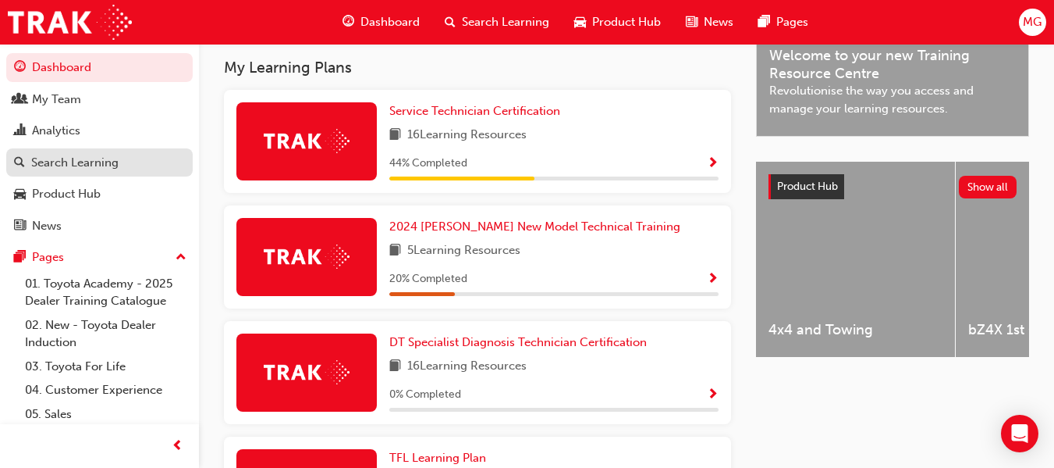
click at [69, 162] on div "Search Learning" at bounding box center [74, 163] width 87 height 18
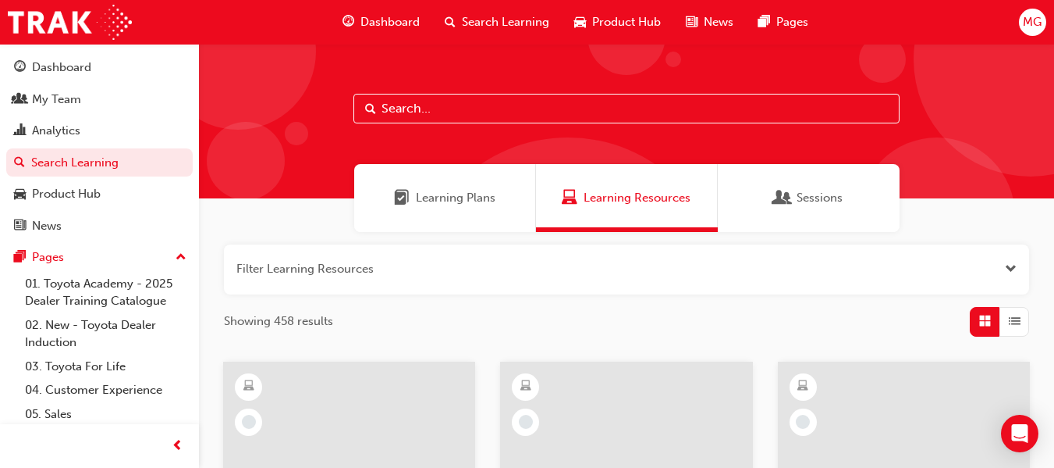
click at [783, 198] on span "Sessions" at bounding box center [783, 198] width 16 height 18
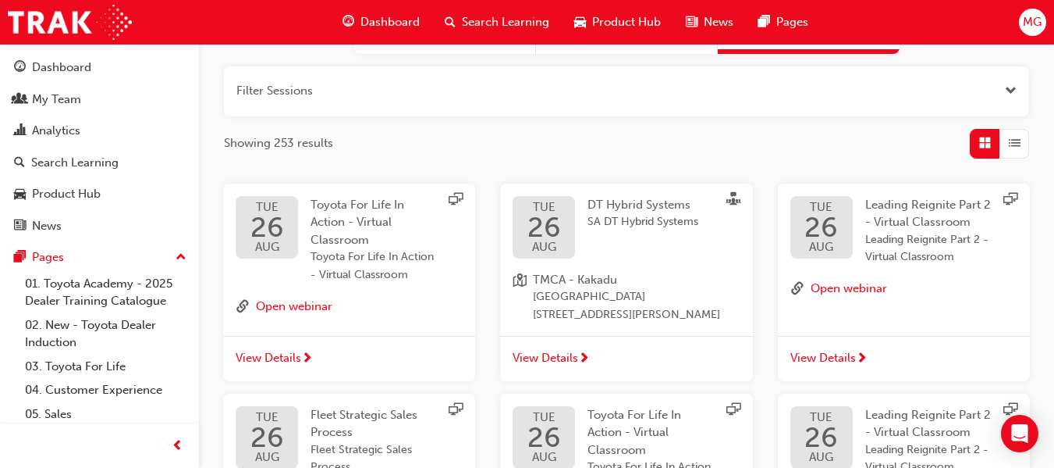
scroll to position [179, 0]
click at [871, 79] on button "button" at bounding box center [626, 91] width 805 height 50
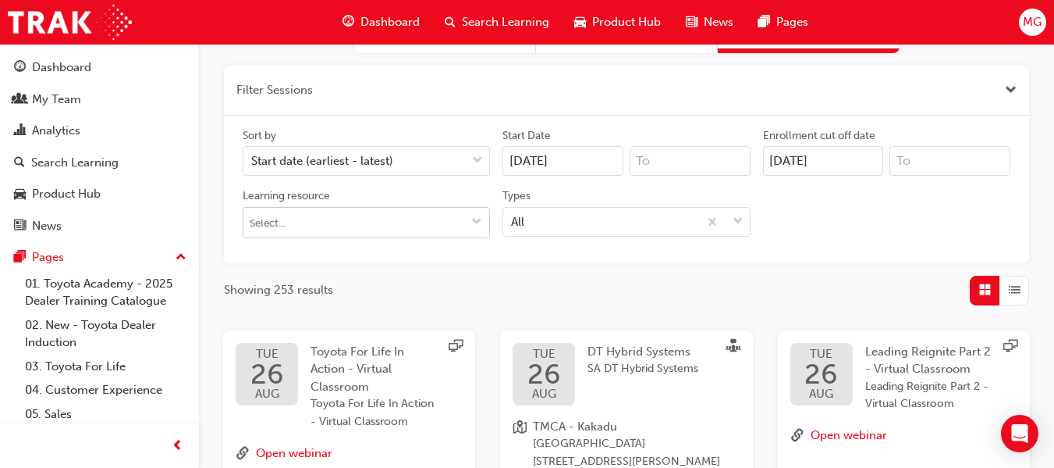
click at [468, 211] on button "Learning resource" at bounding box center [476, 223] width 25 height 30
click at [468, 211] on button "Learning resource No results, type at least 1 character of title or code" at bounding box center [476, 223] width 25 height 30
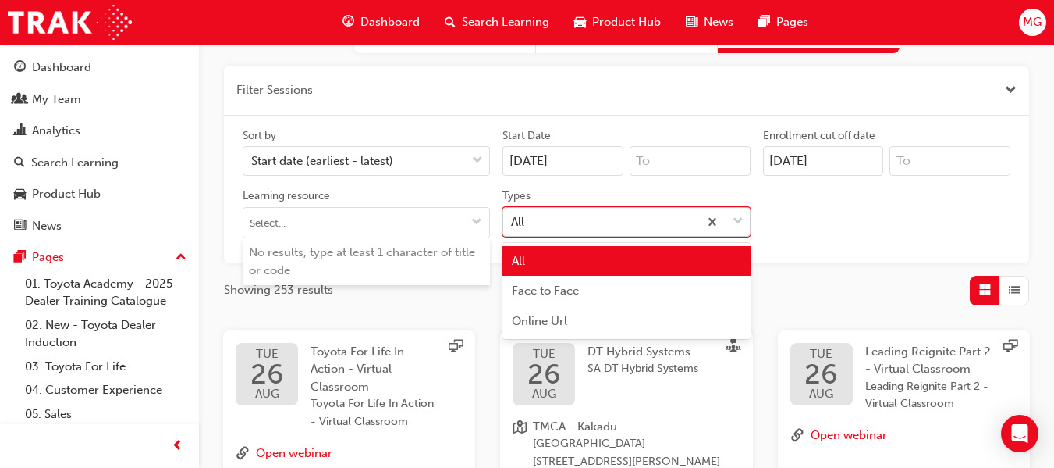
click at [649, 219] on div "All" at bounding box center [600, 221] width 194 height 27
click at [513, 219] on input "Types option All focused, 1 of 3. 3 results available. Use Up and Down to choos…" at bounding box center [512, 220] width 2 height 13
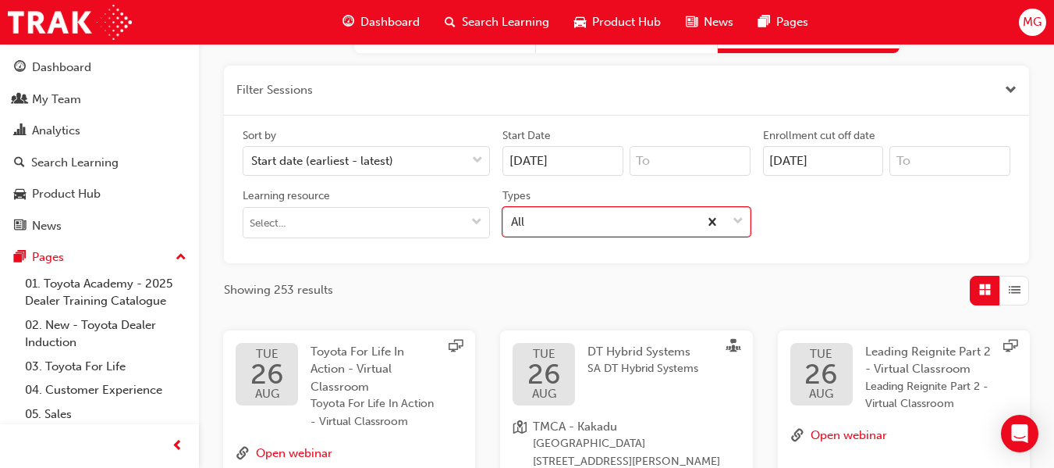
click at [719, 222] on icon at bounding box center [713, 222] width 16 height 16
click at [513, 222] on input "Types 0 results available. Select is focused ,type to refine list, press Down t…" at bounding box center [512, 220] width 2 height 13
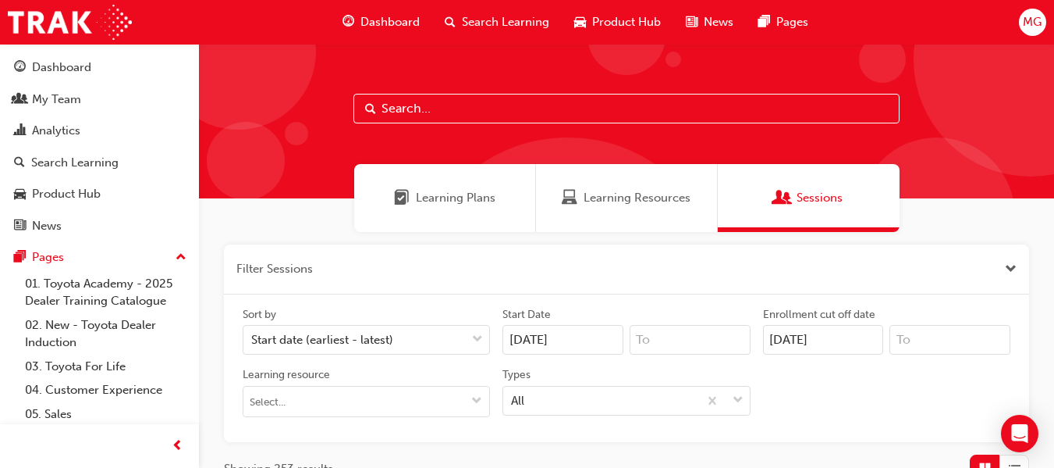
click at [443, 195] on span "Learning Plans" at bounding box center [456, 198] width 80 height 18
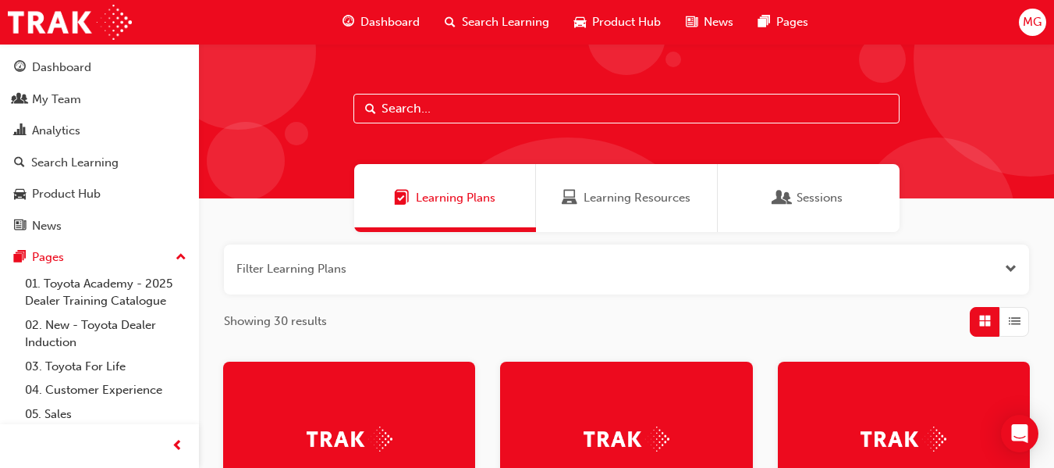
click at [389, 22] on span "Dashboard" at bounding box center [390, 22] width 59 height 18
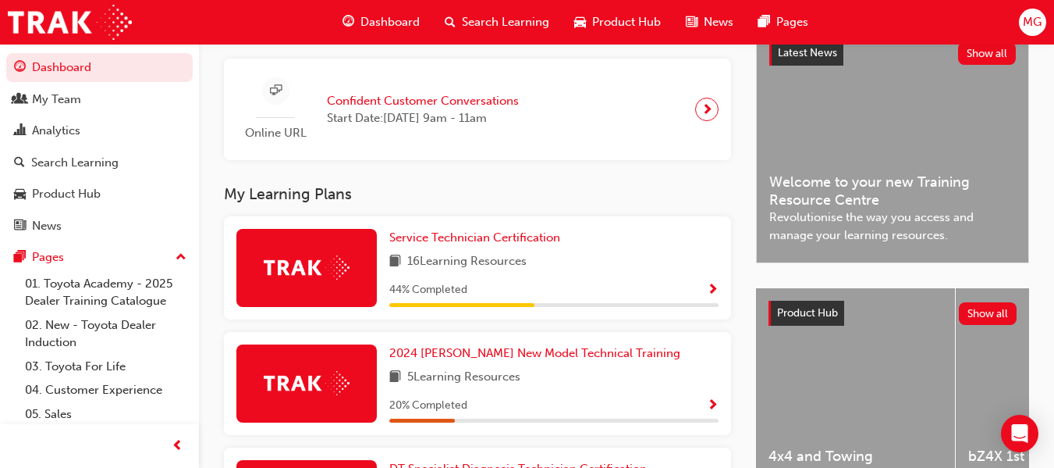
scroll to position [377, 0]
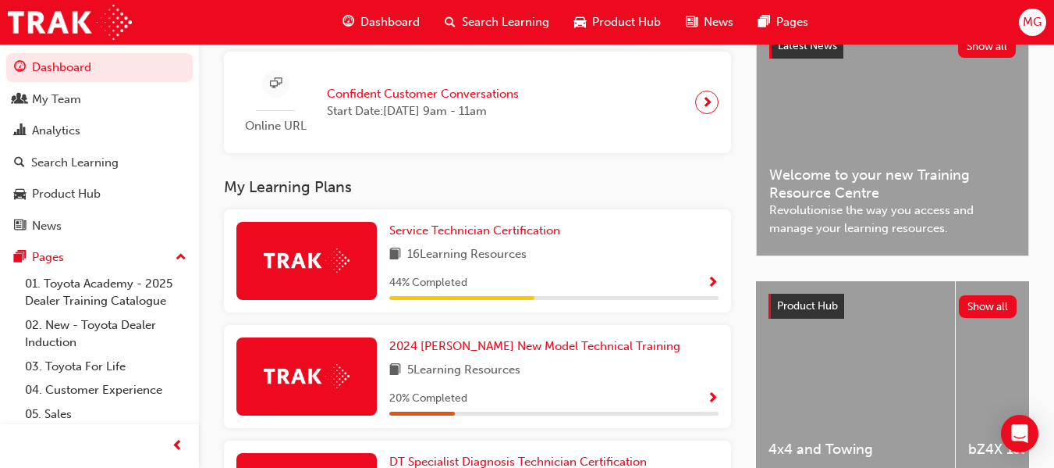
click at [714, 286] on span "Show Progress" at bounding box center [713, 283] width 12 height 14
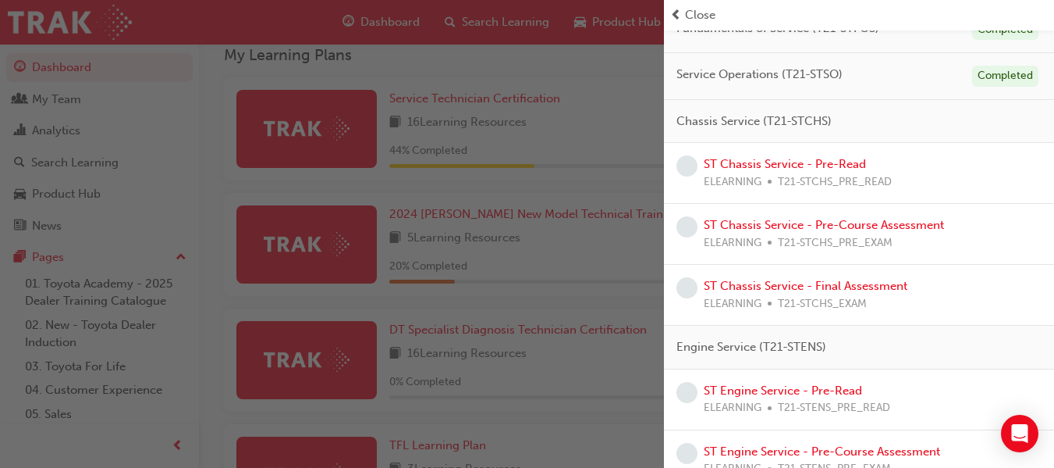
scroll to position [0, 0]
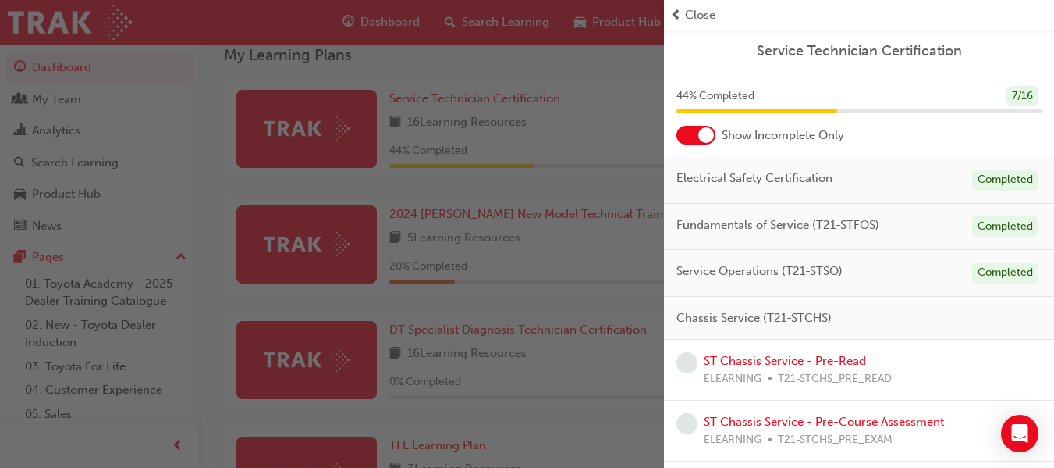
click at [683, 13] on div "Close" at bounding box center [859, 15] width 378 height 18
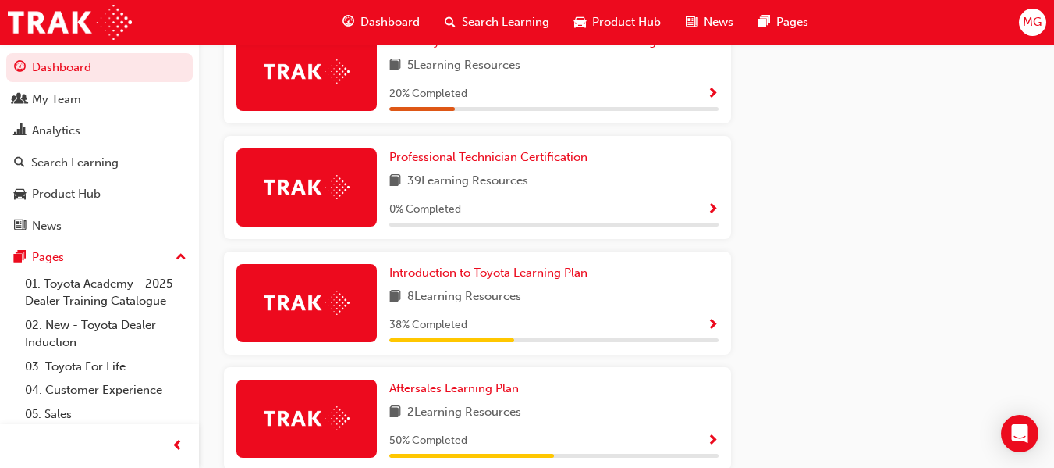
scroll to position [1029, 0]
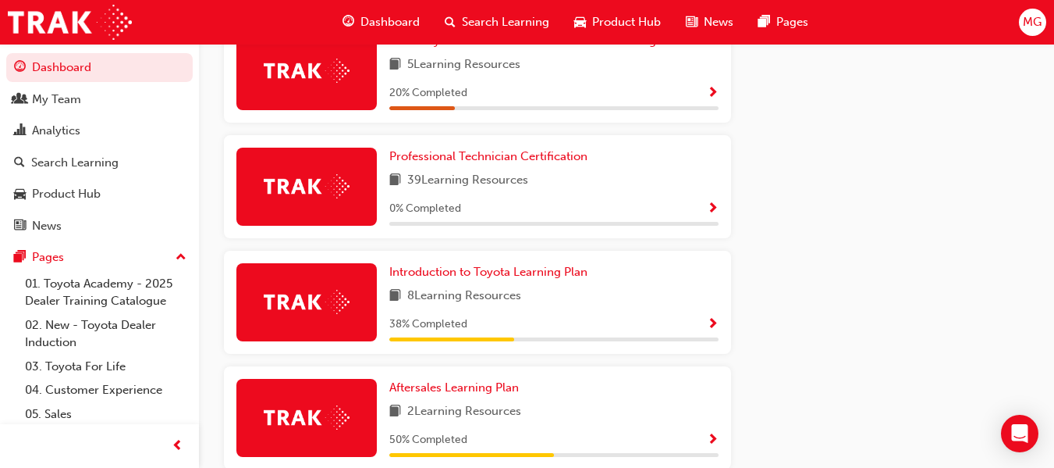
click at [713, 332] on span "Show Progress" at bounding box center [713, 325] width 12 height 14
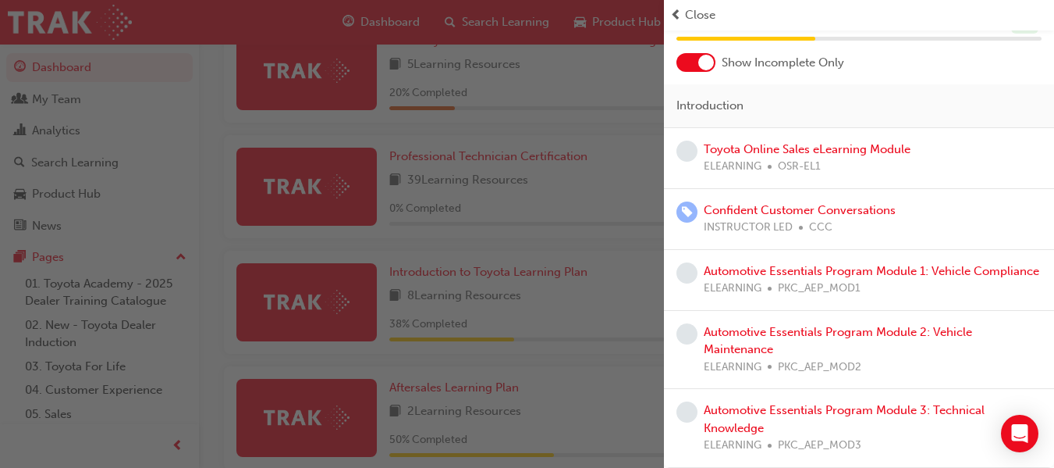
scroll to position [0, 0]
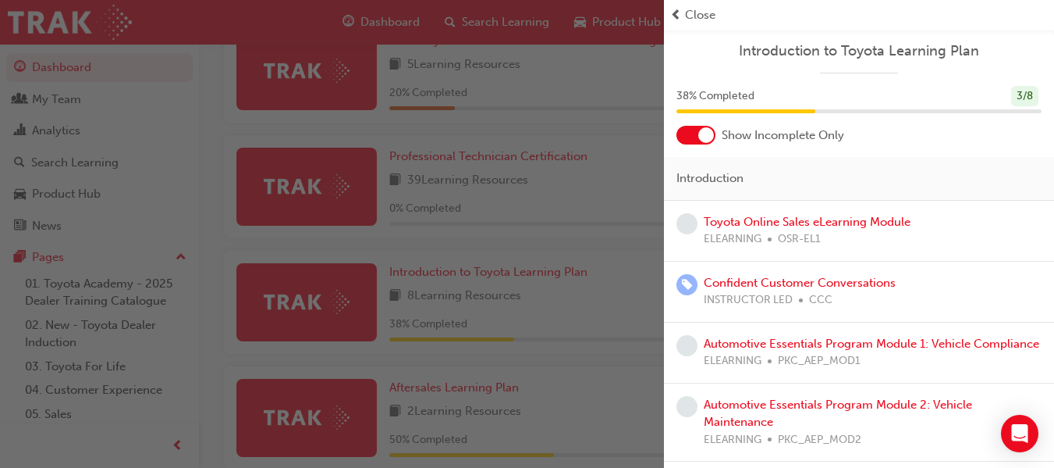
click at [701, 17] on span "Close" at bounding box center [700, 15] width 30 height 18
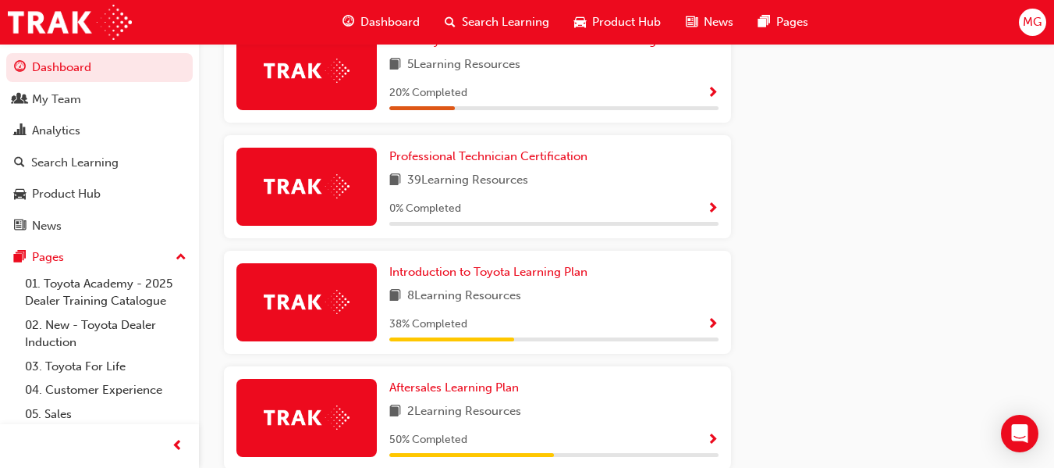
click at [713, 440] on span "Show Progress" at bounding box center [713, 440] width 12 height 14
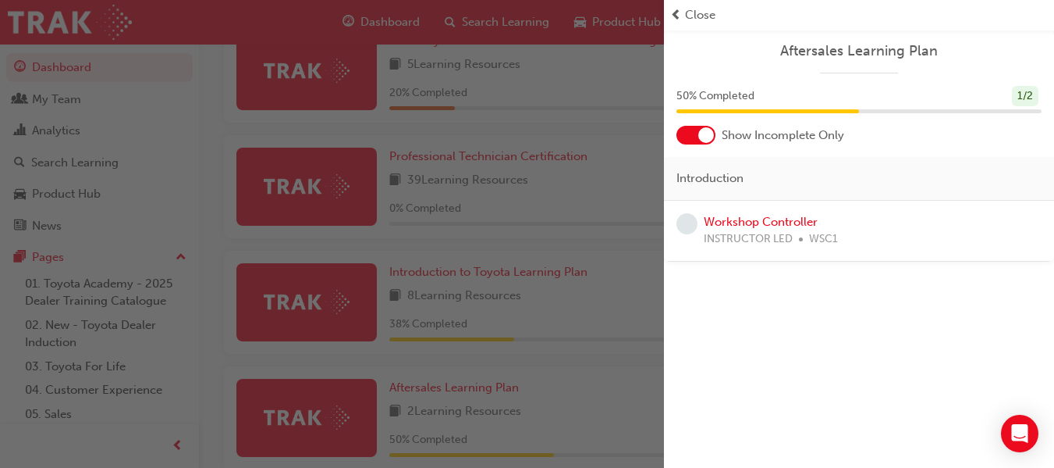
click at [688, 15] on span "Close" at bounding box center [700, 15] width 30 height 18
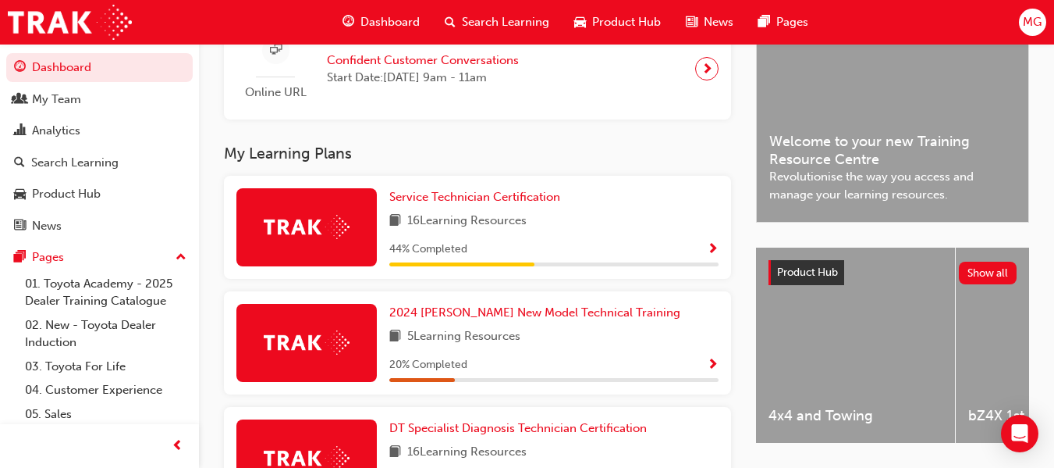
scroll to position [421, 0]
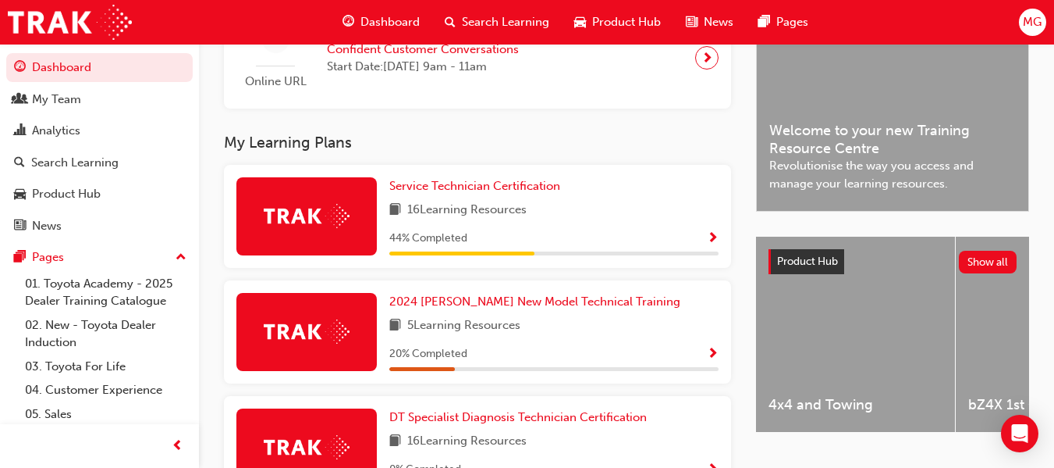
click at [715, 246] on span "Show Progress" at bounding box center [713, 239] width 12 height 14
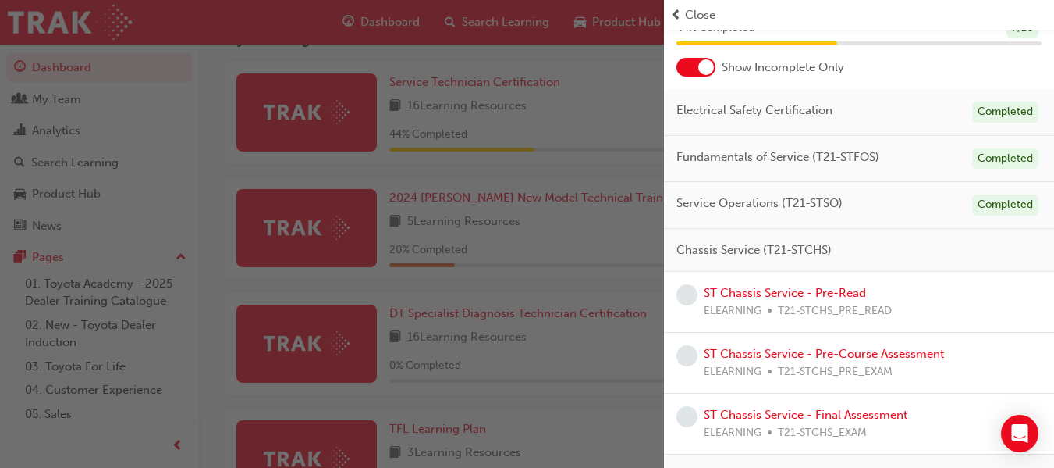
scroll to position [0, 0]
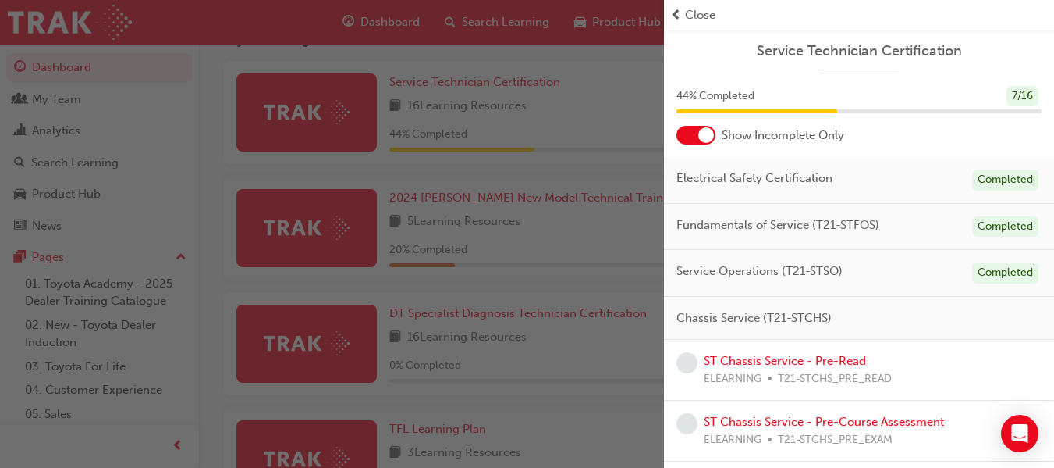
click at [690, 12] on span "Close" at bounding box center [700, 15] width 30 height 18
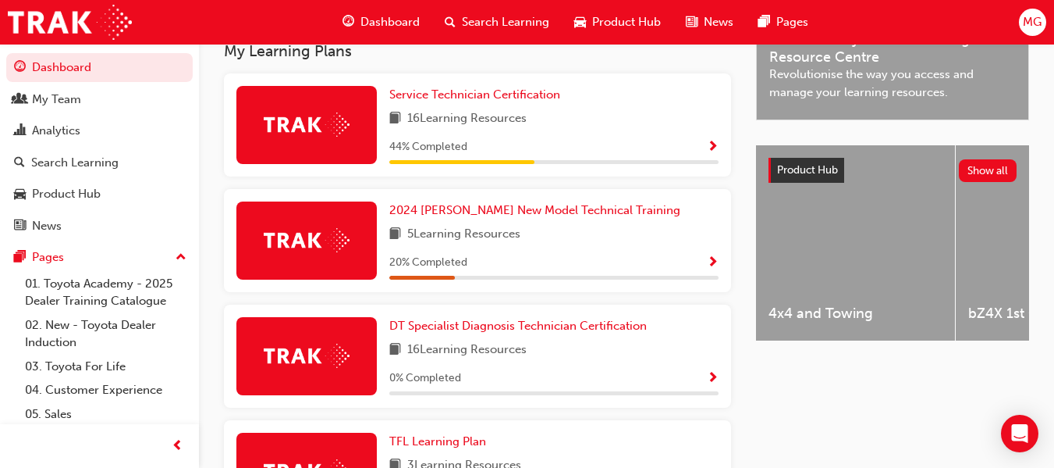
scroll to position [512, 0]
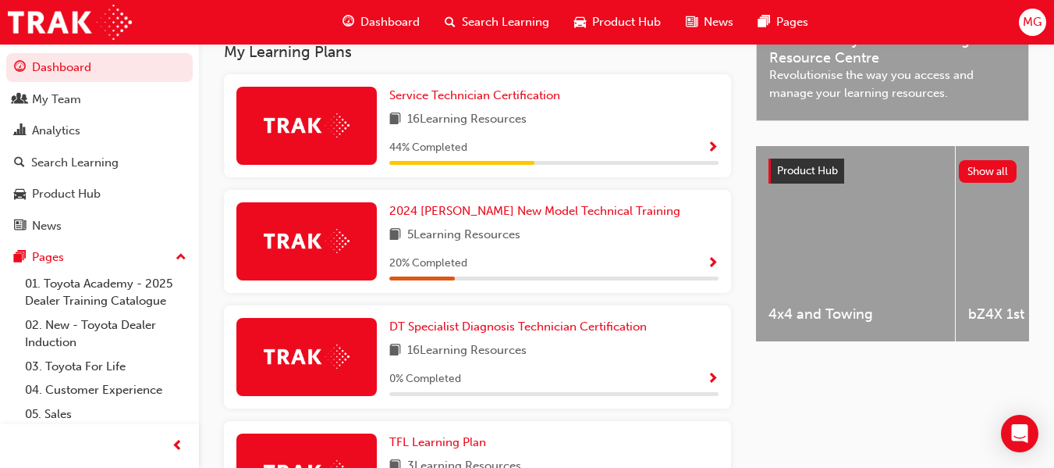
click at [717, 269] on span "Show Progress" at bounding box center [713, 264] width 12 height 14
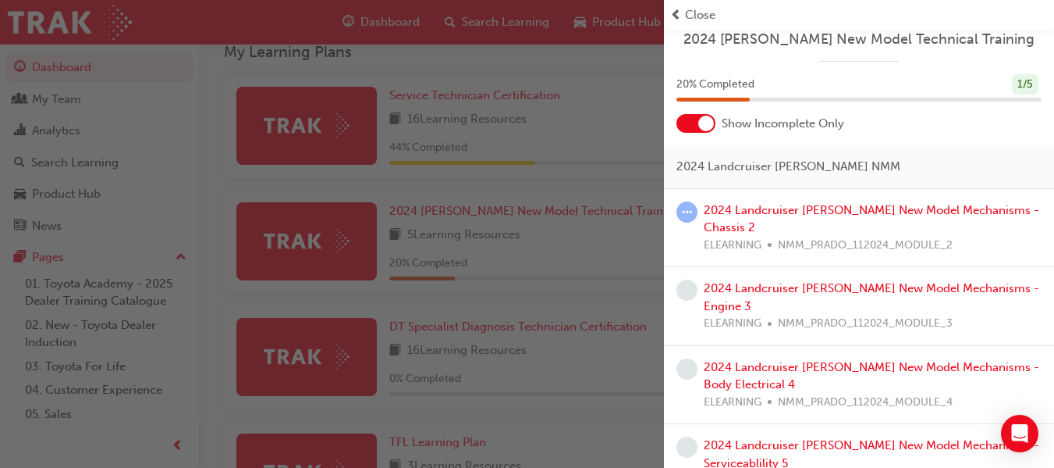
scroll to position [0, 0]
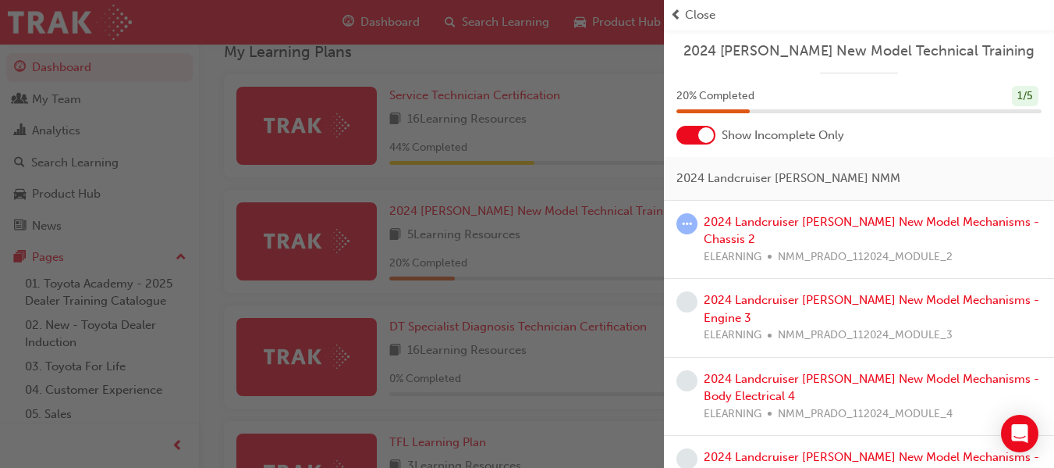
click at [675, 19] on span "prev-icon" at bounding box center [676, 15] width 12 height 18
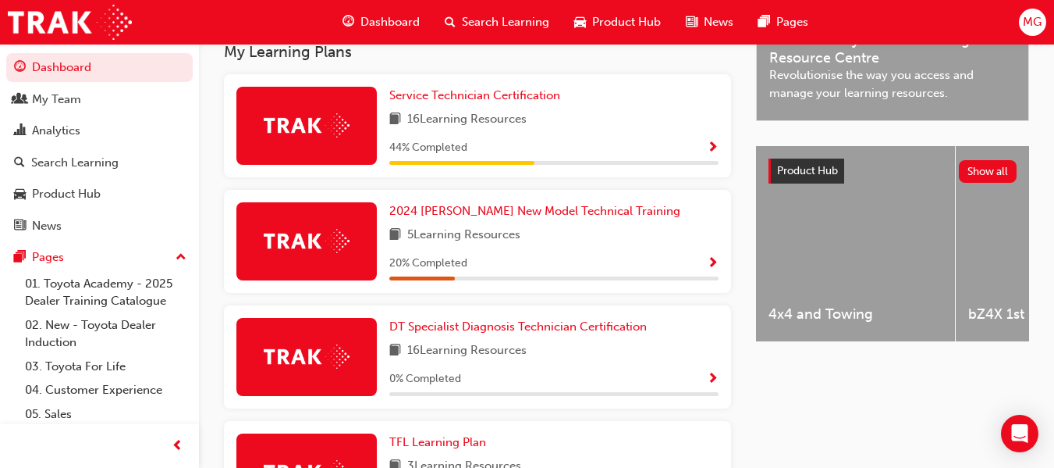
click at [714, 386] on span "Show Progress" at bounding box center [713, 379] width 12 height 14
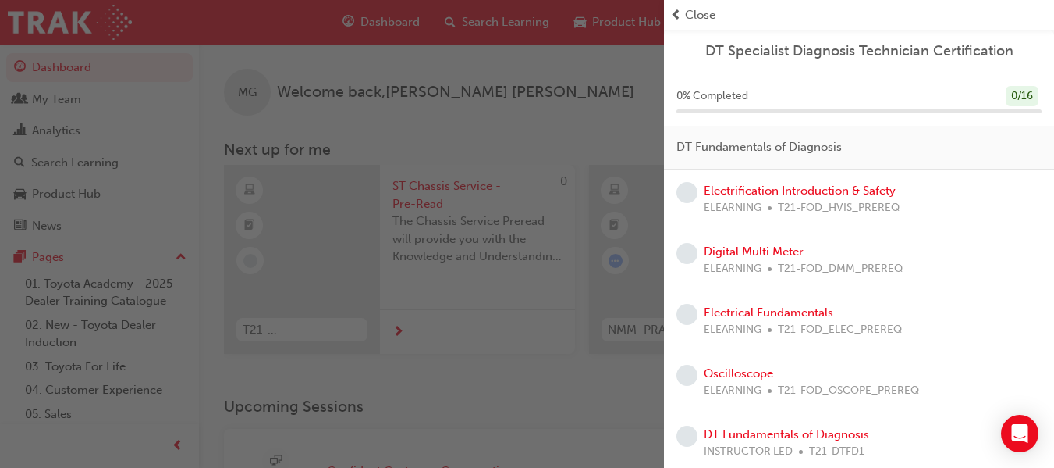
click at [692, 9] on span "Close" at bounding box center [700, 15] width 30 height 18
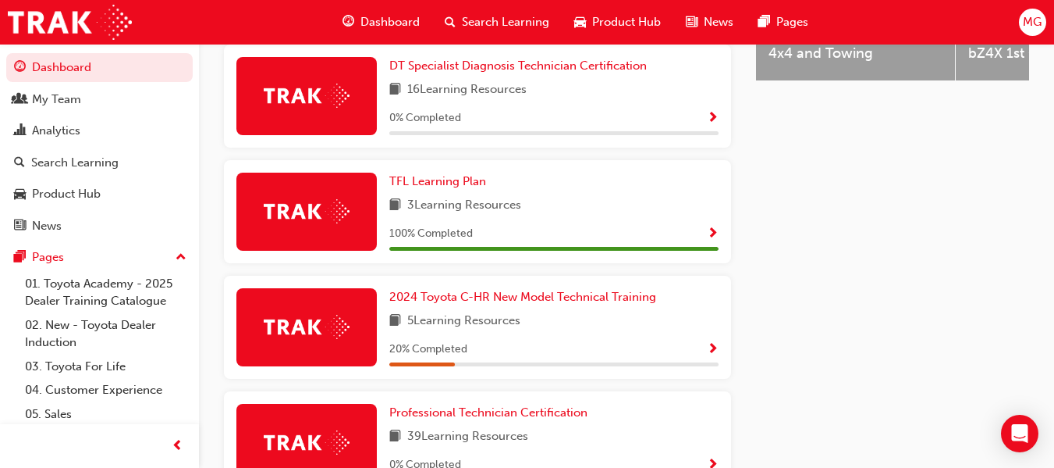
scroll to position [773, 0]
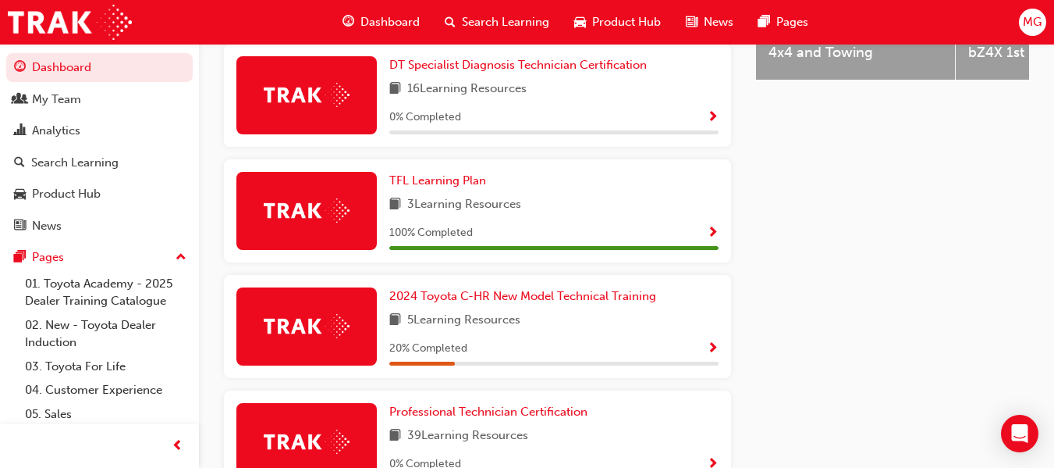
click at [713, 233] on span "Show Progress" at bounding box center [713, 233] width 12 height 14
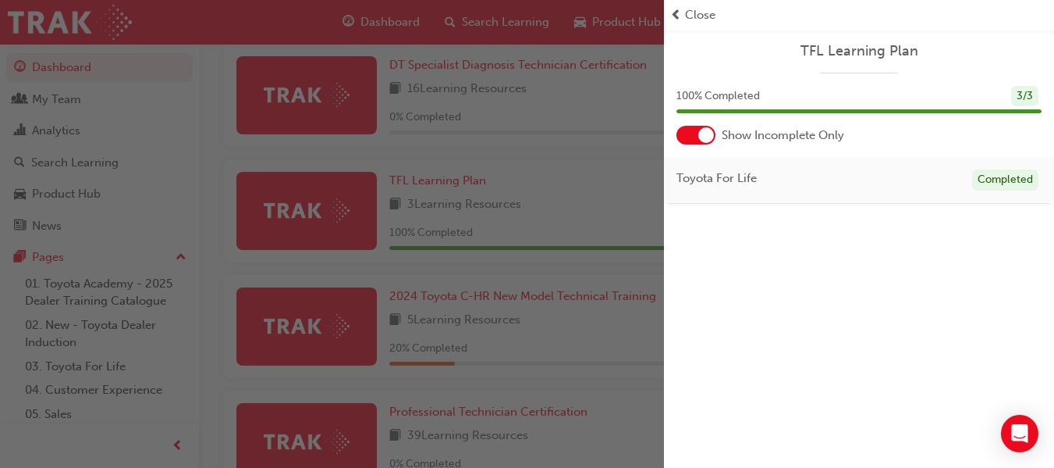
click at [696, 136] on div at bounding box center [696, 135] width 39 height 19
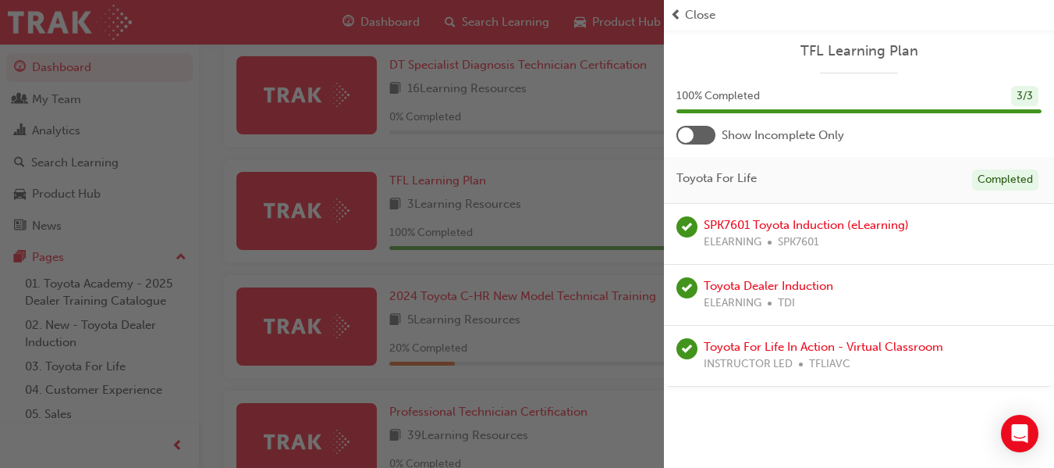
click at [702, 136] on div at bounding box center [696, 135] width 39 height 19
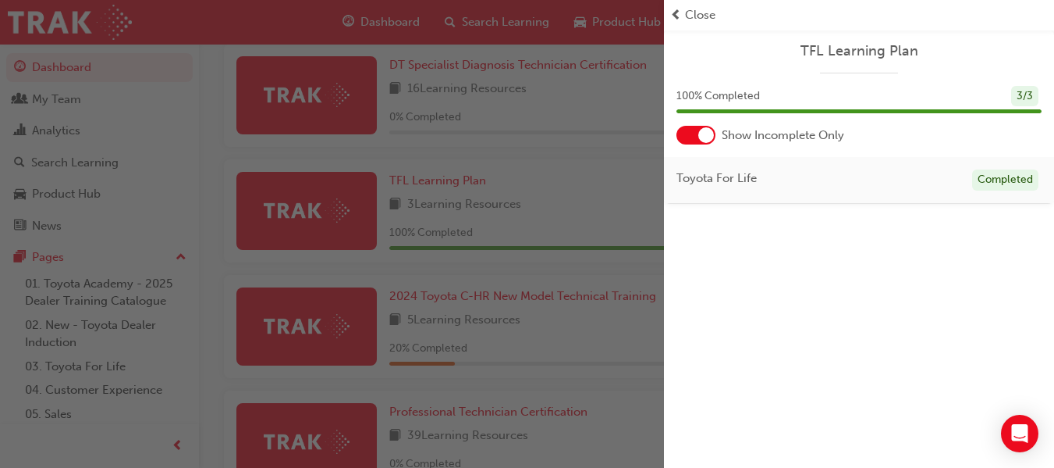
click at [682, 14] on div "Close" at bounding box center [859, 15] width 378 height 18
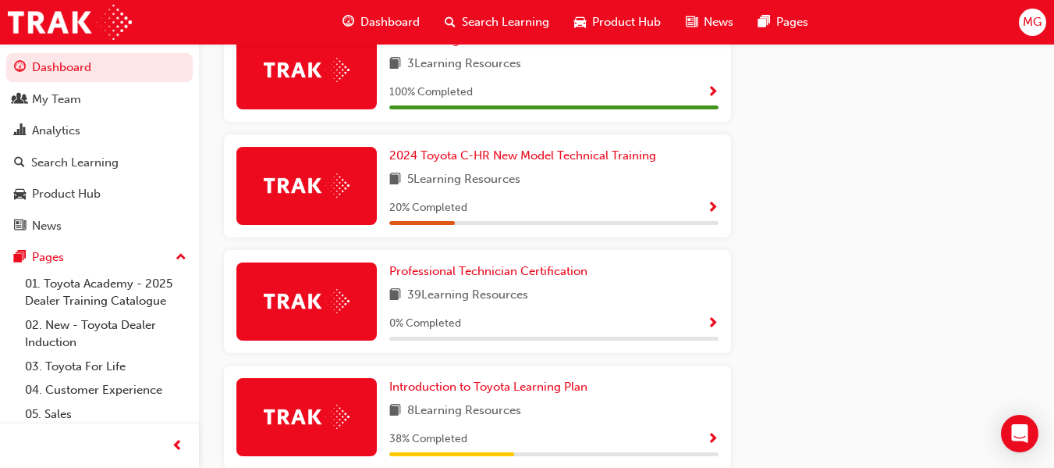
scroll to position [929, 0]
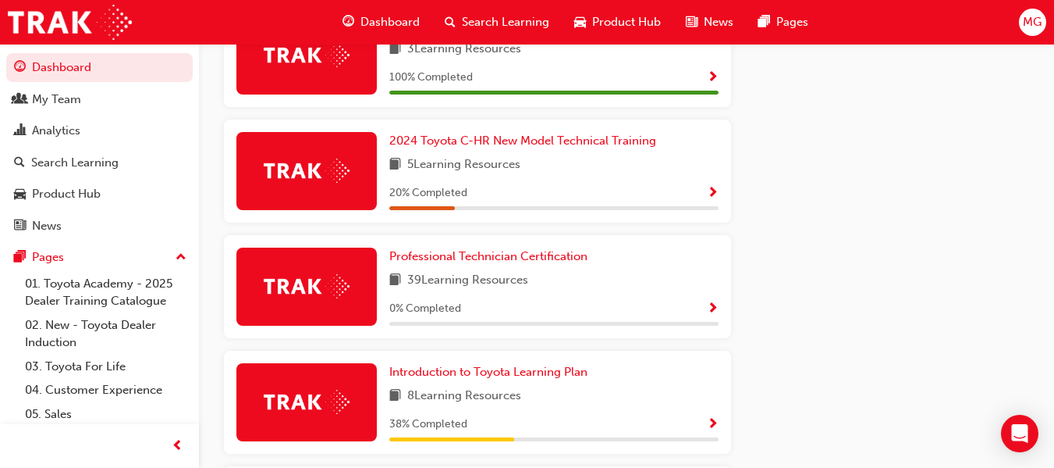
click at [715, 315] on span "Show Progress" at bounding box center [713, 309] width 12 height 14
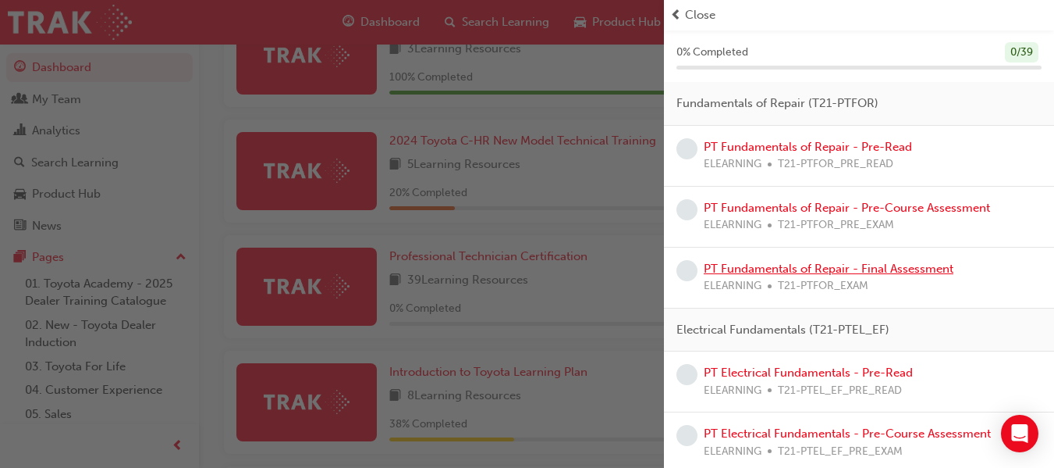
scroll to position [0, 0]
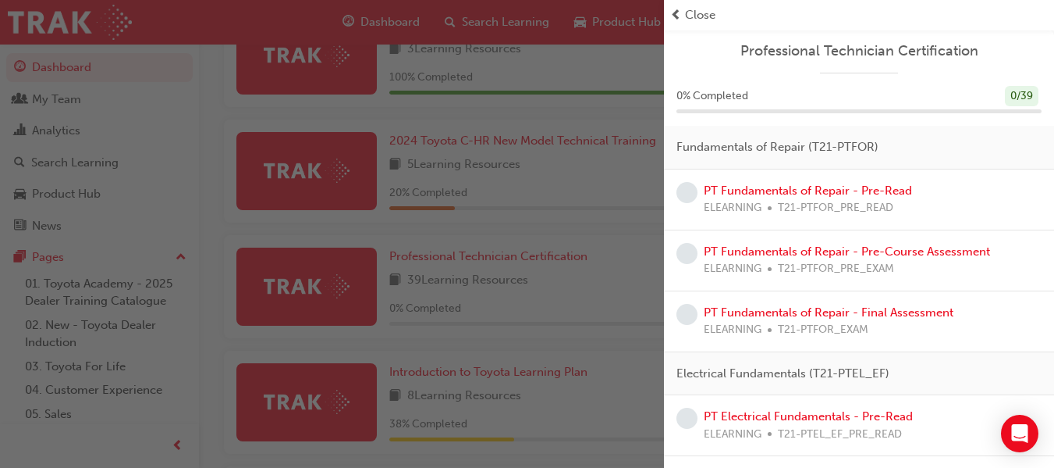
click at [700, 17] on span "Close" at bounding box center [700, 15] width 30 height 18
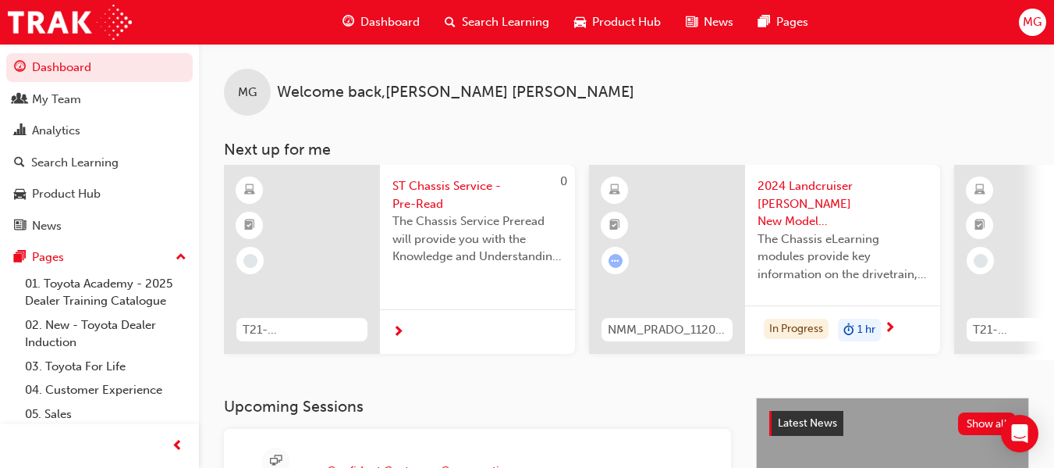
click at [525, 23] on span "Search Learning" at bounding box center [505, 22] width 87 height 18
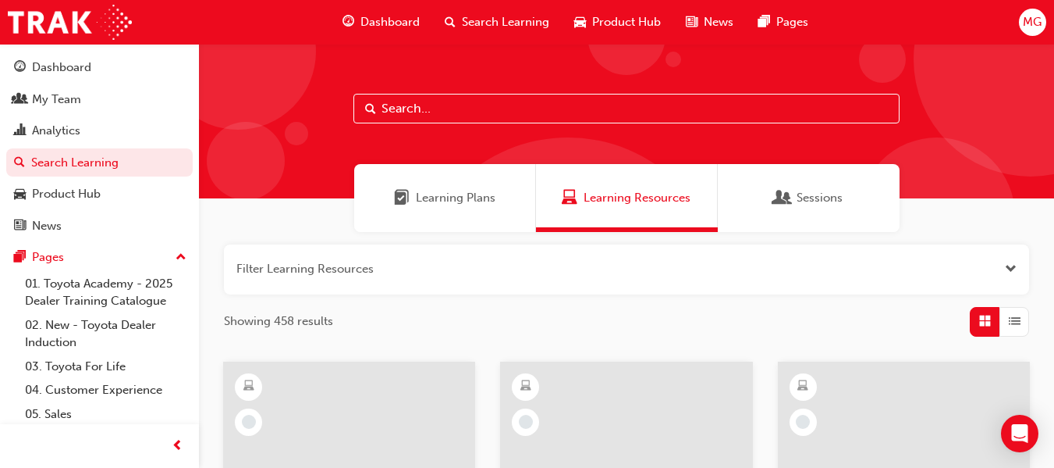
click at [532, 108] on input "text" at bounding box center [627, 109] width 546 height 30
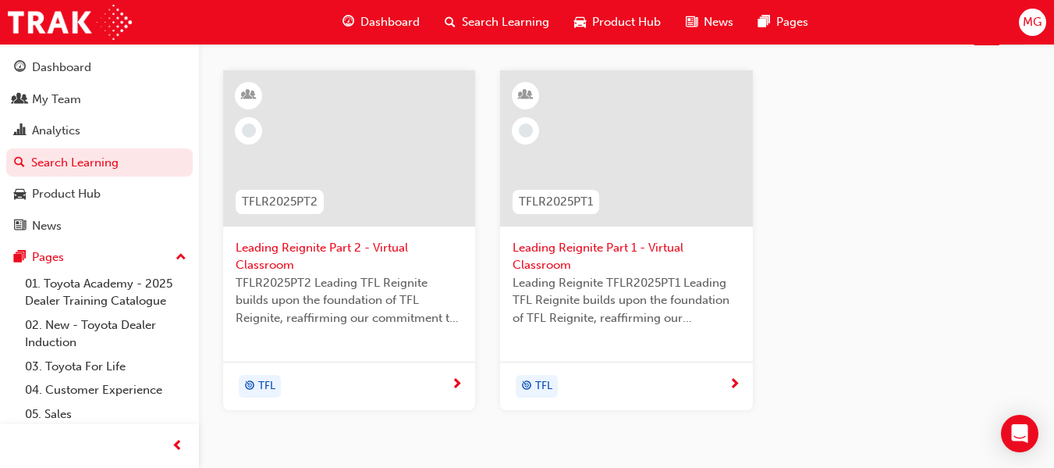
scroll to position [296, 0]
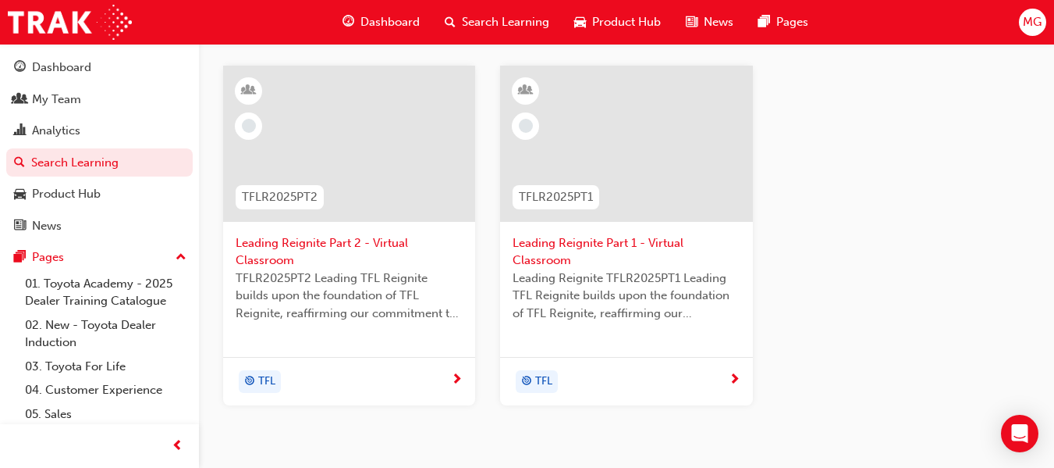
type input "reignite"
click at [621, 241] on span "Leading Reignite Part 1 - Virtual Classroom" at bounding box center [626, 251] width 227 height 35
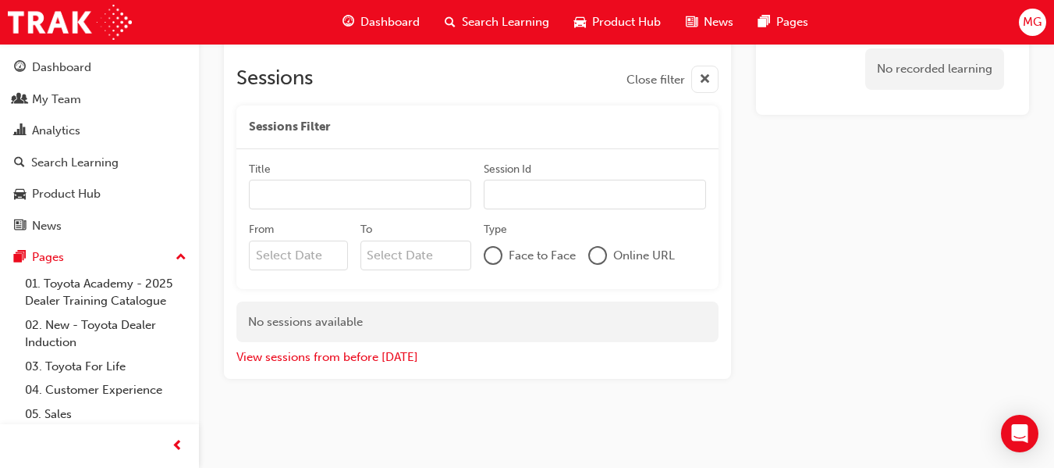
scroll to position [732, 0]
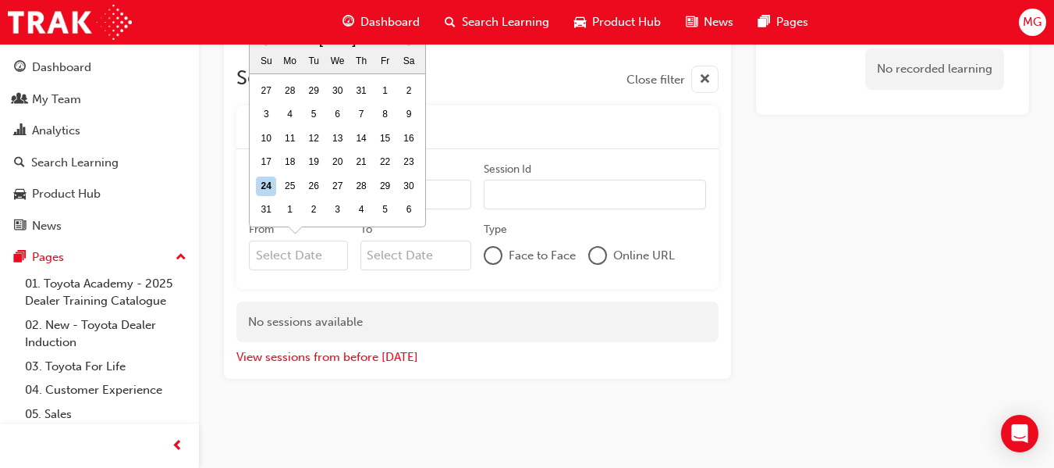
click at [304, 257] on input "From Previous Month Next Month [DATE] Su Mo Tu We Th Fr Sa 27 28 29 30 31 1 2 3…" at bounding box center [298, 255] width 99 height 30
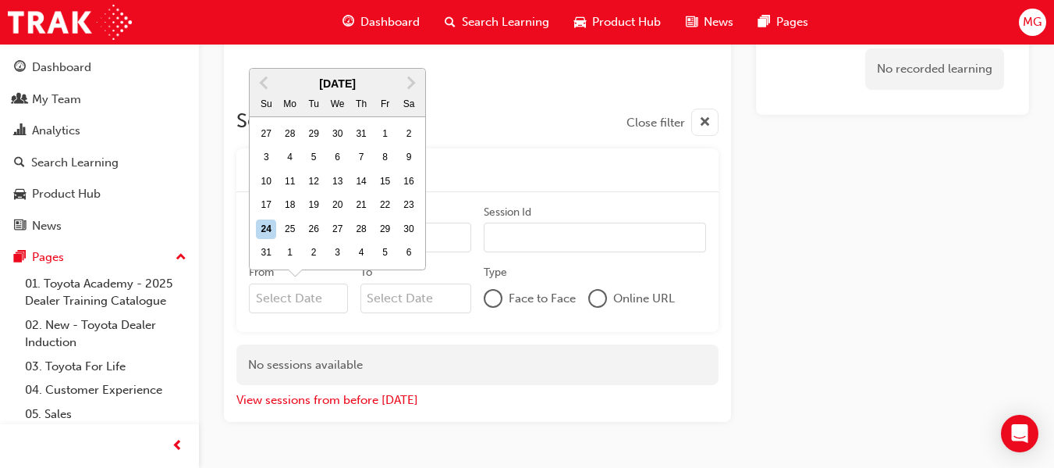
scroll to position [688, 0]
click at [291, 229] on div "25" at bounding box center [290, 230] width 20 height 20
click at [291, 284] on input "From Previous Month Next Month [DATE] Su Mo Tu We Th Fr Sa 27 28 29 30 31 1 2 3…" at bounding box center [298, 299] width 99 height 30
type input "[DATE]"
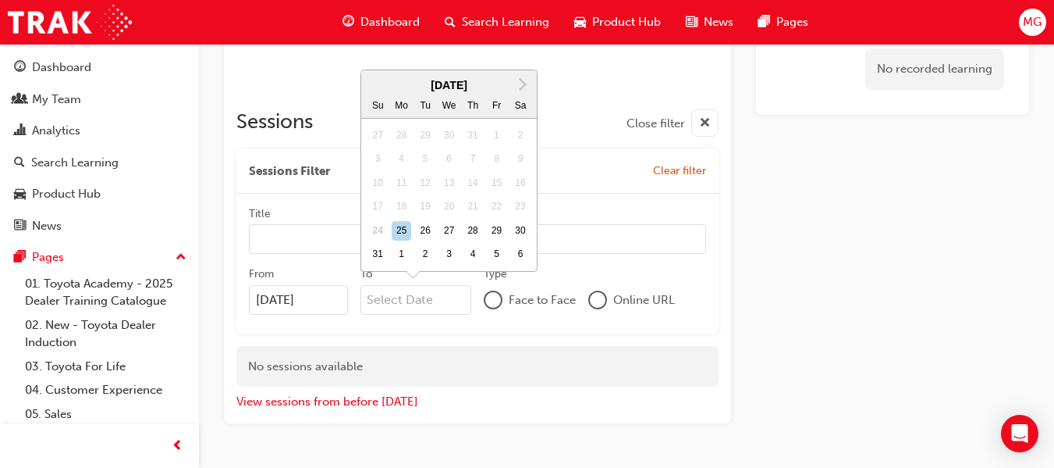
click at [421, 298] on input "To Next Month [DATE] Su Mo Tu We Th Fr Sa 27 28 29 30 31 1 2 3 4 5 6 7 8 9 10 1…" at bounding box center [417, 300] width 112 height 30
click at [521, 83] on span "Next Month" at bounding box center [521, 84] width 0 height 18
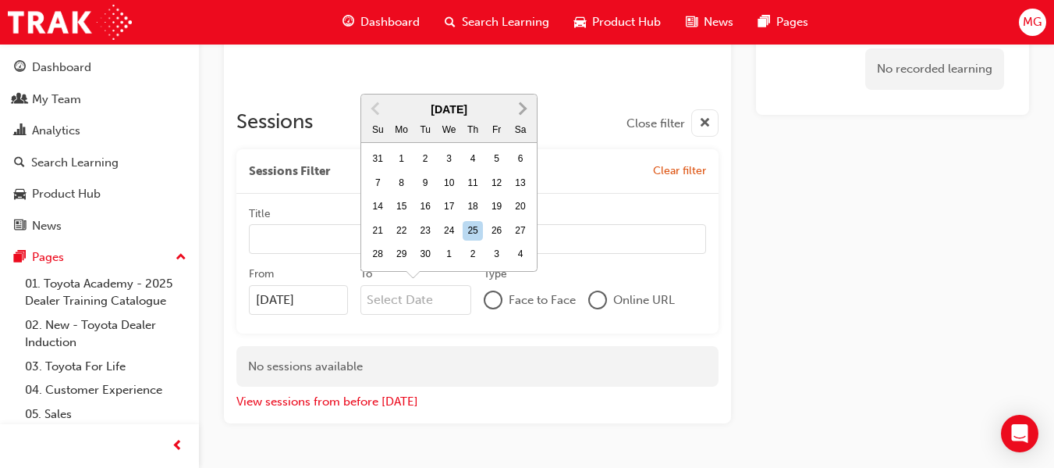
click at [521, 105] on span "Next Month" at bounding box center [521, 108] width 0 height 18
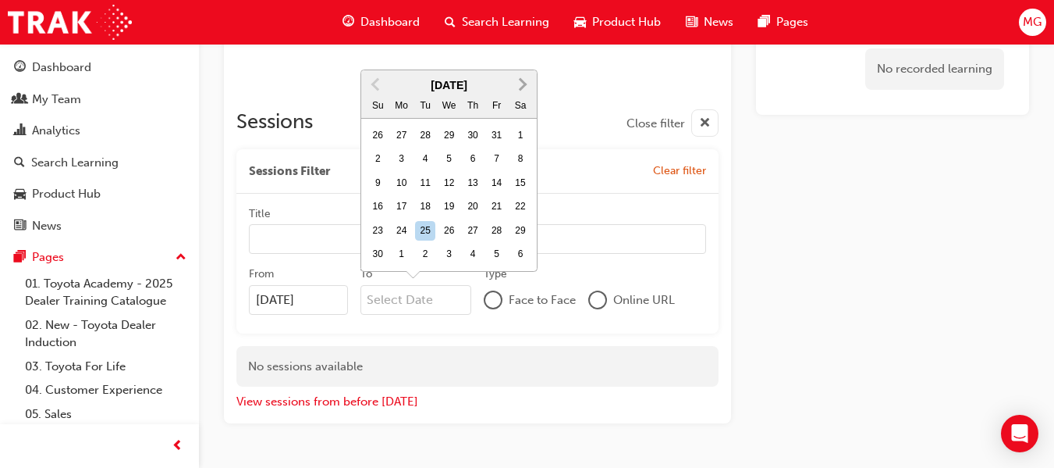
click at [521, 80] on span "Next Month" at bounding box center [521, 84] width 0 height 18
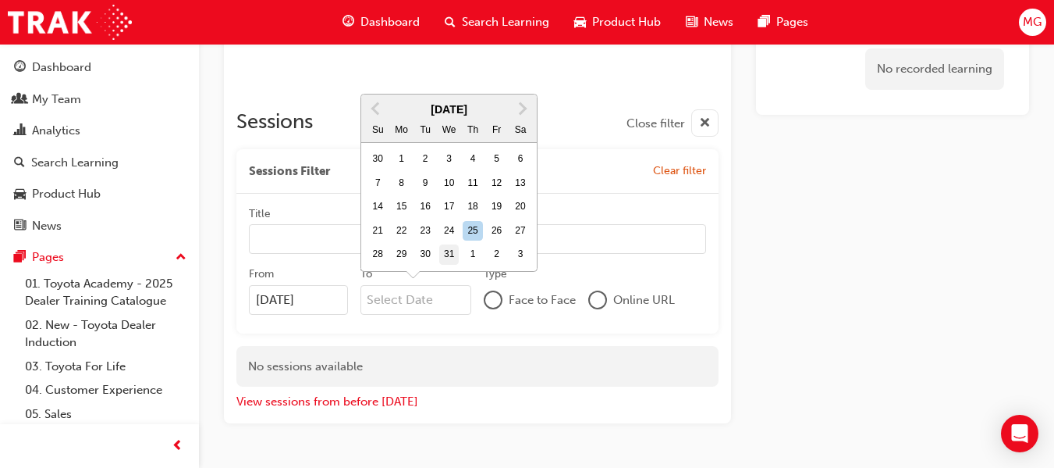
click at [450, 253] on div "31" at bounding box center [449, 254] width 20 height 20
click at [450, 285] on input "To [DATE] Previous Month Next Month [DATE] Su Mo Tu We Th Fr Sa 30 1 2 3 4 5 6 …" at bounding box center [417, 300] width 112 height 30
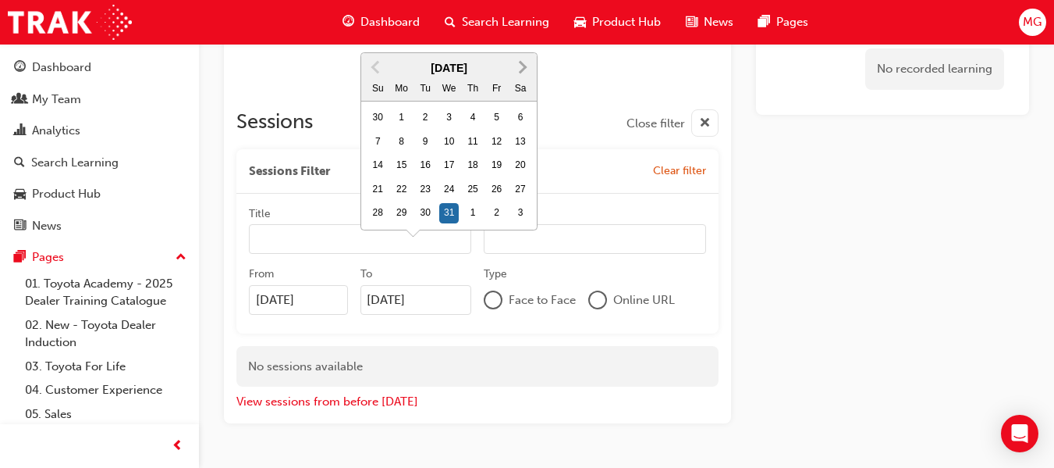
click at [521, 66] on span "Next Month" at bounding box center [521, 67] width 0 height 18
click at [521, 216] on div "31" at bounding box center [520, 213] width 20 height 20
click at [472, 285] on input "[DATE]" at bounding box center [417, 300] width 112 height 30
click at [521, 65] on span "Next Month" at bounding box center [521, 67] width 0 height 18
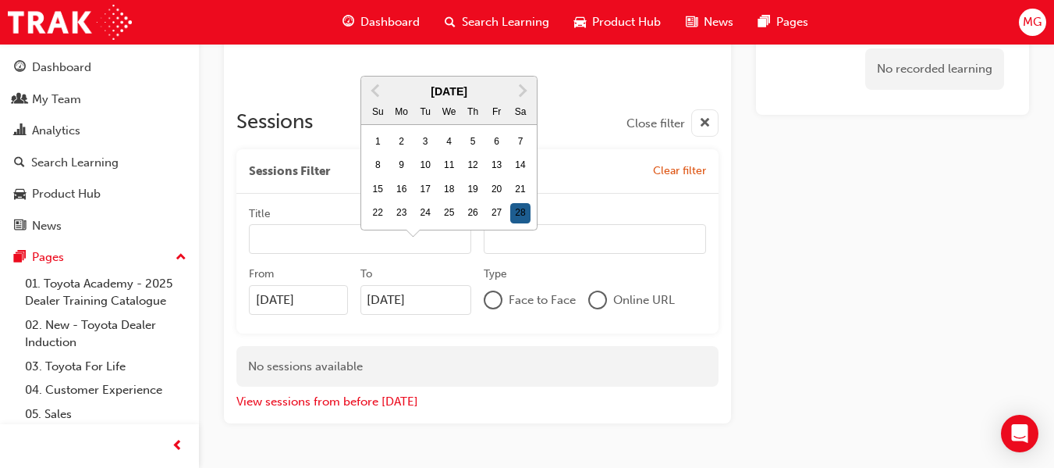
click at [521, 213] on div "28" at bounding box center [520, 213] width 20 height 20
click at [472, 285] on input "[DATE]" at bounding box center [417, 300] width 112 height 30
click at [521, 91] on span "Next Month" at bounding box center [521, 90] width 0 height 18
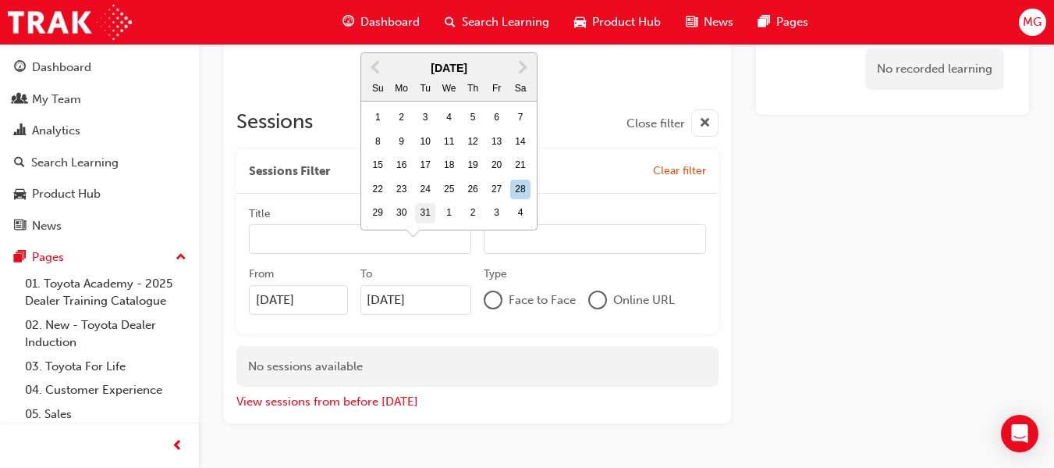
click at [423, 218] on div "31" at bounding box center [425, 213] width 20 height 20
click at [423, 285] on input "[DATE]" at bounding box center [417, 300] width 112 height 30
click at [521, 66] on span "Next Month" at bounding box center [521, 67] width 0 height 18
click at [472, 208] on div "30" at bounding box center [473, 213] width 20 height 20
click at [472, 285] on input "[DATE]" at bounding box center [417, 300] width 112 height 30
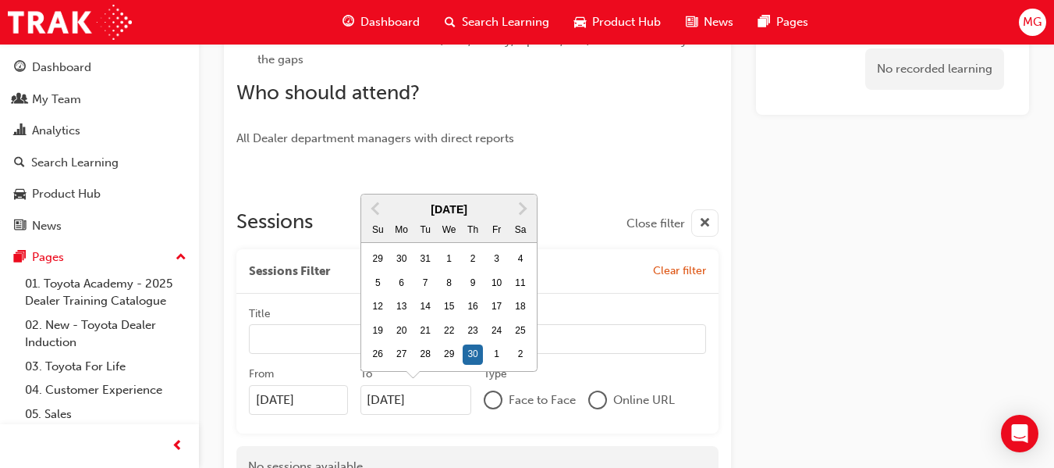
scroll to position [652, 0]
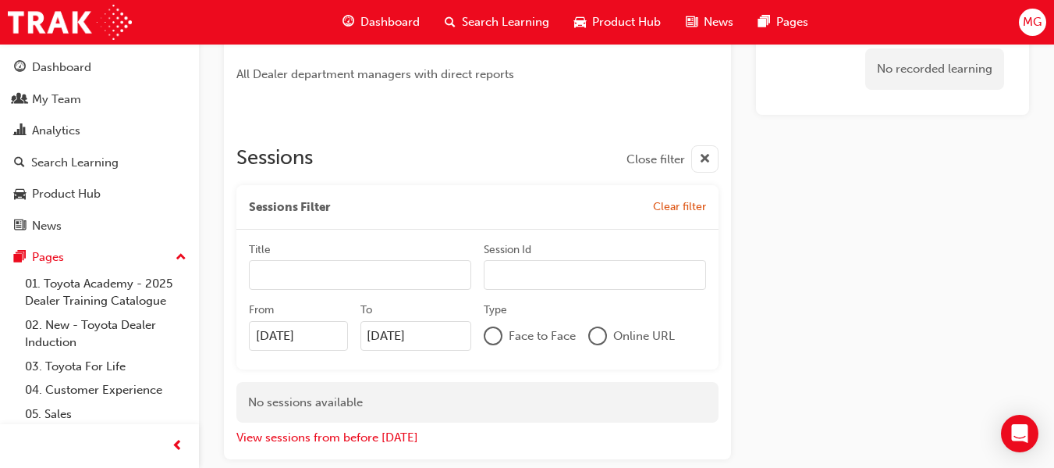
click at [535, 75] on p "All Dealer department managers with direct reports" at bounding box center [477, 74] width 482 height 19
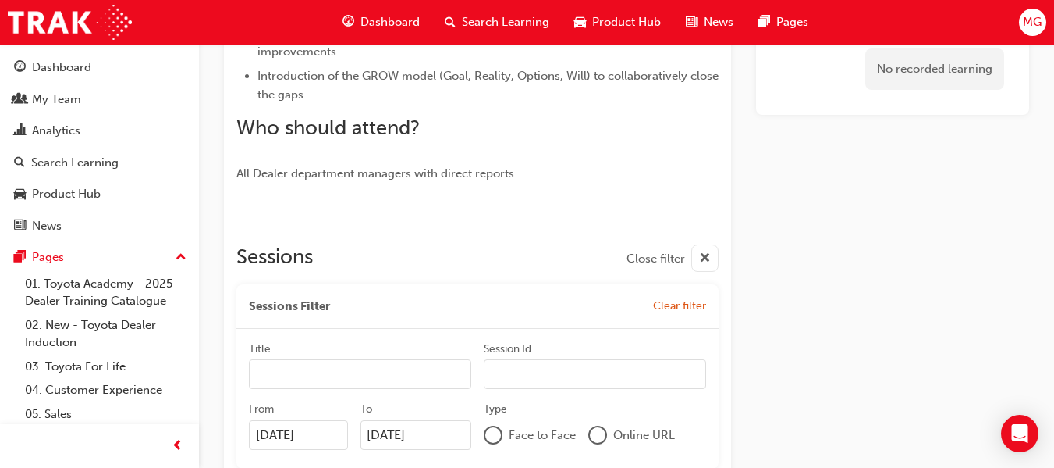
scroll to position [733, 0]
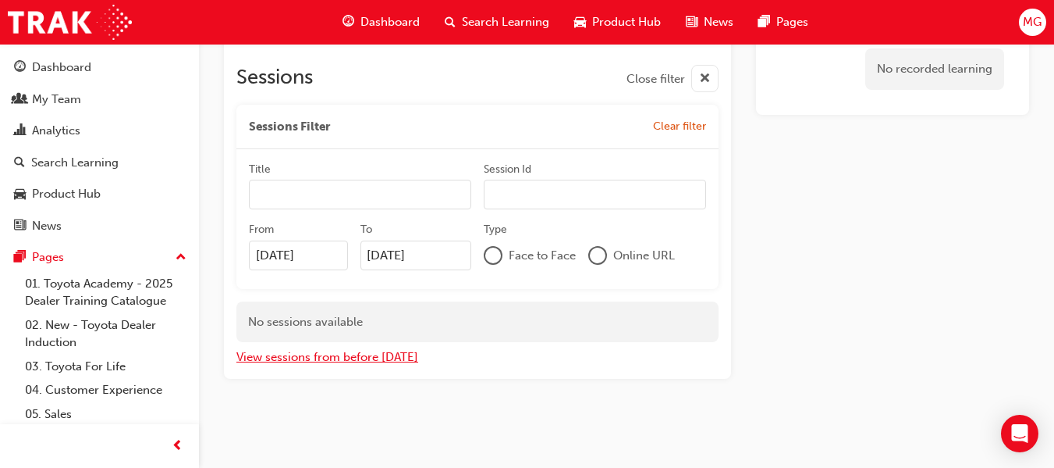
click at [319, 358] on button "View sessions from before [DATE]" at bounding box center [327, 357] width 182 height 18
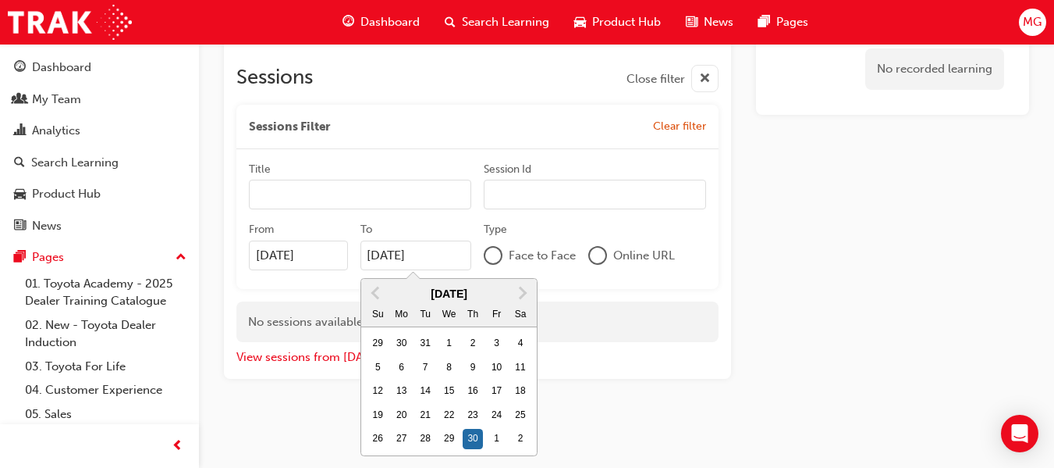
click at [441, 254] on input "[DATE]" at bounding box center [417, 255] width 112 height 30
type input "3"
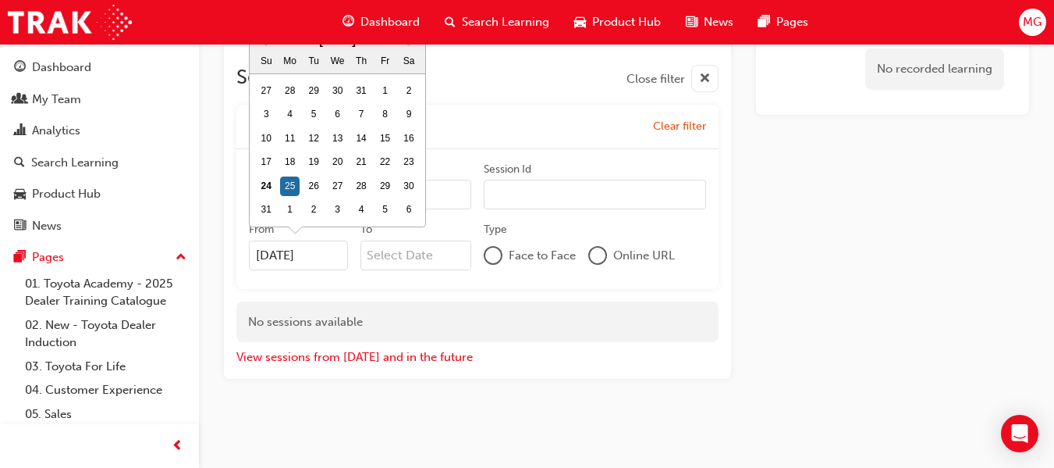
click at [324, 261] on div "[DATE] Previous Month Next Month [DATE] Su Mo Tu We Th Fr Sa 27 28 29 30 31 1 2…" at bounding box center [298, 255] width 99 height 30
click at [324, 261] on input "[DATE]" at bounding box center [298, 255] width 99 height 30
type input "2"
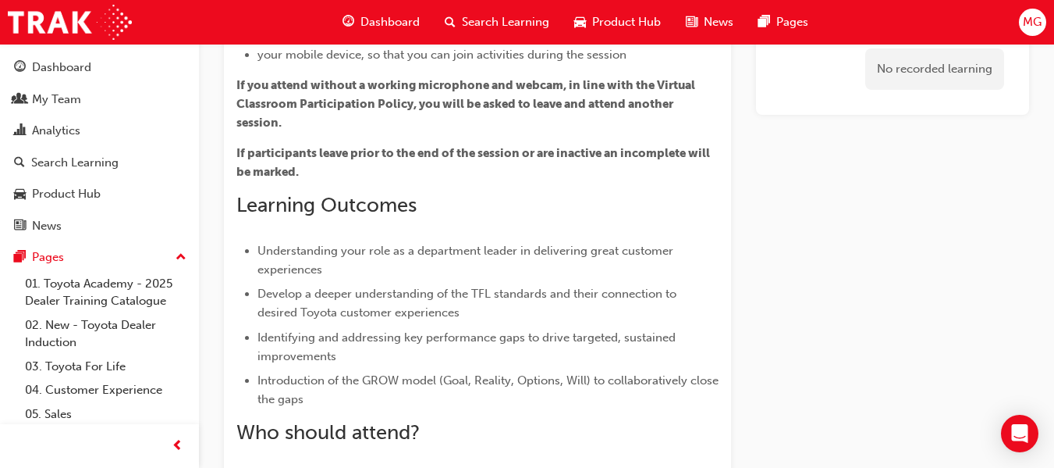
scroll to position [0, 0]
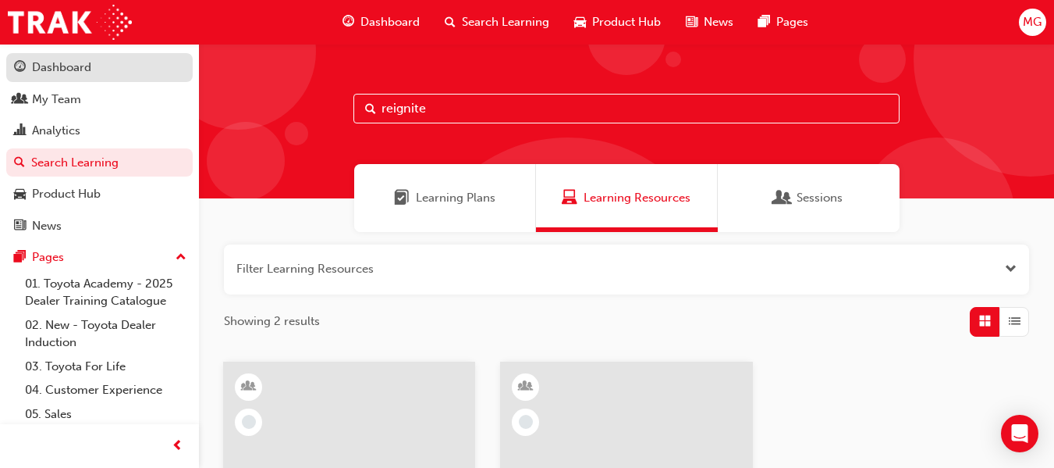
click at [81, 62] on div "Dashboard" at bounding box center [61, 68] width 59 height 18
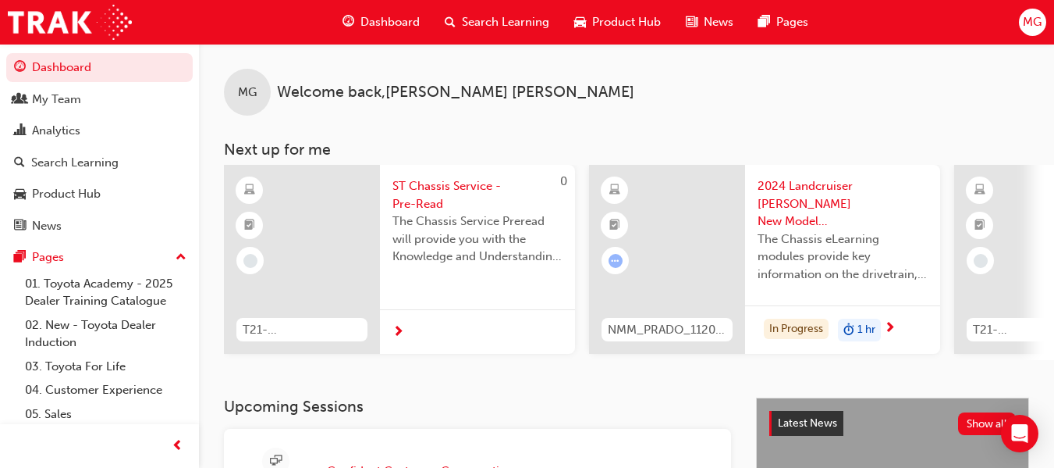
click at [1029, 20] on span "MG" at bounding box center [1032, 22] width 19 height 18
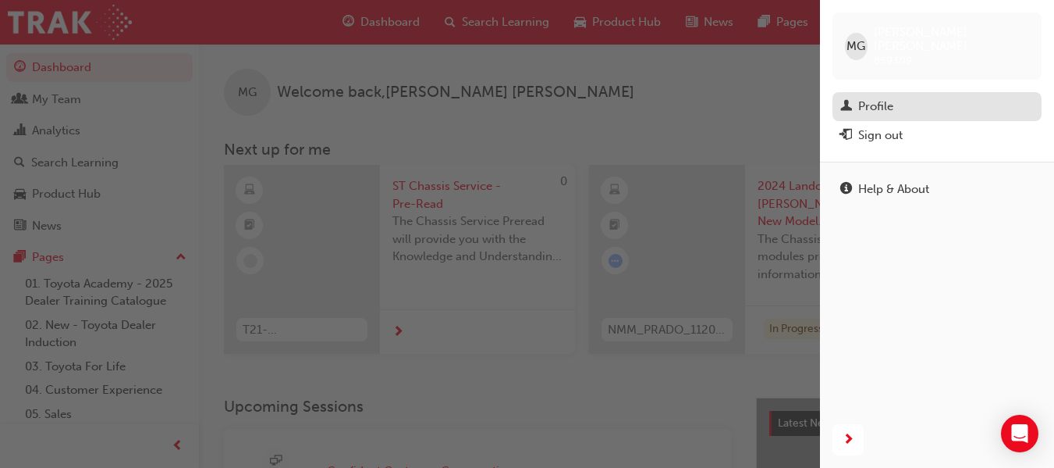
click at [876, 98] on div "Profile" at bounding box center [876, 107] width 35 height 18
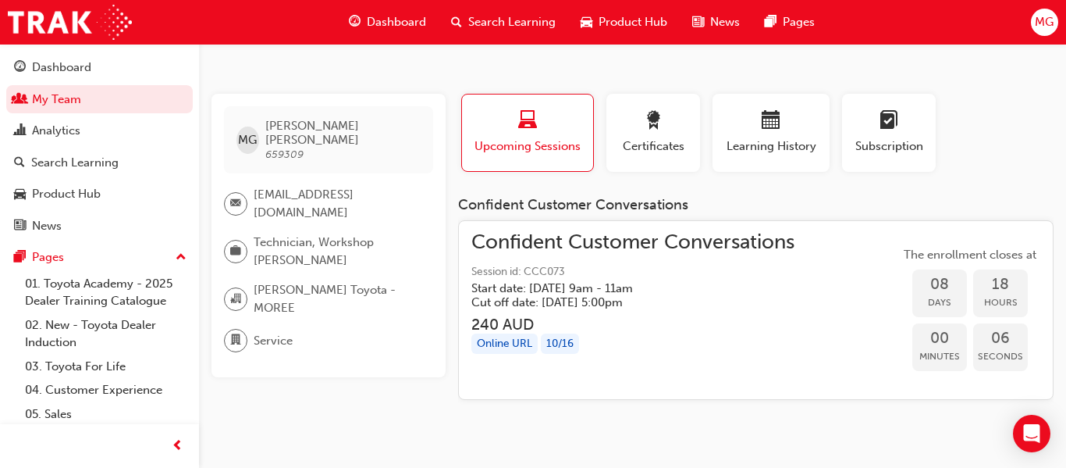
click at [378, 18] on span "Dashboard" at bounding box center [396, 22] width 59 height 18
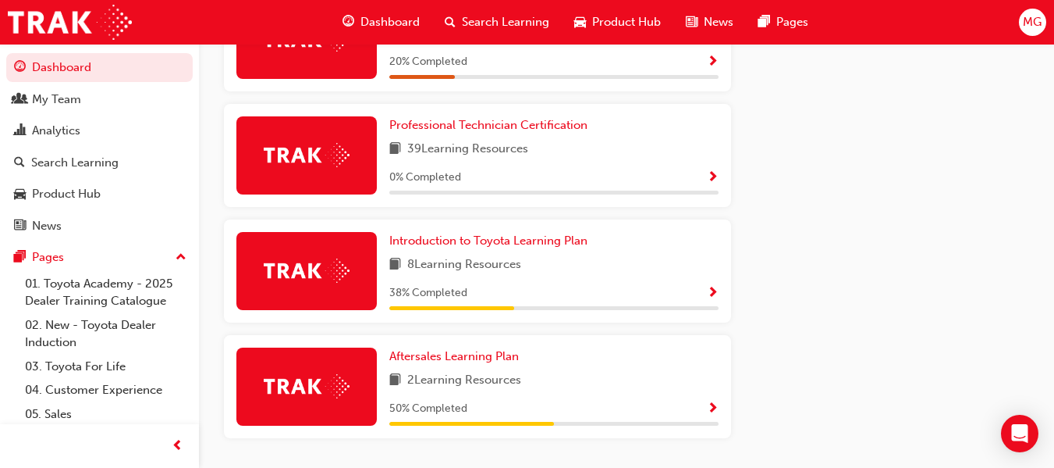
scroll to position [1061, 0]
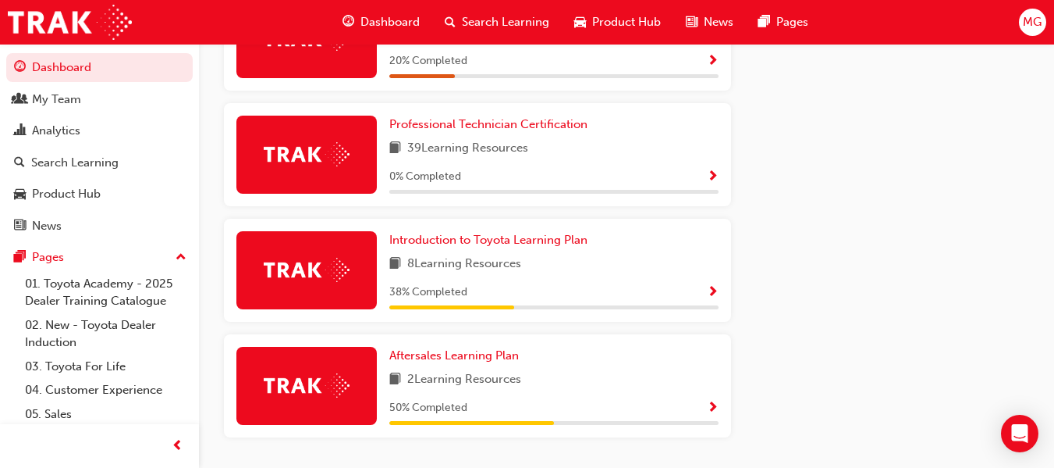
click at [713, 297] on span "Show Progress" at bounding box center [713, 293] width 12 height 14
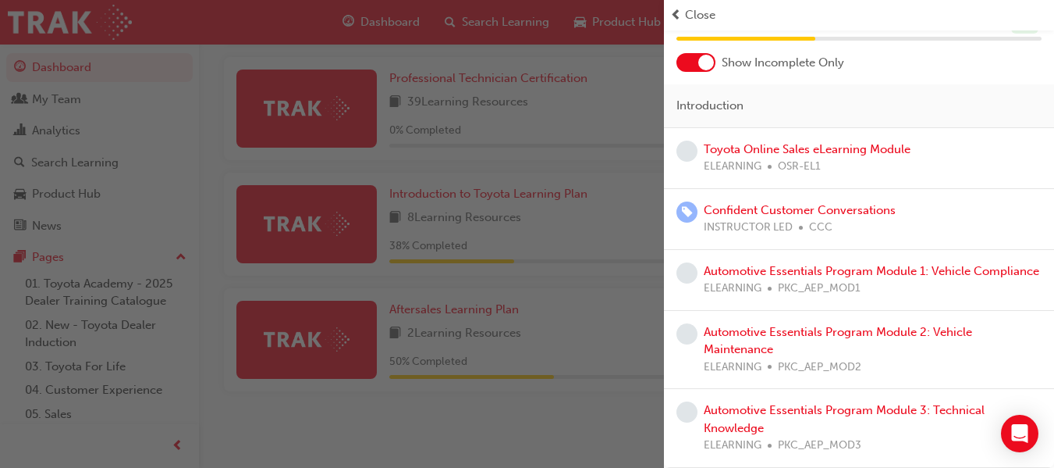
scroll to position [1113, 0]
click at [821, 142] on link "Toyota Online Sales eLearning Module" at bounding box center [807, 149] width 207 height 14
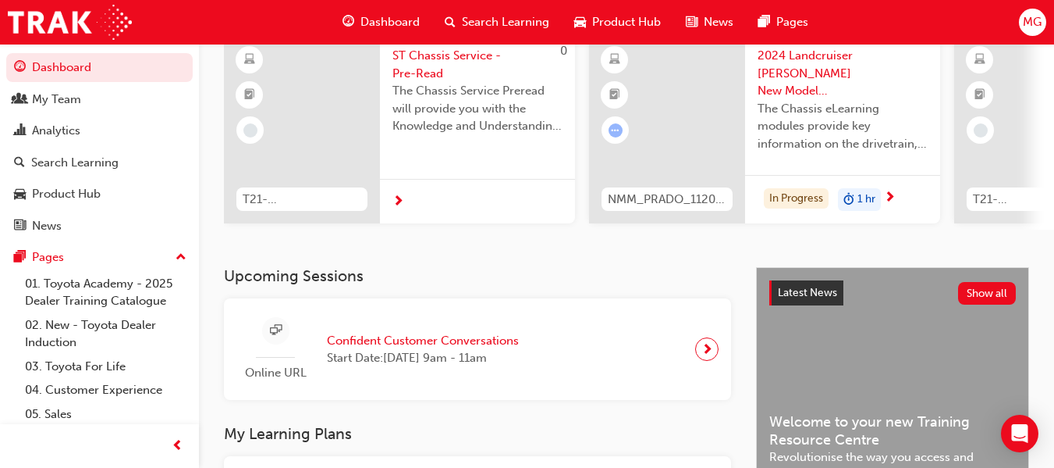
scroll to position [465, 0]
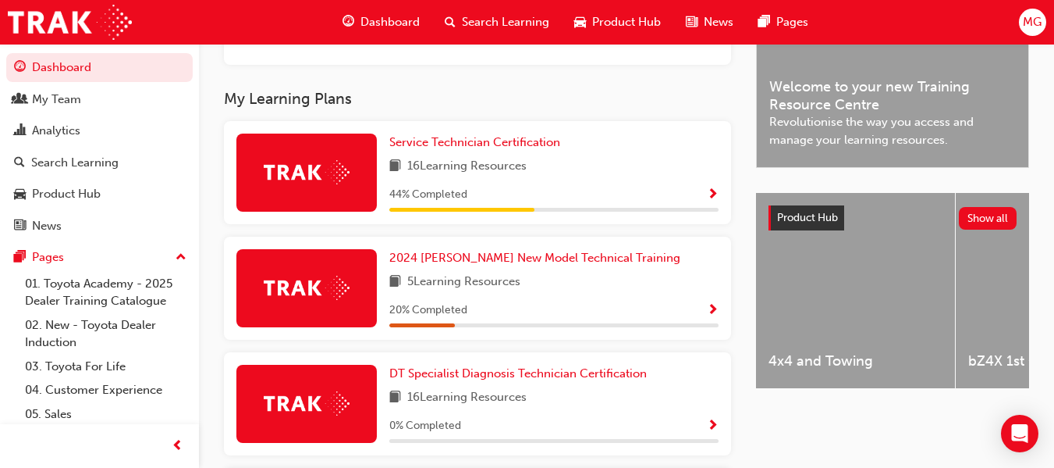
click at [711, 201] on span "Show Progress" at bounding box center [713, 195] width 12 height 14
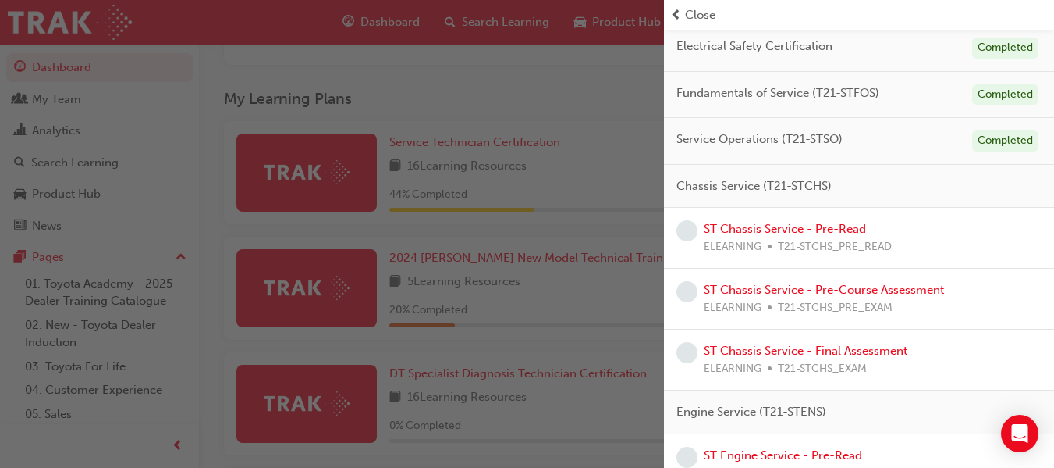
scroll to position [133, 0]
click at [788, 228] on link "ST Chassis Service - Pre-Read" at bounding box center [785, 228] width 162 height 14
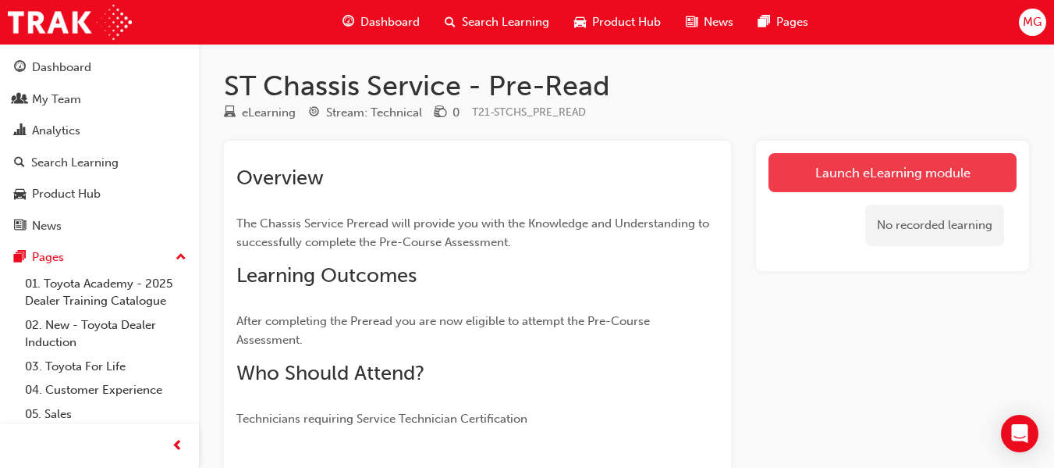
click at [933, 172] on link "Launch eLearning module" at bounding box center [893, 172] width 248 height 39
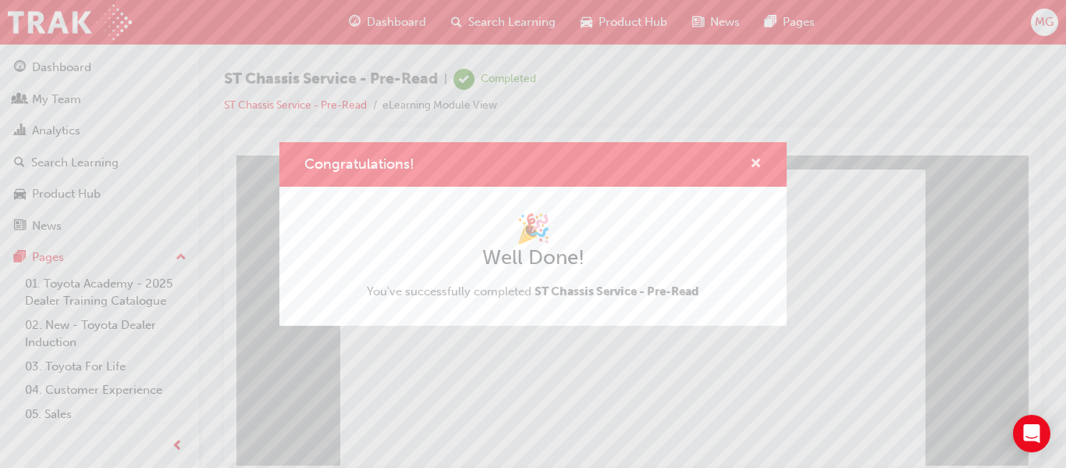
click at [754, 158] on span "cross-icon" at bounding box center [756, 165] width 12 height 14
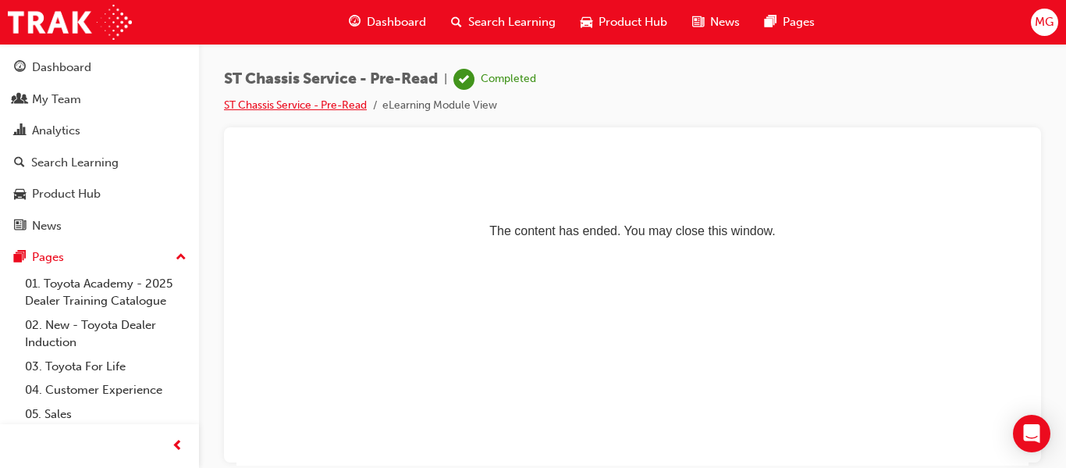
click at [297, 101] on link "ST Chassis Service - Pre-Read" at bounding box center [295, 104] width 143 height 13
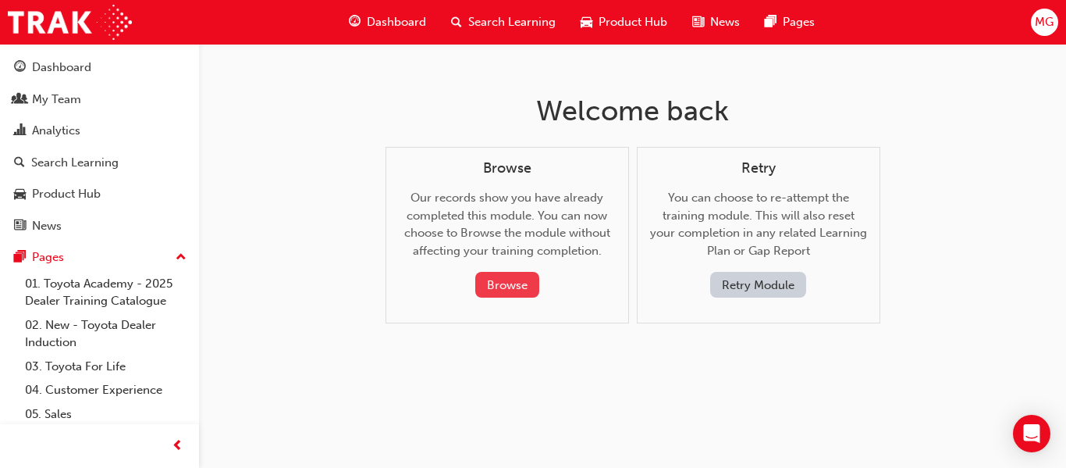
click at [510, 280] on button "Browse" at bounding box center [507, 285] width 64 height 26
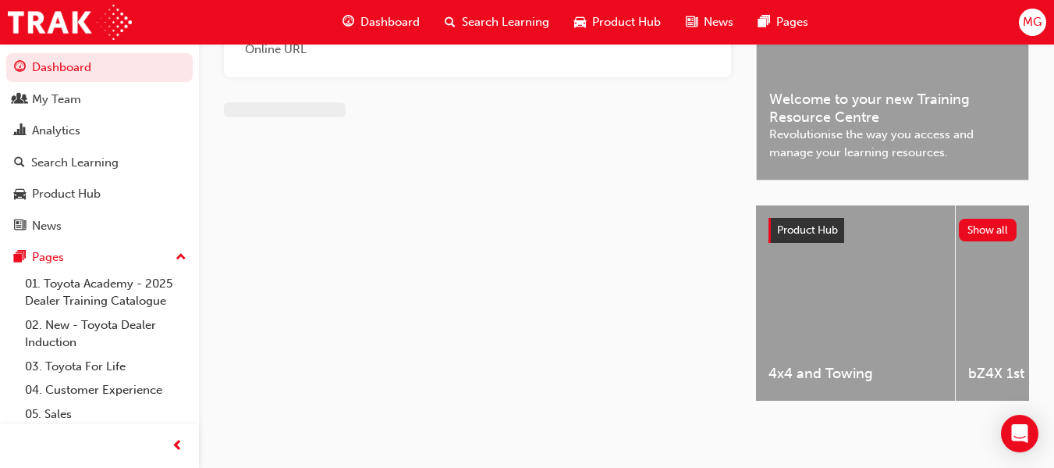
scroll to position [465, 0]
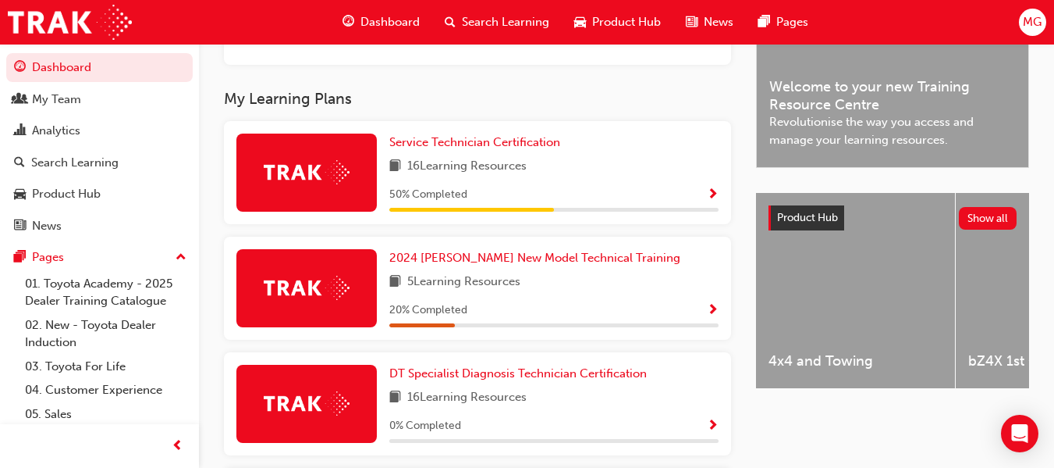
click at [715, 201] on span "Show Progress" at bounding box center [713, 195] width 12 height 14
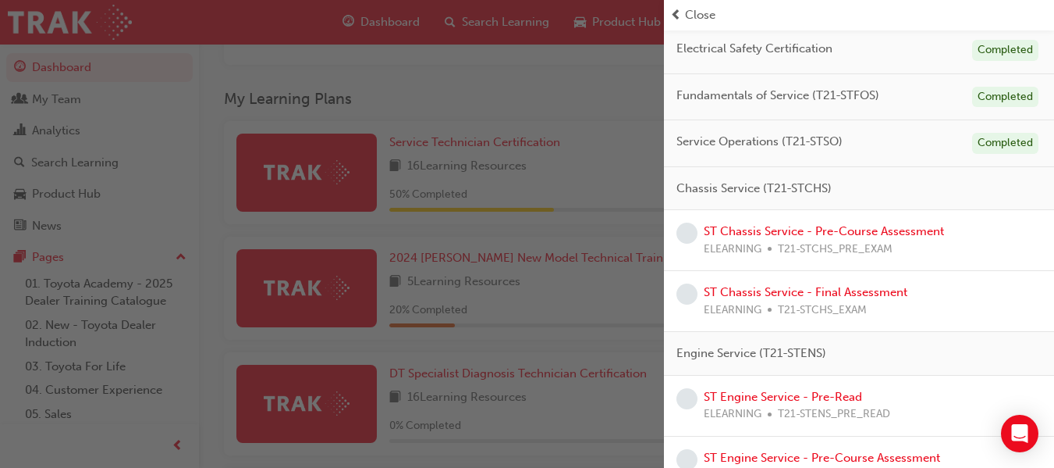
scroll to position [130, 0]
click at [855, 233] on link "ST Chassis Service - Pre-Course Assessment" at bounding box center [824, 230] width 240 height 14
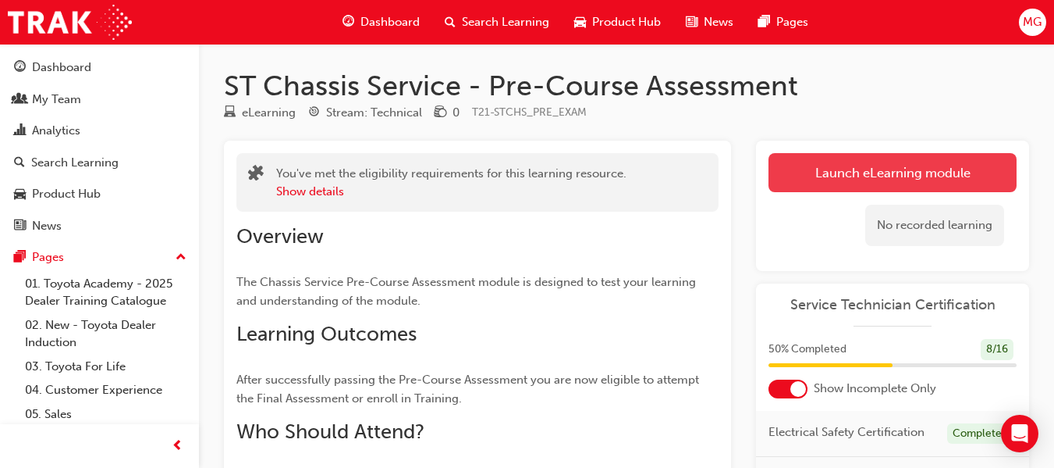
click at [891, 169] on link "Launch eLearning module" at bounding box center [893, 172] width 248 height 39
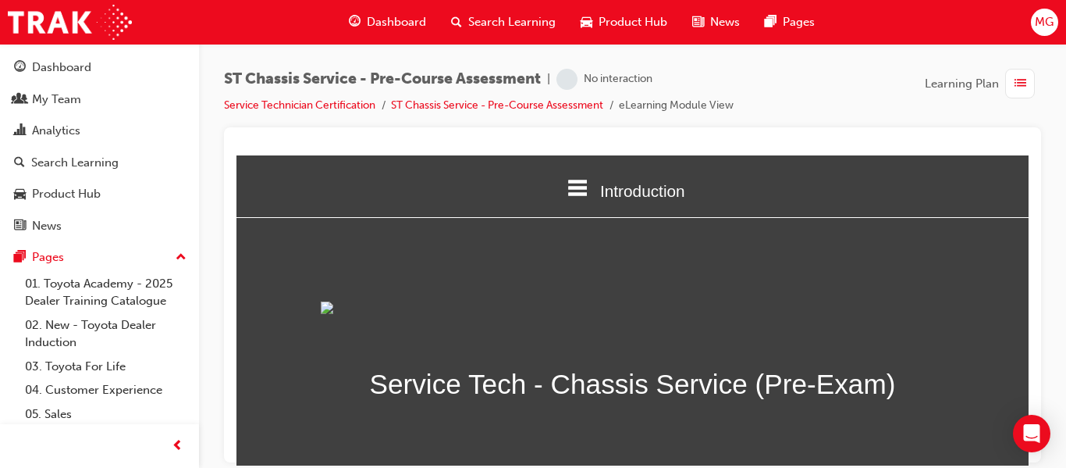
scroll to position [299, 0]
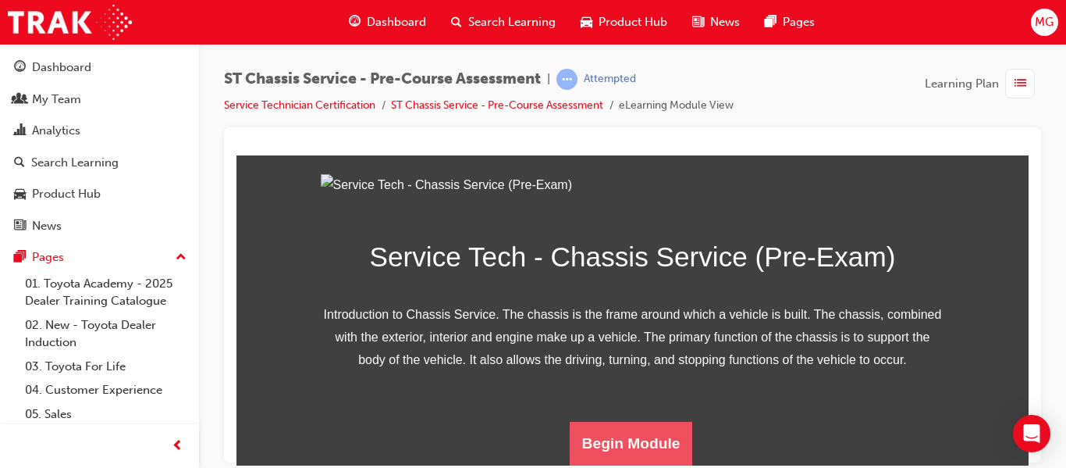
click at [625, 442] on button "Begin Module" at bounding box center [631, 443] width 123 height 44
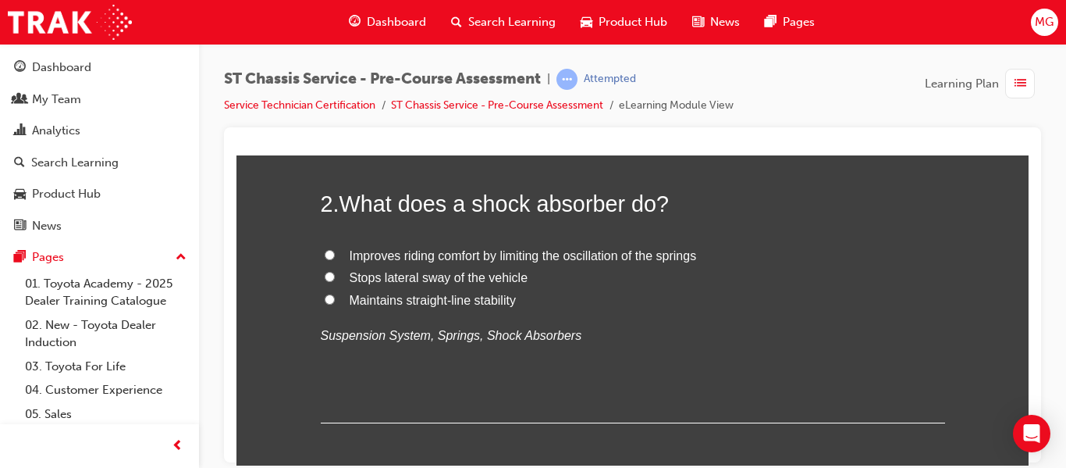
scroll to position [521, 0]
radio input "true"
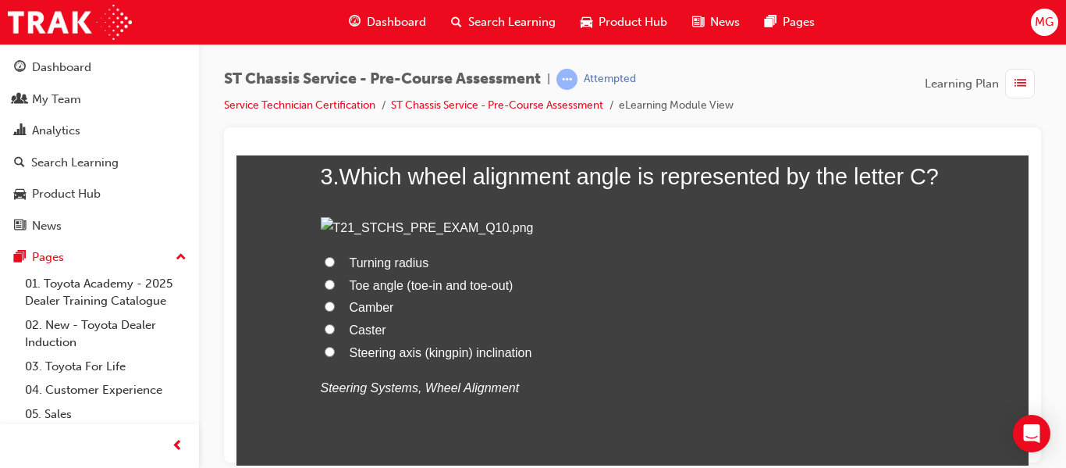
scroll to position [859, 0]
drag, startPoint x: 523, startPoint y: 355, endPoint x: 315, endPoint y: 248, distance: 233.5
copy div "2 . What does a shock absorber do? Improves riding comfort by limiting the osci…"
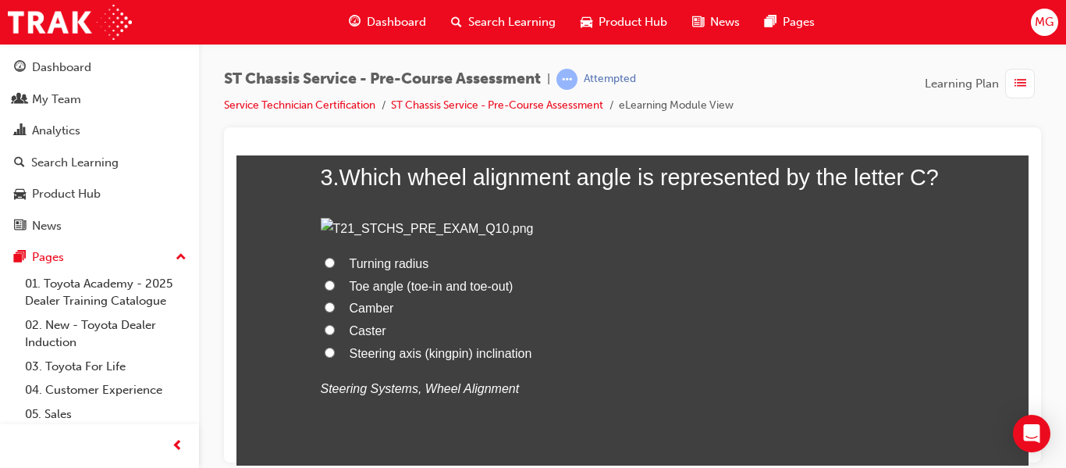
radio input "true"
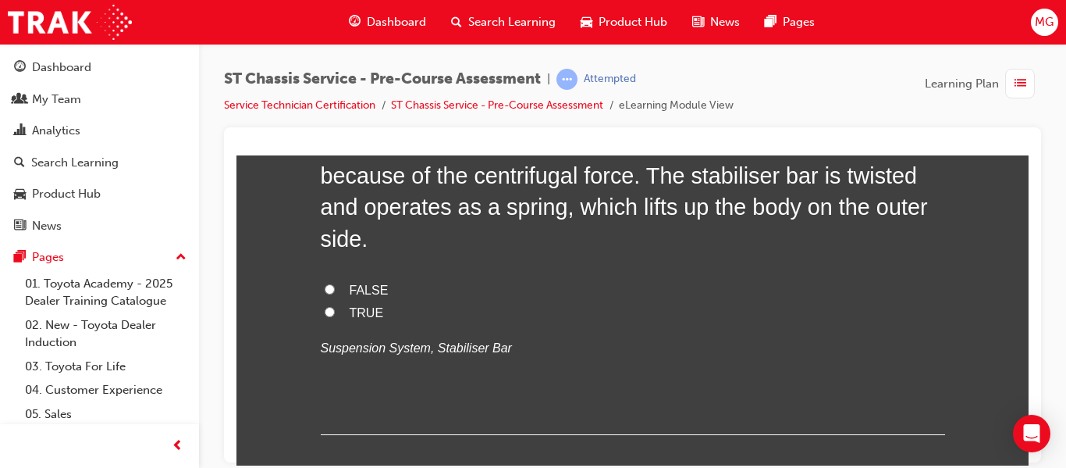
scroll to position [1600, 0]
radio input "true"
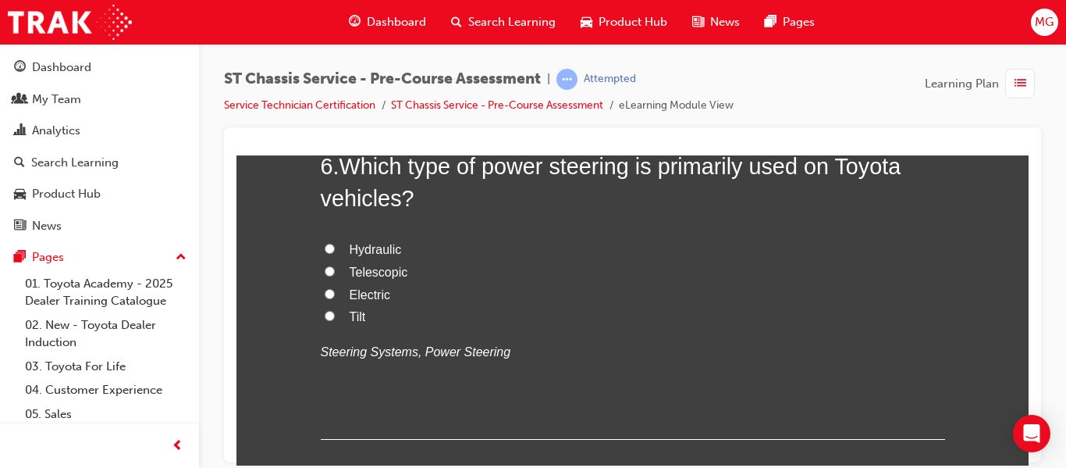
scroll to position [1959, 0]
drag, startPoint x: 390, startPoint y: 352, endPoint x: 319, endPoint y: 222, distance: 148.4
click at [321, 222] on div "1 . Which wheel alignment angle is represented by the letter A? Caster Turning …" at bounding box center [633, 67] width 624 height 3412
copy div "4 . The pressure type brake booster is the most common type of brake booster us…"
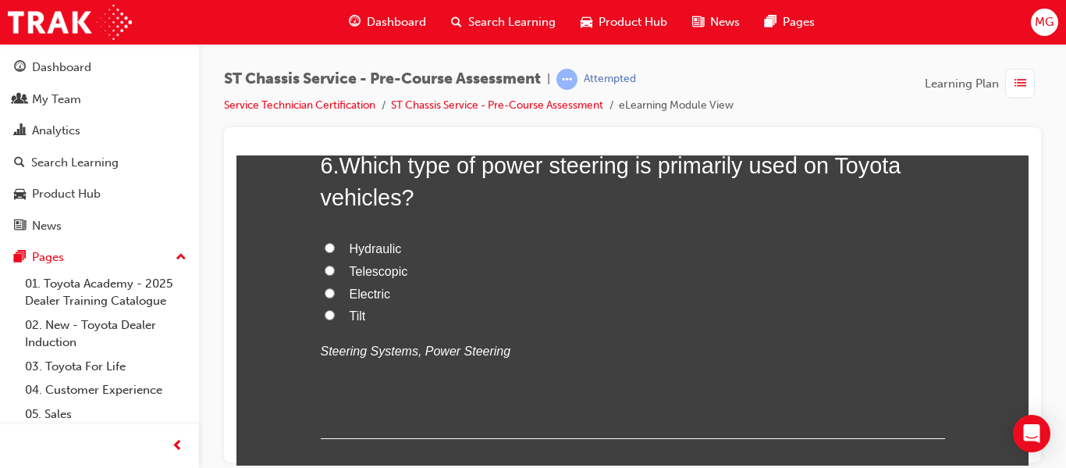
radio input "true"
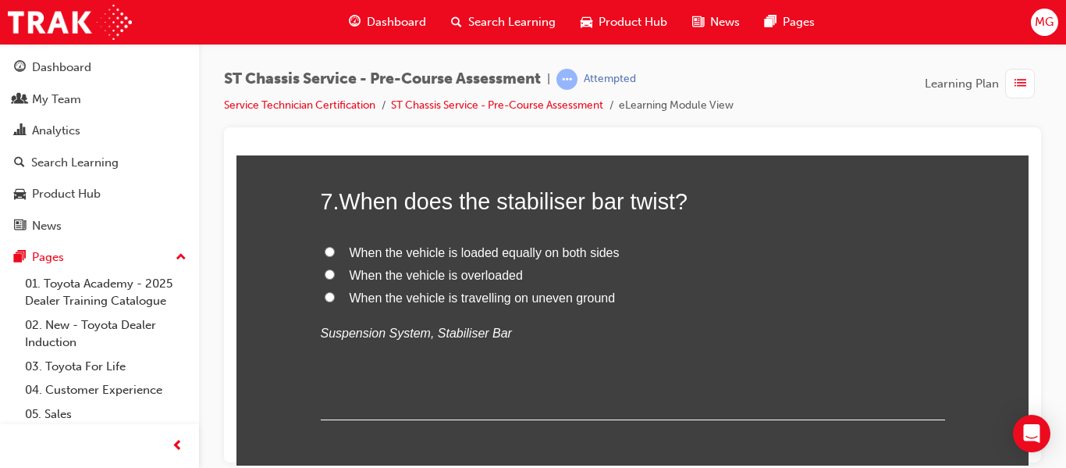
scroll to position [2288, 0]
drag, startPoint x: 385, startPoint y: 408, endPoint x: 310, endPoint y: 222, distance: 200.3
copy div "5 . When a vehicle turns a corner, it leans to the outside because of the centr…"
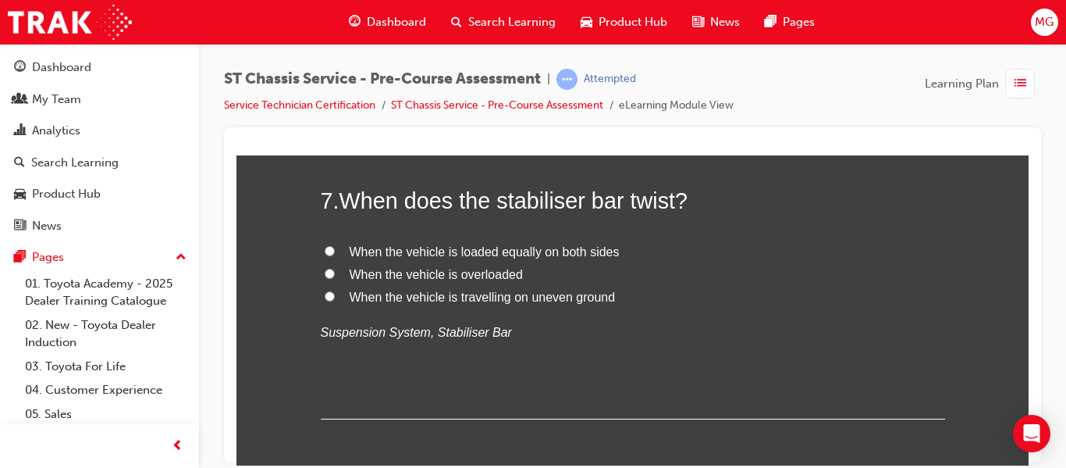
radio input "true"
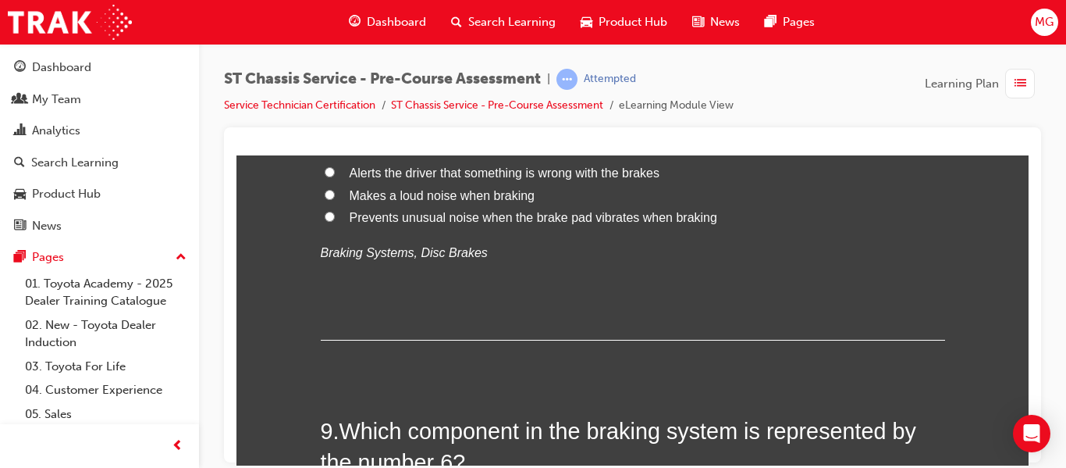
scroll to position [2677, 0]
drag, startPoint x: 368, startPoint y: 382, endPoint x: 314, endPoint y: 233, distance: 158.5
copy div "6 . Which type of power steering is primarily used on Toyota vehicles? Hydrauli…"
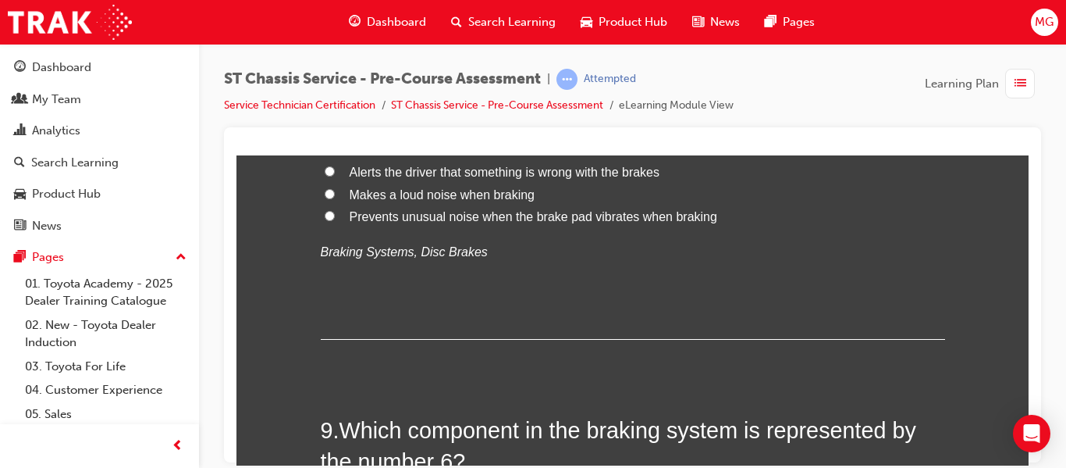
radio input "true"
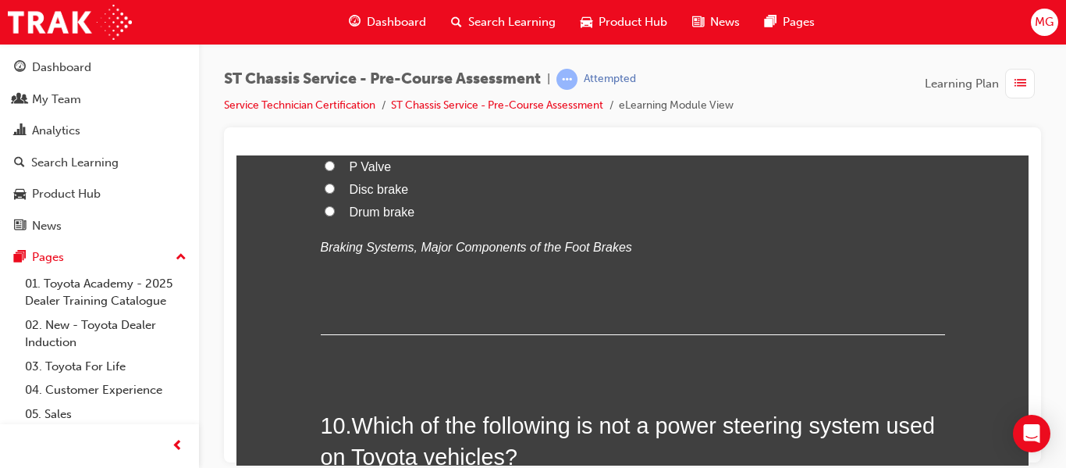
scroll to position [3059, 0]
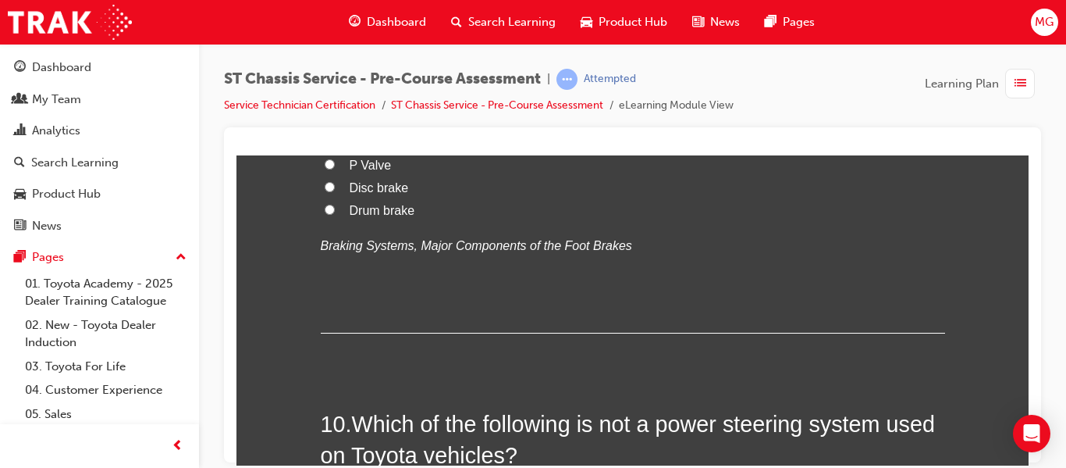
drag, startPoint x: 615, startPoint y: 304, endPoint x: 307, endPoint y: 195, distance: 327.1
copy div "7 . When does the stabiliser bar twist? When the vehicle is loaded equally on b…"
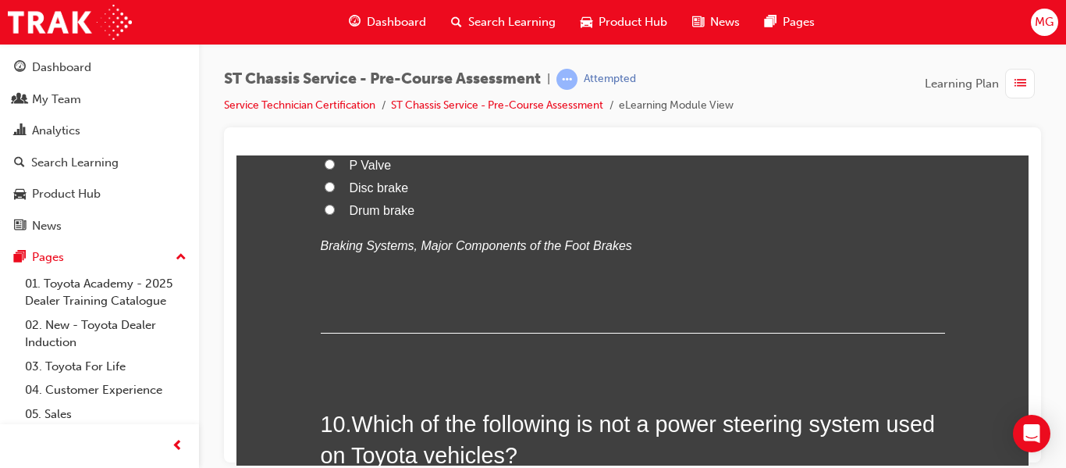
radio input "true"
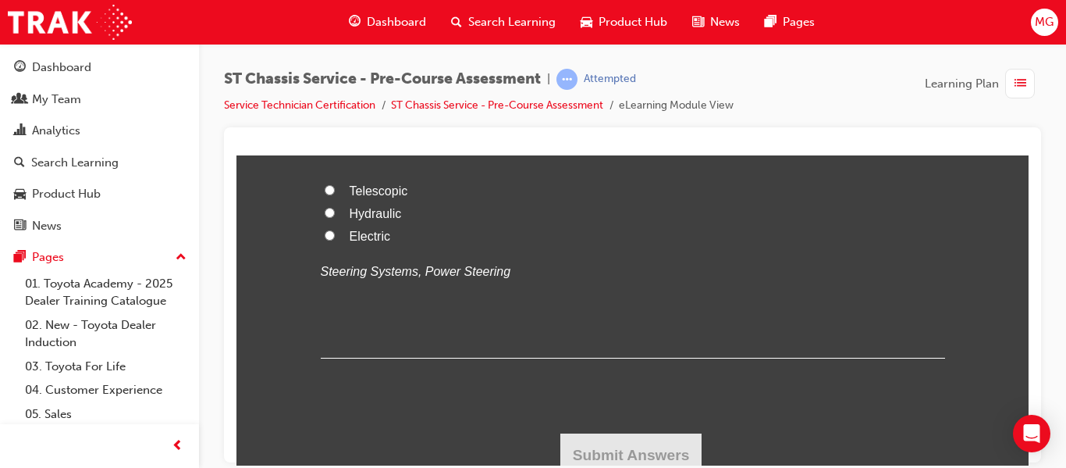
scroll to position [3383, 0]
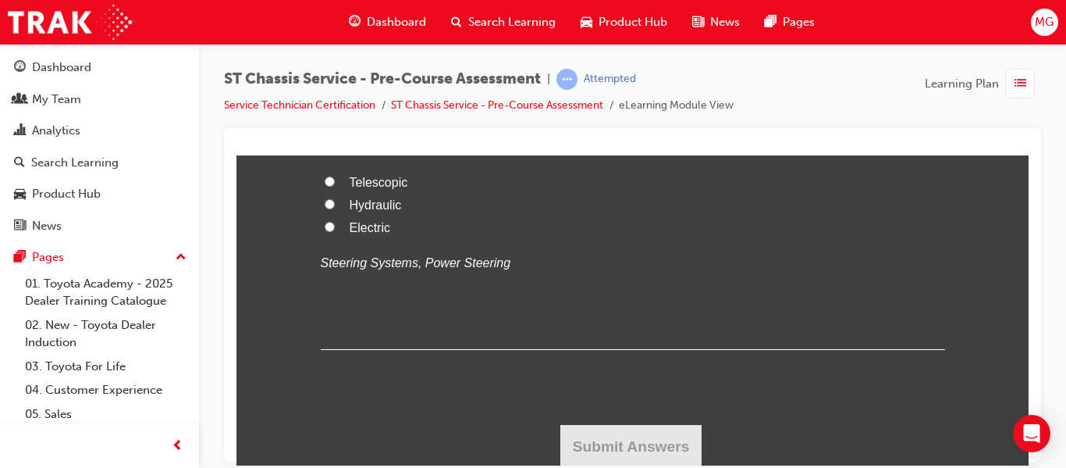
radio input "true"
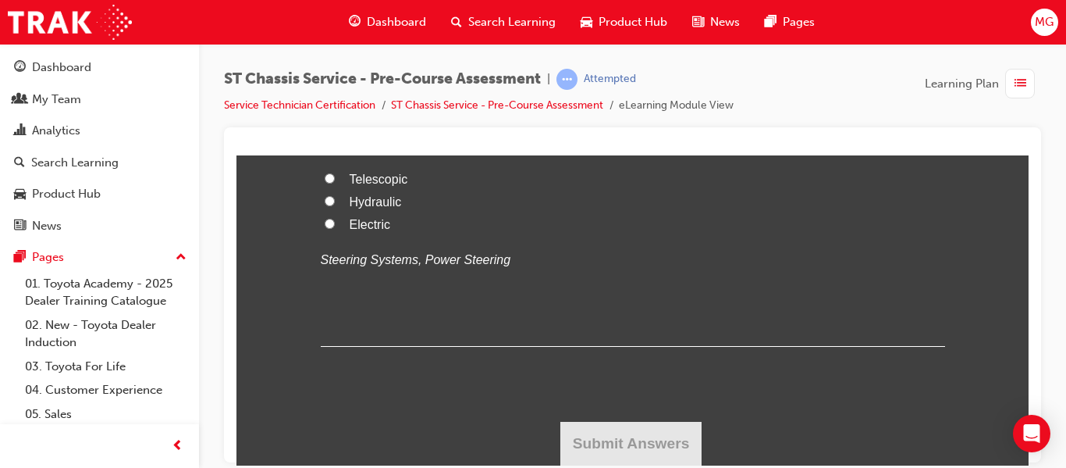
scroll to position [4397, 0]
drag, startPoint x: 389, startPoint y: 393, endPoint x: 312, endPoint y: 268, distance: 145.8
copy div "10 . Which of the following is not a power steering system used on Toyota vehic…"
click at [376, 185] on span "Telescopic" at bounding box center [379, 178] width 59 height 13
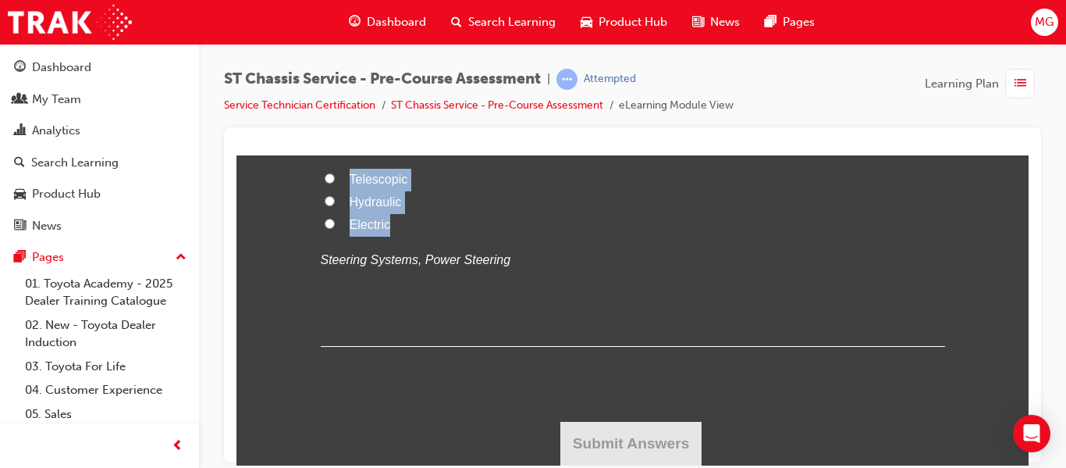
click at [335, 183] on input "Telescopic" at bounding box center [330, 177] width 10 height 10
radio input "true"
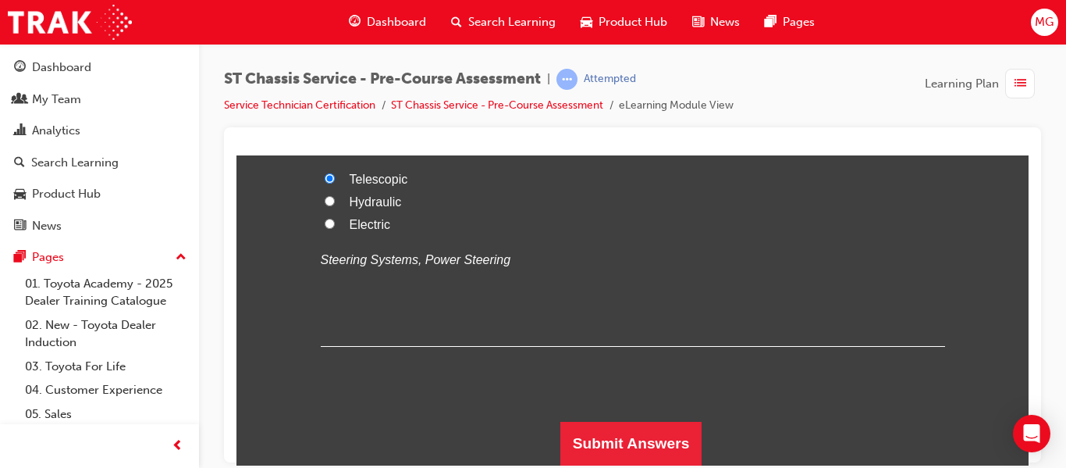
scroll to position [4567, 0]
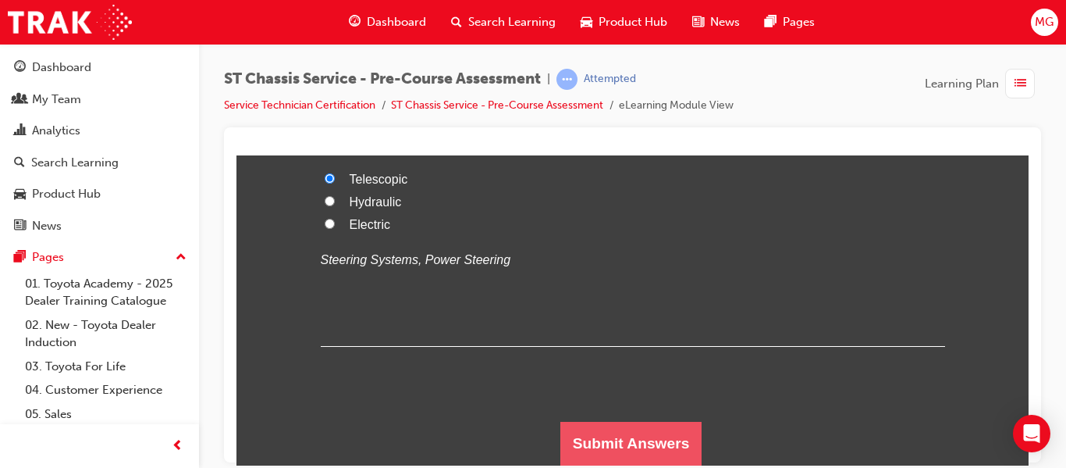
click at [633, 442] on button "Submit Answers" at bounding box center [631, 443] width 142 height 44
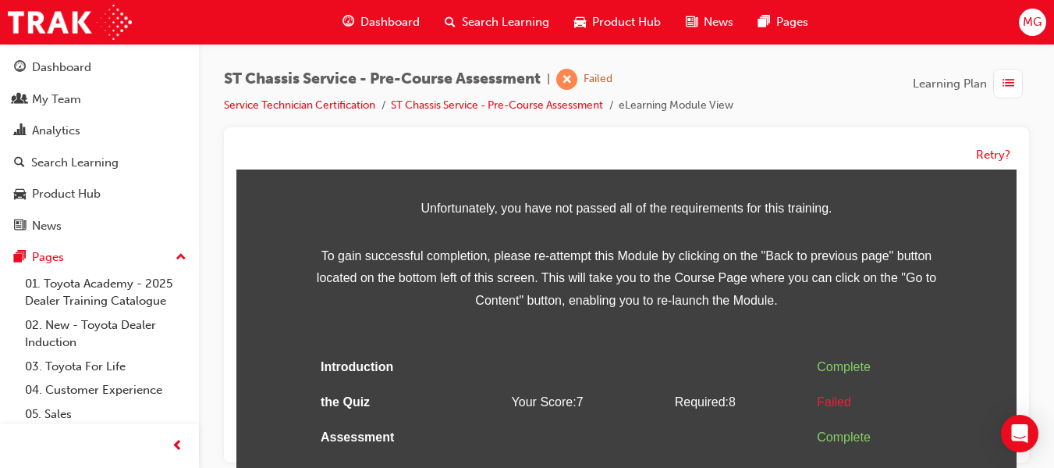
scroll to position [0, 0]
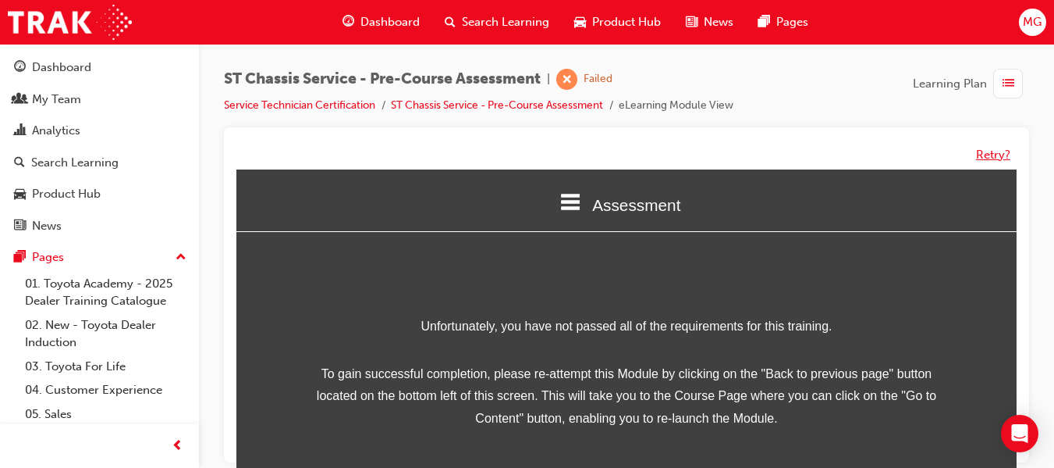
click at [993, 156] on button "Retry?" at bounding box center [993, 155] width 34 height 18
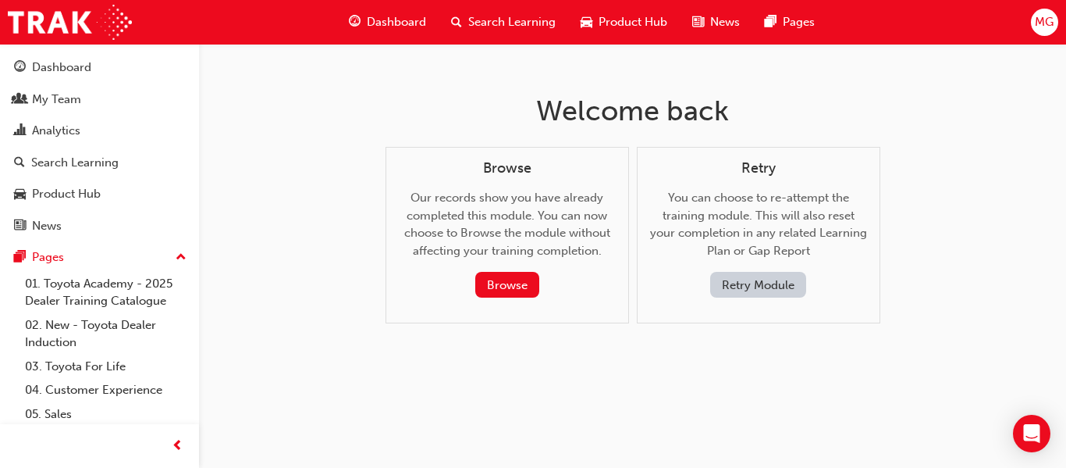
click at [784, 286] on button "Retry Module" at bounding box center [758, 285] width 96 height 26
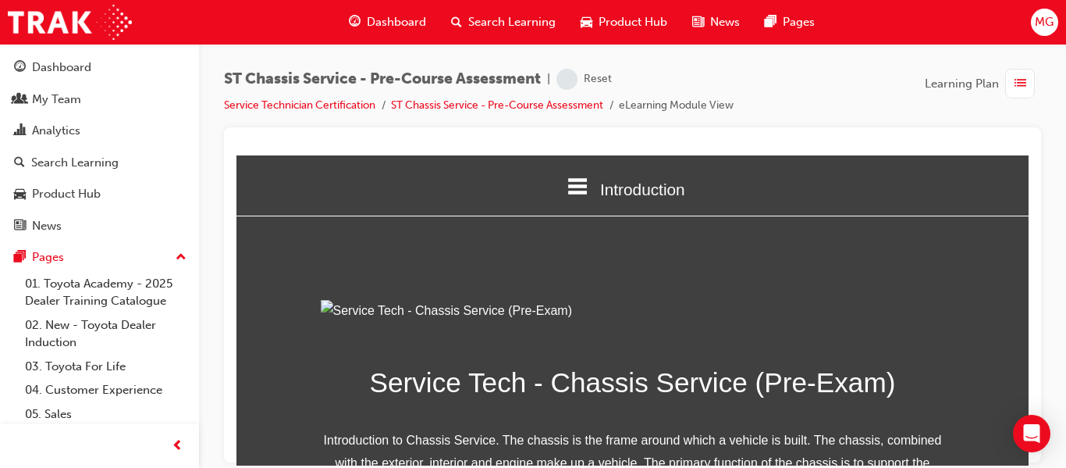
scroll to position [299, 0]
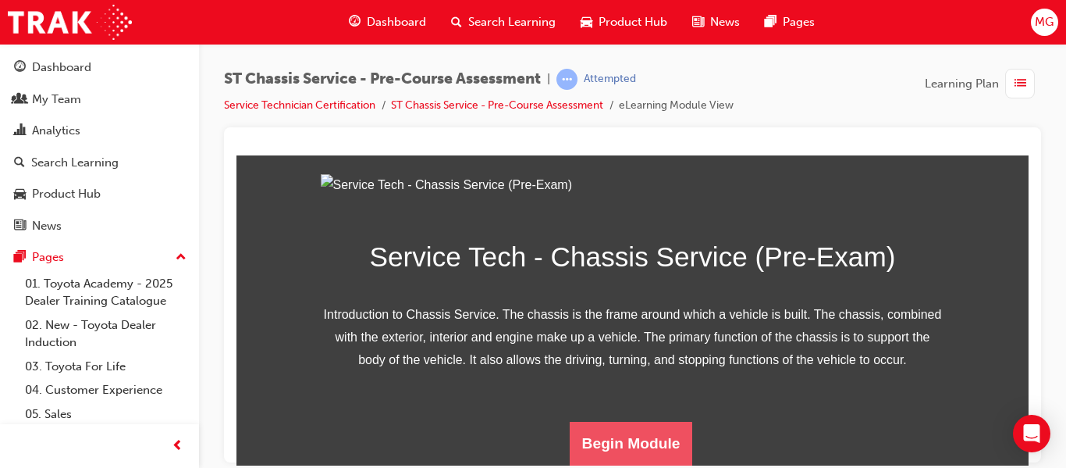
click at [639, 424] on button "Begin Module" at bounding box center [631, 443] width 123 height 44
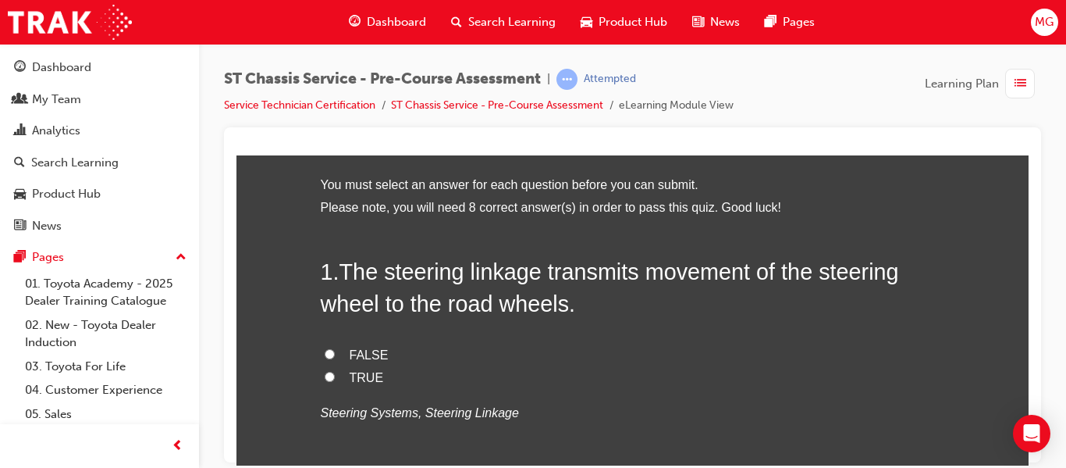
scroll to position [63, 0]
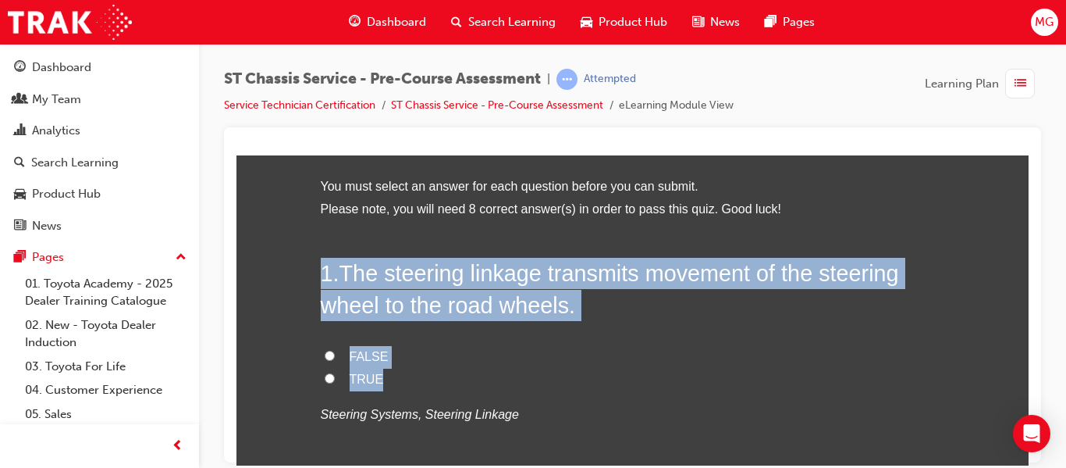
drag, startPoint x: 378, startPoint y: 377, endPoint x: 314, endPoint y: 263, distance: 130.7
copy div "1 . The steering linkage transmits movement of the steering wheel to the road w…"
click at [361, 375] on span "TRUE" at bounding box center [367, 378] width 34 height 13
click at [335, 375] on input "TRUE" at bounding box center [330, 377] width 10 height 10
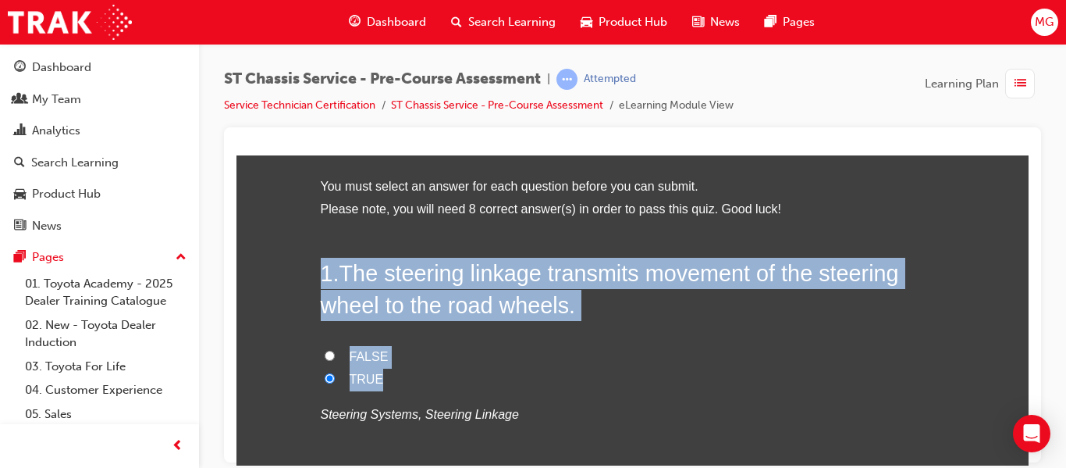
radio input "true"
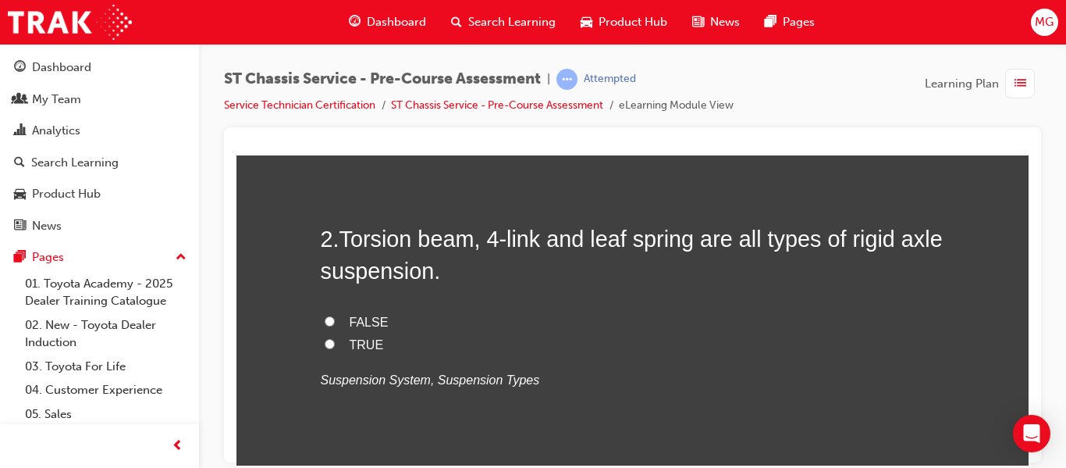
scroll to position [417, 0]
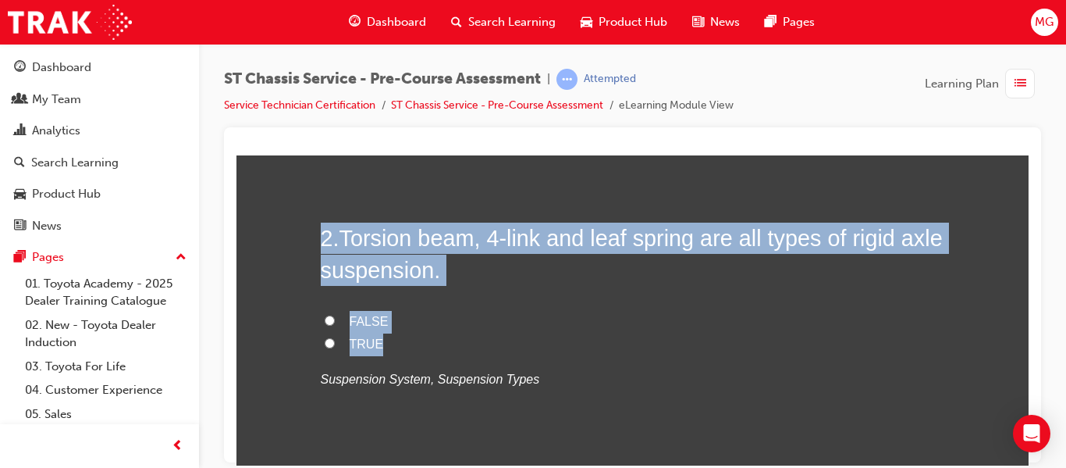
drag, startPoint x: 375, startPoint y: 343, endPoint x: 311, endPoint y: 234, distance: 126.2
copy div "2 . Torsion beam, 4-link and leaf spring are all types of rigid axle suspension…"
click at [361, 343] on span "TRUE" at bounding box center [367, 342] width 34 height 13
click at [335, 343] on input "TRUE" at bounding box center [330, 342] width 10 height 10
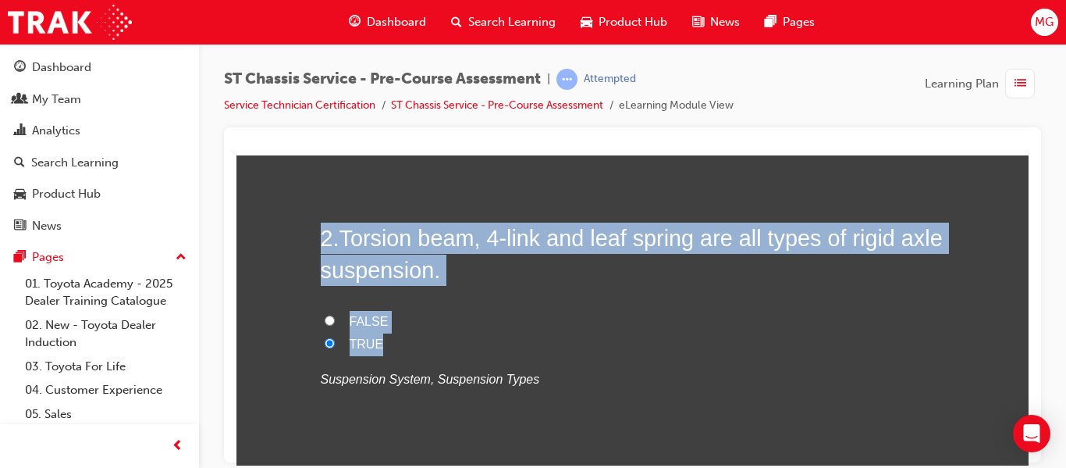
radio input "true"
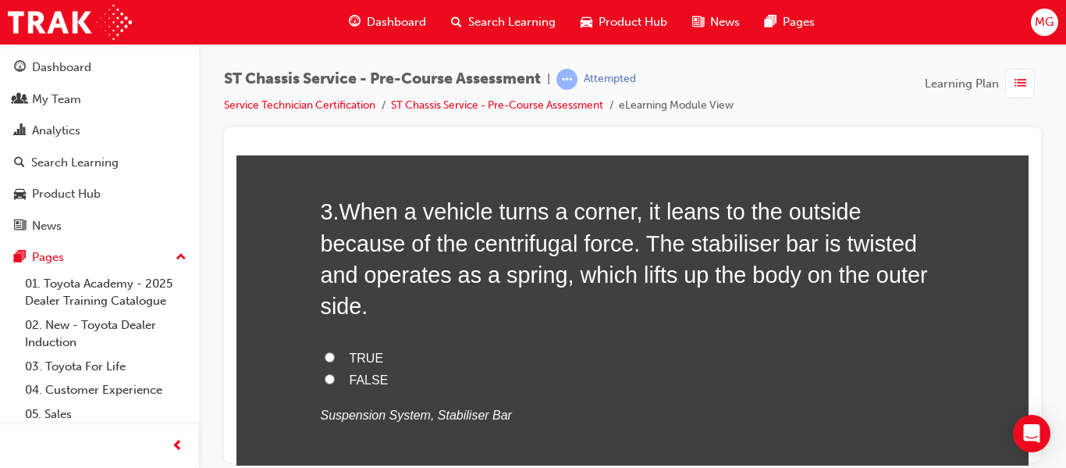
scroll to position [763, 0]
click at [361, 378] on span "FALSE" at bounding box center [369, 378] width 39 height 13
click at [335, 378] on input "FALSE" at bounding box center [330, 377] width 10 height 10
radio input "true"
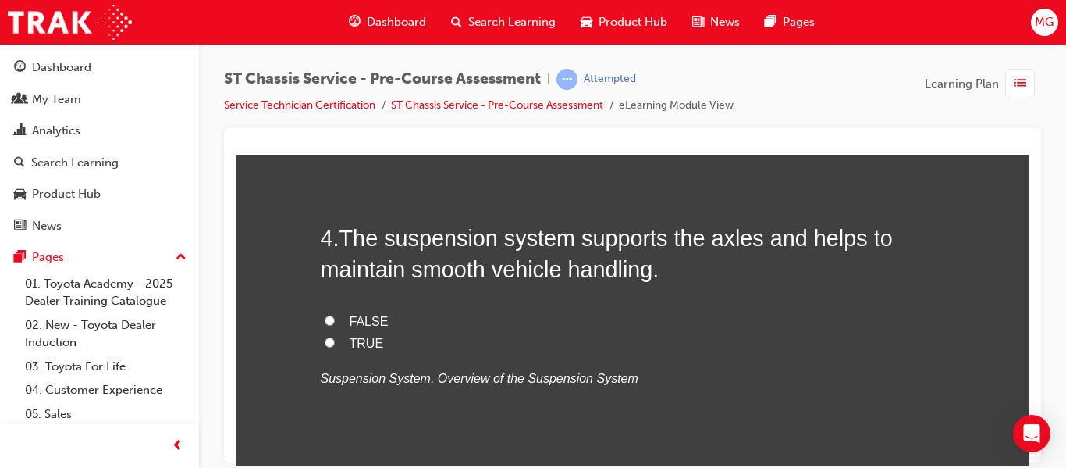
scroll to position [1132, 0]
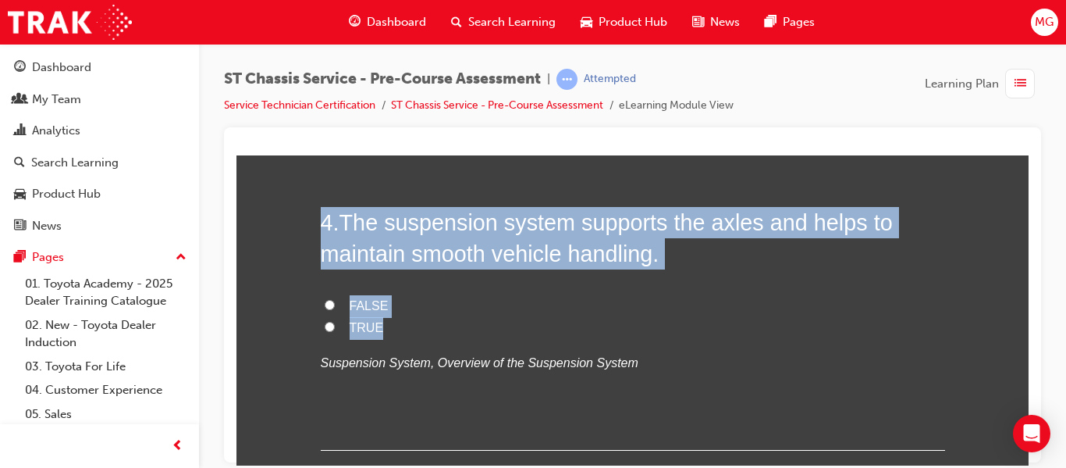
drag, startPoint x: 380, startPoint y: 328, endPoint x: 311, endPoint y: 213, distance: 133.7
copy div "4 . The suspension system supports the axles and helps to maintain smooth vehic…"
click at [362, 326] on span "TRUE" at bounding box center [367, 326] width 34 height 13
click at [335, 326] on input "TRUE" at bounding box center [330, 326] width 10 height 10
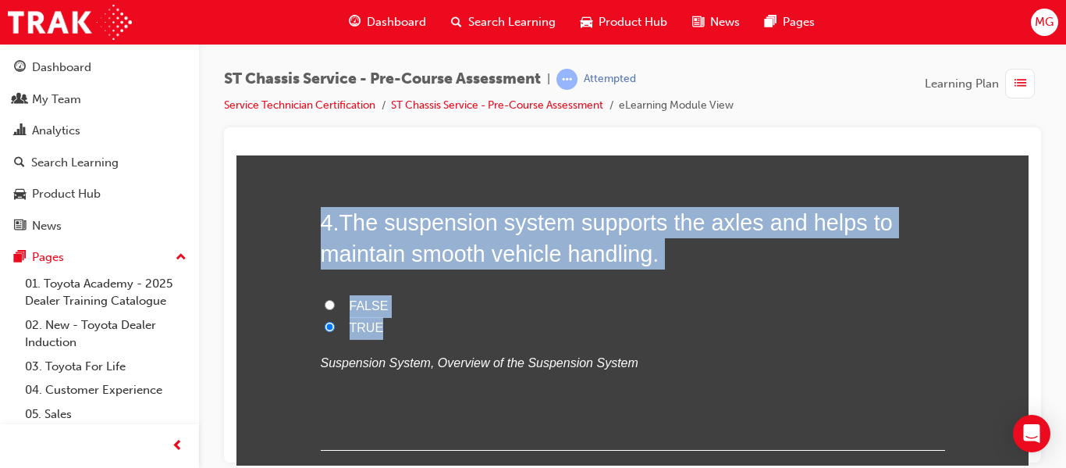
radio input "true"
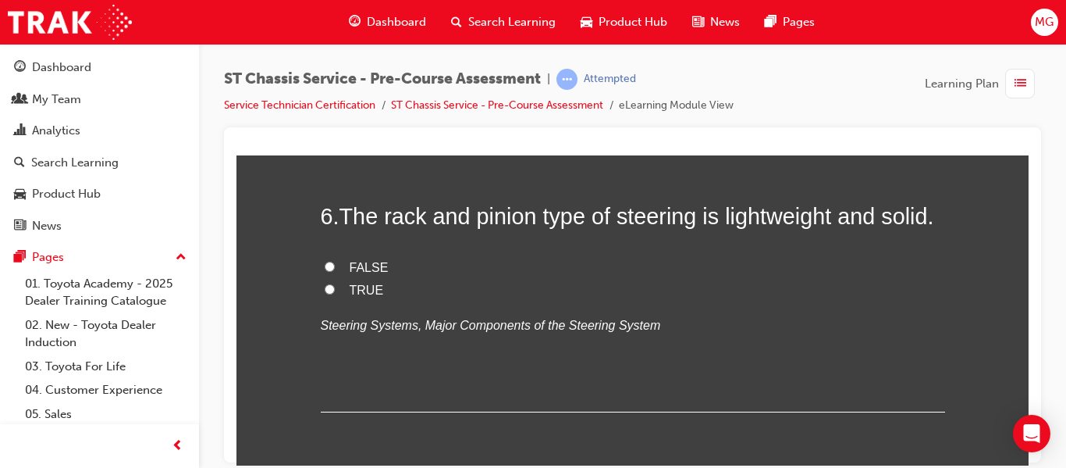
scroll to position [1834, 0]
click at [325, 5] on input "Shock absorbers" at bounding box center [330, 0] width 10 height 10
radio input "true"
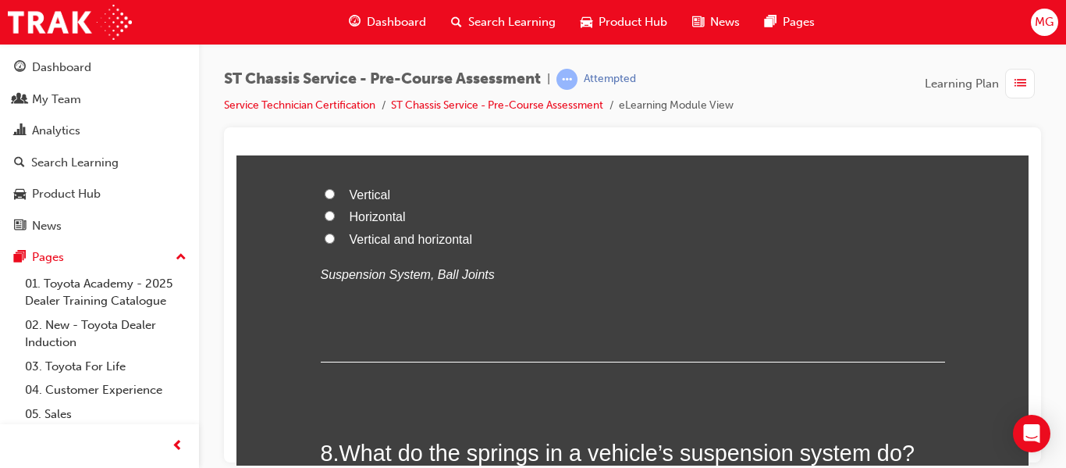
scroll to position [2206, 0]
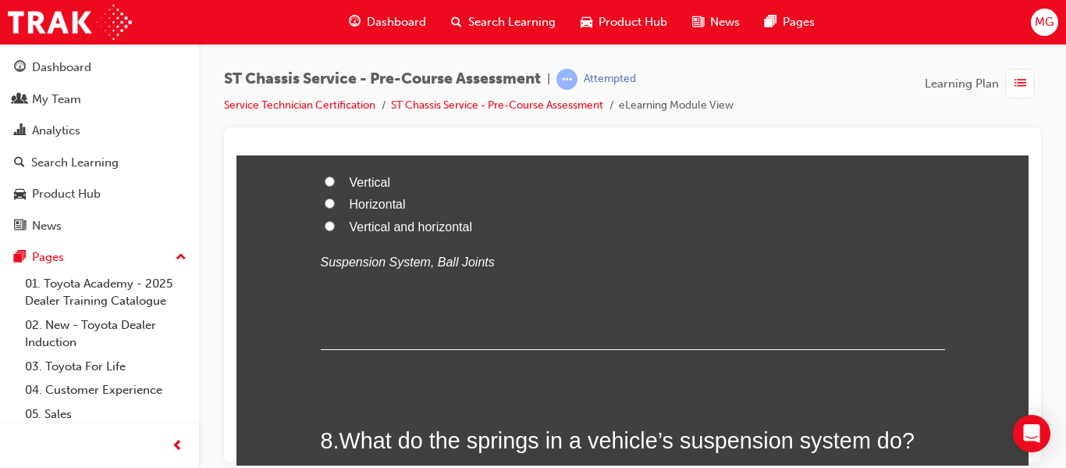
drag, startPoint x: 377, startPoint y: 312, endPoint x: 314, endPoint y: 236, distance: 98.6
copy div "6 . The rack and pinion type of steering is lightweight and solid. FALSE TRUE"
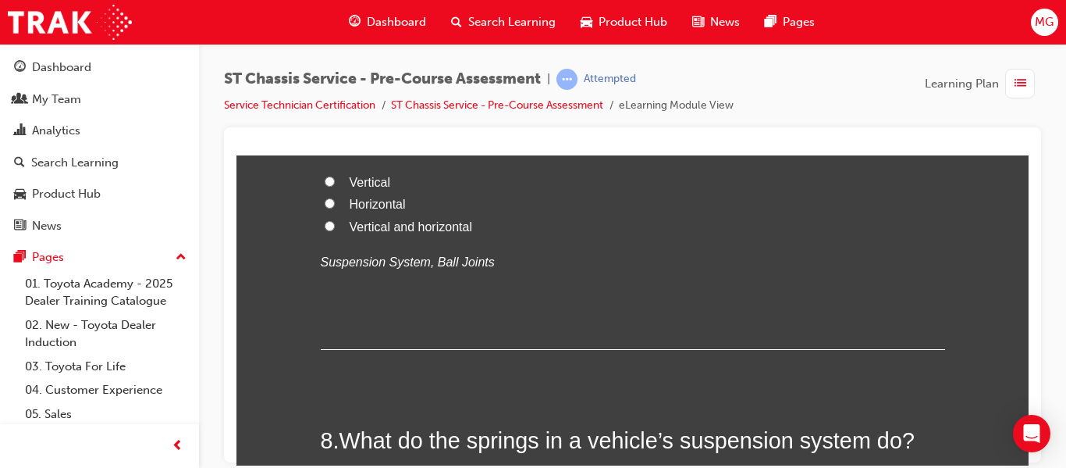
radio input "true"
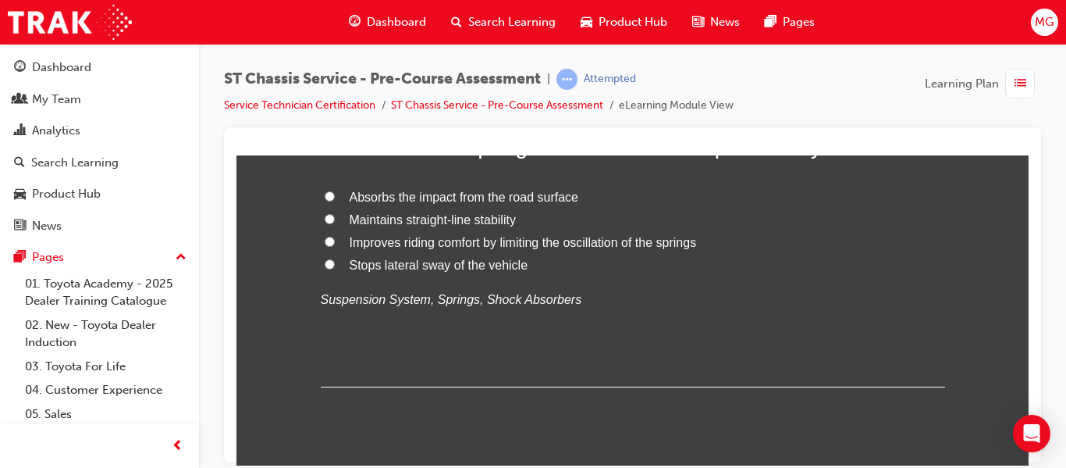
scroll to position [2499, 0]
drag, startPoint x: 474, startPoint y: 329, endPoint x: 310, endPoint y: 227, distance: 192.8
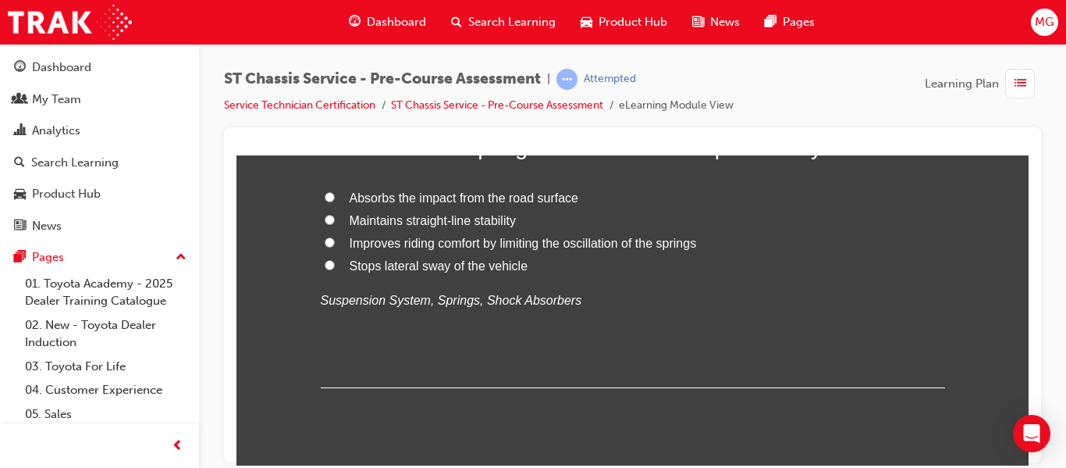
radio input "true"
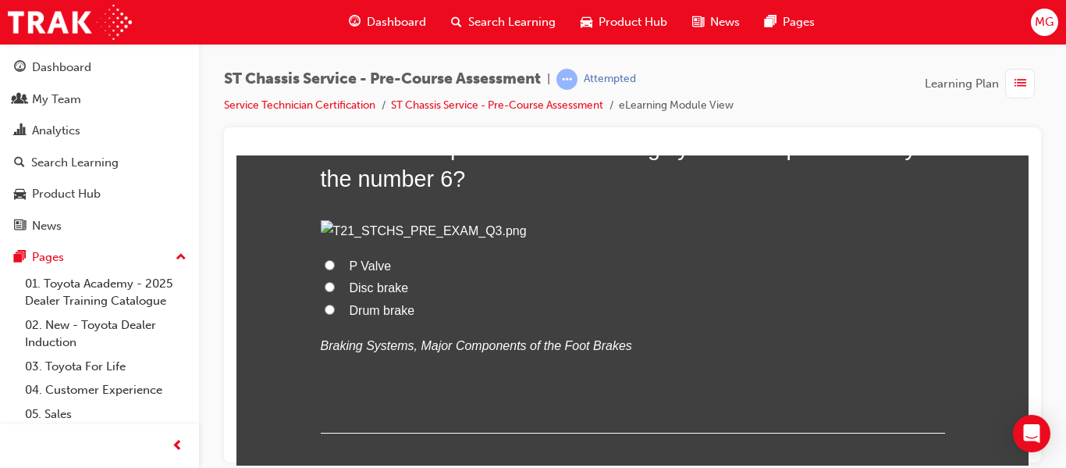
scroll to position [2829, 0]
radio input "true"
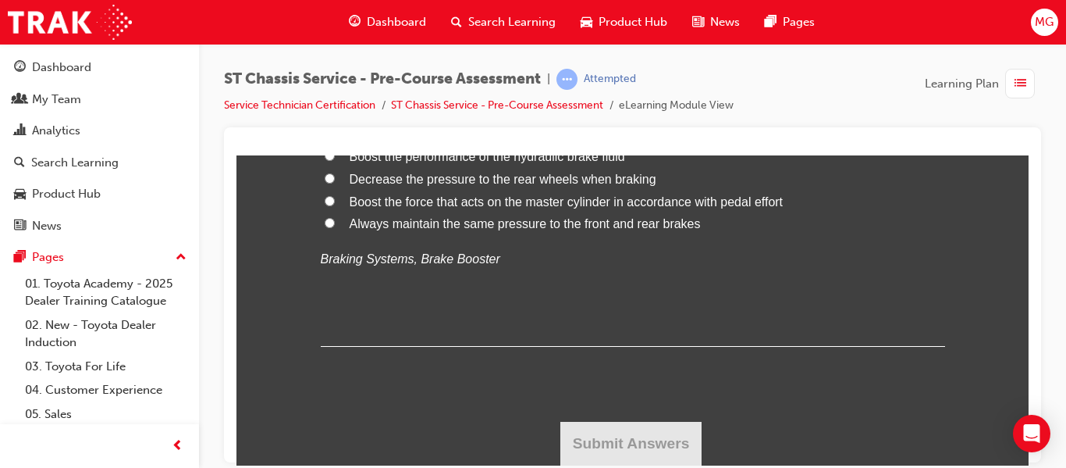
scroll to position [3614, 0]
radio input "true"
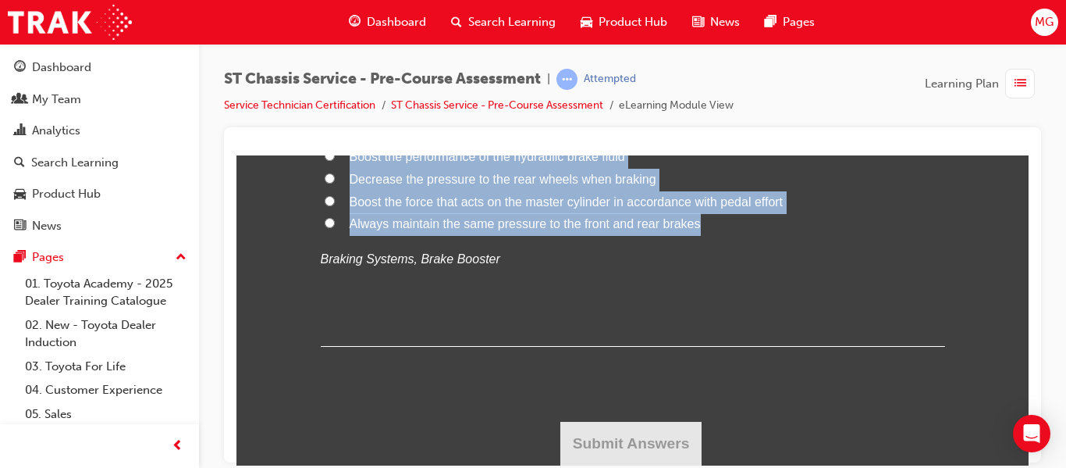
drag, startPoint x: 695, startPoint y: 351, endPoint x: 299, endPoint y: 223, distance: 416.6
click at [410, 208] on span "Boost the force that acts on the master cylinder in accordance with pedal effort" at bounding box center [567, 200] width 434 height 13
click at [335, 205] on input "Boost the force that acts on the master cylinder in accordance with pedal effort" at bounding box center [330, 200] width 10 height 10
radio input "true"
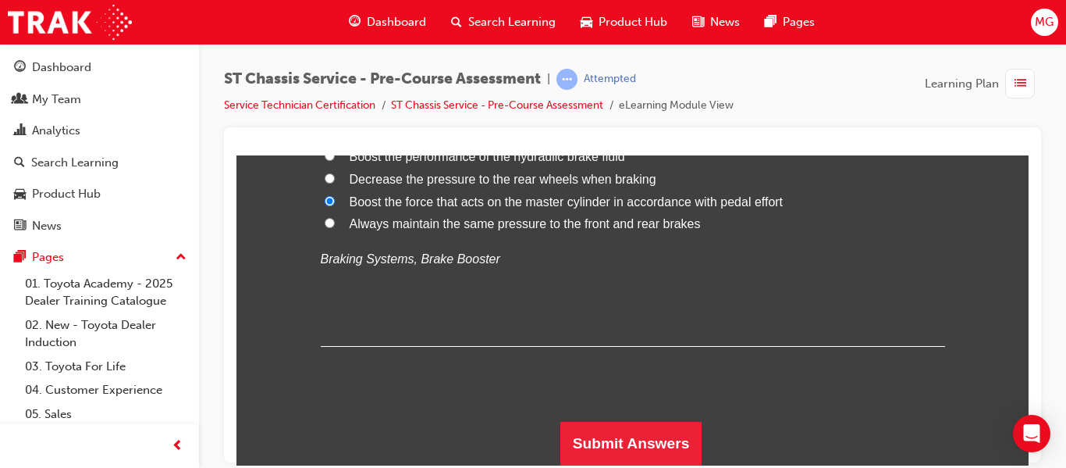
scroll to position [4042, 0]
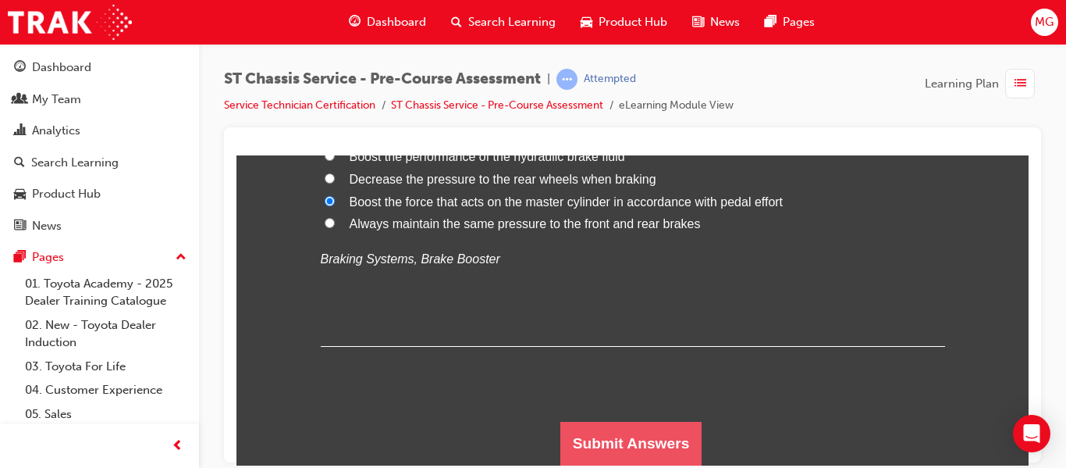
click at [615, 446] on button "Submit Answers" at bounding box center [631, 443] width 142 height 44
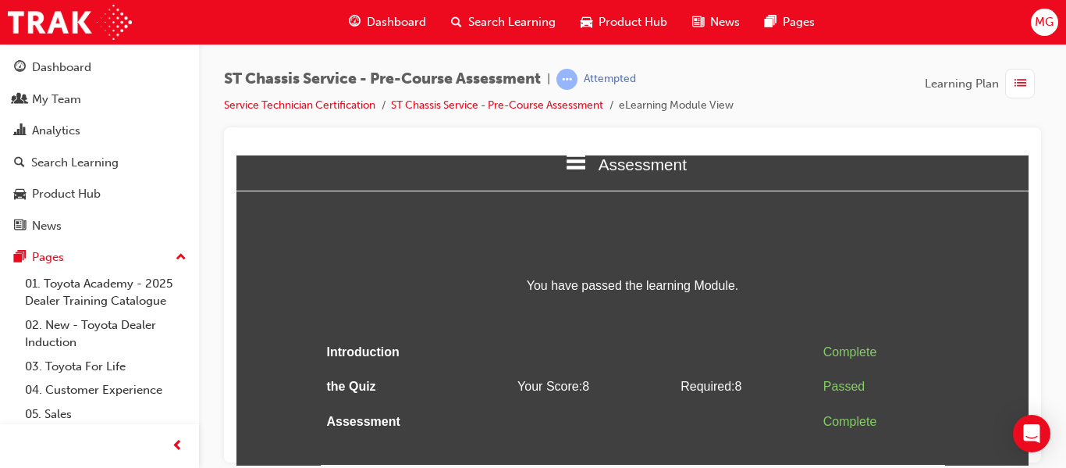
scroll to position [0, 0]
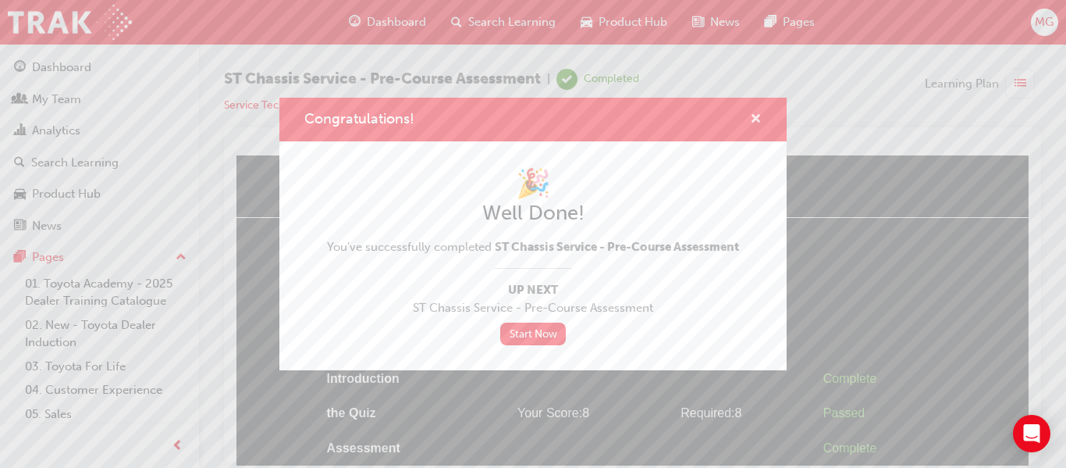
click at [758, 119] on span "cross-icon" at bounding box center [756, 120] width 12 height 14
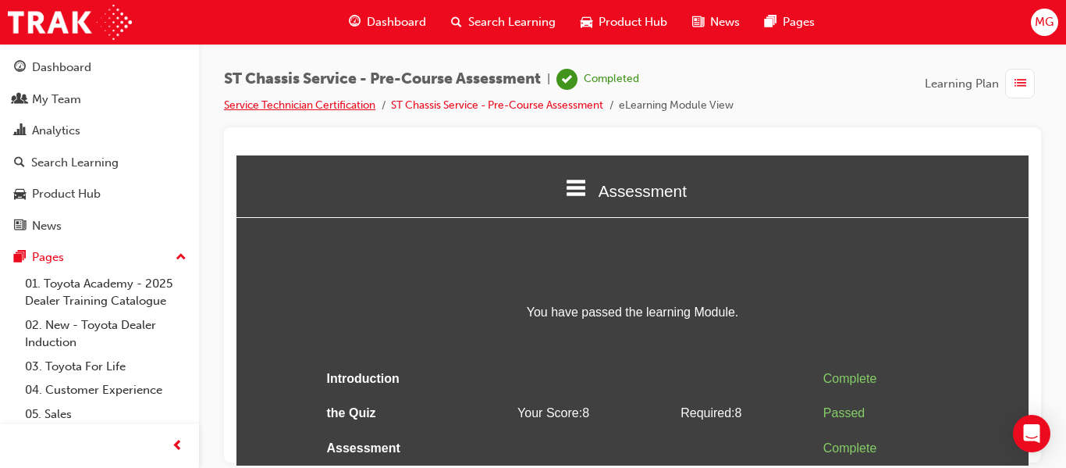
click at [307, 100] on link "Service Technician Certification" at bounding box center [299, 104] width 151 height 13
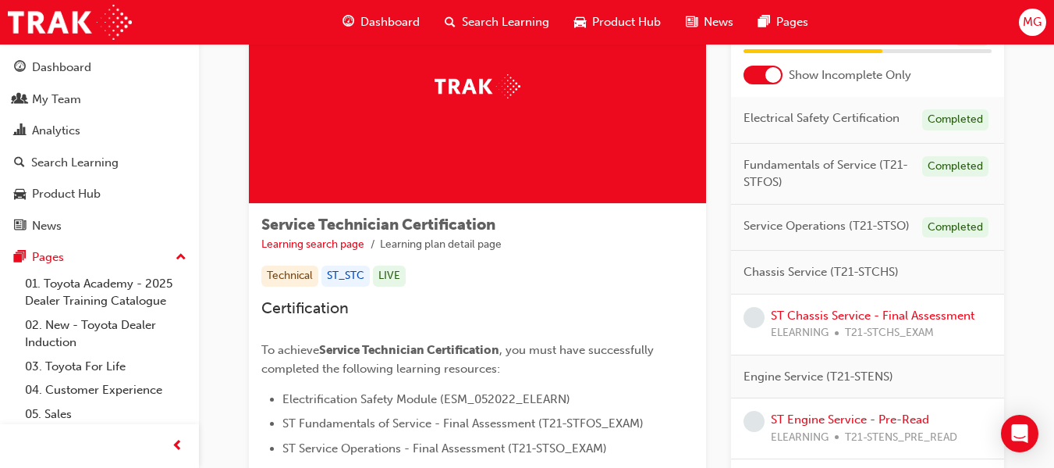
scroll to position [112, 0]
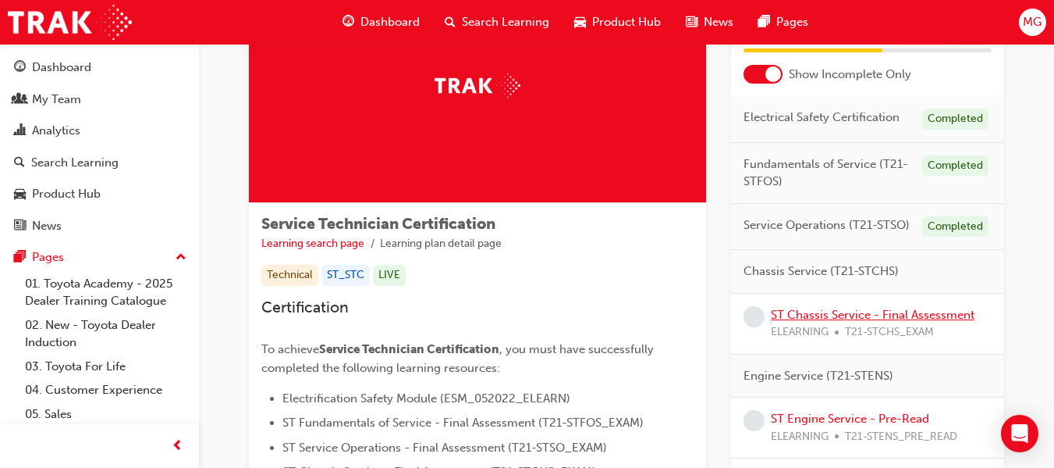
click at [941, 315] on link "ST Chassis Service - Final Assessment" at bounding box center [873, 315] width 204 height 14
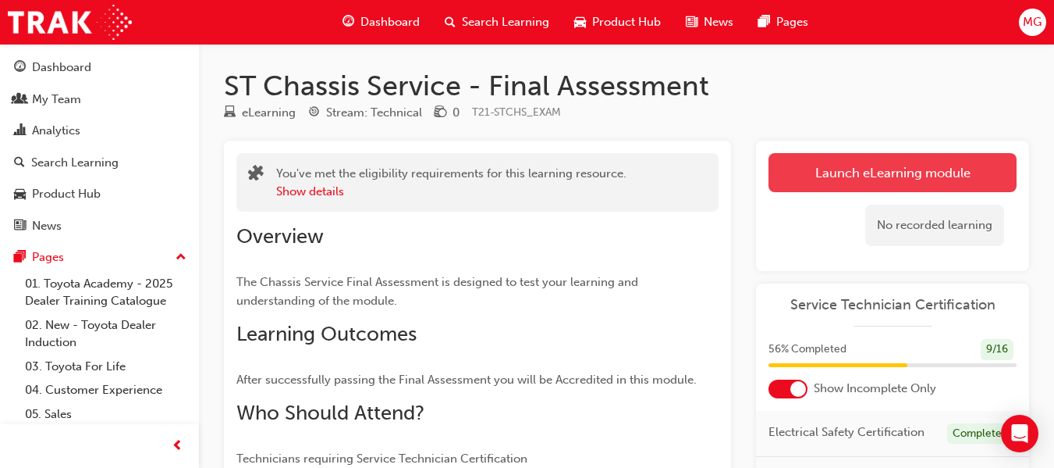
click at [863, 183] on link "Launch eLearning module" at bounding box center [893, 172] width 248 height 39
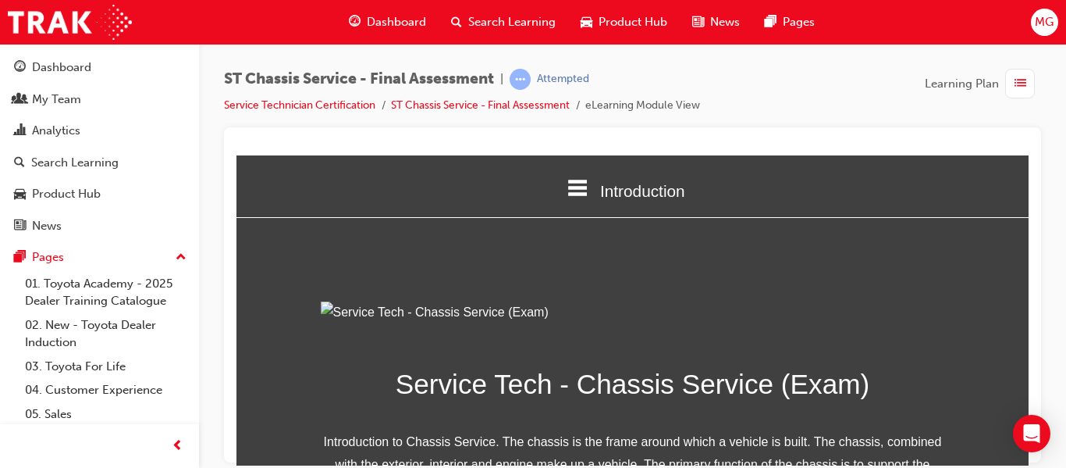
scroll to position [299, 0]
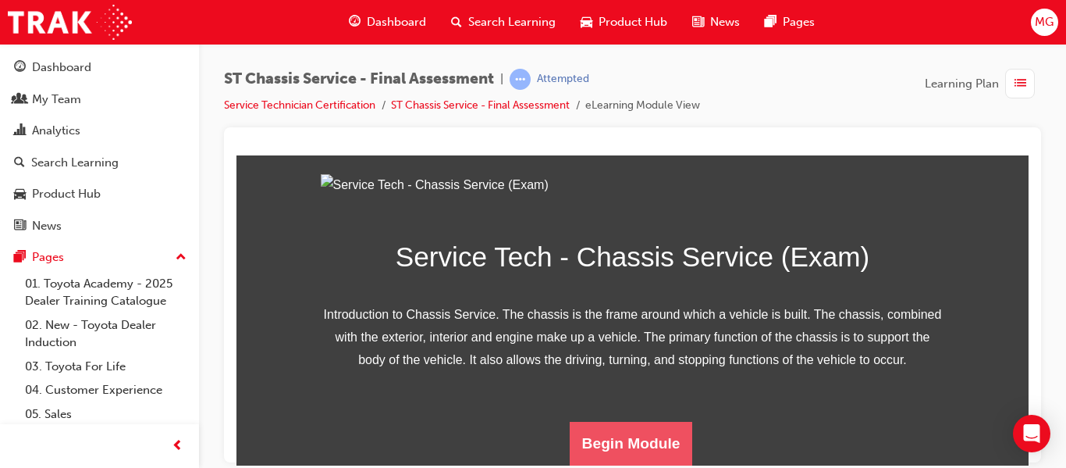
click at [638, 433] on button "Begin Module" at bounding box center [631, 443] width 123 height 44
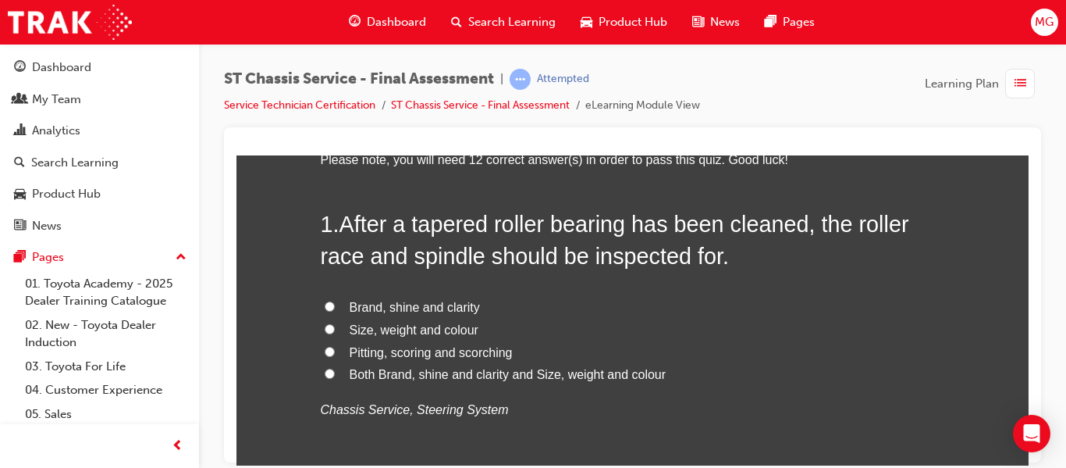
scroll to position [113, 0]
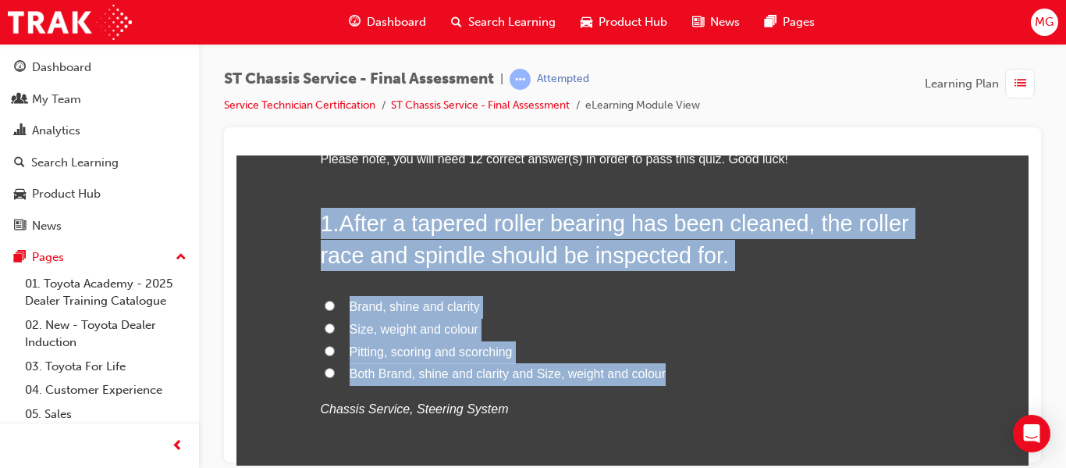
drag, startPoint x: 660, startPoint y: 372, endPoint x: 302, endPoint y: 224, distance: 387.4
click at [450, 352] on span "Pitting, scoring and scorching" at bounding box center [431, 350] width 163 height 13
click at [335, 352] on input "Pitting, scoring and scorching" at bounding box center [330, 350] width 10 height 10
radio input "true"
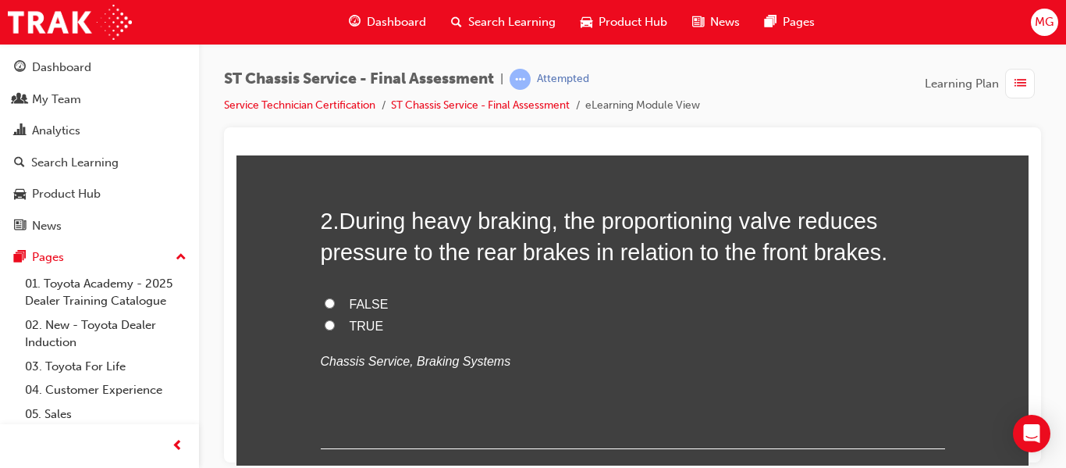
scroll to position [478, 0]
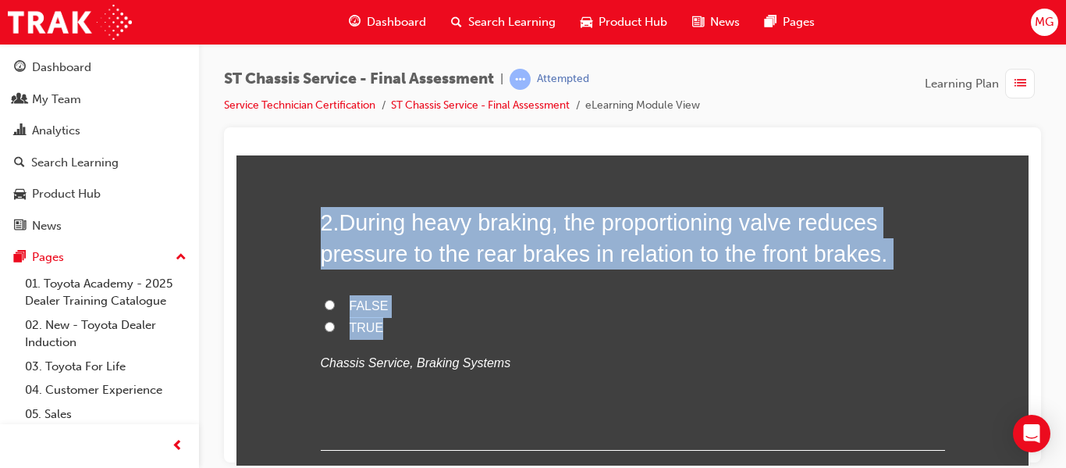
drag, startPoint x: 388, startPoint y: 327, endPoint x: 293, endPoint y: 224, distance: 139.8
click at [362, 327] on span "TRUE" at bounding box center [367, 326] width 34 height 13
click at [335, 327] on input "TRUE" at bounding box center [330, 326] width 10 height 10
radio input "true"
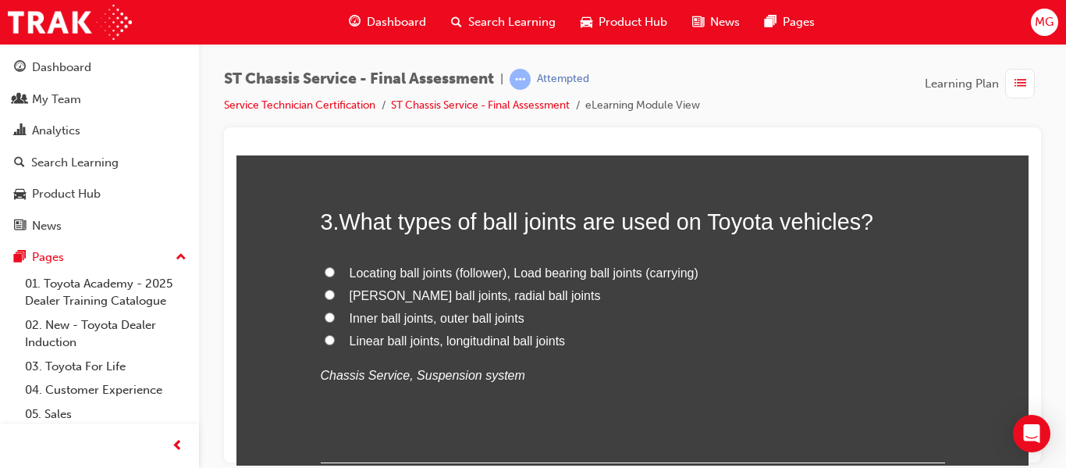
scroll to position [823, 0]
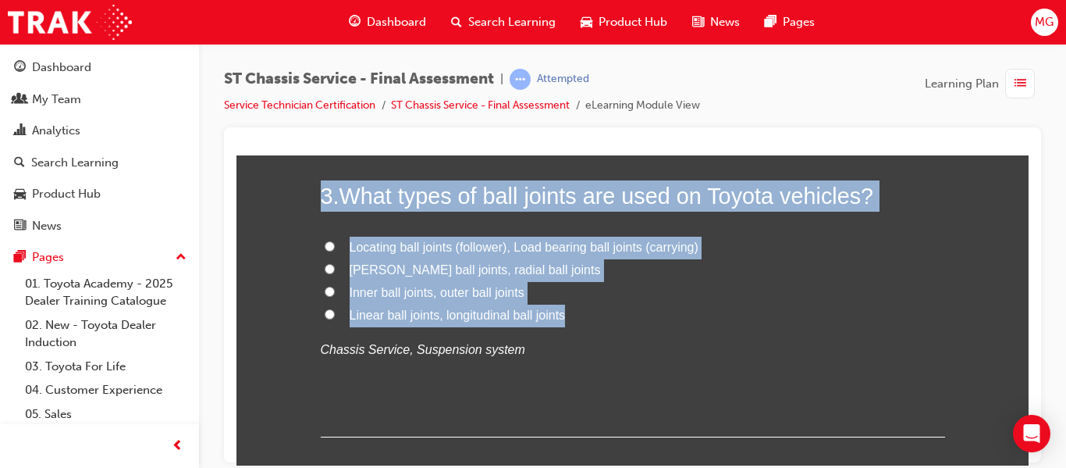
drag, startPoint x: 567, startPoint y: 315, endPoint x: 308, endPoint y: 179, distance: 292.9
click at [364, 242] on span "Locating ball joints (follower), Load bearing ball joints (carrying)" at bounding box center [524, 246] width 349 height 13
click at [335, 242] on input "Locating ball joints (follower), Load bearing ball joints (carrying)" at bounding box center [330, 245] width 10 height 10
radio input "true"
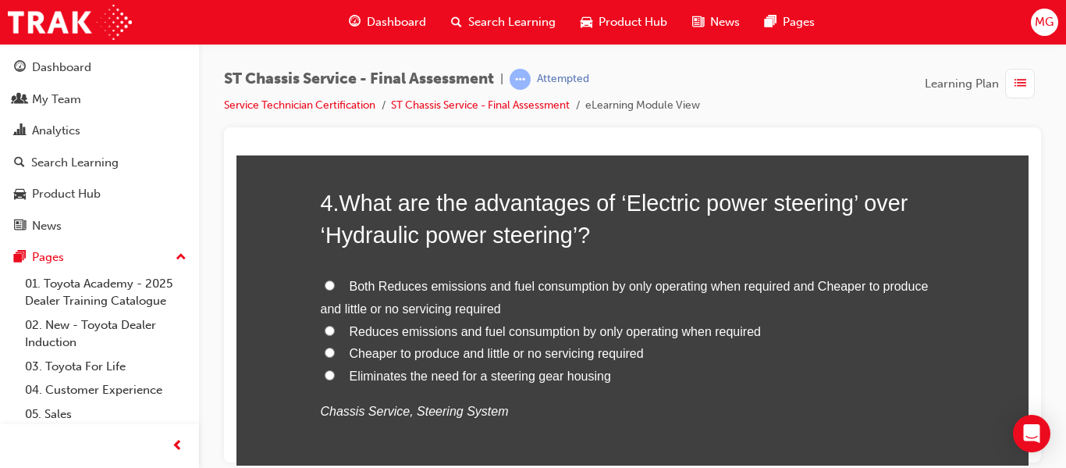
scroll to position [1148, 0]
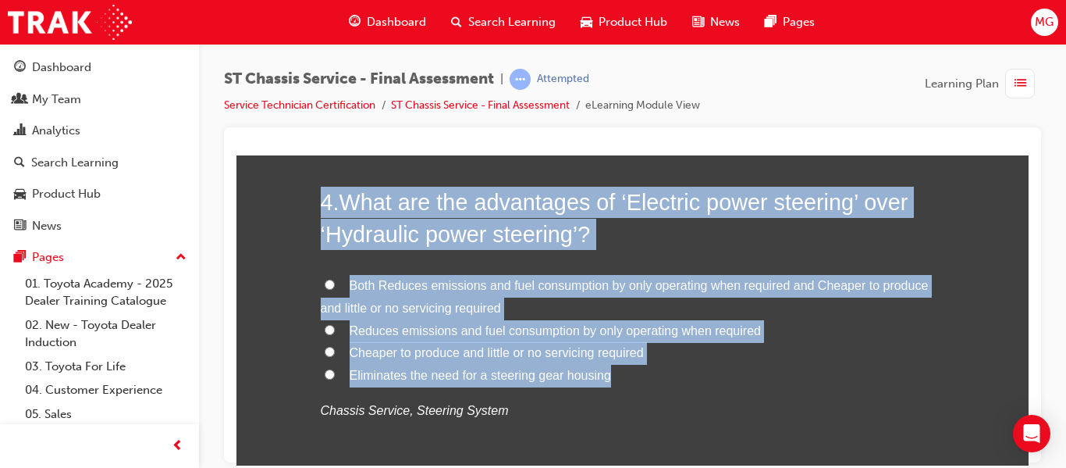
drag, startPoint x: 608, startPoint y: 378, endPoint x: 290, endPoint y: 188, distance: 370.6
click at [564, 283] on span "Both Reduces emissions and fuel consumption by only operating when required and…" at bounding box center [625, 296] width 608 height 36
click at [335, 283] on input "Both Reduces emissions and fuel consumption by only operating when required and…" at bounding box center [330, 284] width 10 height 10
radio input "true"
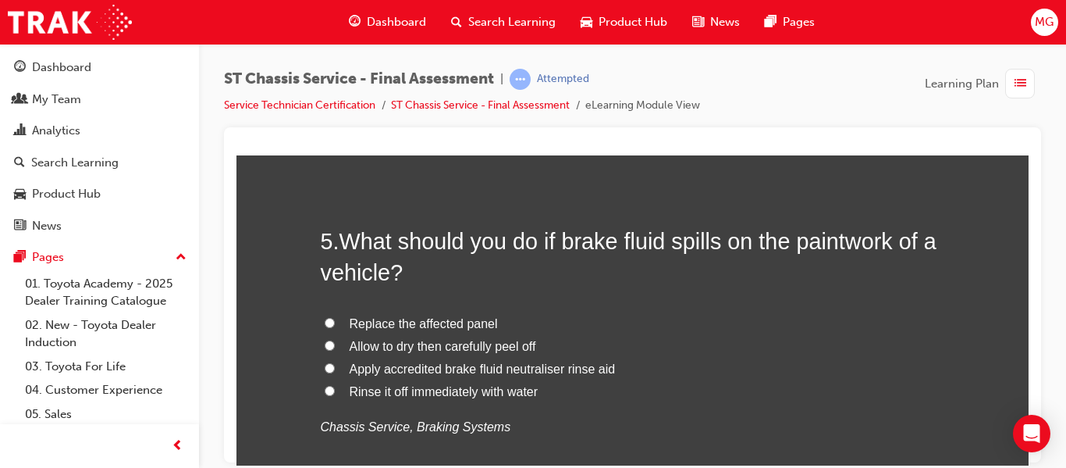
scroll to position [1502, 0]
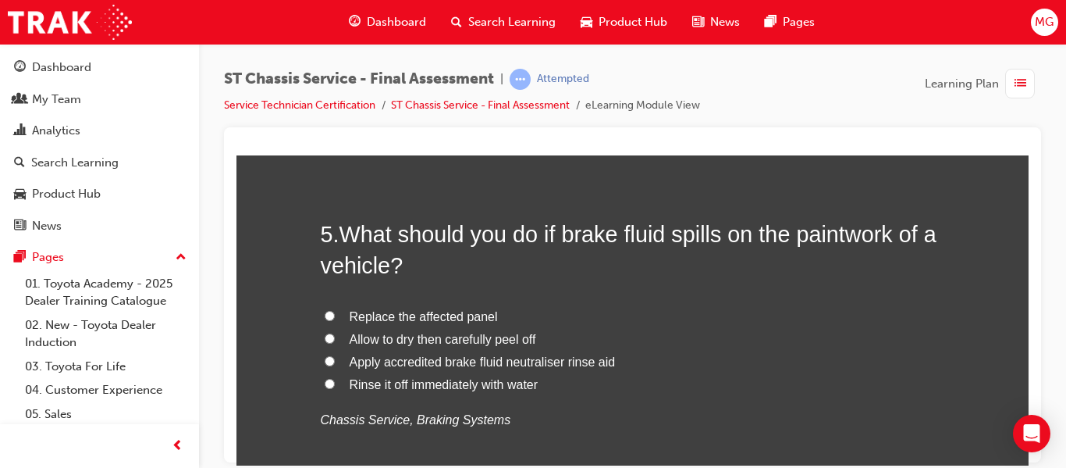
click at [471, 382] on span "Rinse it off immediately with water" at bounding box center [444, 383] width 189 height 13
click at [335, 382] on input "Rinse it off immediately with water" at bounding box center [330, 383] width 10 height 10
radio input "true"
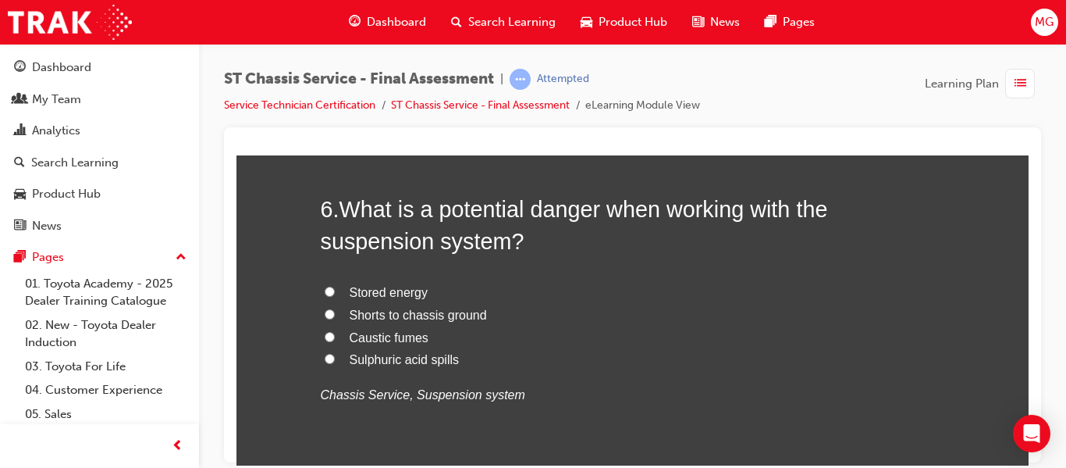
scroll to position [1891, 0]
click at [374, 292] on span "Stored energy" at bounding box center [389, 290] width 79 height 13
click at [335, 292] on input "Stored energy" at bounding box center [330, 290] width 10 height 10
radio input "true"
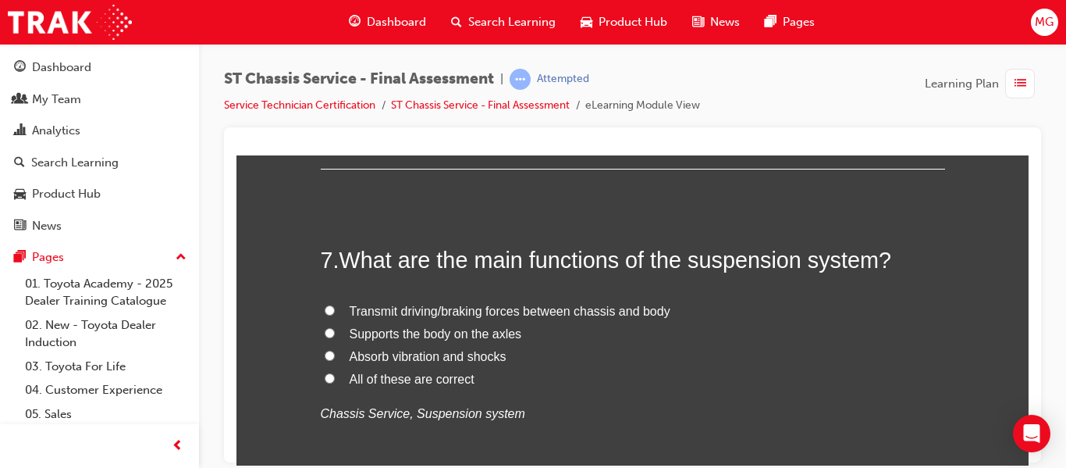
scroll to position [2205, 0]
click at [325, 378] on input "All of these are correct" at bounding box center [330, 376] width 10 height 10
radio input "true"
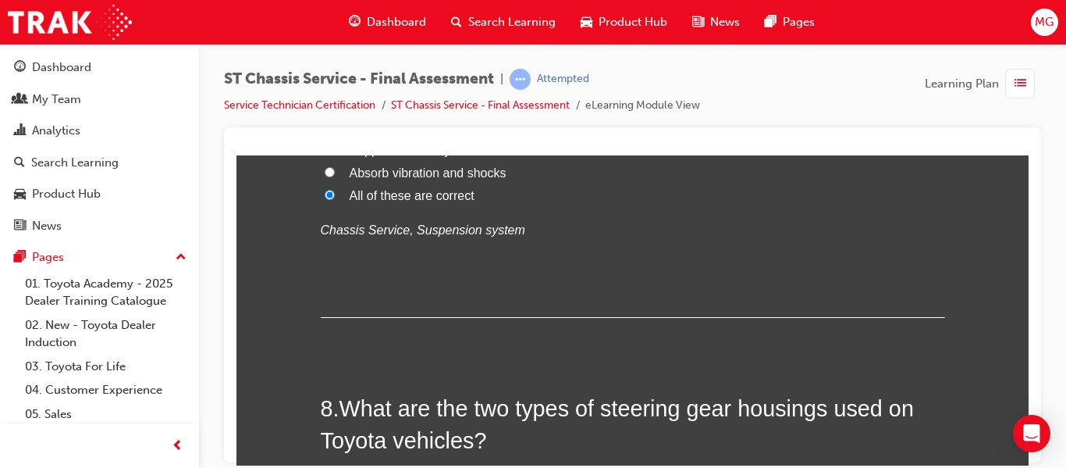
scroll to position [2607, 0]
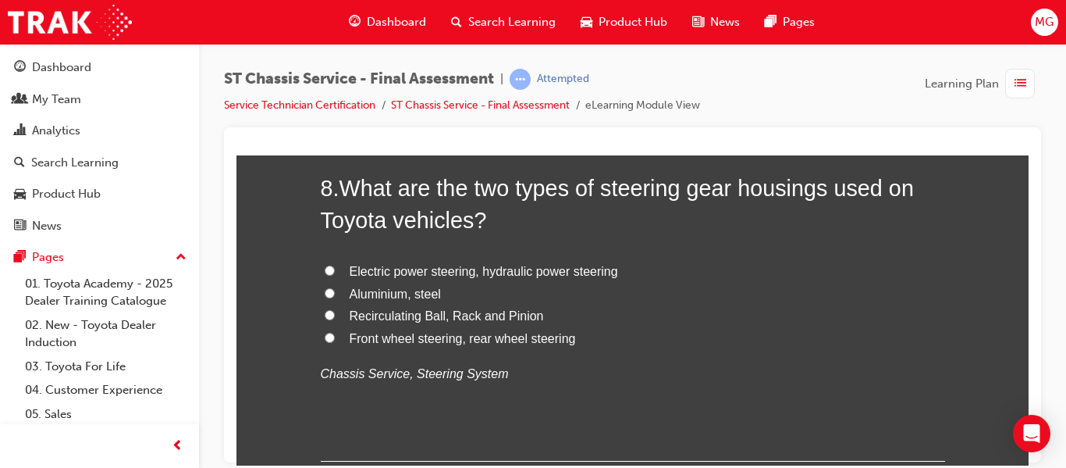
click at [325, 272] on input "Electric power steering, hydraulic power steering" at bounding box center [330, 270] width 10 height 10
radio input "true"
click at [325, 294] on input "Aluminium, steel" at bounding box center [330, 292] width 10 height 10
radio input "true"
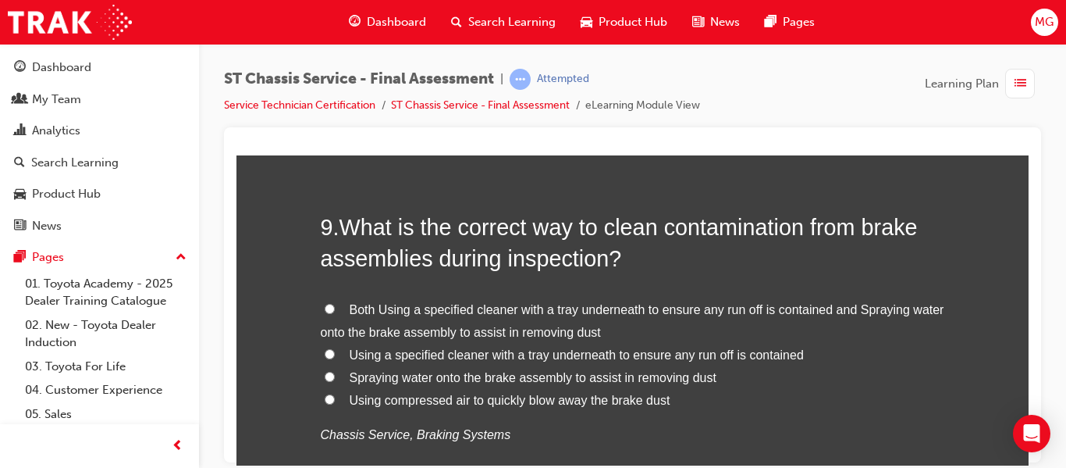
scroll to position [2938, 0]
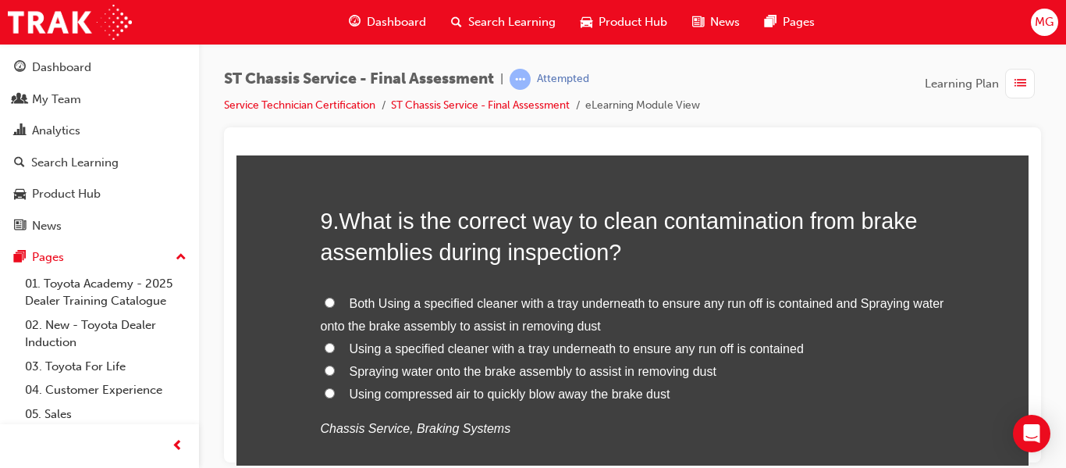
click at [325, 349] on input "Using a specified cleaner with a tray underneath to ensure any run off is conta…" at bounding box center [330, 347] width 10 height 10
radio input "true"
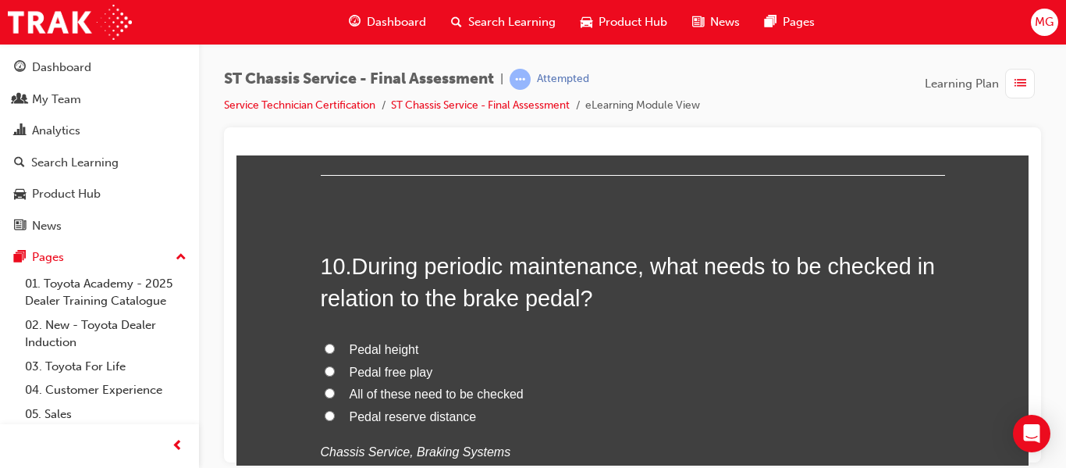
scroll to position [3351, 0]
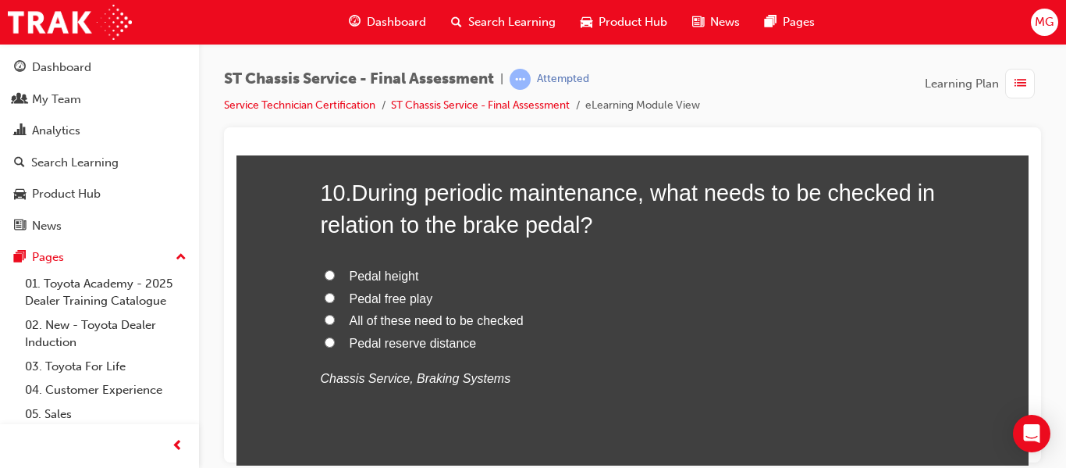
click at [325, 320] on input "All of these need to be checked" at bounding box center [330, 319] width 10 height 10
radio input "true"
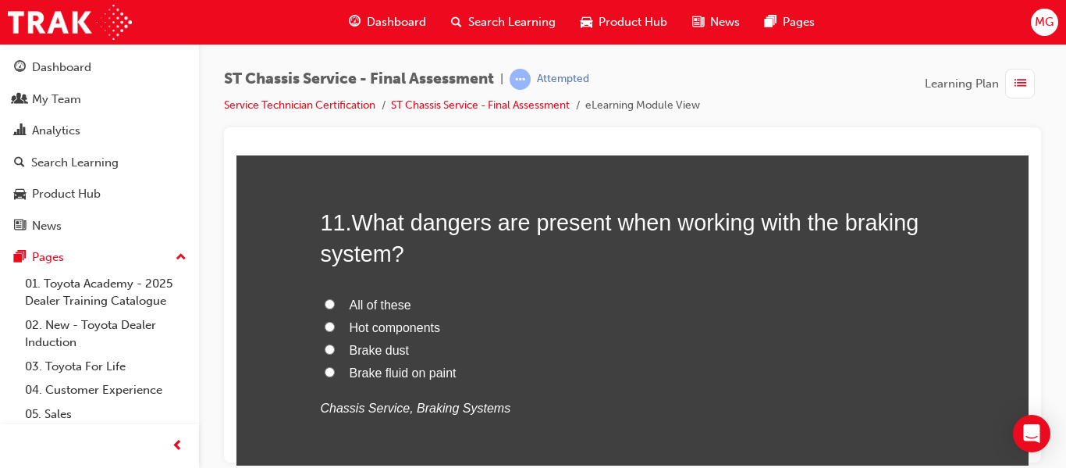
scroll to position [3694, 0]
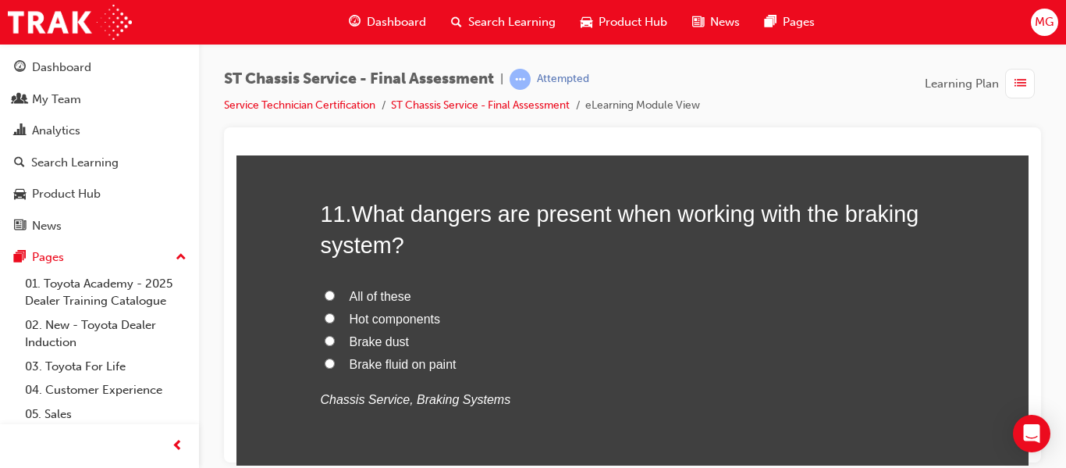
click at [325, 293] on input "All of these" at bounding box center [330, 295] width 10 height 10
radio input "true"
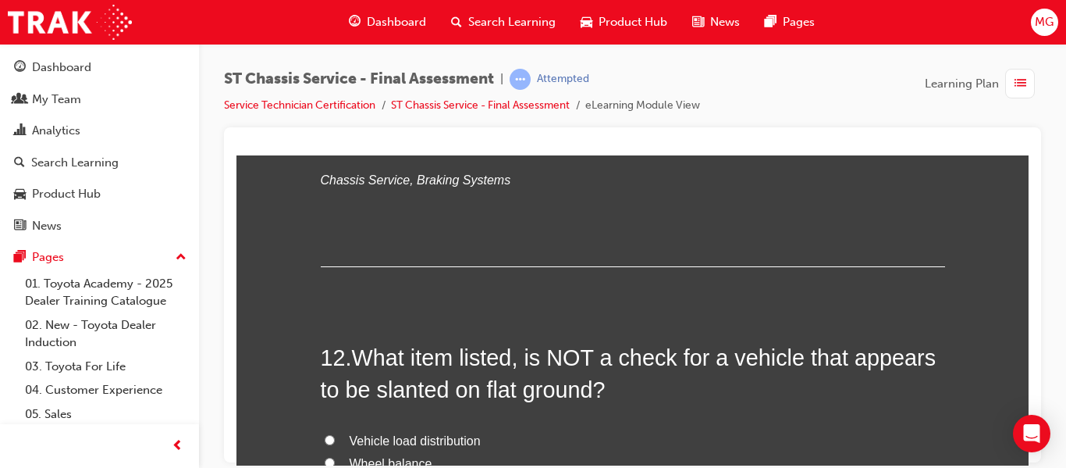
scroll to position [4051, 0]
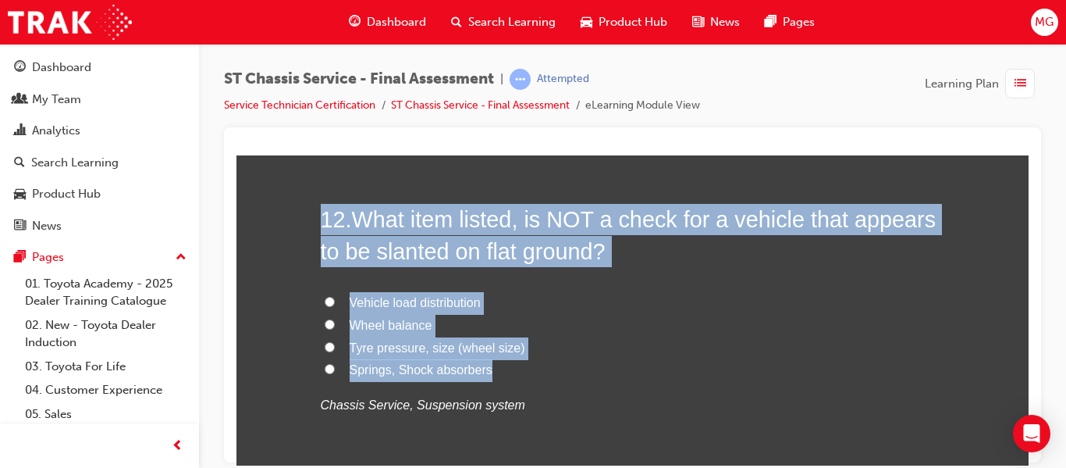
drag, startPoint x: 489, startPoint y: 370, endPoint x: 311, endPoint y: 213, distance: 236.6
click at [397, 319] on span "Wheel balance" at bounding box center [391, 324] width 83 height 13
click at [335, 319] on input "Wheel balance" at bounding box center [330, 323] width 10 height 10
radio input "true"
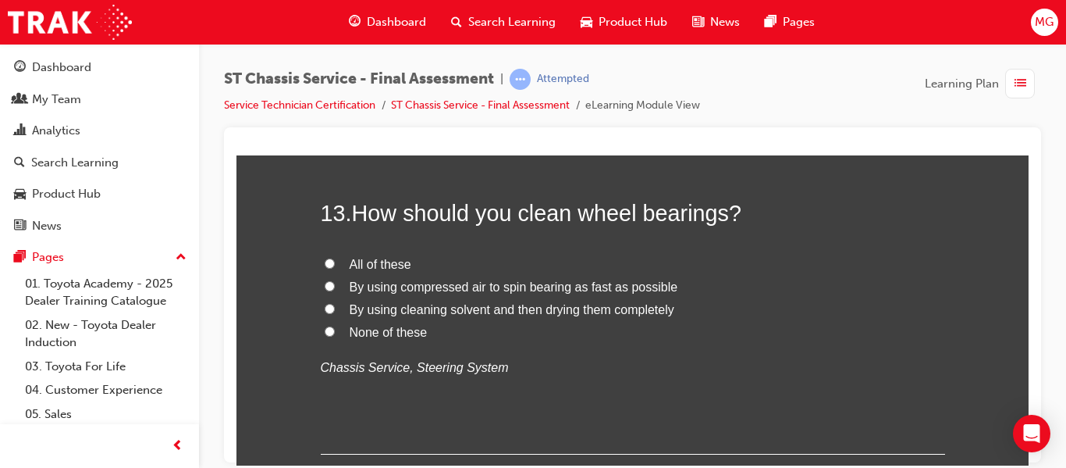
scroll to position [4426, 0]
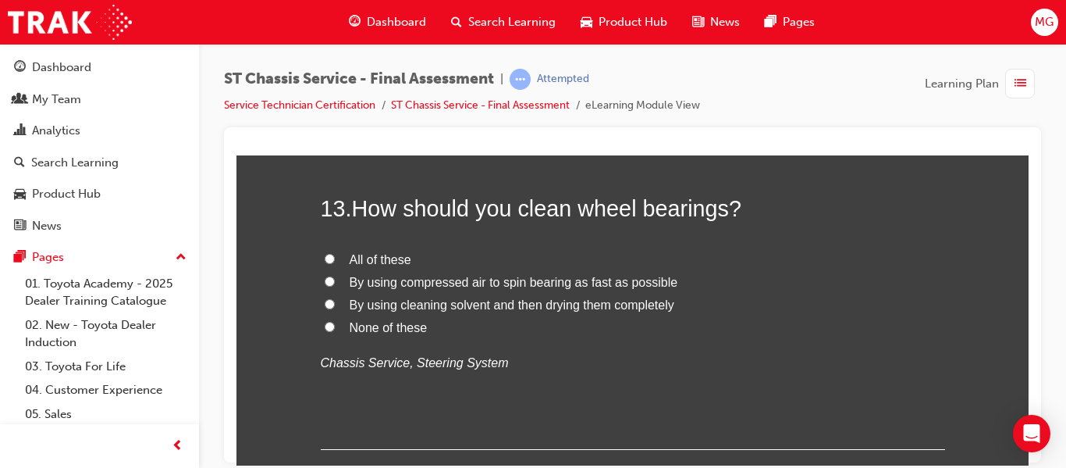
click at [327, 328] on input "None of these" at bounding box center [330, 326] width 10 height 10
radio input "true"
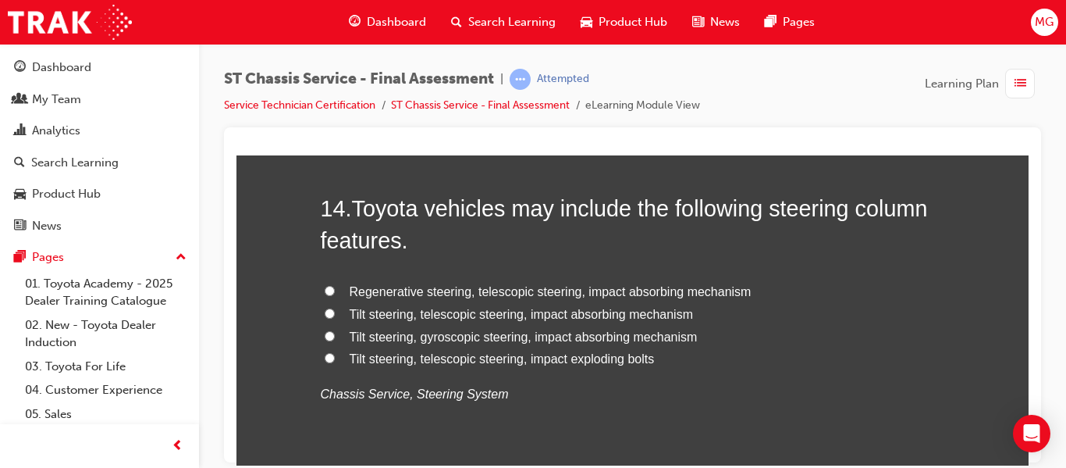
scroll to position [4759, 0]
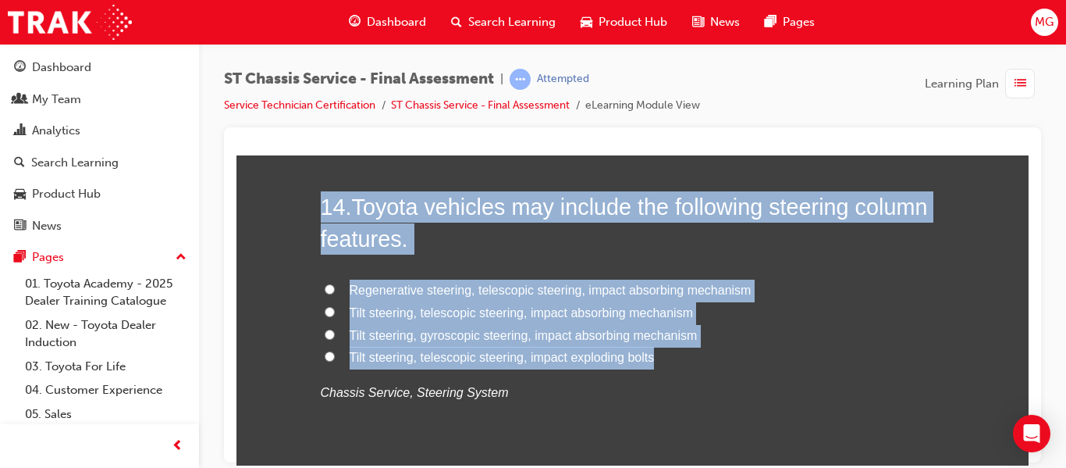
drag, startPoint x: 656, startPoint y: 356, endPoint x: 297, endPoint y: 200, distance: 391.5
click at [478, 312] on span "Tilt steering, telescopic steering, impact absorbing mechanism" at bounding box center [522, 311] width 344 height 13
click at [335, 312] on input "Tilt steering, telescopic steering, impact absorbing mechanism" at bounding box center [330, 311] width 10 height 10
radio input "true"
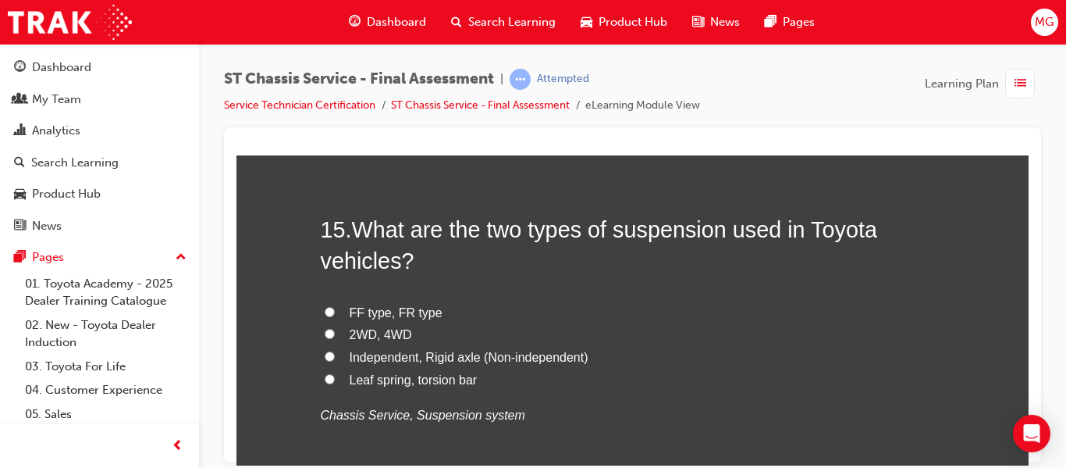
scroll to position [5101, 0]
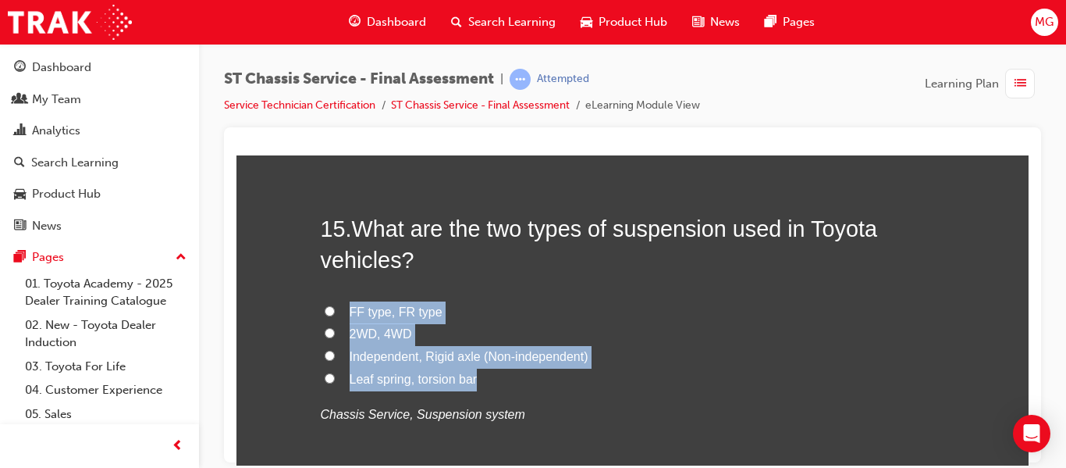
drag, startPoint x: 486, startPoint y: 377, endPoint x: 322, endPoint y: 294, distance: 184.3
click at [322, 294] on div "15 . What are the two types of suspension used in Toyota vehicles? FF type, FR …" at bounding box center [633, 356] width 624 height 289
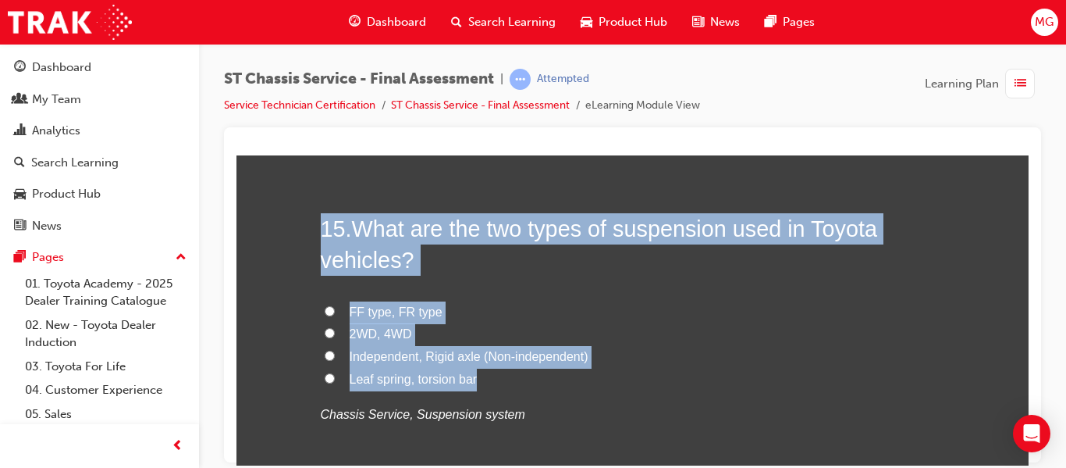
drag, startPoint x: 480, startPoint y: 376, endPoint x: 311, endPoint y: 210, distance: 236.8
click at [501, 353] on span "Independent, Rigid axle (Non-independent)" at bounding box center [469, 355] width 239 height 13
click at [335, 353] on input "Independent, Rigid axle (Non-independent)" at bounding box center [330, 355] width 10 height 10
radio input "true"
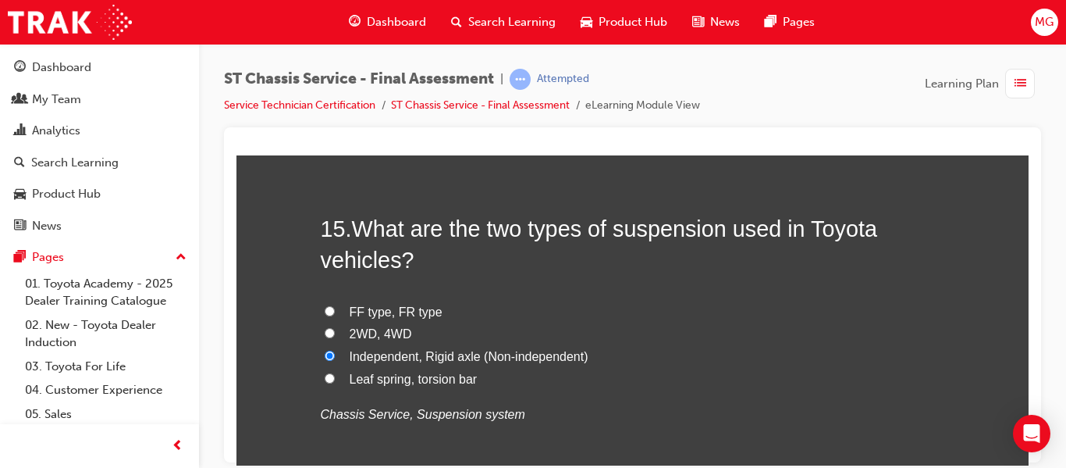
scroll to position [5256, 0]
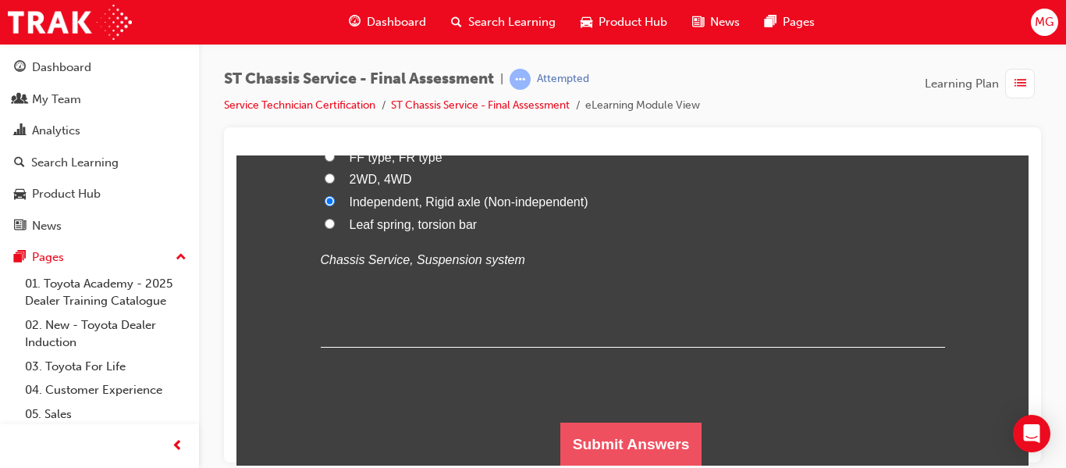
click at [623, 446] on button "Submit Answers" at bounding box center [631, 443] width 142 height 44
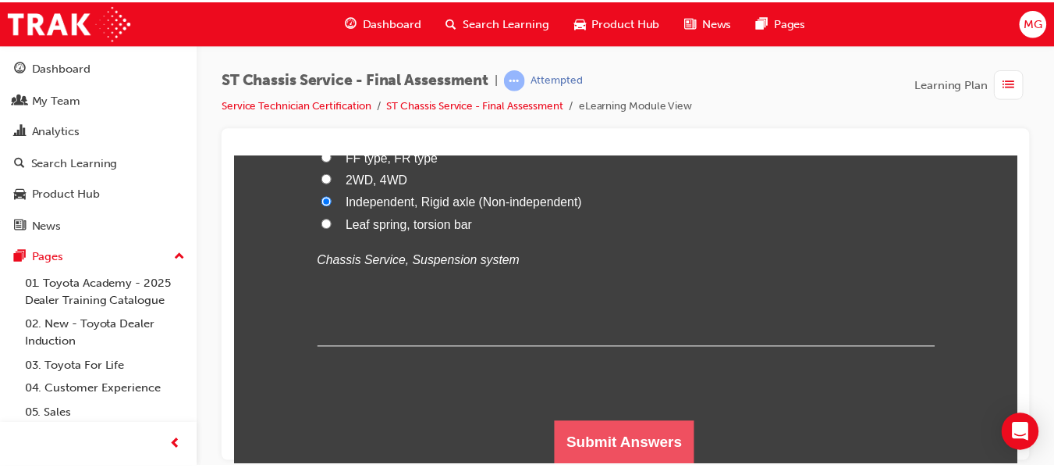
scroll to position [0, 0]
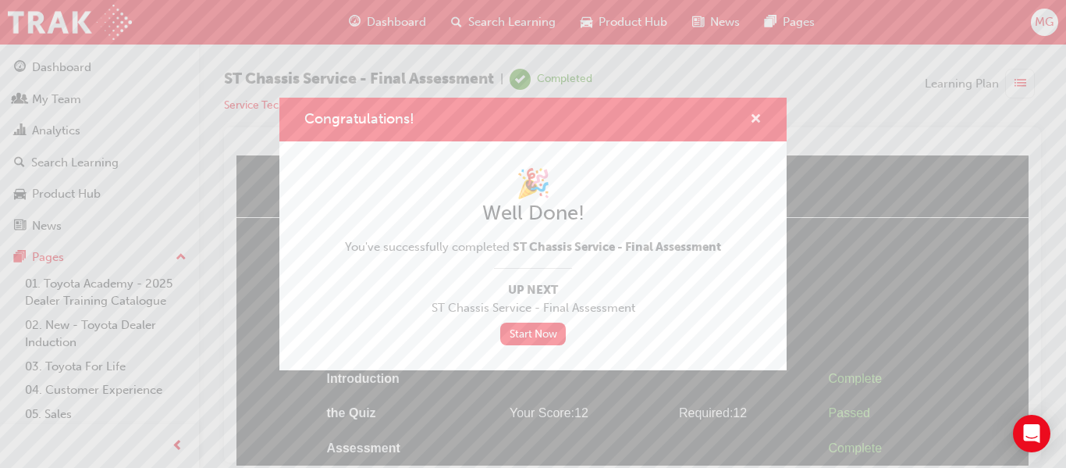
click at [757, 118] on span "cross-icon" at bounding box center [756, 120] width 12 height 14
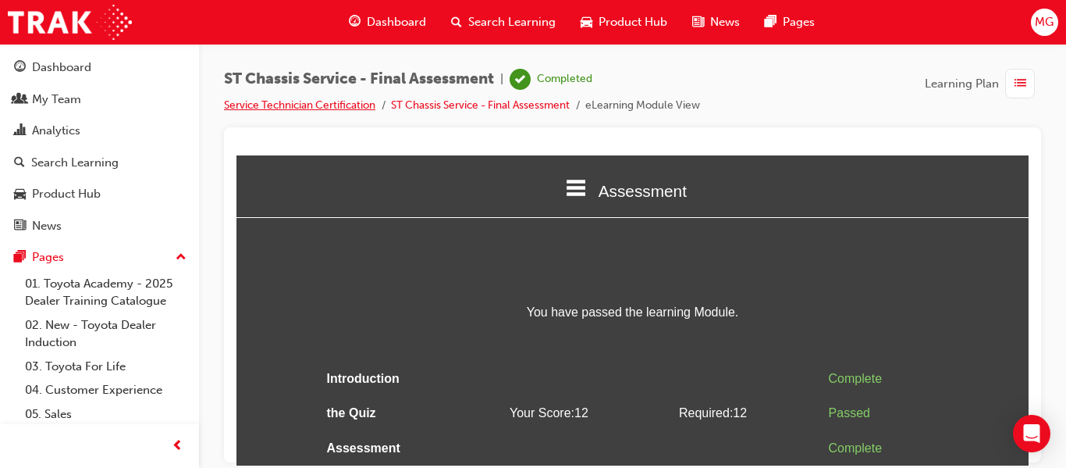
click at [272, 105] on link "Service Technician Certification" at bounding box center [299, 104] width 151 height 13
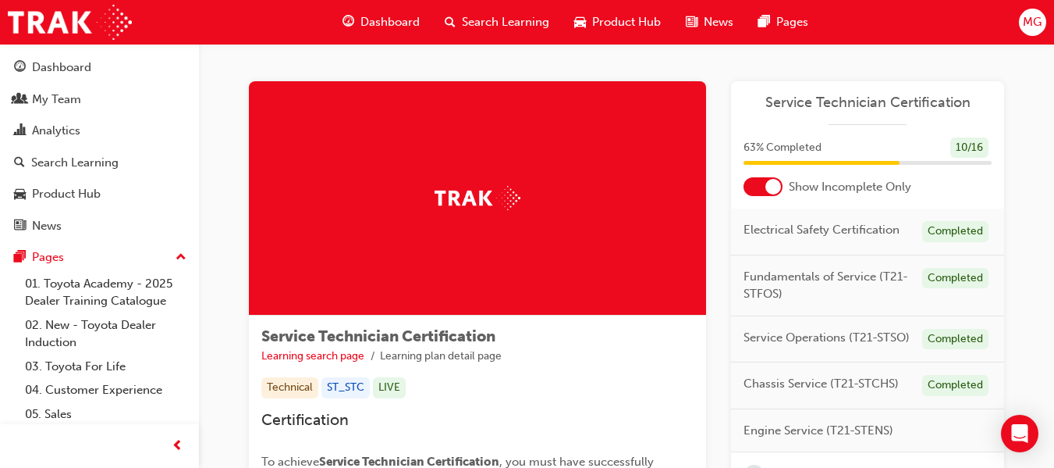
click at [387, 18] on span "Dashboard" at bounding box center [390, 22] width 59 height 18
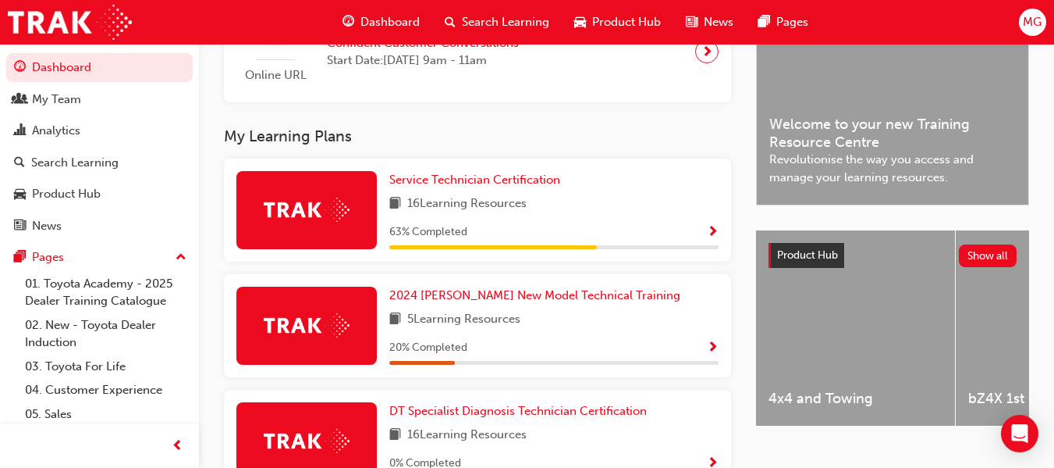
scroll to position [432, 0]
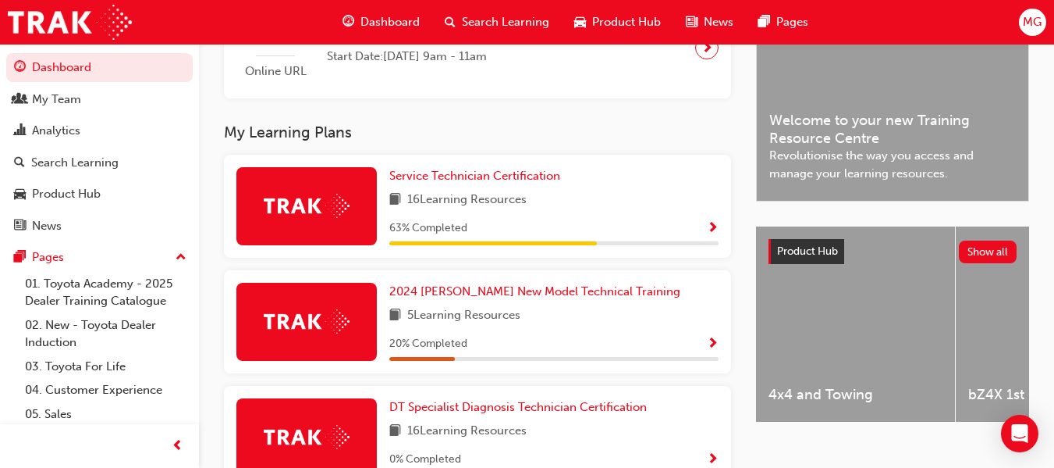
click at [713, 230] on span "Show Progress" at bounding box center [713, 229] width 12 height 14
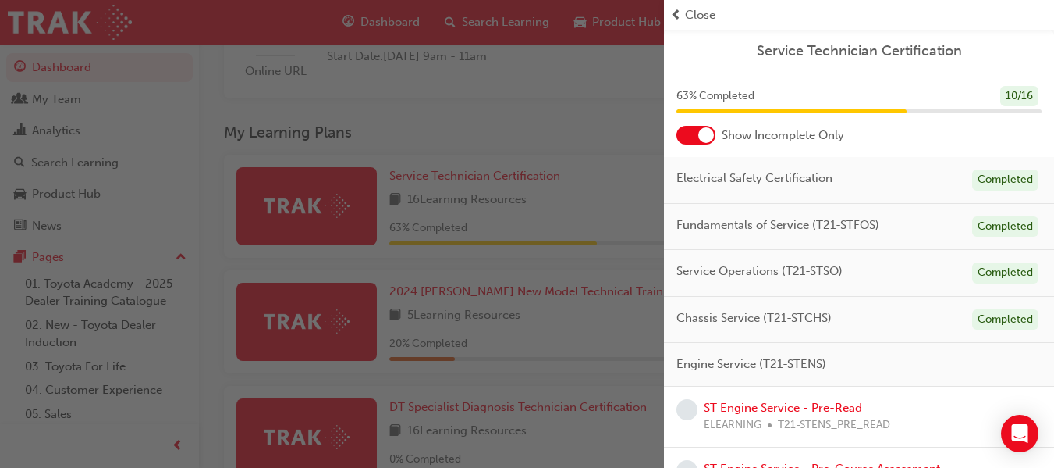
click at [698, 133] on div at bounding box center [696, 135] width 39 height 19
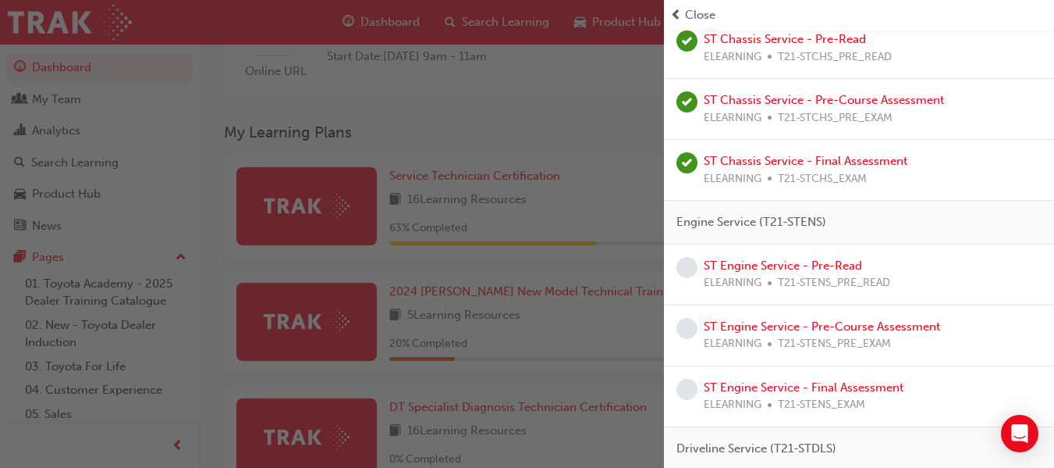
scroll to position [759, 0]
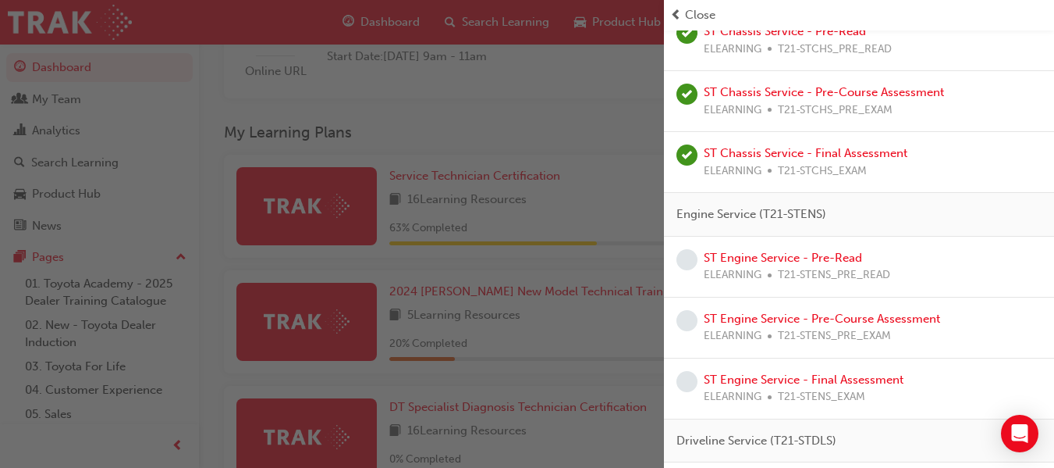
click at [677, 16] on span "prev-icon" at bounding box center [676, 15] width 12 height 18
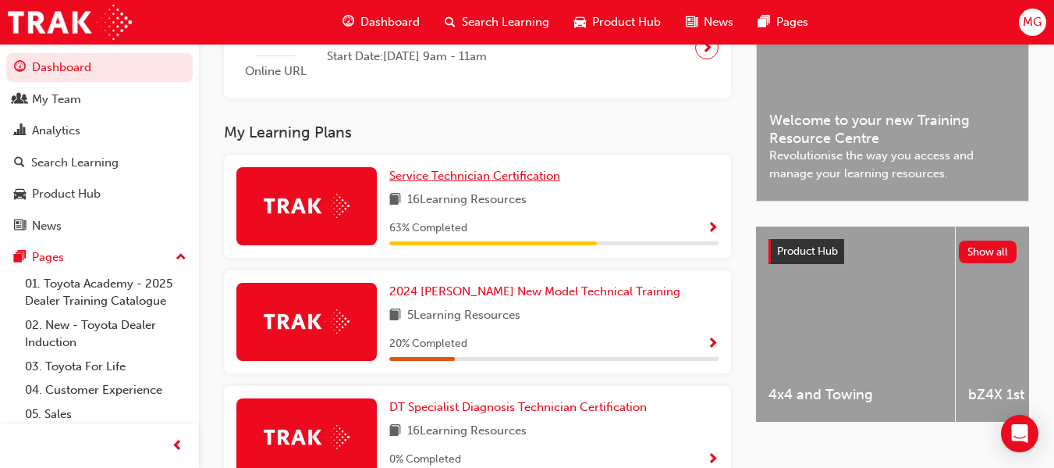
scroll to position [0, 0]
